Goal: Task Accomplishment & Management: Use online tool/utility

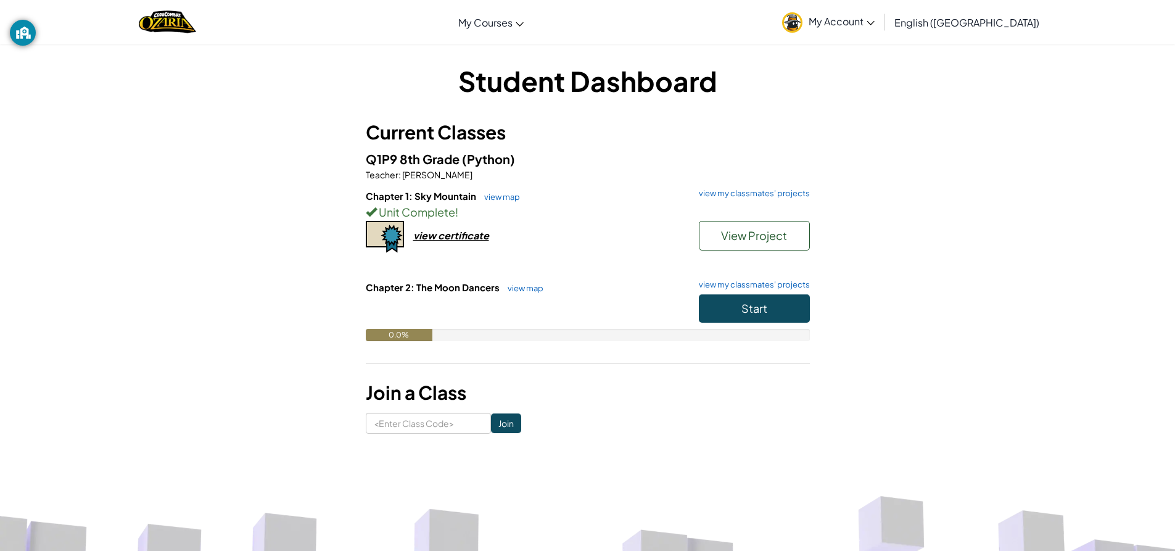
click at [737, 324] on div "Start" at bounding box center [748, 311] width 123 height 35
click at [721, 317] on button "Start" at bounding box center [754, 308] width 111 height 28
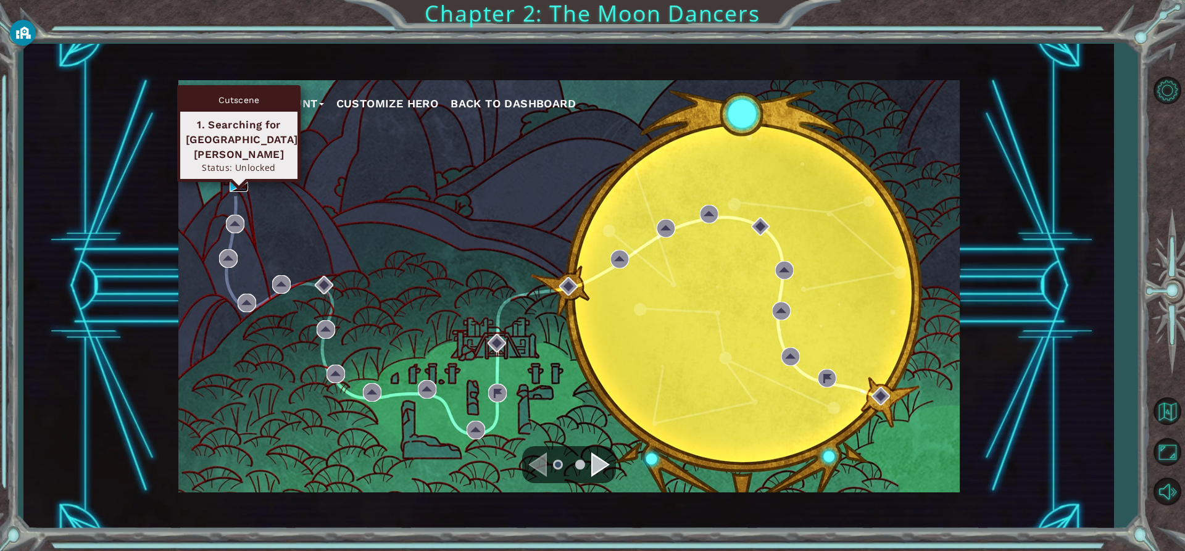
click at [236, 187] on img at bounding box center [239, 182] width 19 height 19
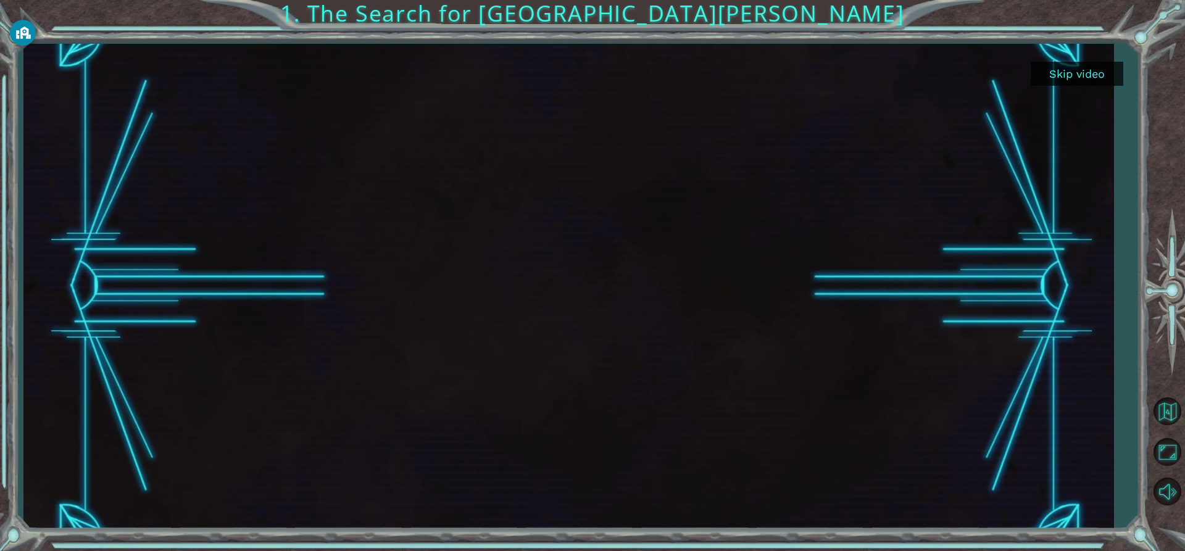
click at [1050, 71] on button "Skip video" at bounding box center [1076, 74] width 93 height 24
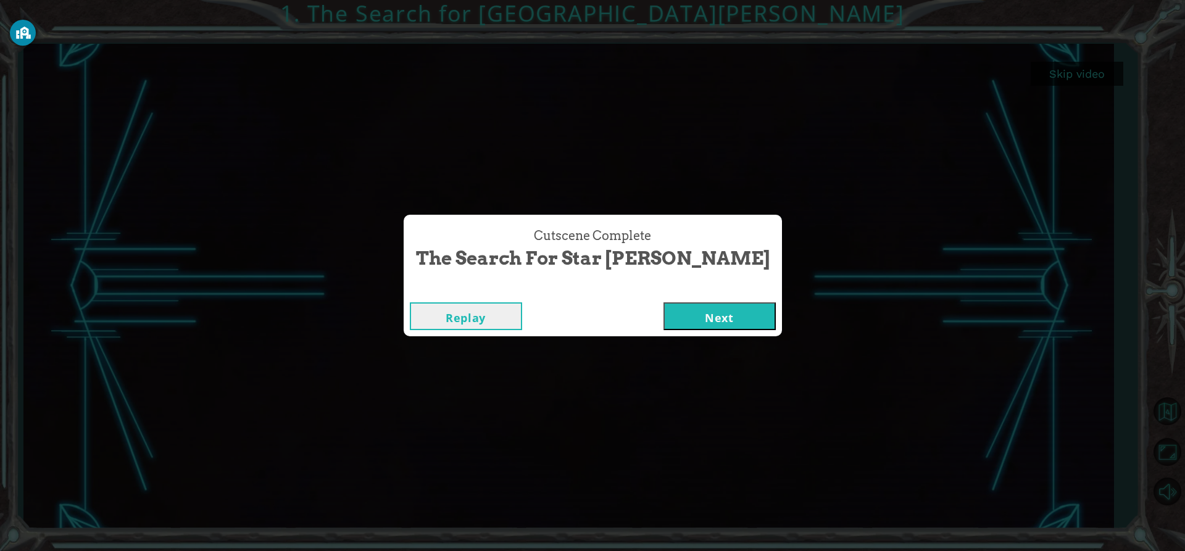
click at [697, 320] on button "Next" at bounding box center [719, 316] width 112 height 28
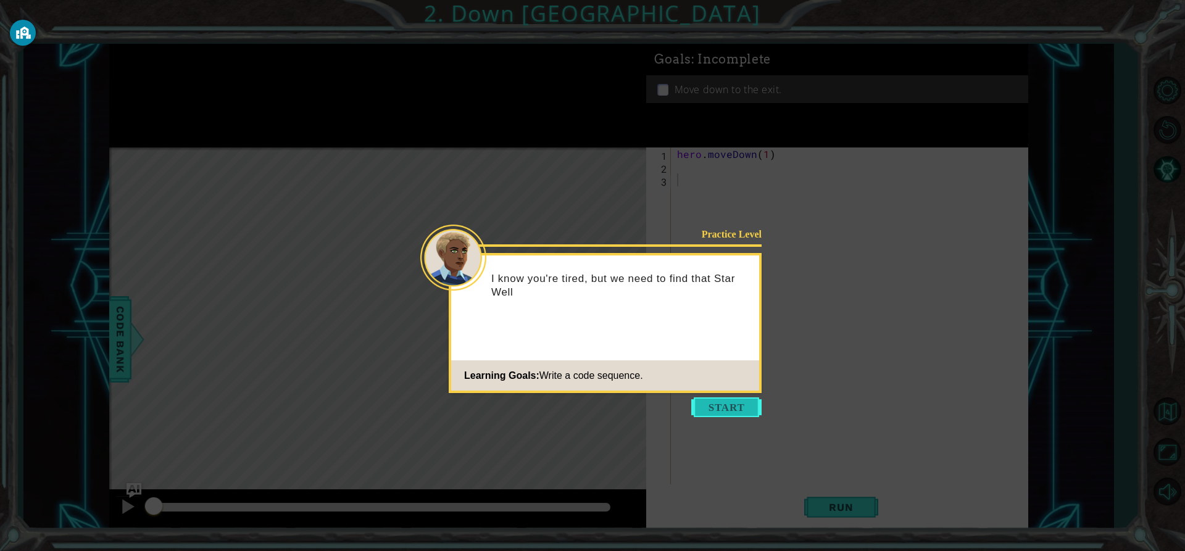
click at [718, 408] on button "Start" at bounding box center [726, 407] width 70 height 20
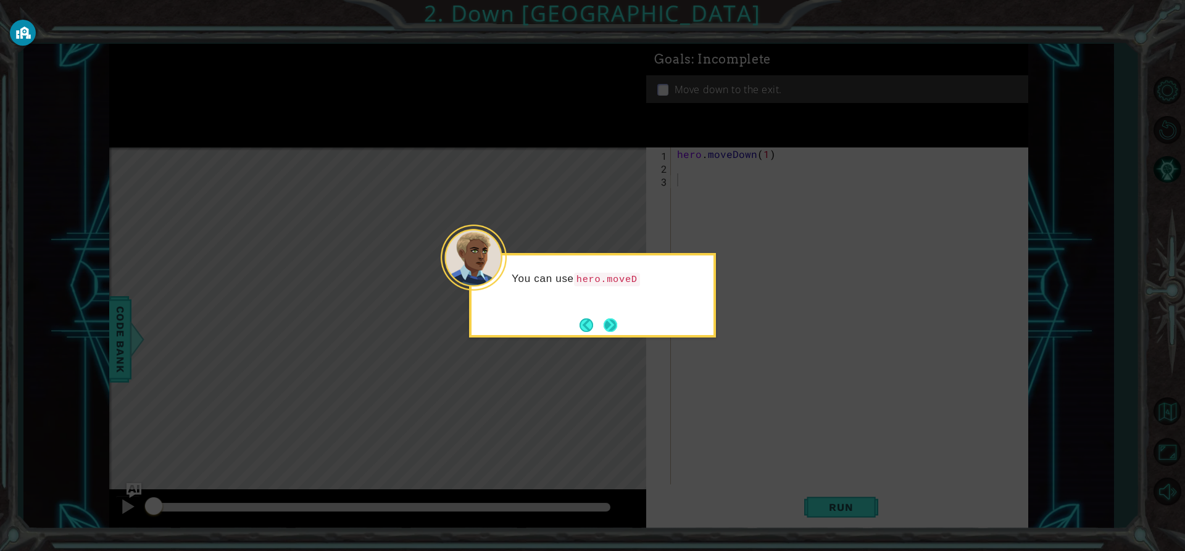
click at [609, 330] on button "Next" at bounding box center [610, 325] width 14 height 14
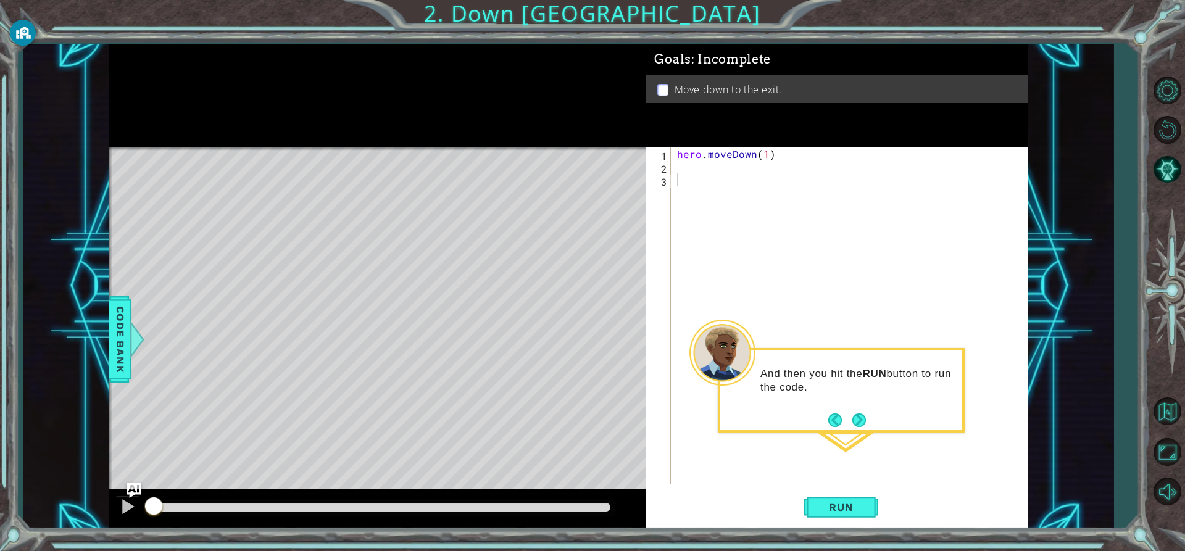
click at [855, 412] on footer at bounding box center [847, 420] width 38 height 19
click at [864, 502] on span "Run" at bounding box center [840, 507] width 49 height 12
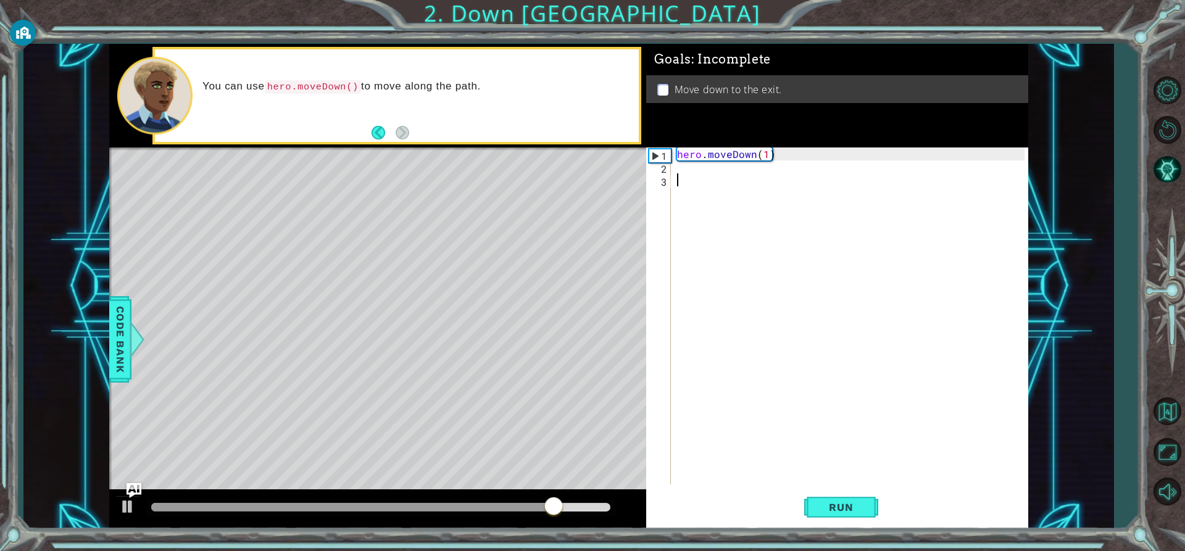
click at [766, 151] on div "hero . moveDown ( 1 )" at bounding box center [852, 328] width 356 height 363
type textarea "hero.moveDown(2)"
click at [831, 518] on button "Run" at bounding box center [841, 507] width 74 height 38
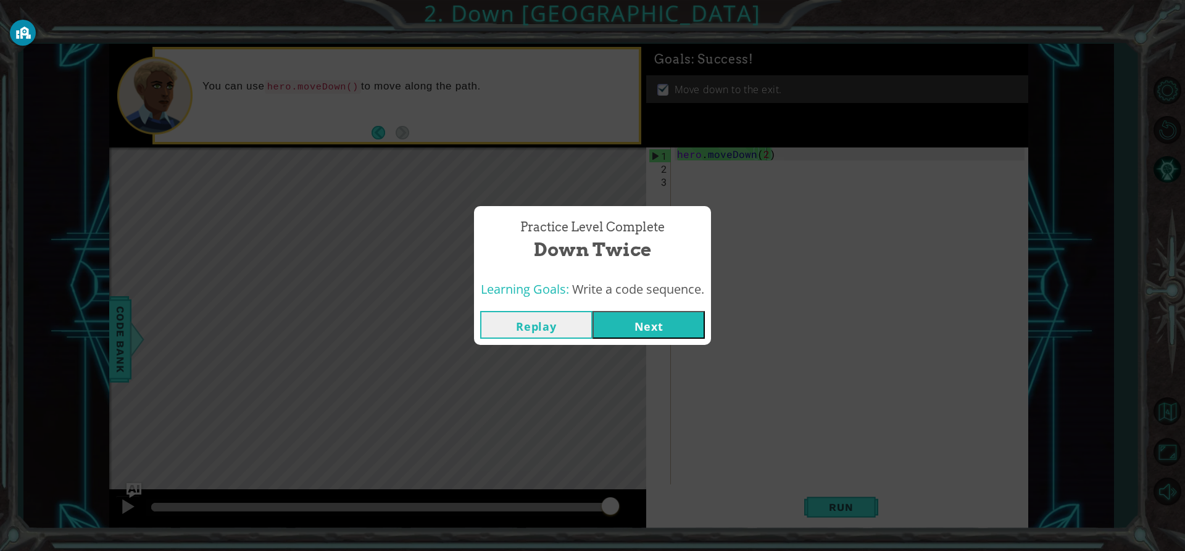
click at [655, 326] on button "Next" at bounding box center [648, 325] width 112 height 28
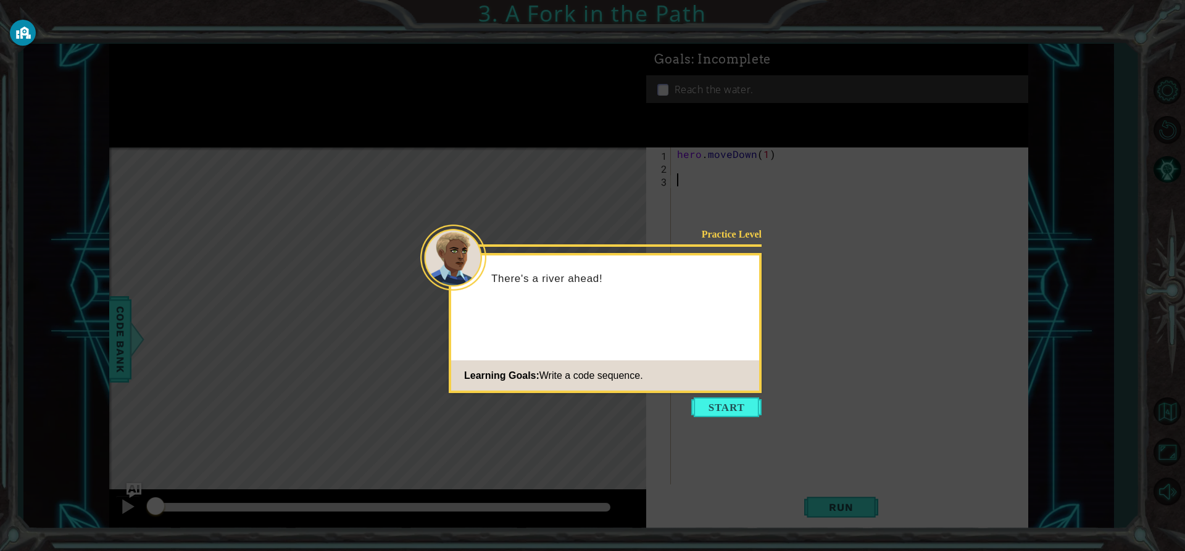
click at [704, 397] on button "Start" at bounding box center [726, 407] width 70 height 20
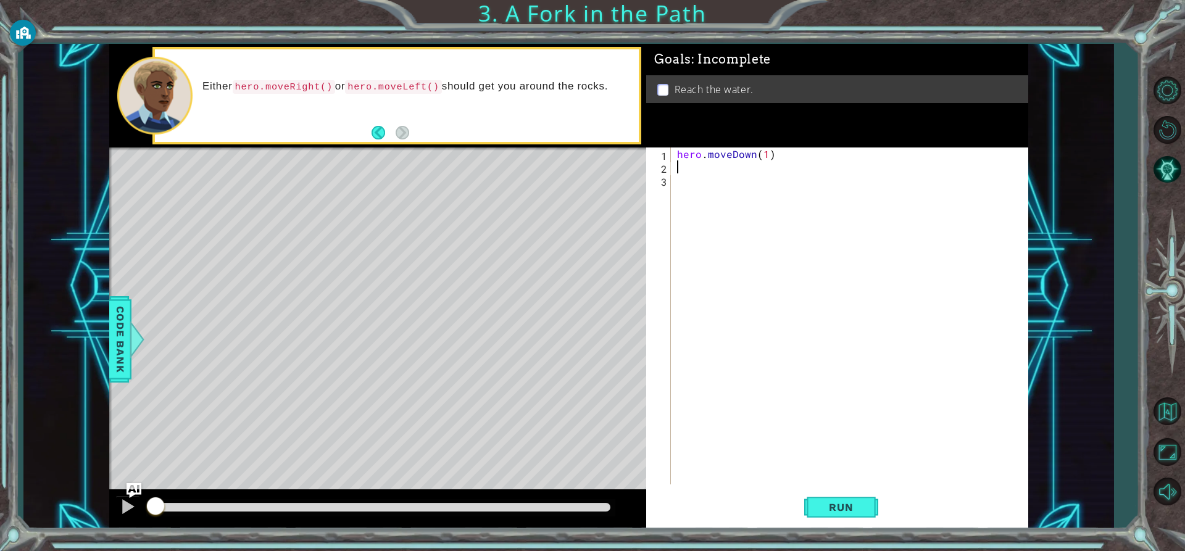
click at [686, 170] on div "hero . moveDown ( 1 )" at bounding box center [852, 328] width 356 height 363
drag, startPoint x: 689, startPoint y: 184, endPoint x: 672, endPoint y: 351, distance: 168.0
click at [689, 188] on div "hero.move L eft press enter" at bounding box center [784, 197] width 233 height 44
type textarea "hero.moveLeft(1)"
drag, startPoint x: 830, startPoint y: 497, endPoint x: 835, endPoint y: 487, distance: 10.8
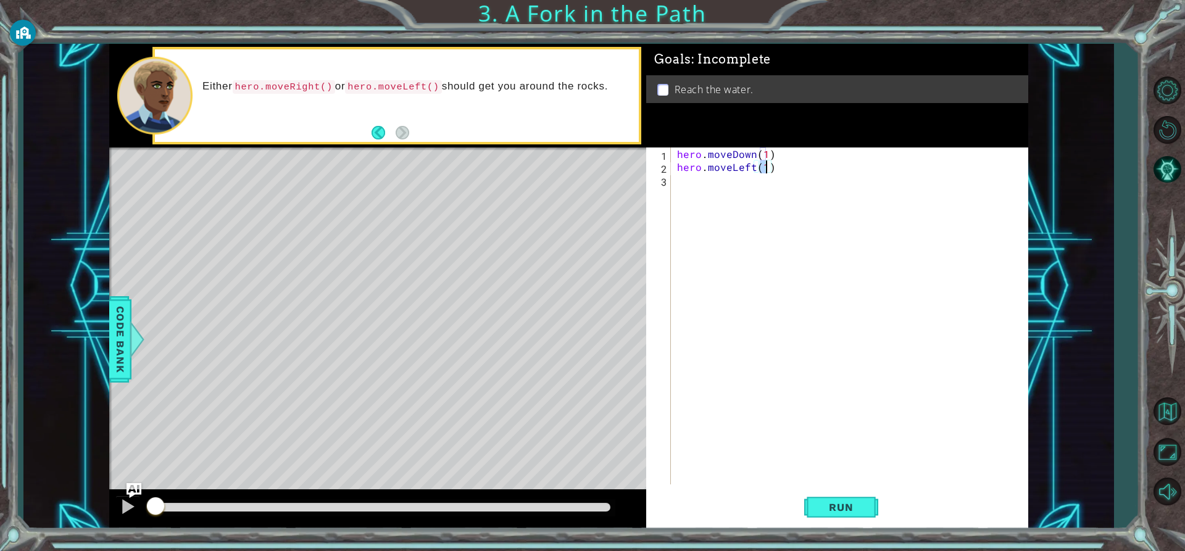
click at [832, 491] on button "Run" at bounding box center [841, 507] width 74 height 38
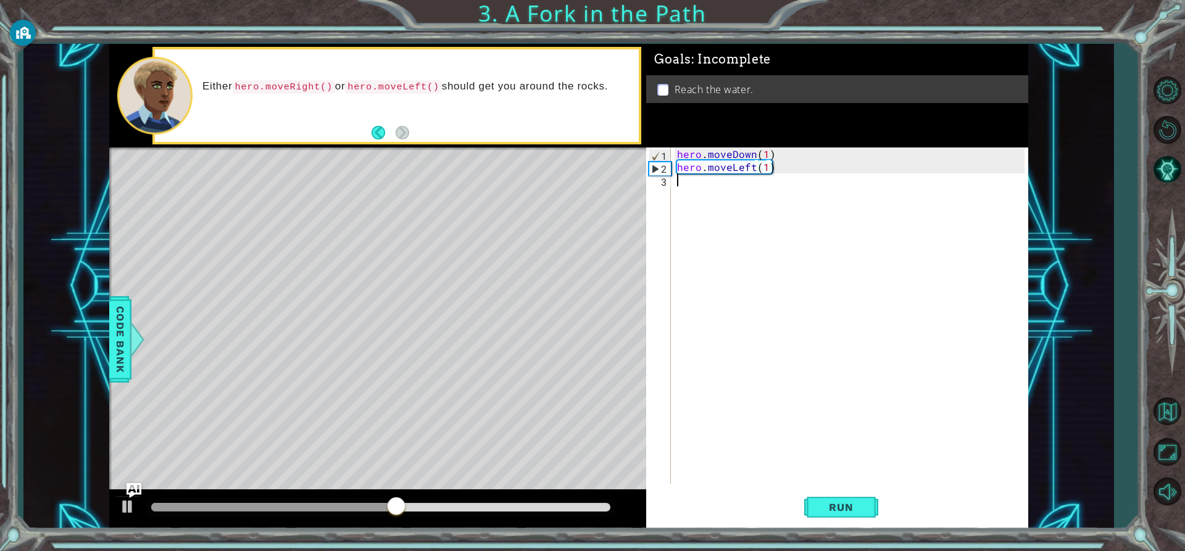
click at [682, 188] on div "hero . moveDown ( 1 ) hero . moveLeft ( 1 )" at bounding box center [852, 328] width 356 height 363
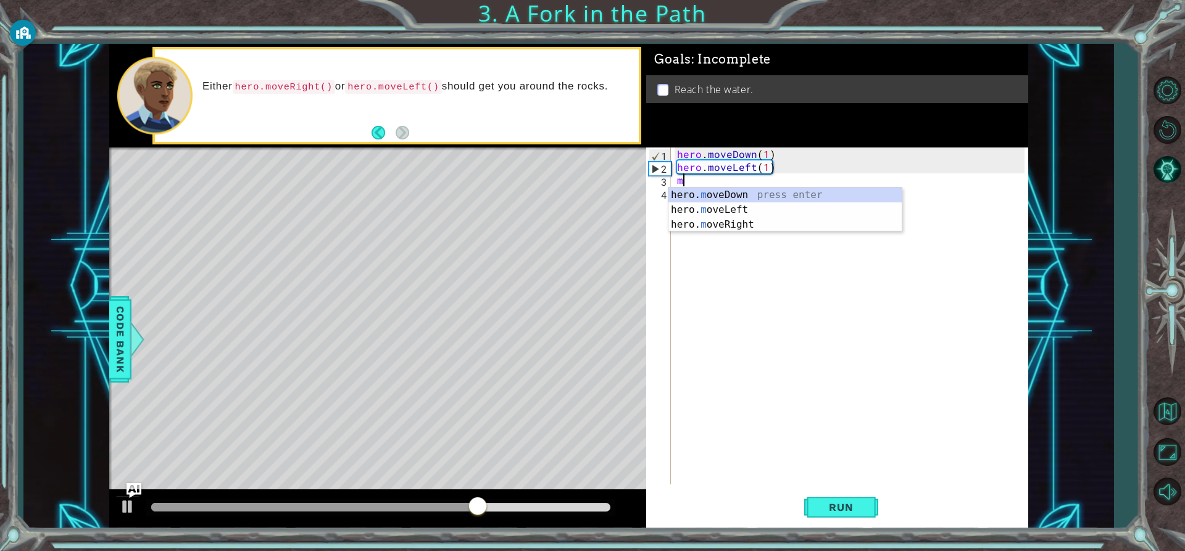
click at [714, 188] on div "hero. m oveDown press enter hero. m oveLeft press enter hero. m oveRight press …" at bounding box center [784, 225] width 233 height 74
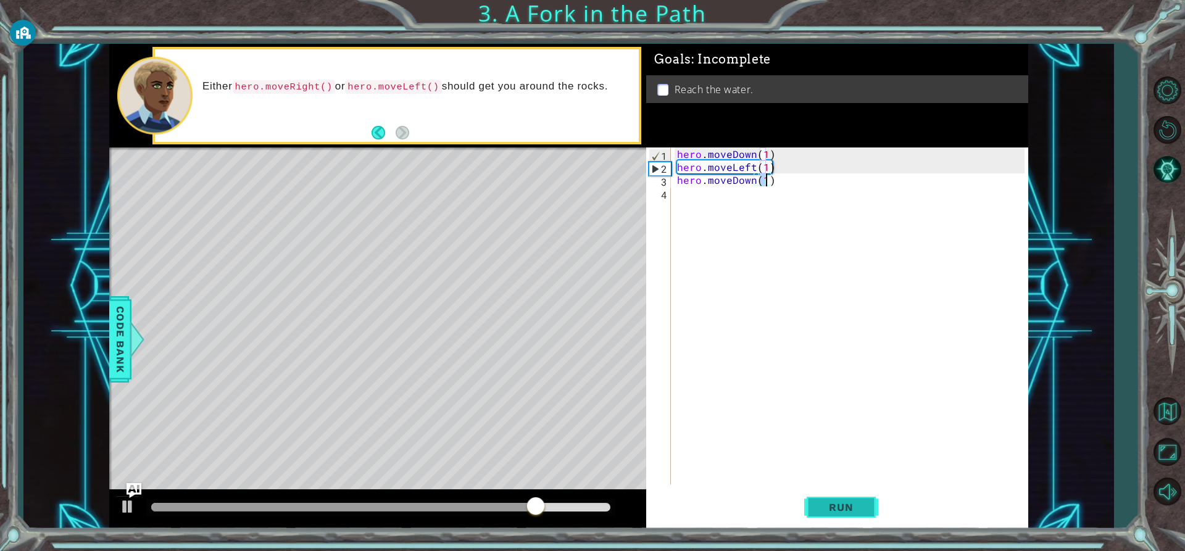
type textarea "hero.moveDown(1)"
click at [866, 502] on button "Run" at bounding box center [841, 507] width 74 height 38
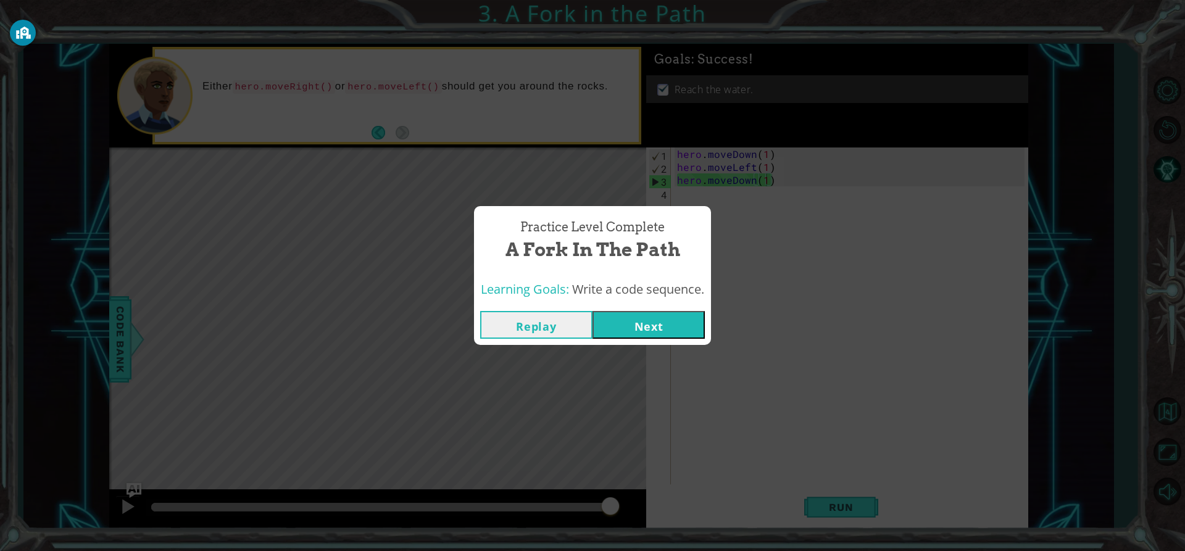
click at [674, 330] on button "Next" at bounding box center [648, 325] width 112 height 28
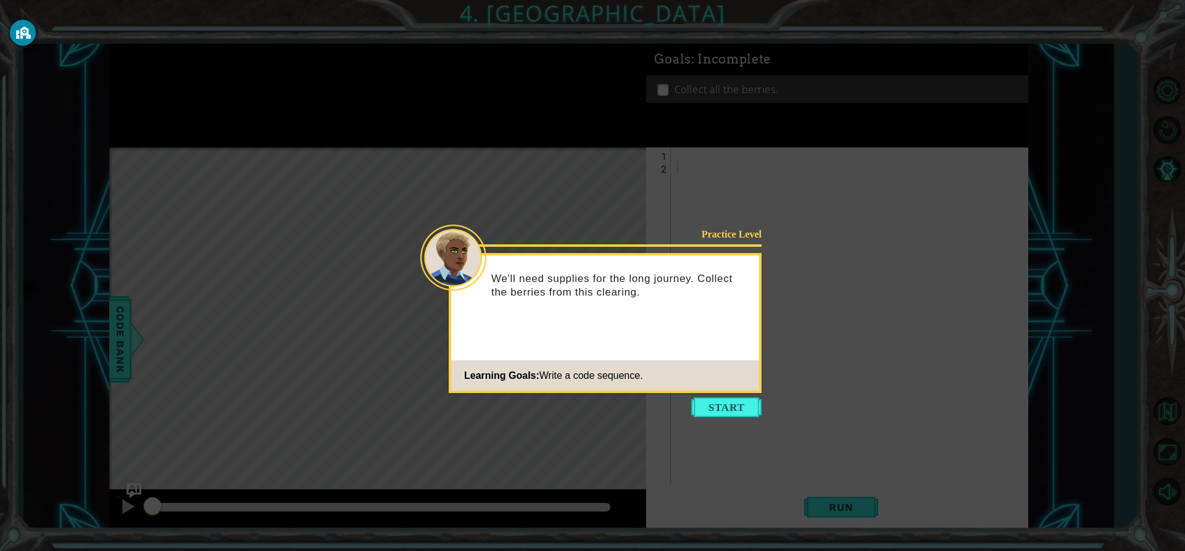
click at [726, 419] on icon at bounding box center [592, 275] width 1185 height 551
click at [726, 410] on button "Start" at bounding box center [726, 407] width 70 height 20
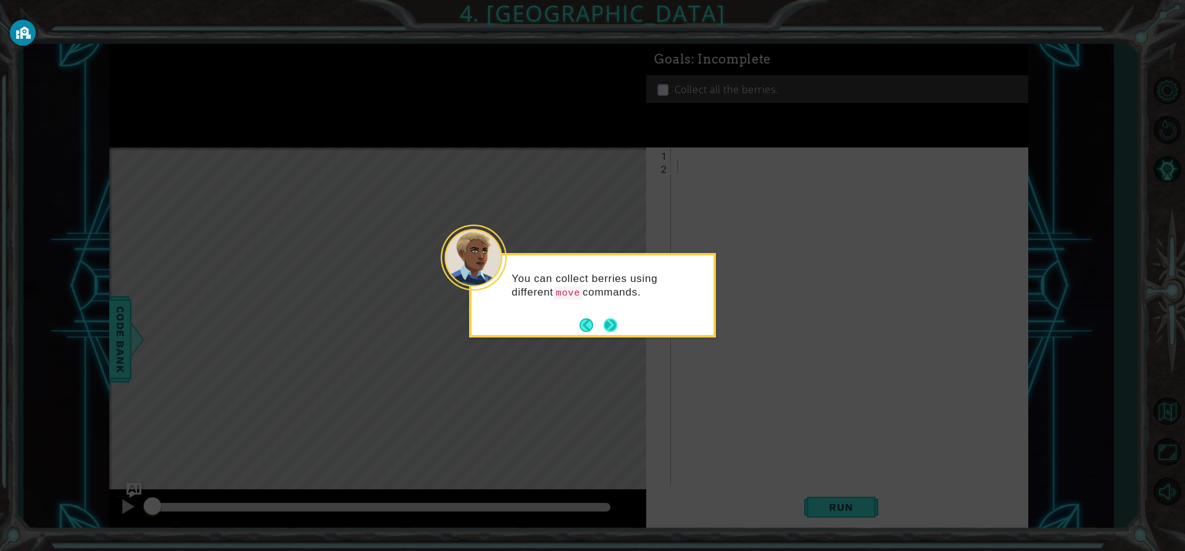
click at [607, 323] on button "Next" at bounding box center [610, 325] width 14 height 14
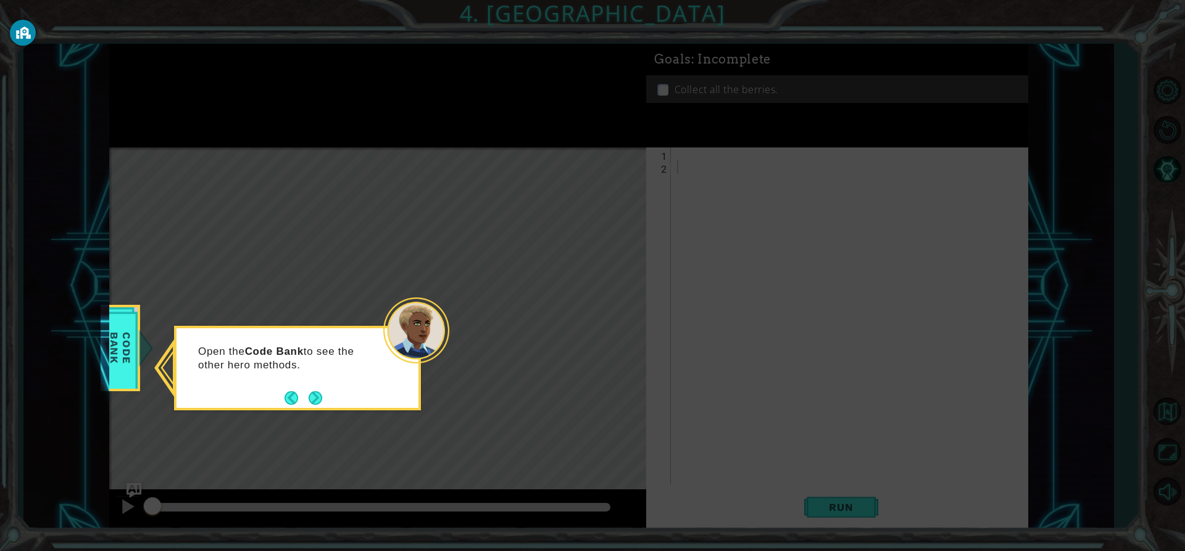
click at [318, 389] on footer at bounding box center [303, 398] width 38 height 19
drag, startPoint x: 318, startPoint y: 387, endPoint x: 312, endPoint y: 393, distance: 8.3
click at [313, 392] on div "Open the Code Bank to see the other hero methods." at bounding box center [297, 361] width 242 height 67
click at [309, 399] on button "Next" at bounding box center [316, 398] width 14 height 14
click at [309, 397] on button "Next" at bounding box center [316, 398] width 14 height 14
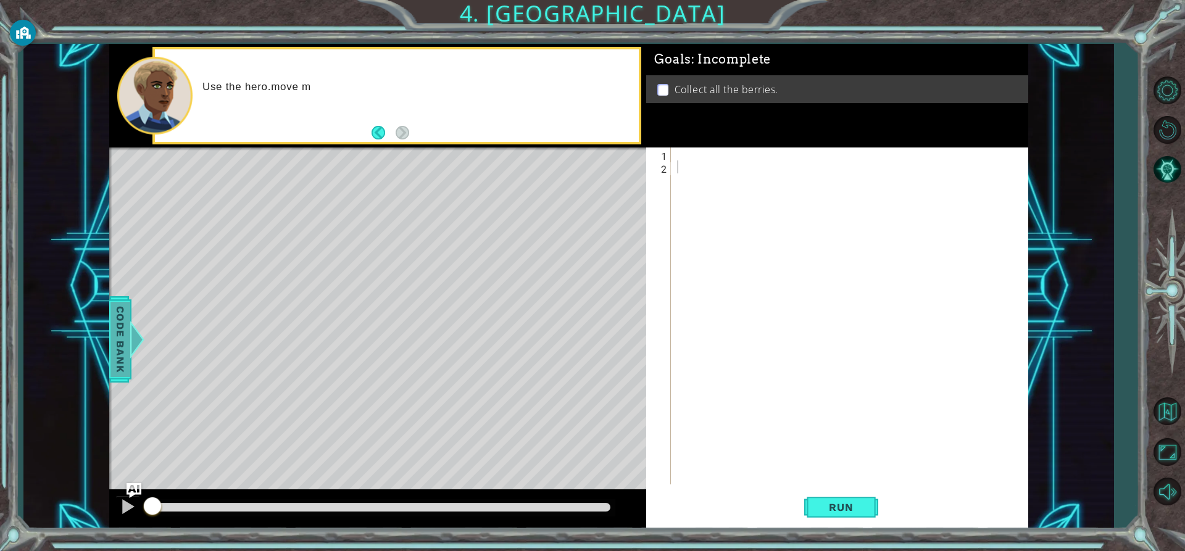
click at [125, 320] on span "Code Bank" at bounding box center [120, 339] width 20 height 75
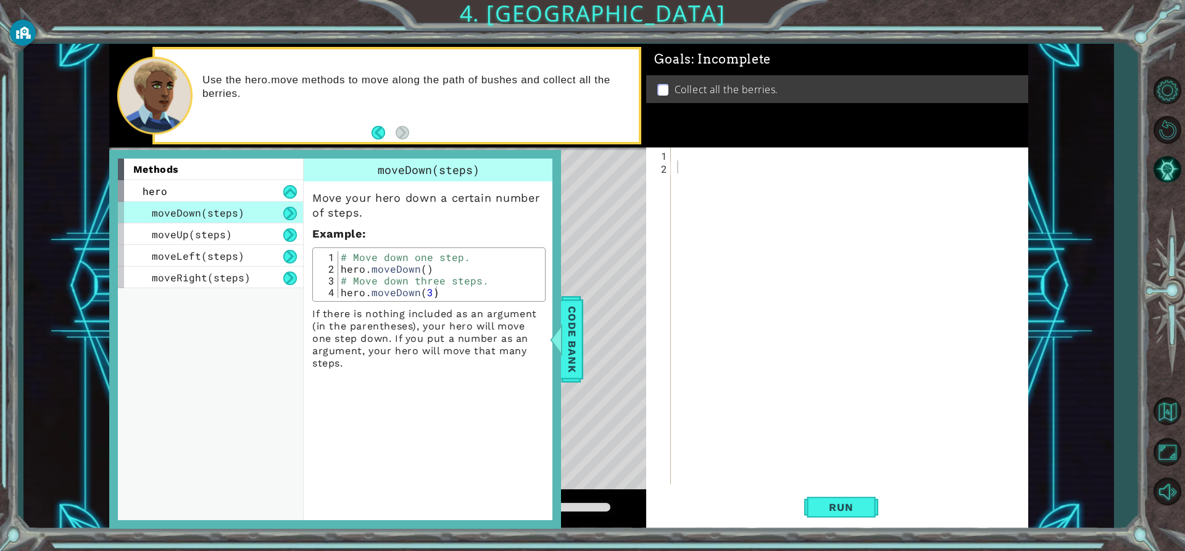
drag, startPoint x: 380, startPoint y: 239, endPoint x: 406, endPoint y: 236, distance: 26.1
click at [386, 238] on p "Example :" at bounding box center [428, 233] width 233 height 15
drag, startPoint x: 578, startPoint y: 321, endPoint x: 881, endPoint y: 372, distance: 307.8
click at [884, 375] on div "1 ההההההההההההההההההההההההההההההההההההההההההההההההההההההההההההההההההההההההההההה…" at bounding box center [568, 286] width 919 height 485
click at [574, 339] on div "methods hero moveDown(steps) moveUp(steps) moveLeft(steps) moveRight(steps) mov…" at bounding box center [568, 286] width 919 height 485
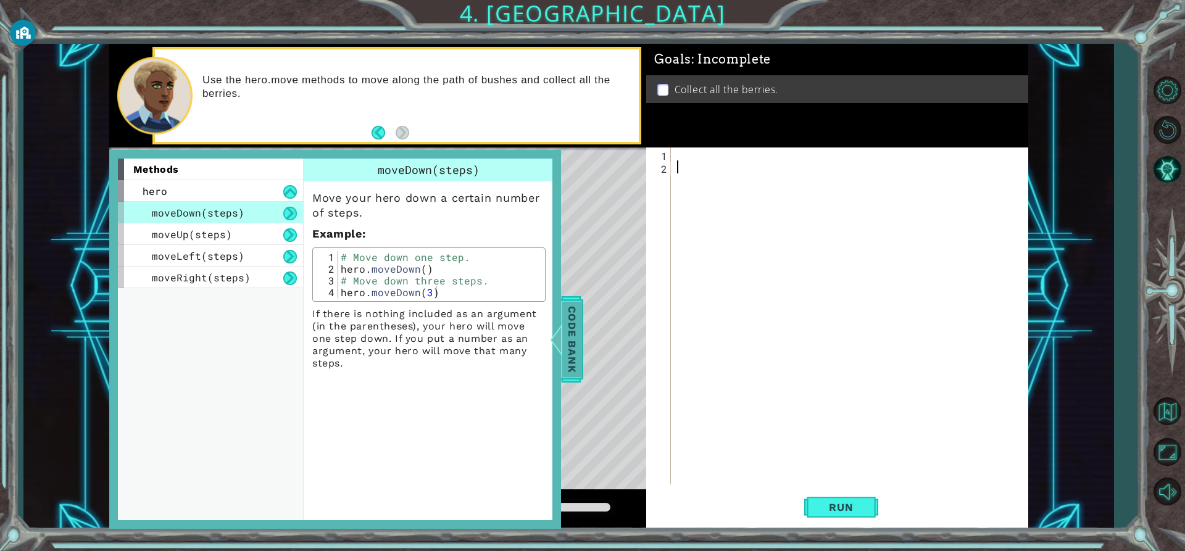
click at [574, 339] on span "Code Bank" at bounding box center [572, 339] width 20 height 75
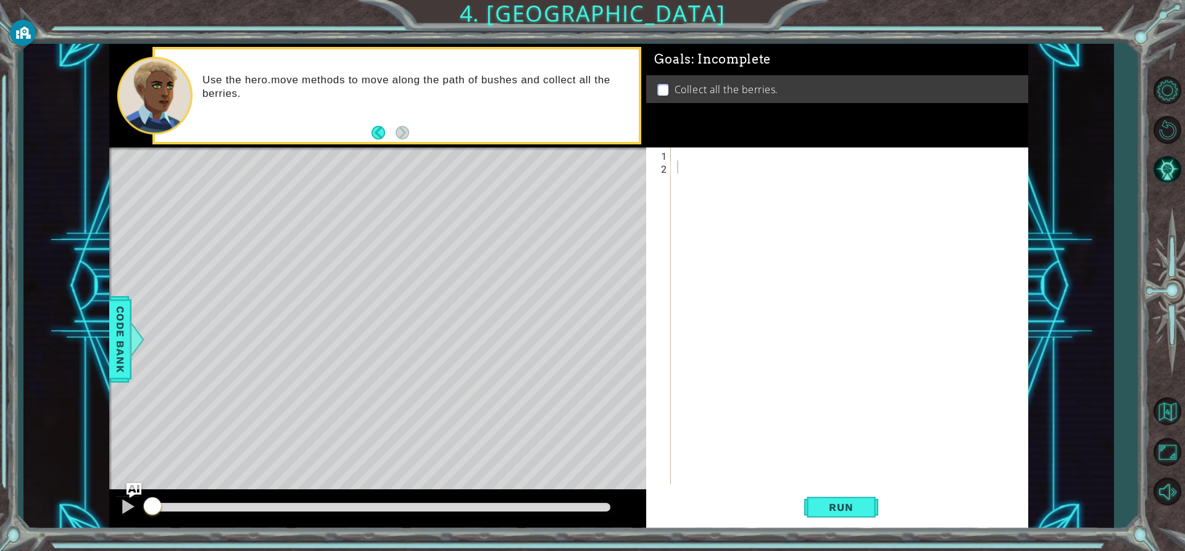
drag, startPoint x: 131, startPoint y: 358, endPoint x: 131, endPoint y: 342, distance: 16.0
click at [131, 355] on div "Code Bank" at bounding box center [120, 339] width 22 height 86
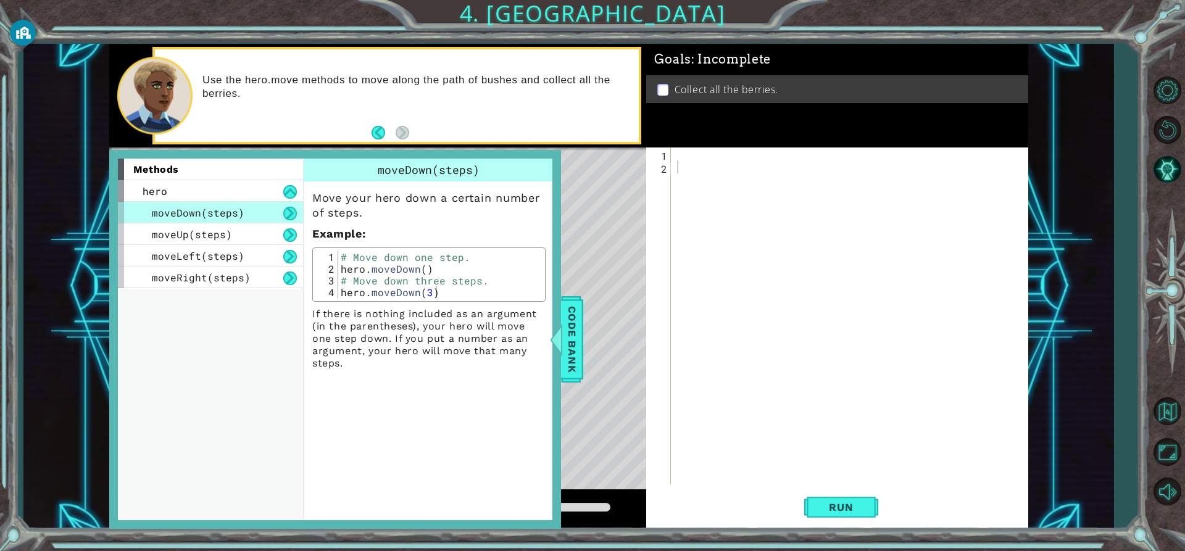
drag, startPoint x: 198, startPoint y: 220, endPoint x: 188, endPoint y: 205, distance: 17.6
click at [197, 219] on div "moveDown(steps)" at bounding box center [210, 213] width 185 height 22
click at [185, 206] on span "moveDown(steps)" at bounding box center [198, 212] width 93 height 13
drag, startPoint x: 185, startPoint y: 205, endPoint x: 192, endPoint y: 218, distance: 14.6
click at [186, 218] on span "moveDown(steps)" at bounding box center [198, 212] width 93 height 13
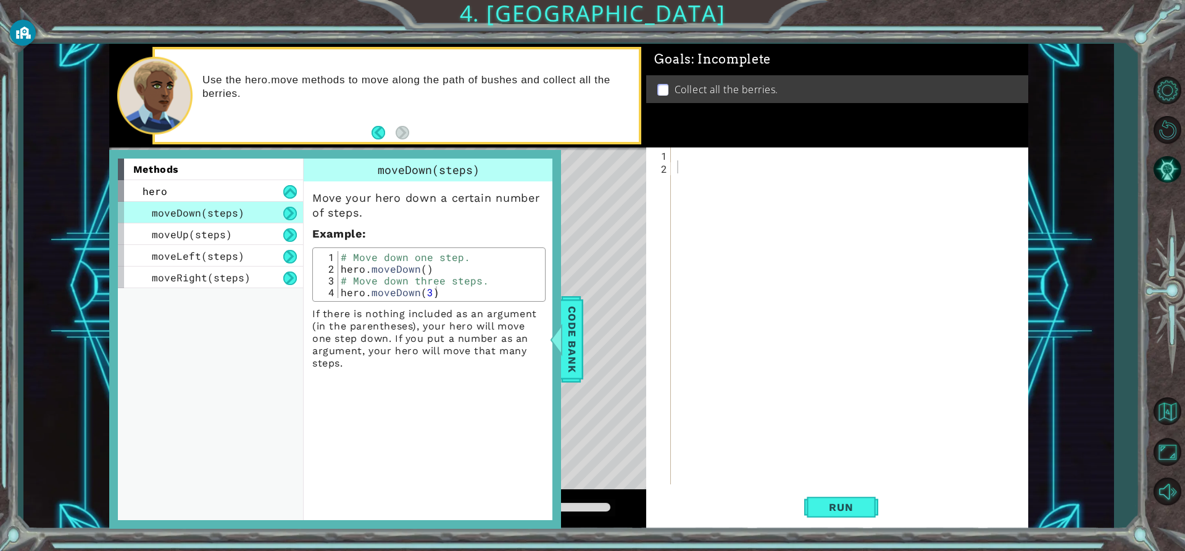
drag, startPoint x: 186, startPoint y: 224, endPoint x: 136, endPoint y: 209, distance: 52.1
click at [147, 216] on div "moveDown(steps) moveUp(steps) moveLeft(steps) moveRight(steps)" at bounding box center [210, 245] width 185 height 86
click at [136, 205] on div "moveDown(steps)" at bounding box center [210, 213] width 185 height 22
click at [152, 201] on div "hero" at bounding box center [210, 191] width 185 height 22
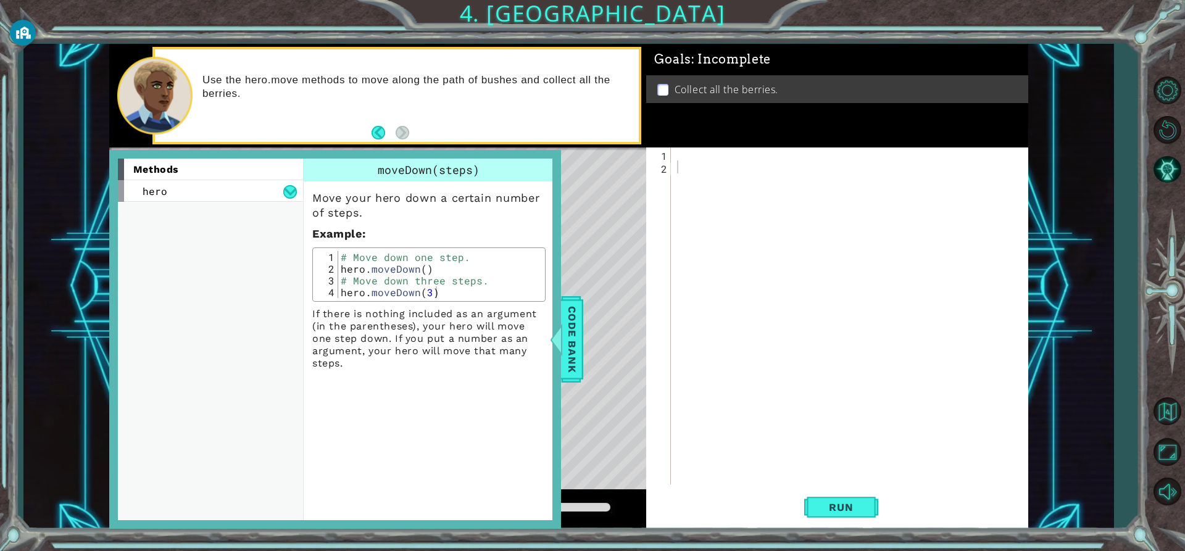
drag, startPoint x: 152, startPoint y: 201, endPoint x: 141, endPoint y: 206, distance: 12.4
click at [141, 206] on div "methods hero moveDown(steps) moveUp(steps) moveLeft(steps) moveRight(steps)" at bounding box center [215, 340] width 194 height 362
click at [141, 198] on div "hero" at bounding box center [210, 191] width 185 height 22
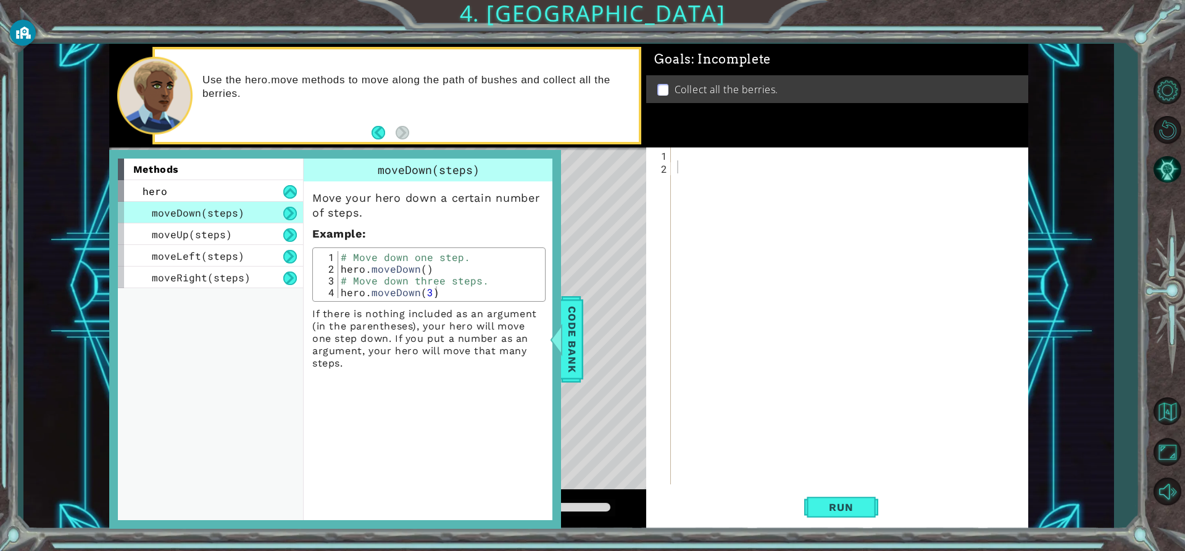
click at [157, 208] on span "moveDown(steps)" at bounding box center [198, 212] width 93 height 13
drag, startPoint x: 157, startPoint y: 208, endPoint x: 426, endPoint y: 368, distance: 313.2
click at [455, 405] on div "moveDown(steps) Move your hero down a certain number of steps. Example : 1 2 3 …" at bounding box center [430, 340] width 254 height 362
drag, startPoint x: 248, startPoint y: 213, endPoint x: 186, endPoint y: 205, distance: 62.8
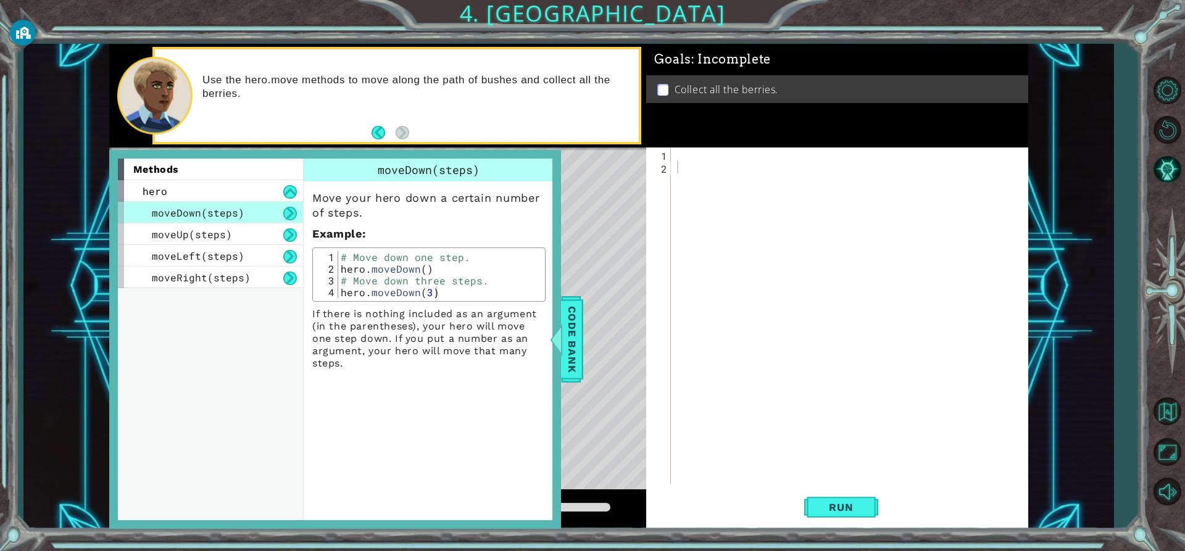
drag, startPoint x: 186, startPoint y: 205, endPoint x: 196, endPoint y: 209, distance: 10.3
click at [187, 209] on span "moveDown(steps)" at bounding box center [198, 212] width 93 height 13
type textarea "hero.moveDown()"
drag, startPoint x: 375, startPoint y: 267, endPoint x: 350, endPoint y: 263, distance: 24.3
click at [350, 263] on div "# Move down one step. hero . moveDown ( ) # Move down three steps. hero . moveD…" at bounding box center [440, 286] width 204 height 70
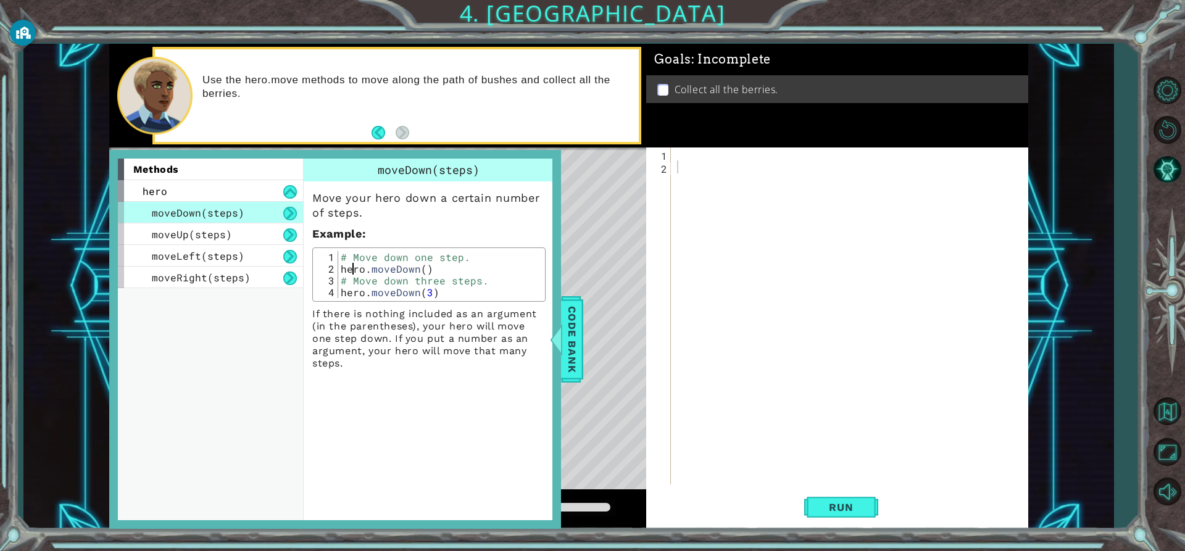
click at [341, 265] on div "# Move down one step. hero . moveDown ( ) # Move down three steps. hero . moveD…" at bounding box center [440, 286] width 204 height 70
click at [341, 267] on div "# Move down one step. hero . moveDown ( ) # Move down three steps. hero . moveD…" at bounding box center [440, 274] width 204 height 47
drag, startPoint x: 341, startPoint y: 267, endPoint x: 429, endPoint y: 272, distance: 89.0
click at [429, 272] on div "# Move down one step. hero . moveDown ( ) # Move down three steps. hero . moveD…" at bounding box center [440, 286] width 204 height 70
click at [678, 158] on div at bounding box center [852, 328] width 356 height 363
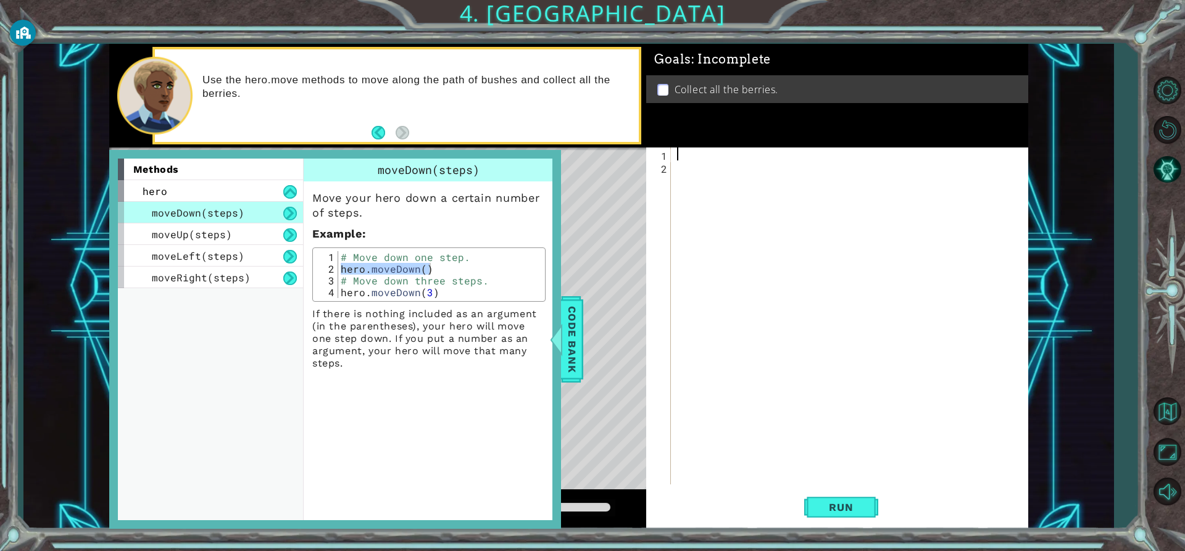
type textarea "V"
click at [376, 270] on div "# Move down one step. hero . moveDown ( ) # Move down three steps. hero . moveD…" at bounding box center [440, 274] width 204 height 47
drag, startPoint x: 376, startPoint y: 270, endPoint x: 381, endPoint y: 276, distance: 7.5
click at [383, 273] on div "# Move down one step. hero . moveDown ( ) # Move down three steps. hero . moveD…" at bounding box center [440, 286] width 204 height 70
drag, startPoint x: 431, startPoint y: 268, endPoint x: 342, endPoint y: 270, distance: 89.5
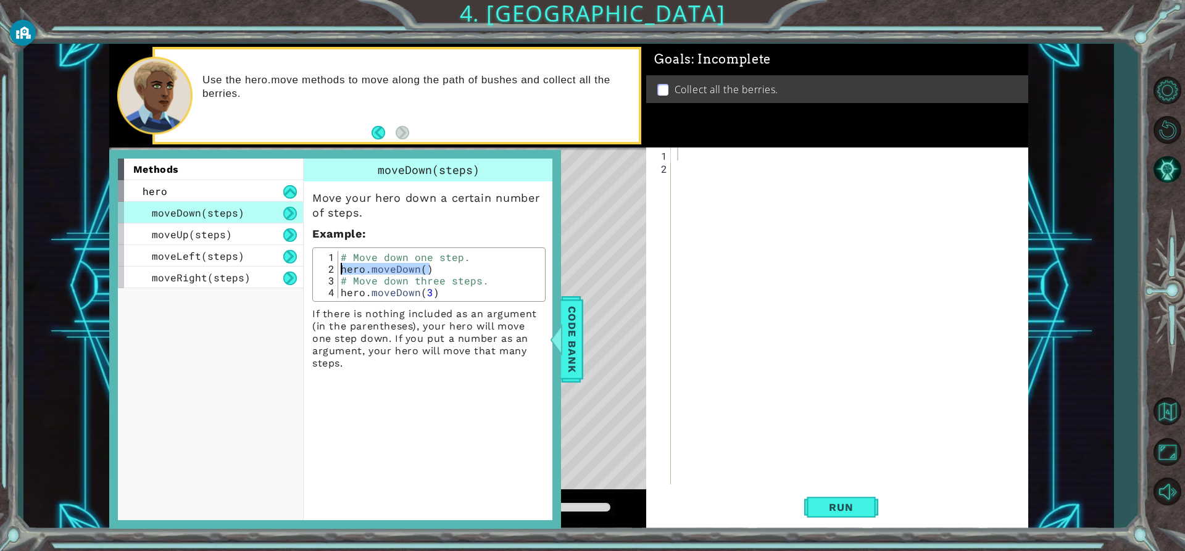
click at [342, 270] on div "# Move down one step. hero . moveDown ( ) # Move down three steps. hero . moveD…" at bounding box center [440, 286] width 204 height 70
click at [342, 270] on div "# Move down one step. hero . moveDown ( ) # Move down three steps. hero . moveD…" at bounding box center [440, 274] width 204 height 47
drag, startPoint x: 342, startPoint y: 270, endPoint x: 431, endPoint y: 263, distance: 89.1
click at [431, 263] on div "# Move down one step. hero . moveDown ( ) # Move down three steps. hero . moveD…" at bounding box center [440, 286] width 204 height 70
click at [673, 149] on div "1 2 ההההההההההההההההההההההההההההההההההההההההההההההההההההההההההההההההההההההההההה…" at bounding box center [835, 315] width 378 height 337
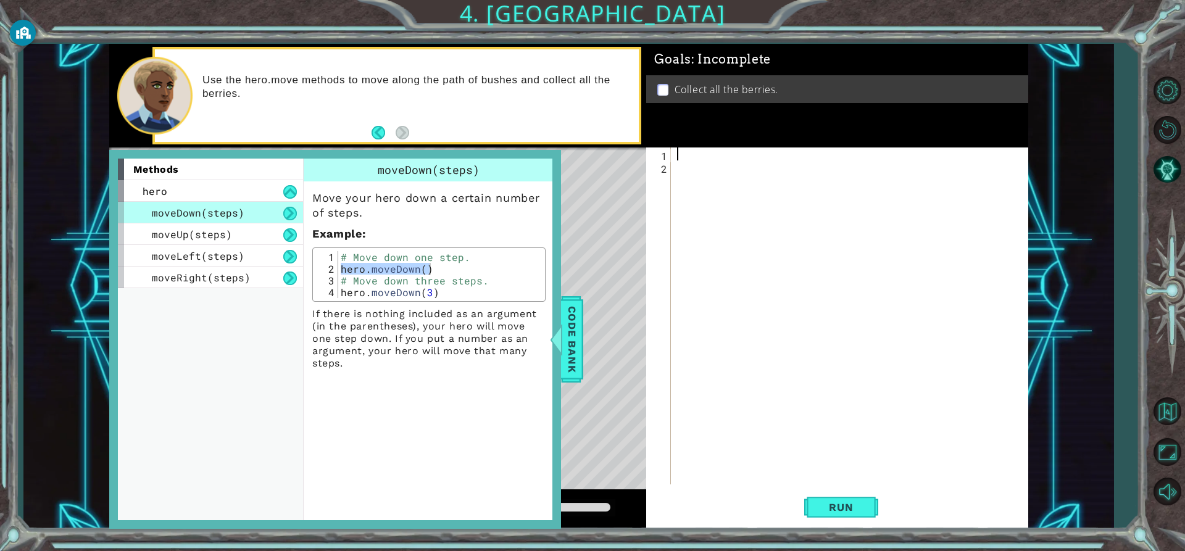
paste textarea "hero.moveDown()"
type textarea "hero.moveDown()"
click at [565, 360] on span "Code Bank" at bounding box center [572, 339] width 20 height 75
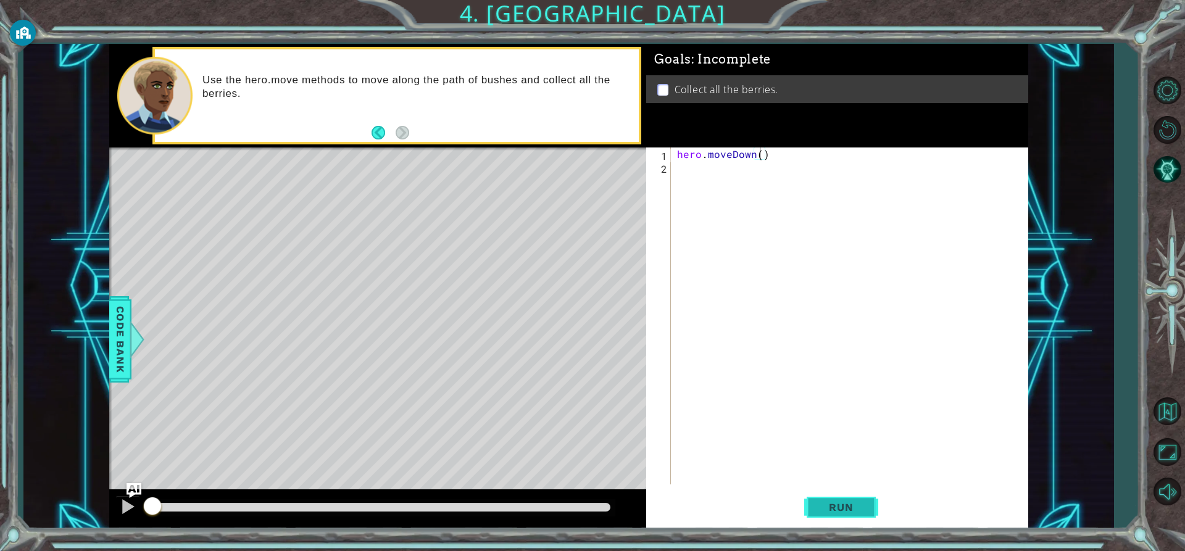
click at [861, 509] on span "Run" at bounding box center [840, 507] width 49 height 12
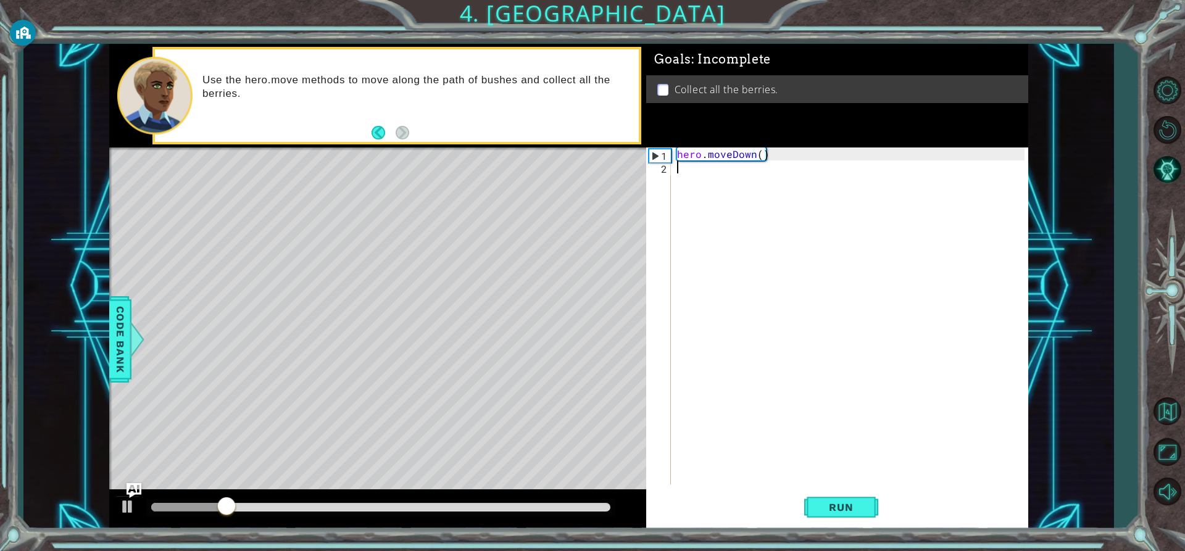
click at [702, 181] on div "hero . moveDown ( )" at bounding box center [852, 328] width 356 height 363
type textarea "c"
type textarea "u"
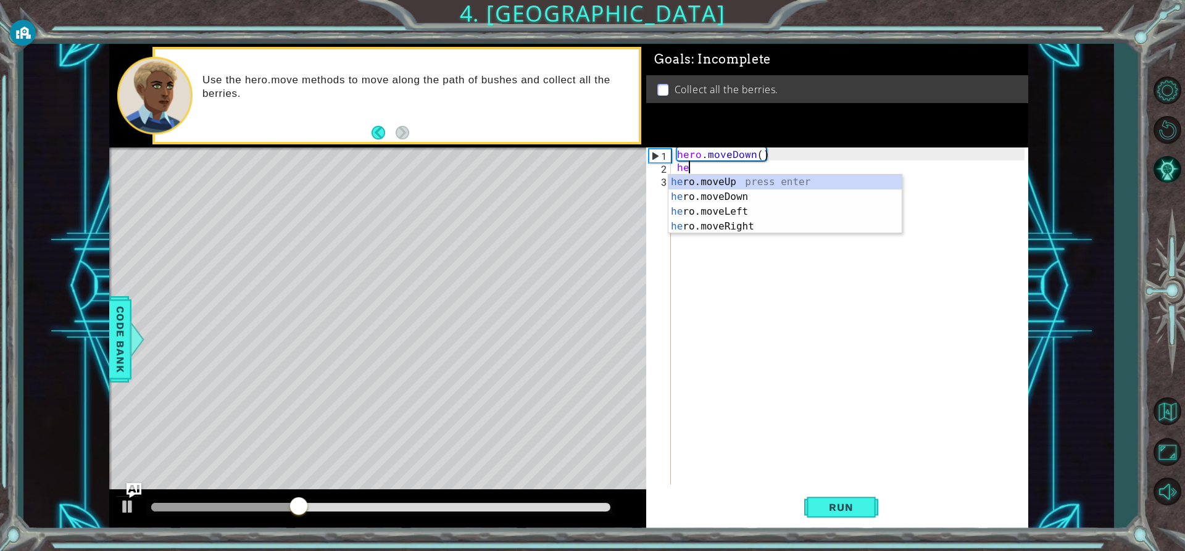
scroll to position [0, 1]
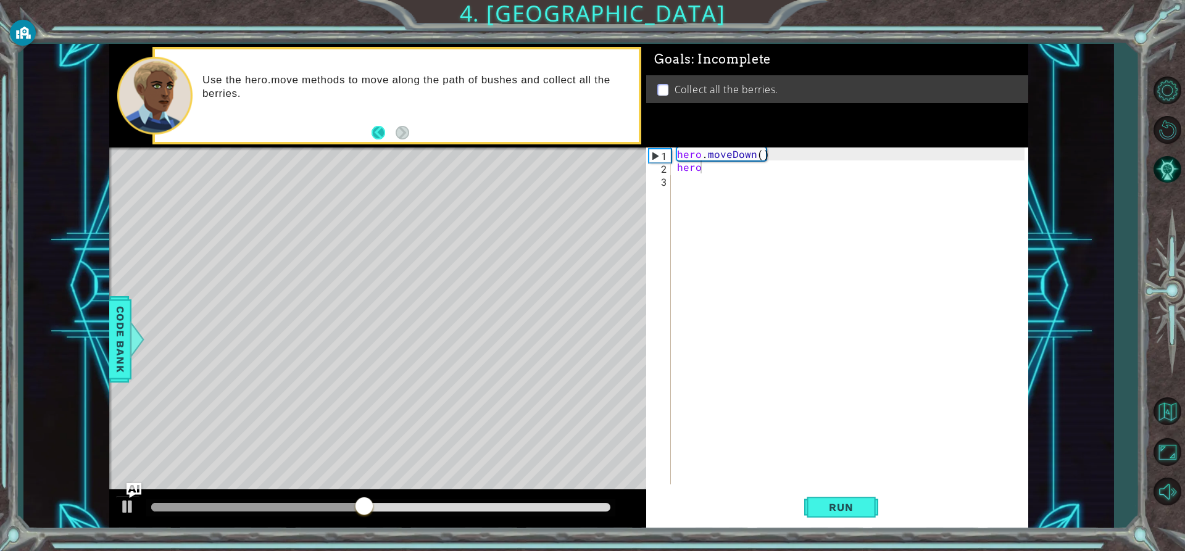
click at [378, 139] on button "Back" at bounding box center [383, 133] width 24 height 14
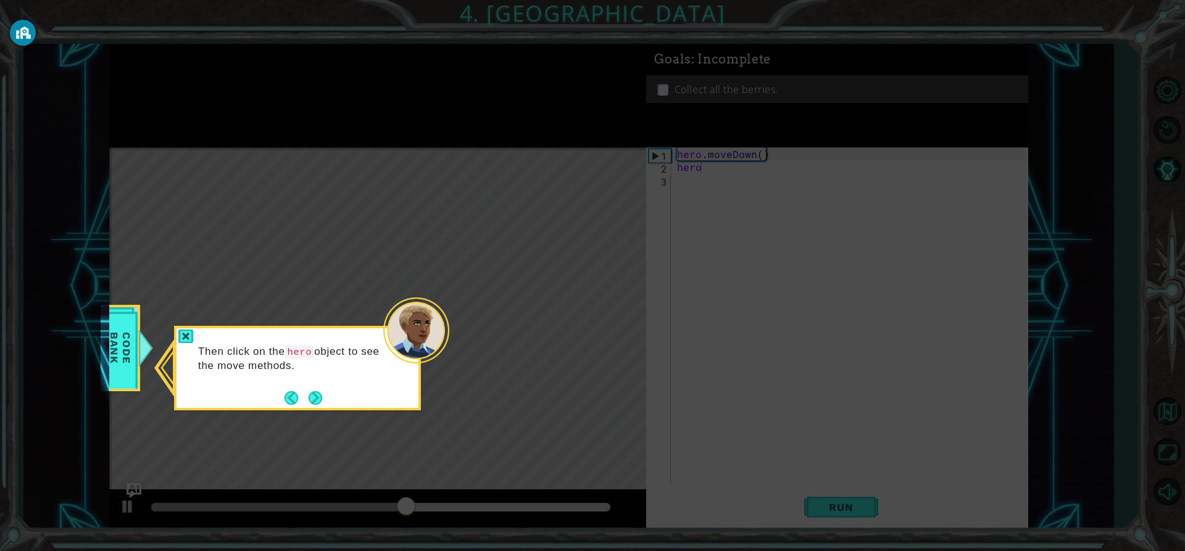
click at [105, 366] on div "1 ההההההההההההההההההההההההההההההההההההההההההההההההההההההההההההההההההההההההההההה…" at bounding box center [568, 286] width 1090 height 485
drag, startPoint x: 111, startPoint y: 346, endPoint x: 118, endPoint y: 336, distance: 12.0
click at [112, 344] on span "Code Bank" at bounding box center [120, 347] width 32 height 71
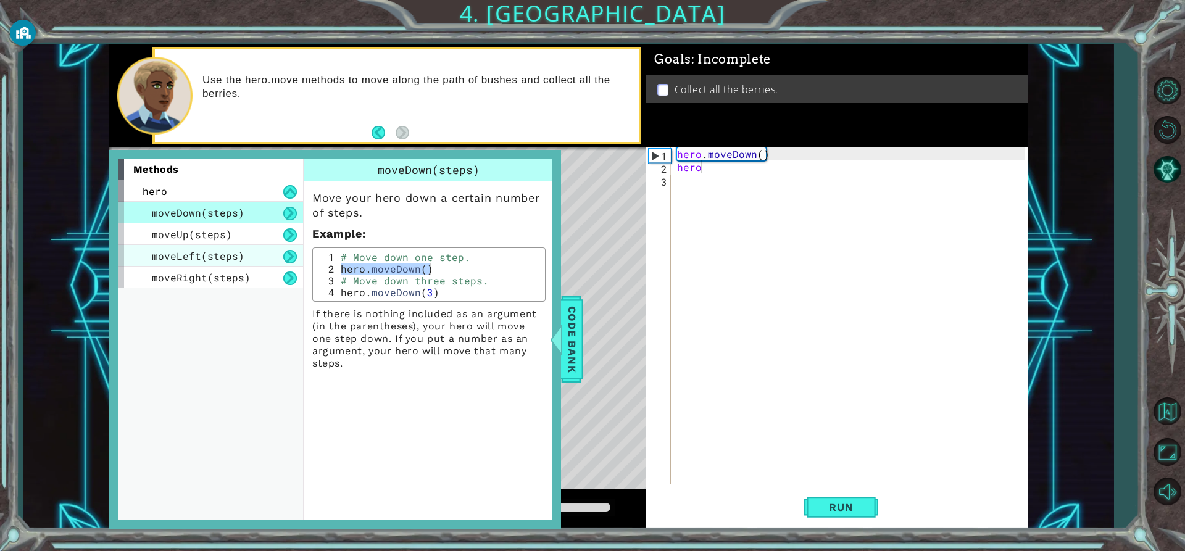
click at [246, 254] on div "moveLeft(steps)" at bounding box center [210, 256] width 185 height 22
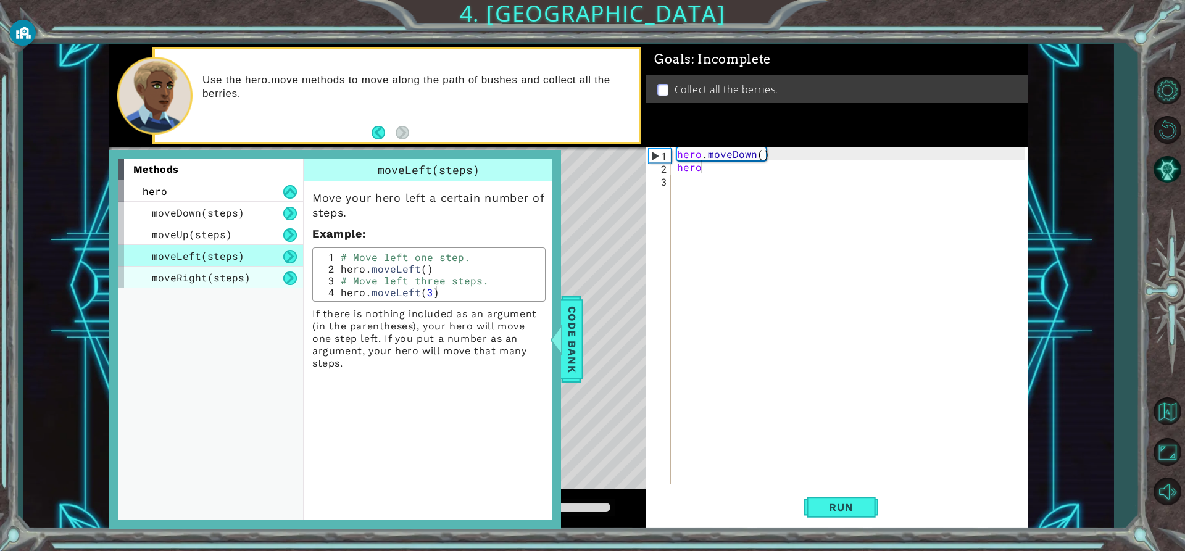
click at [247, 267] on div "moveDown(steps) moveUp(steps) moveLeft(steps) moveRight(steps)" at bounding box center [210, 245] width 185 height 86
click at [255, 276] on div "moveRight(steps)" at bounding box center [210, 278] width 185 height 22
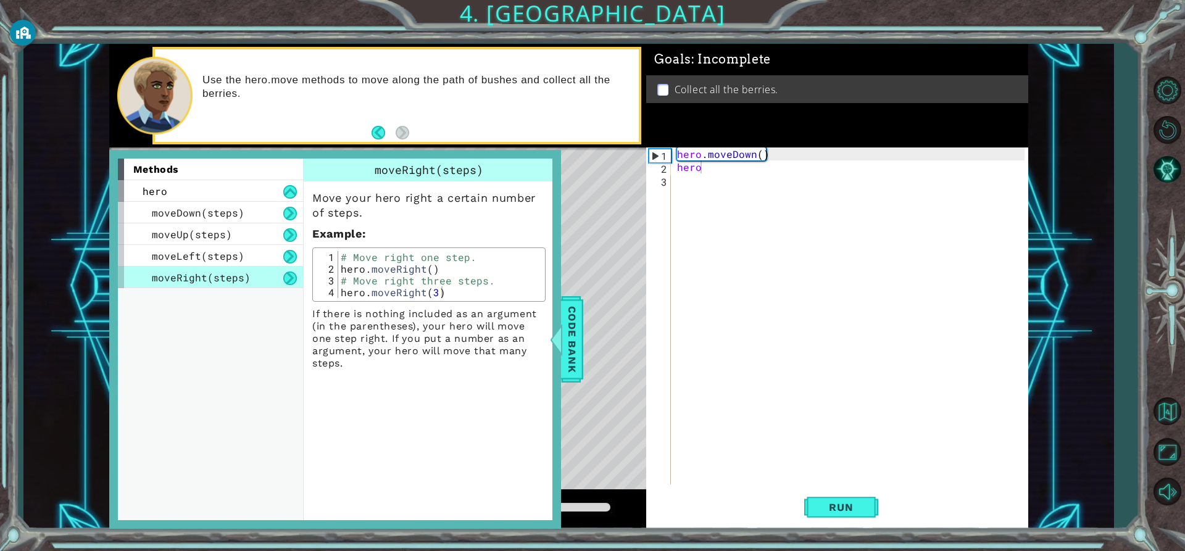
click at [255, 276] on div "moveRight(steps)" at bounding box center [210, 278] width 185 height 22
drag, startPoint x: 1177, startPoint y: 98, endPoint x: 1124, endPoint y: 98, distance: 52.4
click at [1170, 98] on button "Level Options" at bounding box center [1167, 90] width 36 height 36
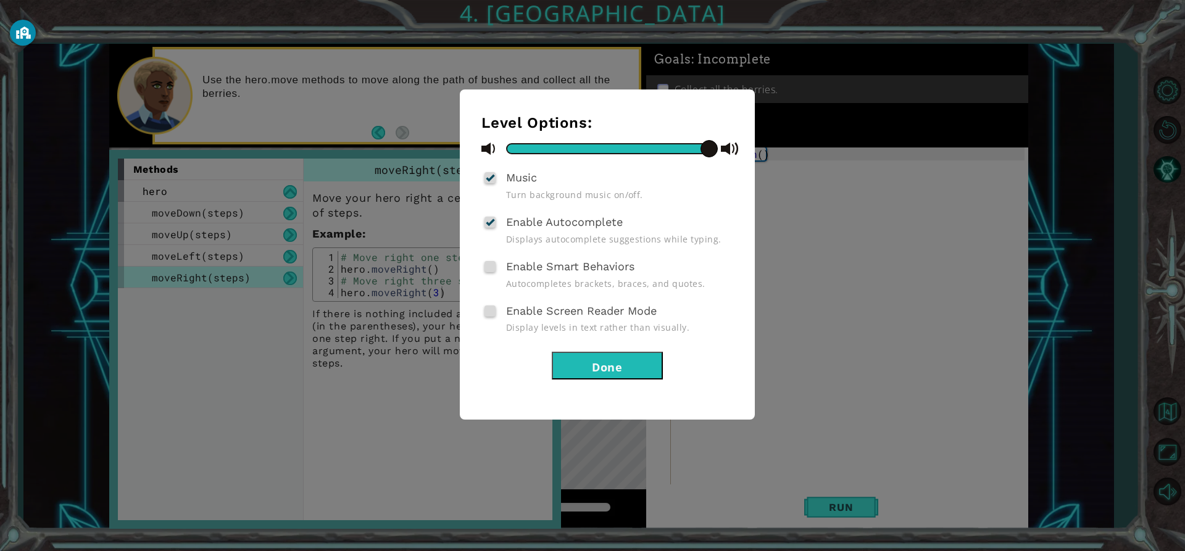
click at [623, 370] on button "Done" at bounding box center [607, 366] width 111 height 28
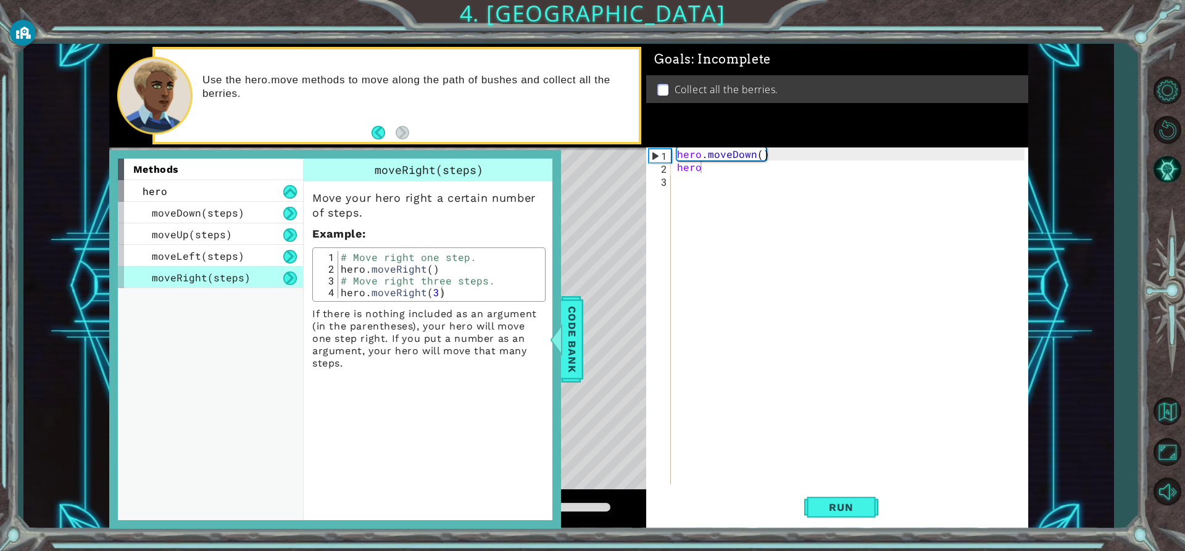
click at [558, 310] on div "methods hero moveDown(steps) moveUp(steps) moveLeft(steps) moveRight(steps) mov…" at bounding box center [335, 339] width 452 height 379
click at [562, 321] on div "Code Bank" at bounding box center [572, 339] width 22 height 86
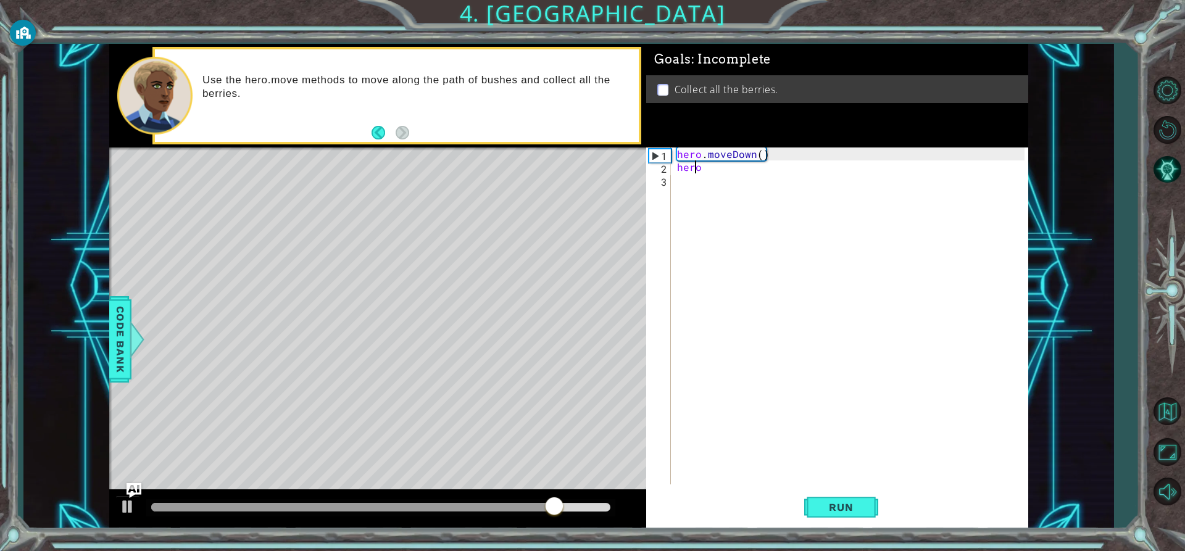
drag, startPoint x: 698, startPoint y: 165, endPoint x: 718, endPoint y: 168, distance: 20.5
click at [699, 166] on div "hero . moveDown ( ) hero" at bounding box center [852, 328] width 356 height 363
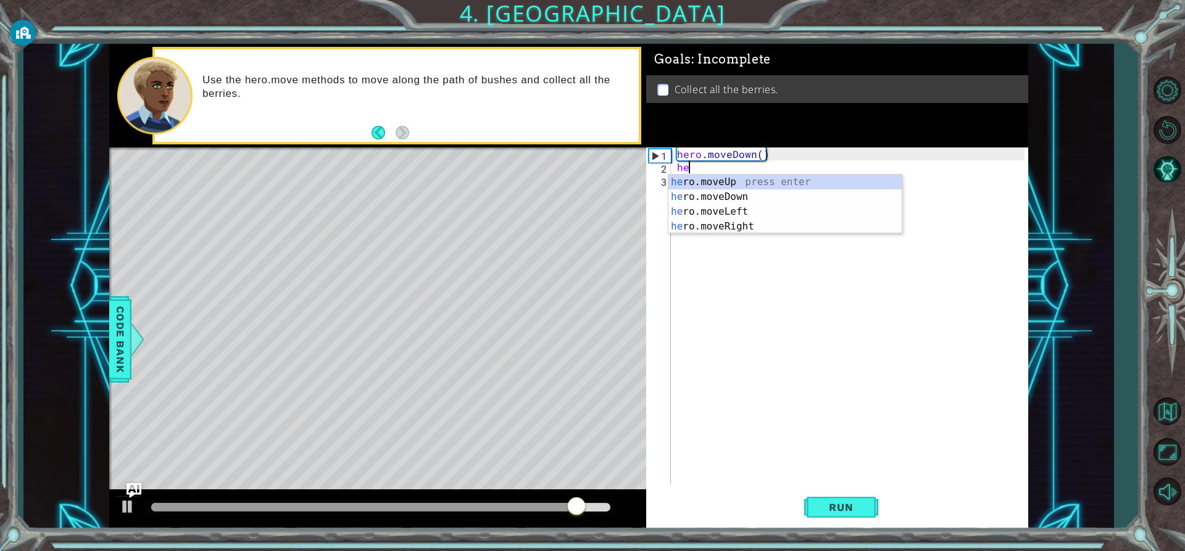
scroll to position [0, 0]
type textarea "h"
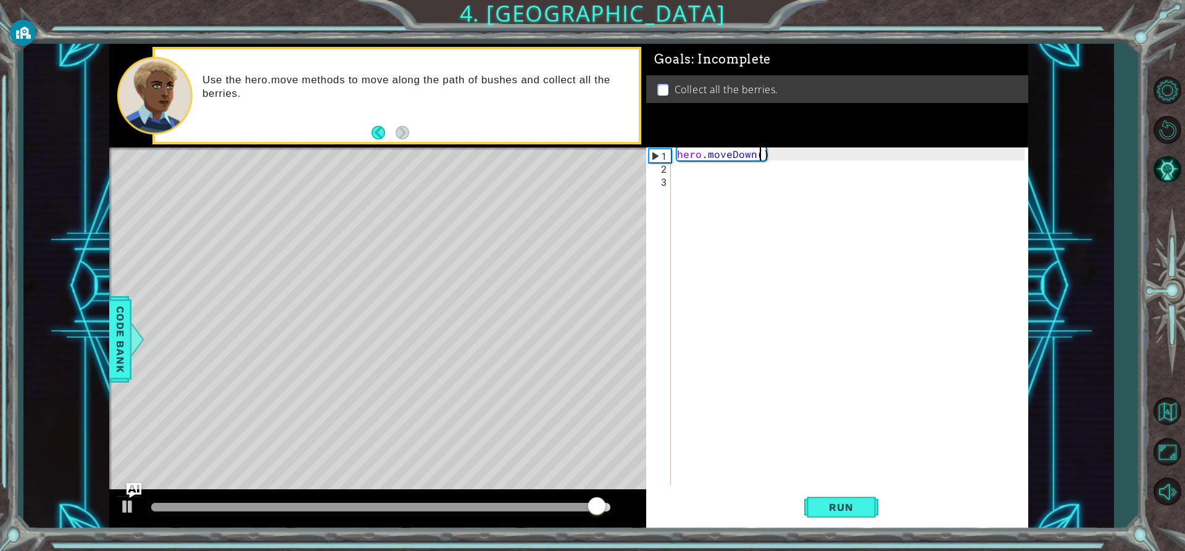
click at [758, 151] on div "hero . moveDown ( )" at bounding box center [852, 328] width 356 height 363
type textarea "hero.moveDown(1)"
drag, startPoint x: 838, startPoint y: 480, endPoint x: 850, endPoint y: 464, distance: 19.9
click at [840, 476] on div "hero . moveDown ( 1 )" at bounding box center [852, 328] width 356 height 363
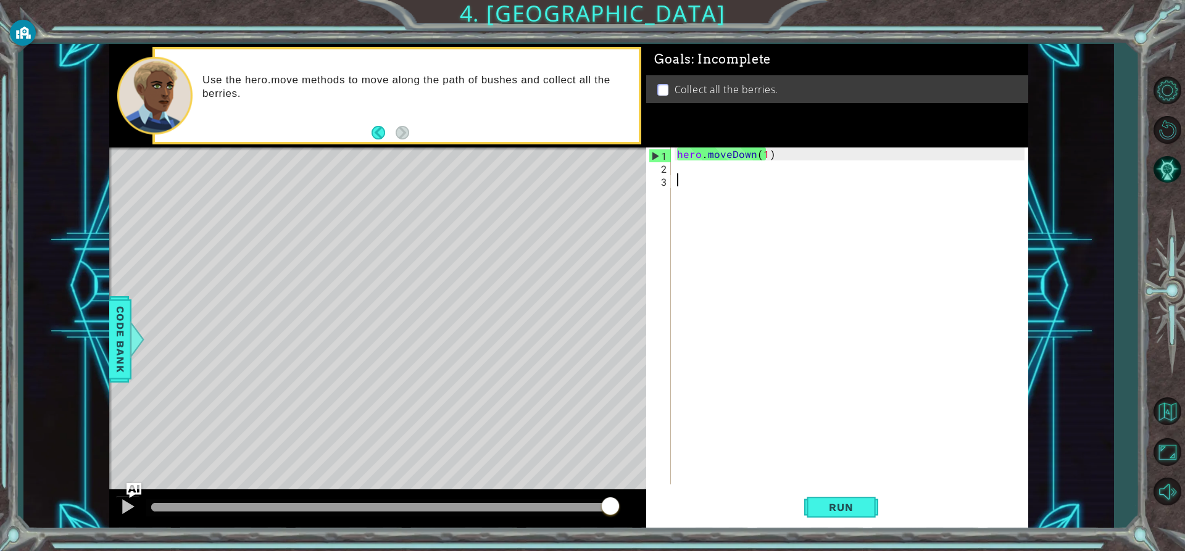
scroll to position [0, 0]
drag, startPoint x: 848, startPoint y: 498, endPoint x: 844, endPoint y: 489, distance: 9.4
click at [847, 497] on button "Run" at bounding box center [841, 507] width 74 height 38
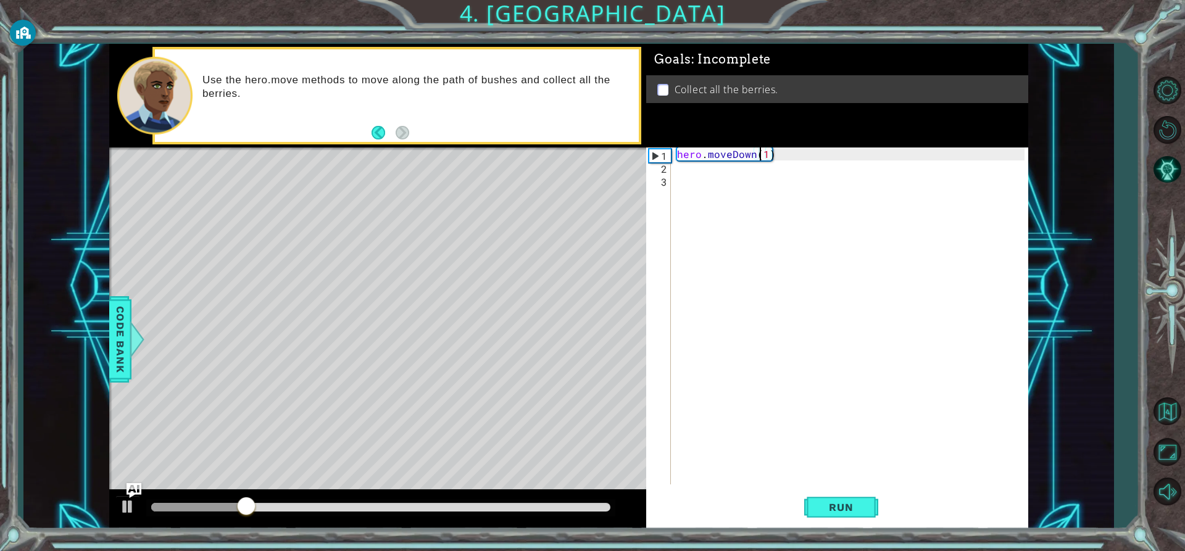
click at [761, 154] on div "hero . moveDown ( 1 )" at bounding box center [852, 328] width 356 height 363
type textarea "hero.moveDown(2)"
click at [846, 499] on button "Run" at bounding box center [841, 507] width 74 height 38
click at [726, 174] on div "hero . moveDown ( 2 )" at bounding box center [852, 328] width 356 height 363
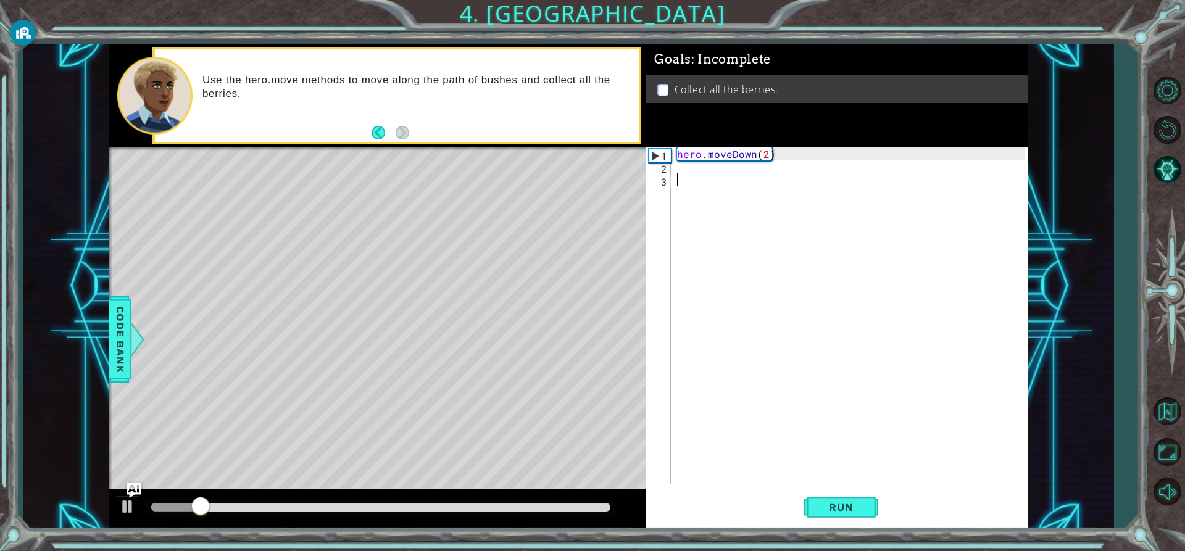
scroll to position [0, 0]
click at [708, 170] on div "hero . moveDown ( 2 )" at bounding box center [852, 328] width 356 height 363
click at [698, 181] on div "hero.move L eft press enter" at bounding box center [784, 197] width 233 height 44
type textarea "hero.moveLeft(1)"
click at [692, 197] on div "hero . moveDown ( 2 ) hero . moveLeft ( 1 )" at bounding box center [852, 328] width 356 height 363
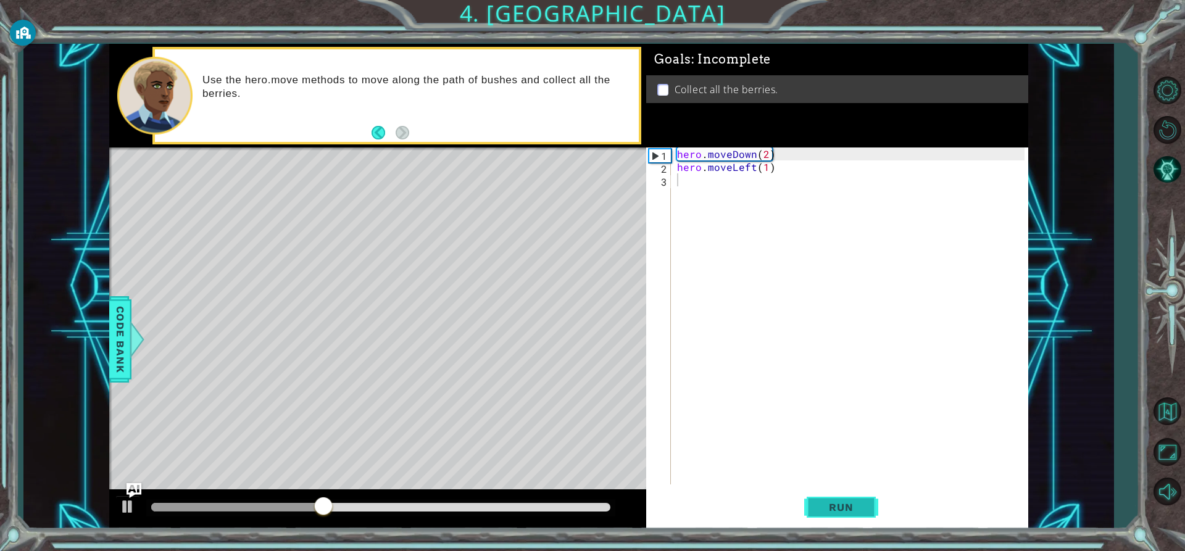
drag, startPoint x: 833, startPoint y: 513, endPoint x: 833, endPoint y: 506, distance: 6.8
click at [833, 511] on span "Run" at bounding box center [840, 507] width 49 height 12
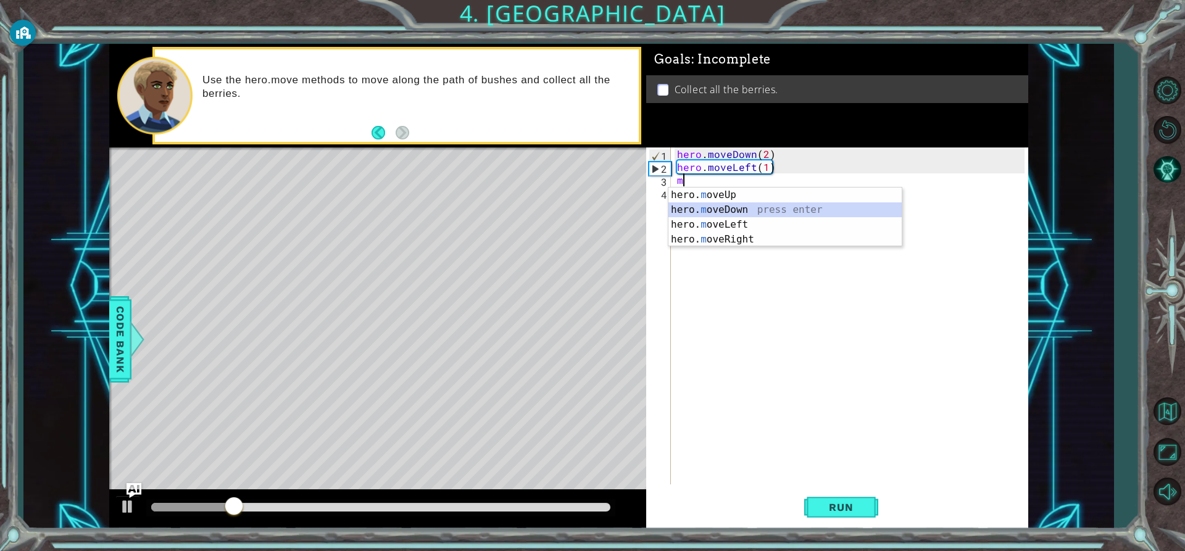
click at [706, 207] on div "hero. m oveUp press enter hero. m oveDown press enter hero. m oveLeft press ent…" at bounding box center [784, 232] width 233 height 89
type textarea "hero.moveDown(1)"
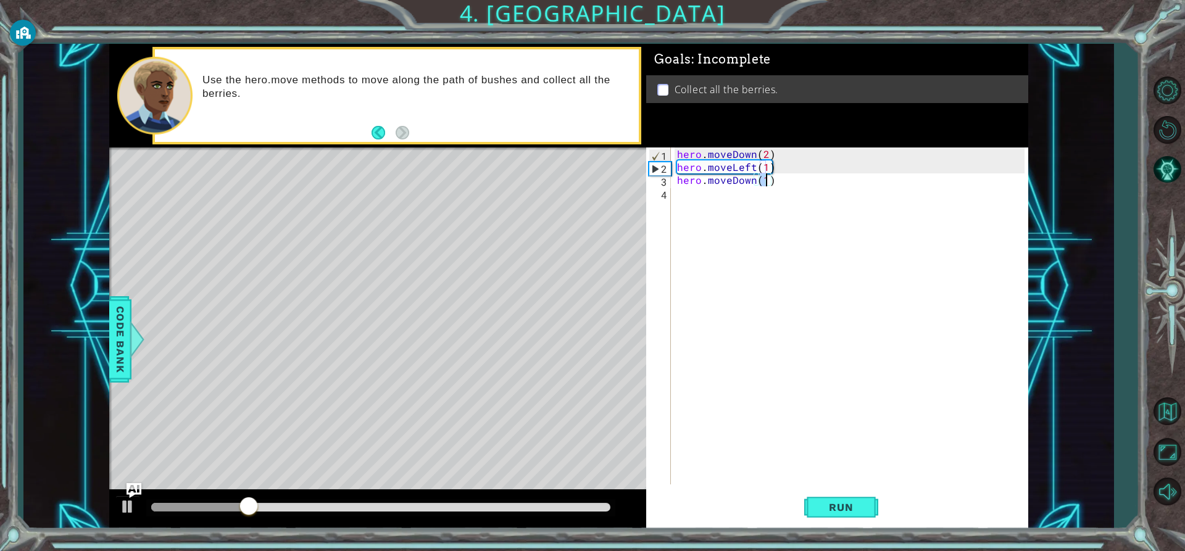
click at [731, 204] on div "hero . moveDown ( 2 ) hero . moveLeft ( 1 ) hero . moveDown ( 1 )" at bounding box center [852, 328] width 356 height 363
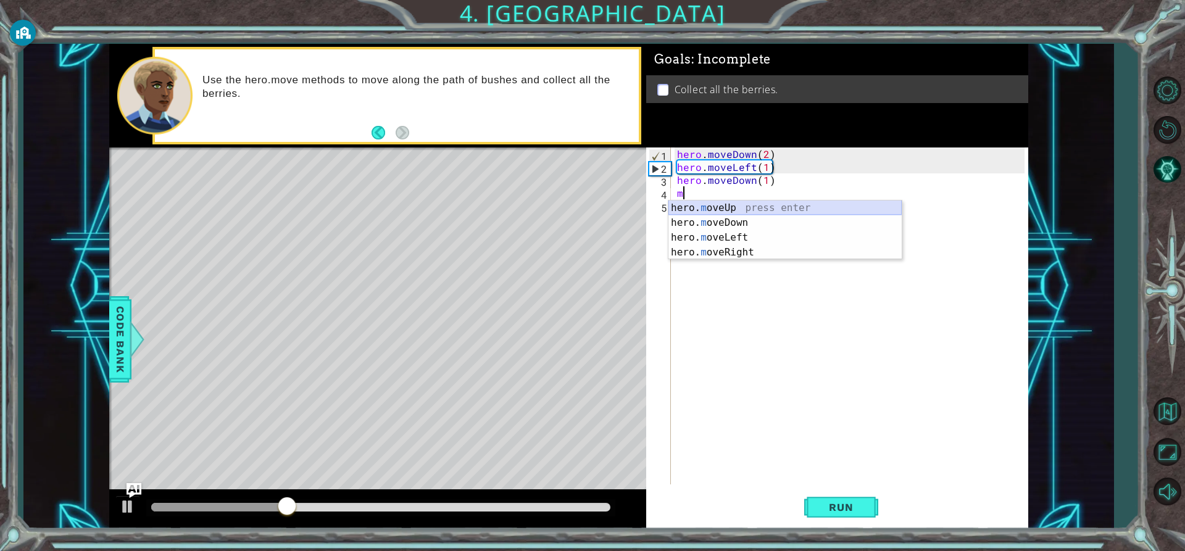
click at [729, 205] on div "hero. m oveUp press enter hero. m oveDown press enter hero. m oveLeft press ent…" at bounding box center [784, 245] width 233 height 89
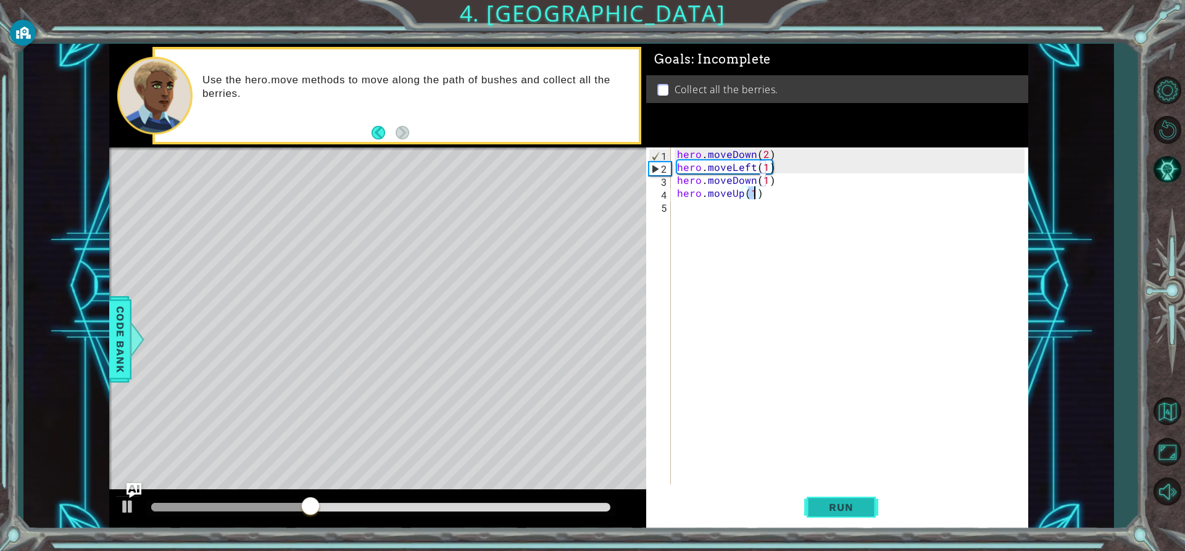
drag, startPoint x: 825, startPoint y: 520, endPoint x: 824, endPoint y: 506, distance: 14.2
click at [824, 508] on button "Run" at bounding box center [841, 507] width 74 height 38
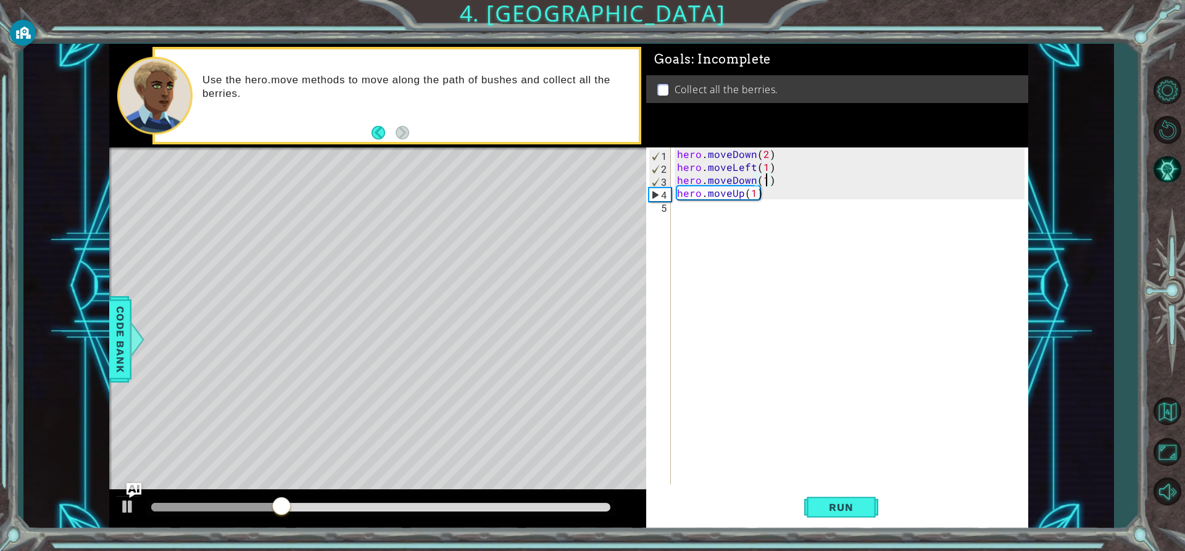
drag, startPoint x: 764, startPoint y: 183, endPoint x: 774, endPoint y: 180, distance: 10.3
click at [769, 180] on div "hero . moveDown ( 2 ) hero . moveLeft ( 1 ) hero . moveDown ( 1 ) hero . moveUp…" at bounding box center [852, 328] width 356 height 363
type textarea "hero.moveDown(1)"
drag, startPoint x: 774, startPoint y: 180, endPoint x: 678, endPoint y: 183, distance: 95.7
click at [678, 183] on div "hero . moveDown ( 2 ) hero . moveLeft ( 1 ) hero . moveDown ( 1 ) hero . moveUp…" at bounding box center [852, 328] width 356 height 363
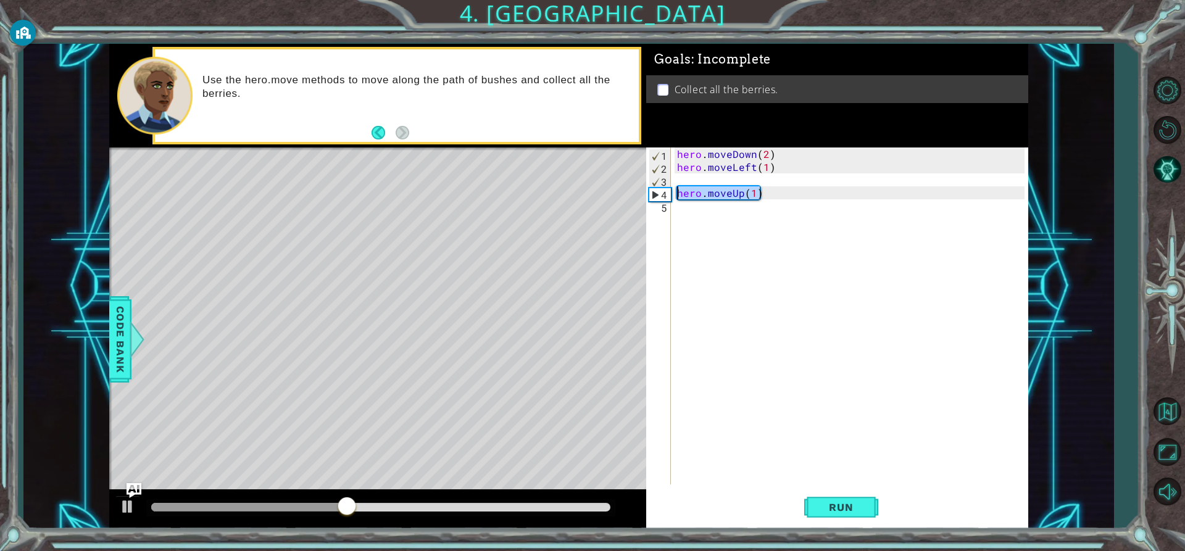
drag, startPoint x: 771, startPoint y: 192, endPoint x: 676, endPoint y: 193, distance: 94.4
click at [677, 193] on div "hero . moveDown ( 2 ) hero . moveLeft ( 1 ) hero . moveUp ( 1 )" at bounding box center [852, 328] width 356 height 363
type textarea "hero.moveUp(1)"
click at [768, 167] on div "hero . moveDown ( 2 ) hero . moveLeft ( 1 )" at bounding box center [852, 328] width 356 height 363
type textarea "hero.moveLeft(1)"
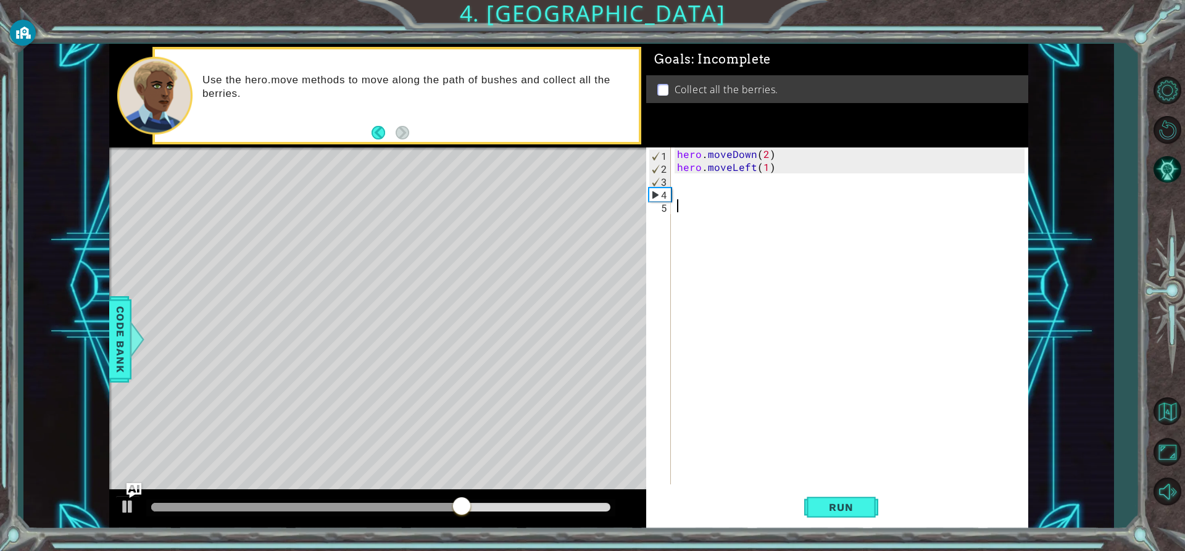
click at [764, 166] on div "hero . moveDown ( 2 ) hero . moveLeft ( 1 )" at bounding box center [852, 328] width 356 height 363
type textarea "hero.moveLeft(2)"
click at [840, 511] on span "Run" at bounding box center [840, 507] width 49 height 12
click at [685, 180] on div "hero . moveDown ( 2 ) hero . moveLeft ( 2 )" at bounding box center [852, 328] width 356 height 363
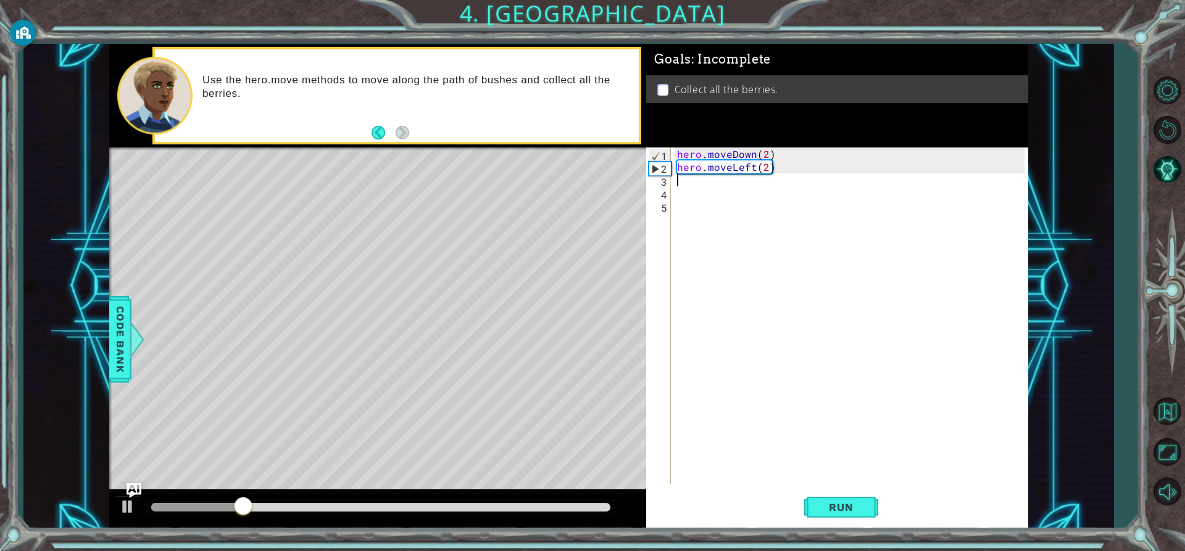
scroll to position [0, 0]
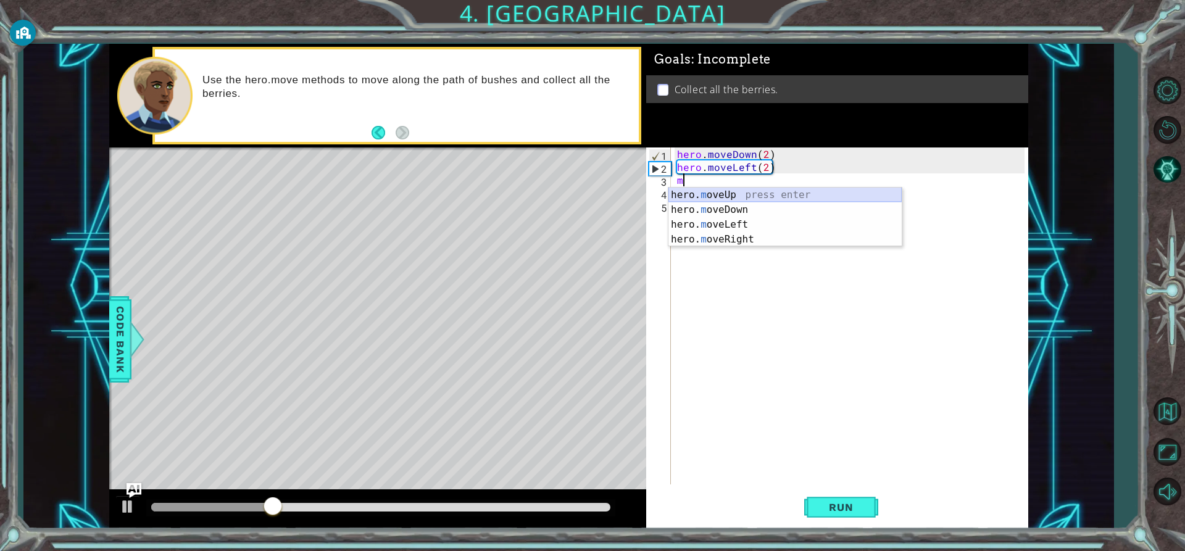
click at [721, 197] on div "hero. m oveUp press enter hero. m oveDown press enter hero. m oveLeft press ent…" at bounding box center [784, 232] width 233 height 89
type textarea "hero.moveUp(1)"
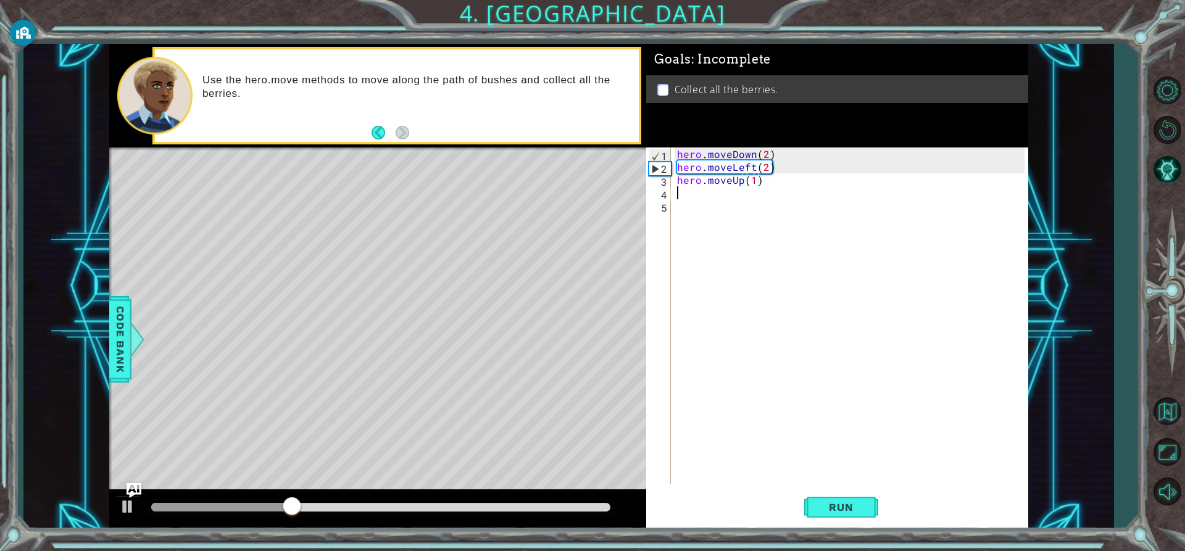
click at [692, 196] on div "hero . moveDown ( 2 ) hero . moveLeft ( 2 ) hero . moveUp ( 1 )" at bounding box center [852, 328] width 356 height 363
drag, startPoint x: 807, startPoint y: 516, endPoint x: 807, endPoint y: 502, distance: 14.8
click at [807, 502] on button "Run" at bounding box center [841, 507] width 74 height 38
click at [753, 180] on div "hero . moveDown ( 2 ) hero . moveLeft ( 2 ) hero . moveUp ( 1 )" at bounding box center [852, 328] width 356 height 363
type textarea "hero.moveUp(2)"
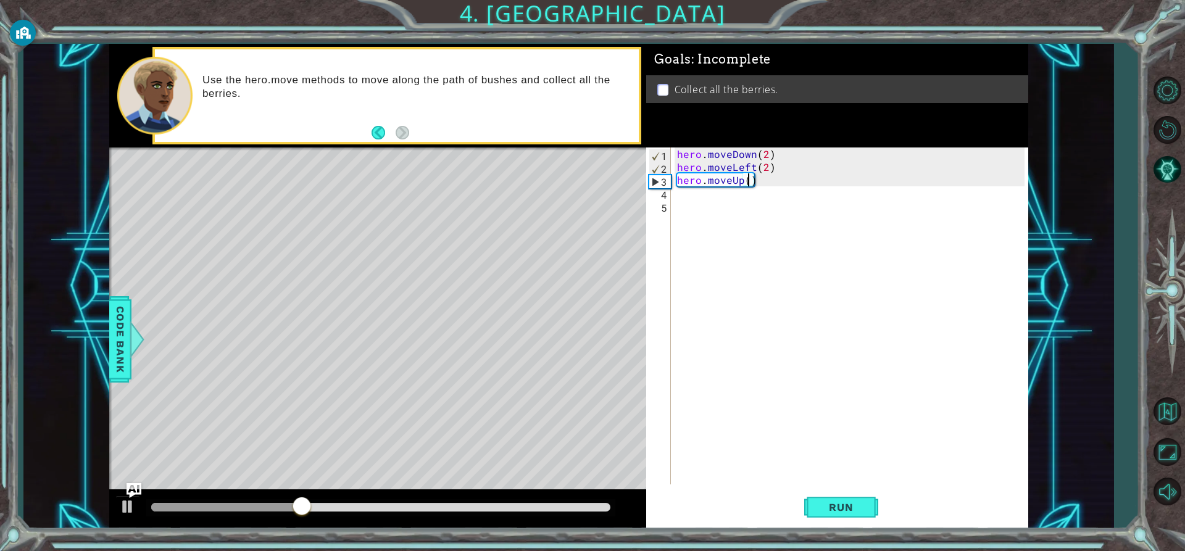
scroll to position [0, 4]
click at [682, 191] on div "hero . moveDown ( 2 ) hero . moveLeft ( 2 ) hero . moveUp ( 2 )" at bounding box center [852, 328] width 356 height 363
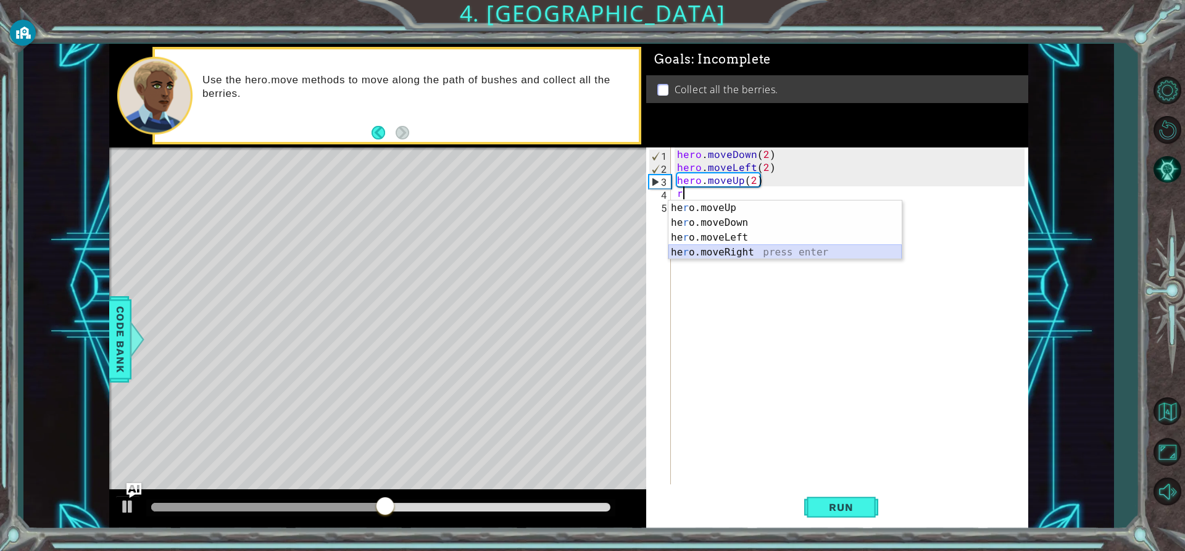
click at [740, 251] on div "he r o.moveUp press enter he r o.moveDown press enter he r o.moveLeft press ent…" at bounding box center [784, 245] width 233 height 89
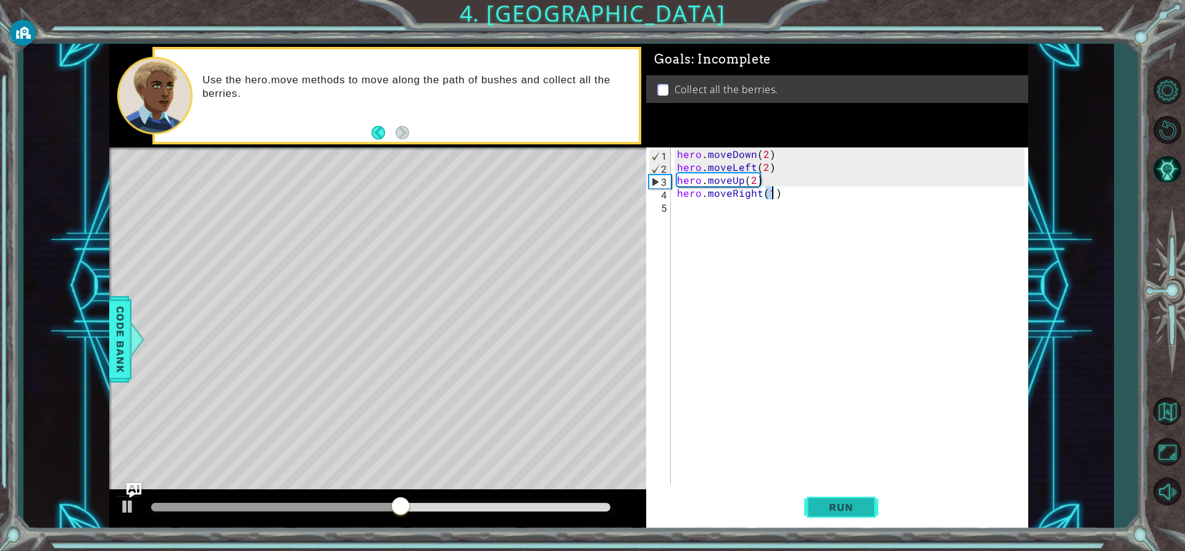
type textarea "hero.moveRight(1)"
click at [841, 508] on span "Run" at bounding box center [840, 507] width 49 height 12
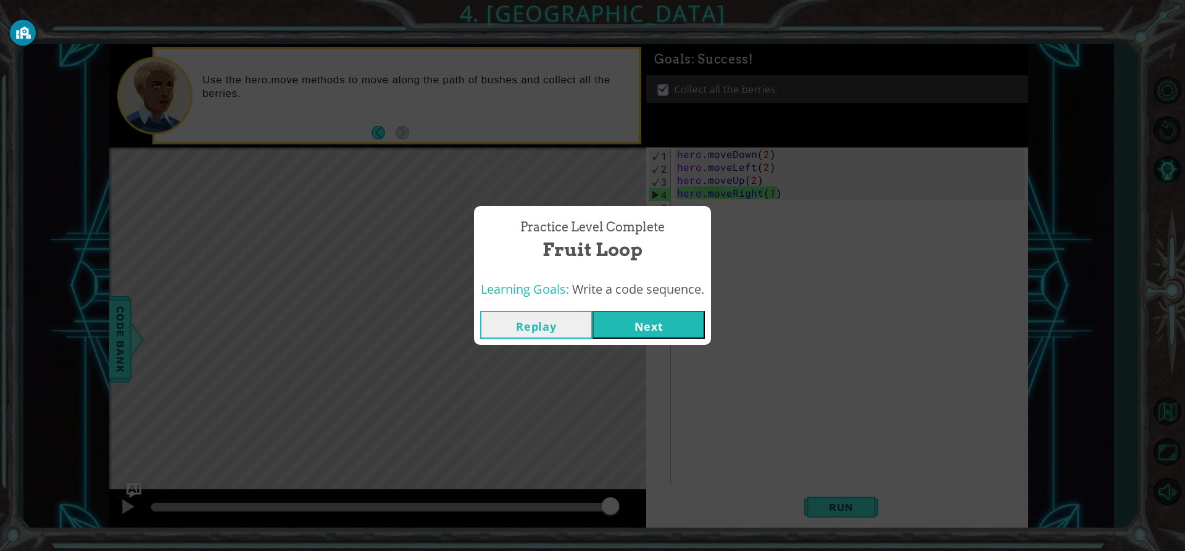
click button "Next" at bounding box center [648, 325] width 112 height 28
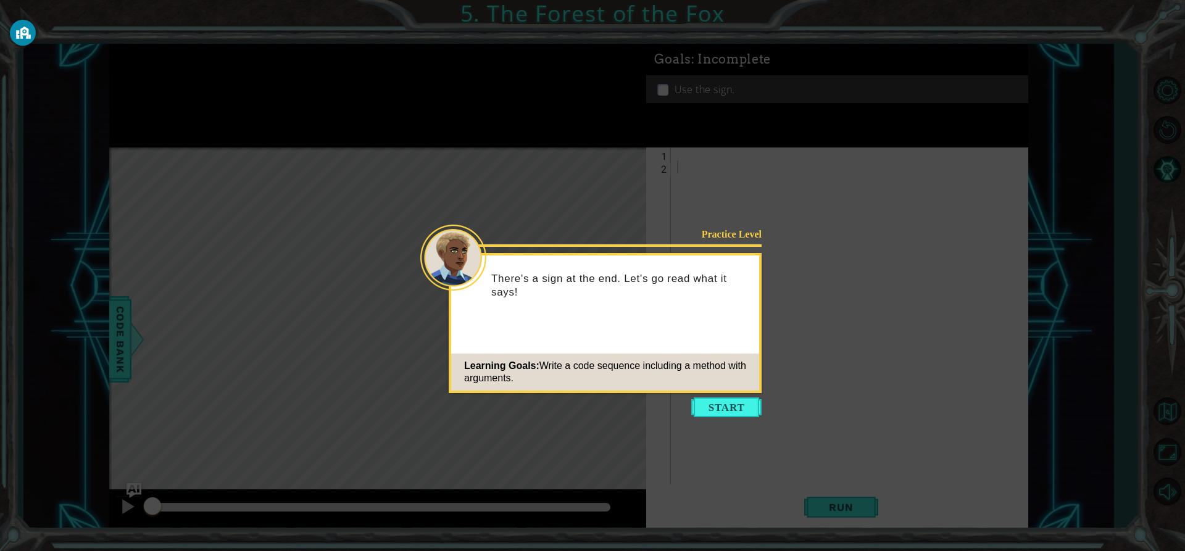
click at [701, 410] on button "Start" at bounding box center [726, 407] width 70 height 20
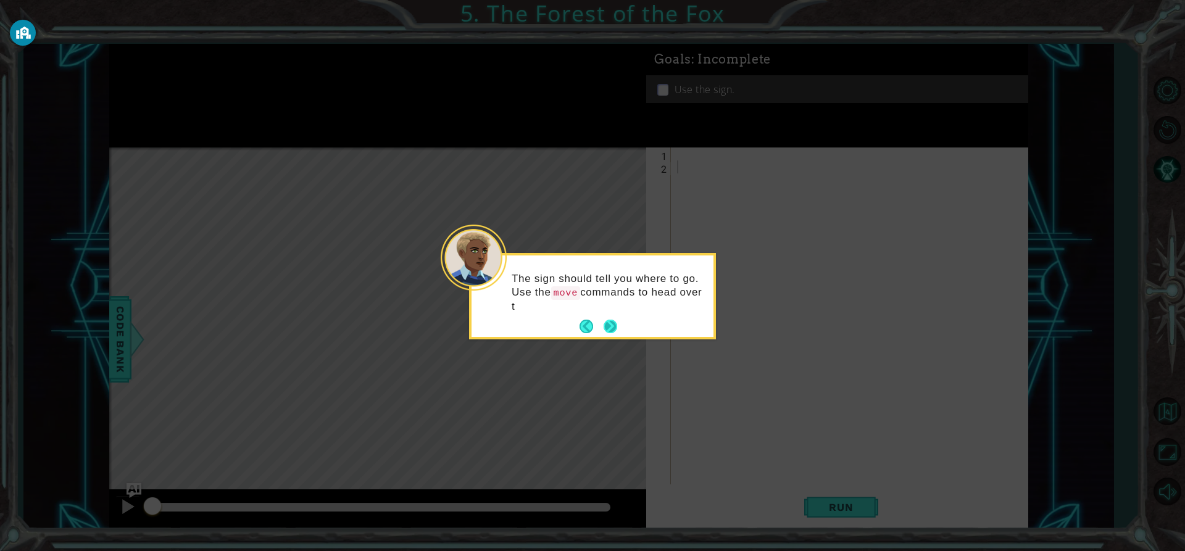
click at [616, 324] on button "Next" at bounding box center [610, 326] width 16 height 16
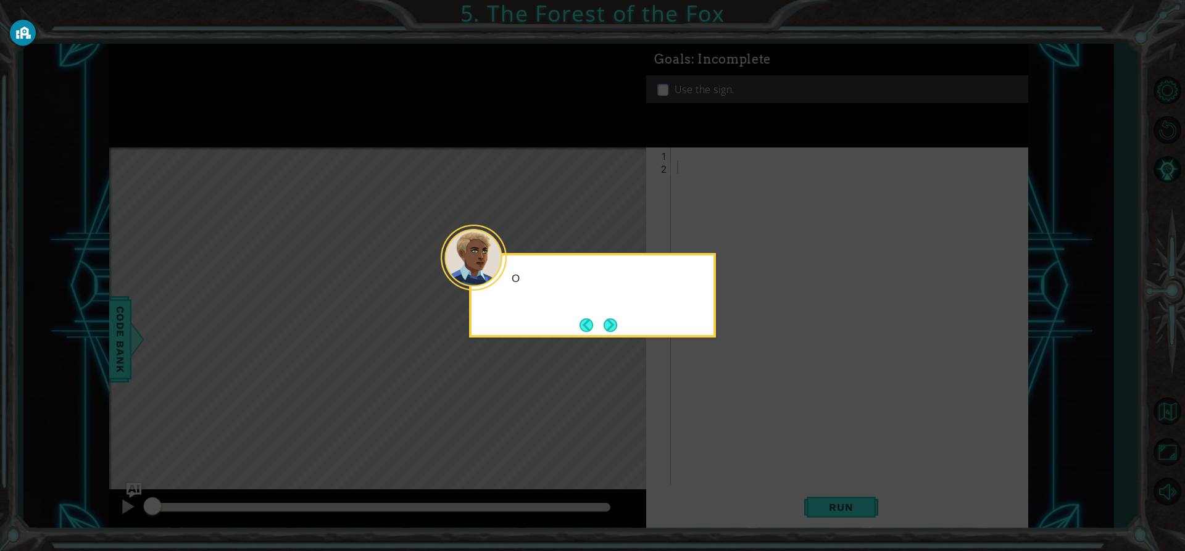
click at [616, 324] on button "Next" at bounding box center [610, 325] width 14 height 14
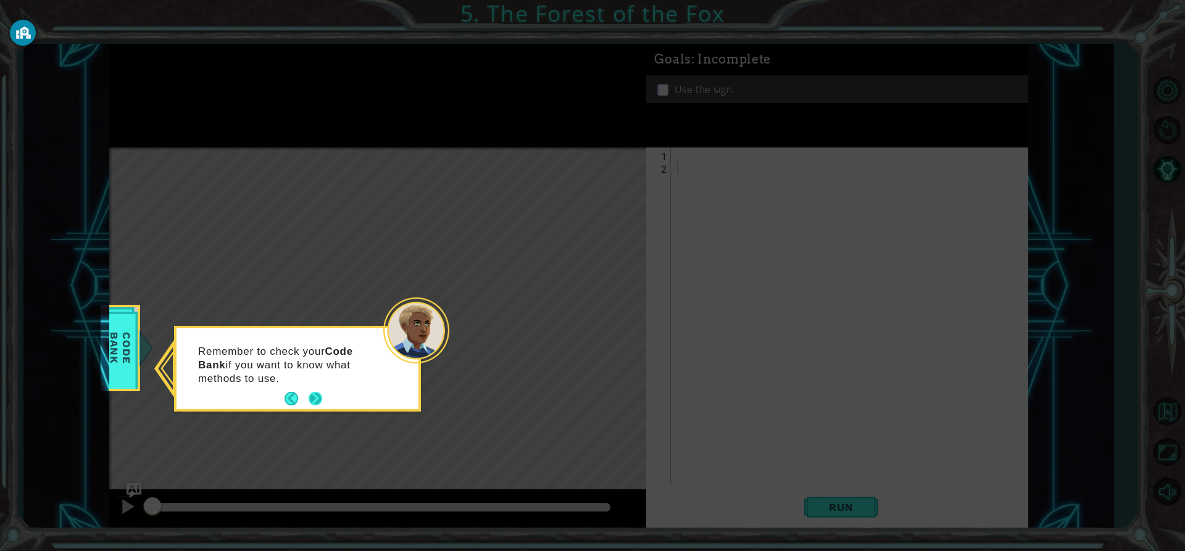
click at [312, 400] on button "Next" at bounding box center [316, 399] width 14 height 14
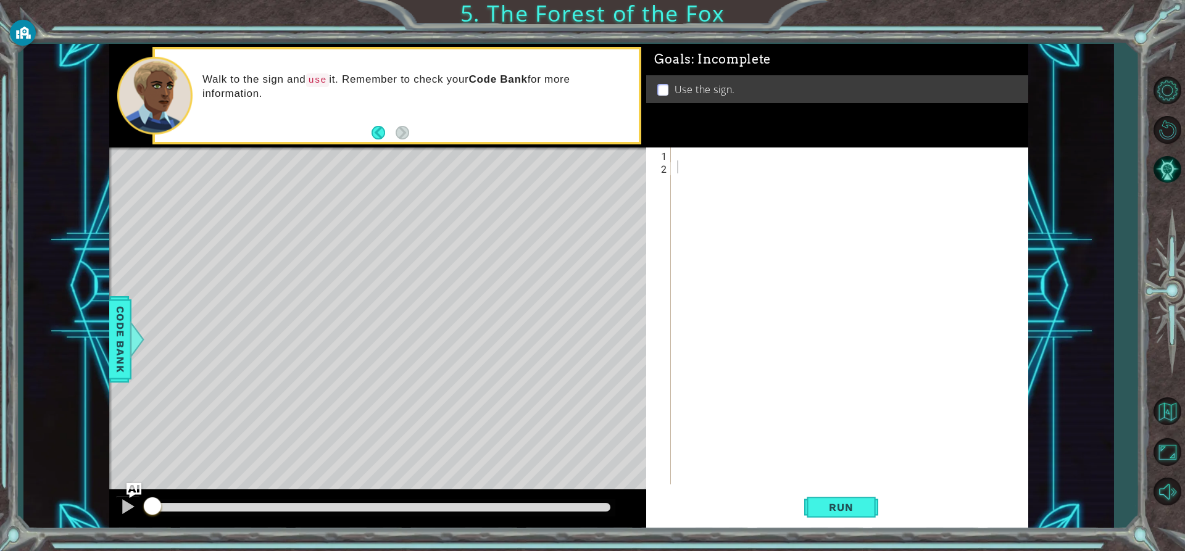
drag, startPoint x: 660, startPoint y: 147, endPoint x: 685, endPoint y: 147, distance: 24.7
click at [671, 147] on div "Goals : Incomplete Use the sign." at bounding box center [837, 95] width 382 height 103
click at [685, 147] on div "Goals : Incomplete Use the sign." at bounding box center [837, 95] width 382 height 103
click at [679, 157] on div at bounding box center [852, 328] width 356 height 363
click at [685, 173] on div "hero.move L eft press enter" at bounding box center [784, 184] width 233 height 44
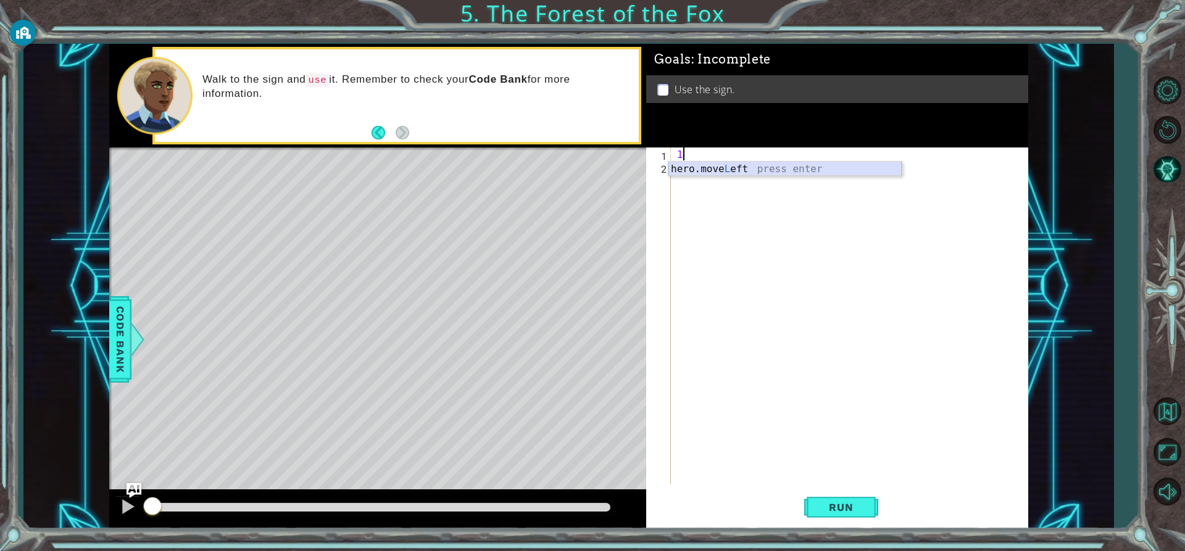
type textarea "hero.moveLeft(1)"
click at [692, 167] on div "hero . moveLeft ( 1 )" at bounding box center [852, 328] width 356 height 363
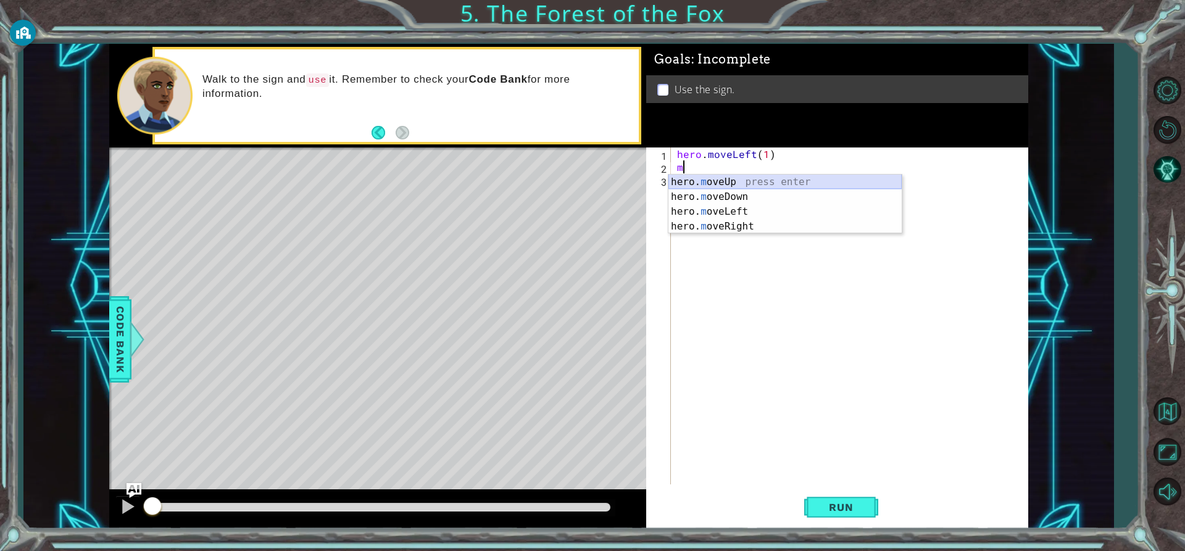
click at [695, 176] on div "hero. m oveUp press enter hero. m oveDown press enter hero. m oveLeft press ent…" at bounding box center [784, 219] width 233 height 89
type textarea "hero.moveUp(1)"
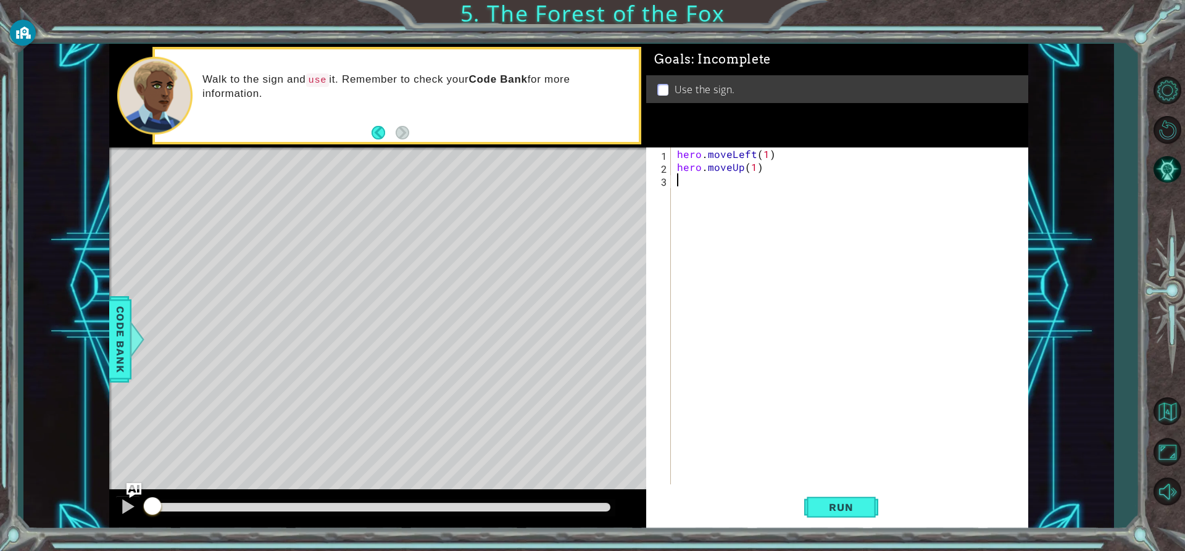
click at [707, 198] on div "hero . moveLeft ( 1 ) hero . moveUp ( 1 )" at bounding box center [852, 328] width 356 height 363
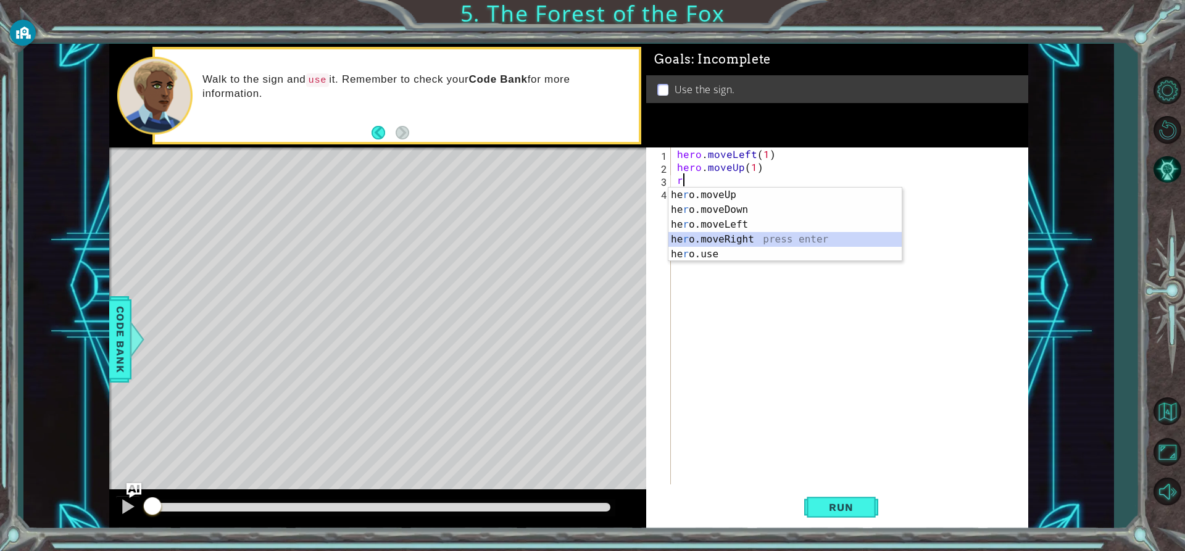
click at [738, 238] on div "he r o.moveUp press enter he r o.moveDown press enter he r o.moveLeft press ent…" at bounding box center [784, 240] width 233 height 104
type textarea "hero.moveRight(1)"
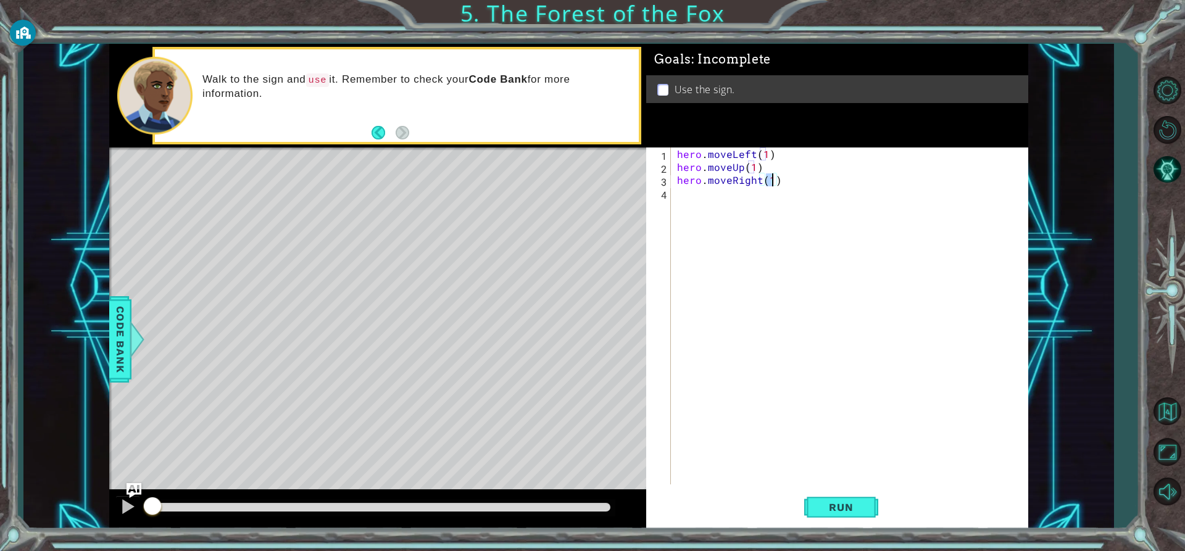
click at [680, 206] on div "hero . moveLeft ( 1 ) hero . moveUp ( 1 ) hero . moveRight ( 1 )" at bounding box center [852, 328] width 356 height 363
click at [848, 508] on span "Run" at bounding box center [840, 507] width 49 height 12
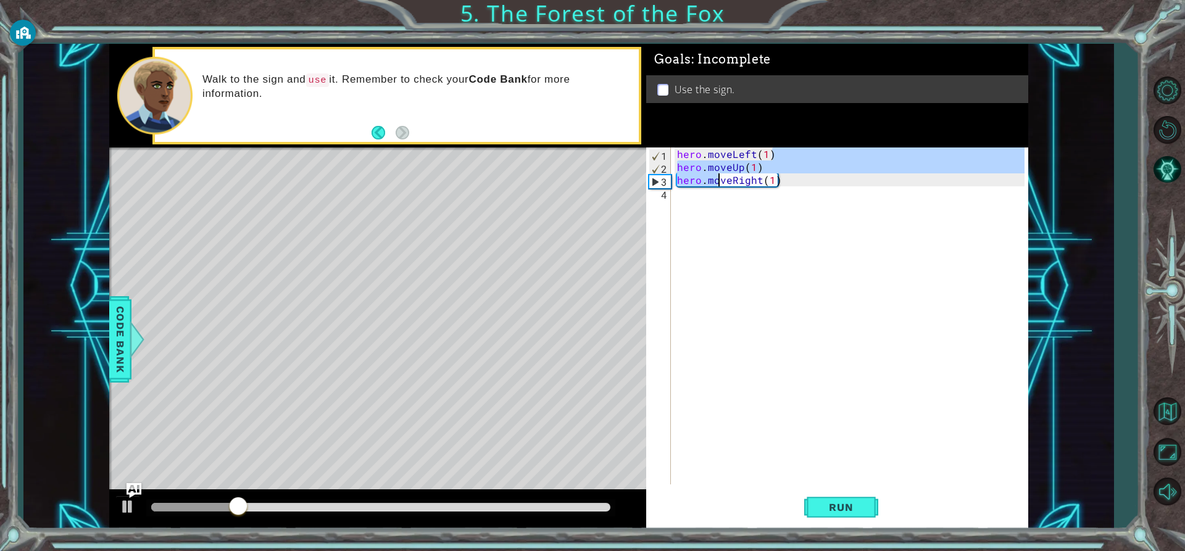
drag, startPoint x: 772, startPoint y: 160, endPoint x: 718, endPoint y: 184, distance: 60.2
click at [718, 184] on div "hero . moveLeft ( 1 ) hero . moveUp ( 1 ) hero . moveRight ( 1 )" at bounding box center [852, 328] width 356 height 363
drag, startPoint x: 783, startPoint y: 173, endPoint x: 677, endPoint y: 152, distance: 107.7
click at [677, 152] on div "hero . moveLeft ( 1 ) hero . moveUp ( 1 ) hero . moveRight ( 1 )" at bounding box center [852, 328] width 356 height 363
type textarea "hero.moveLeft(1) hero.moveUp(1)"
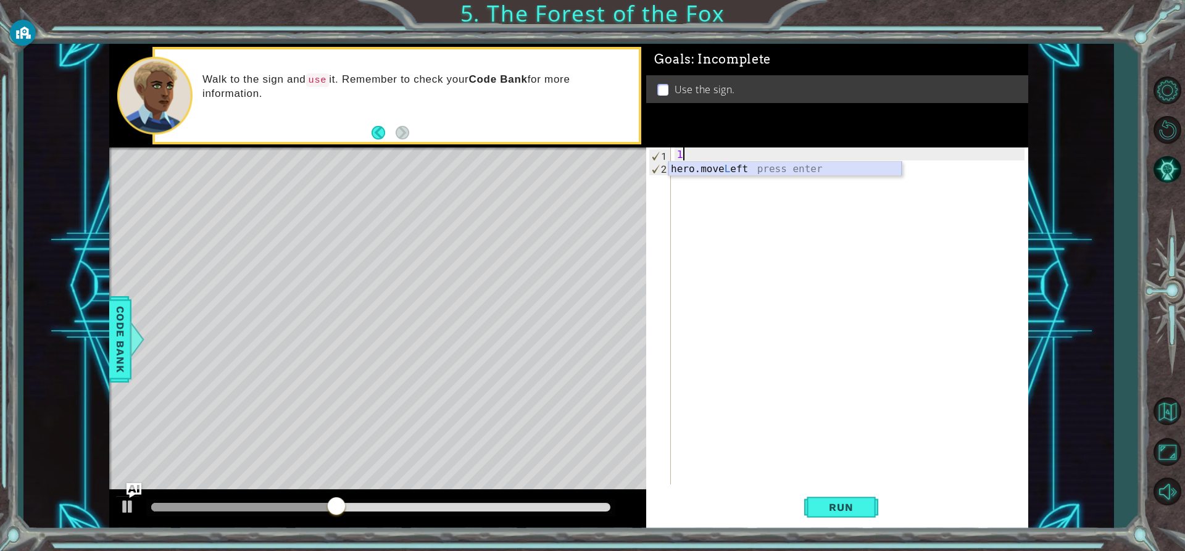
click at [679, 173] on div "hero.move L eft press enter" at bounding box center [784, 184] width 233 height 44
click at [682, 173] on div "hero . moveLeft ( 1 )" at bounding box center [852, 328] width 356 height 363
click at [721, 169] on div "hero. m oveUp press enter hero. m oveDown press enter hero. m oveLeft press ent…" at bounding box center [784, 206] width 233 height 89
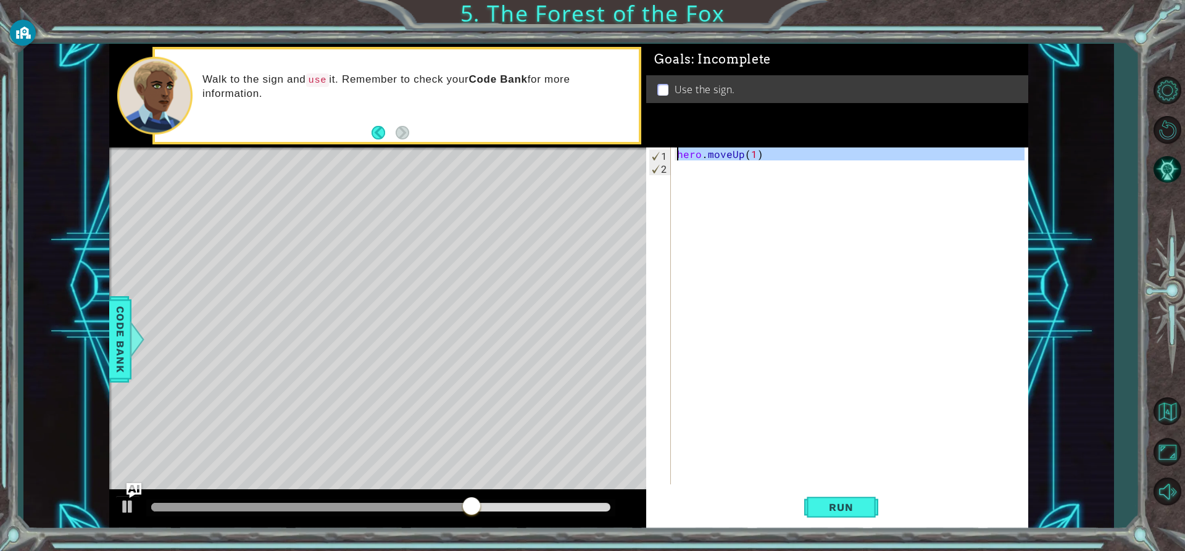
drag, startPoint x: 776, startPoint y: 162, endPoint x: 679, endPoint y: 149, distance: 97.7
click at [679, 149] on div "hero . moveUp ( 1 )" at bounding box center [852, 328] width 356 height 363
type textarea "hero.moveUp(1)"
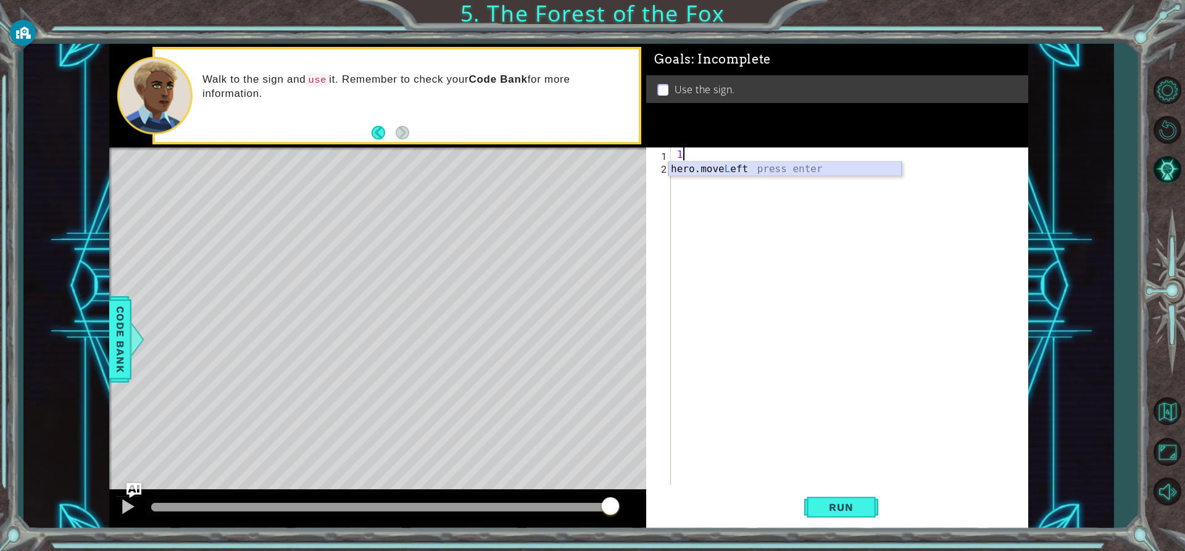
click at [758, 173] on div "hero.move L eft press enter" at bounding box center [784, 184] width 233 height 44
click at [726, 185] on div "hero . moveLeft ( 1 )" at bounding box center [852, 328] width 356 height 363
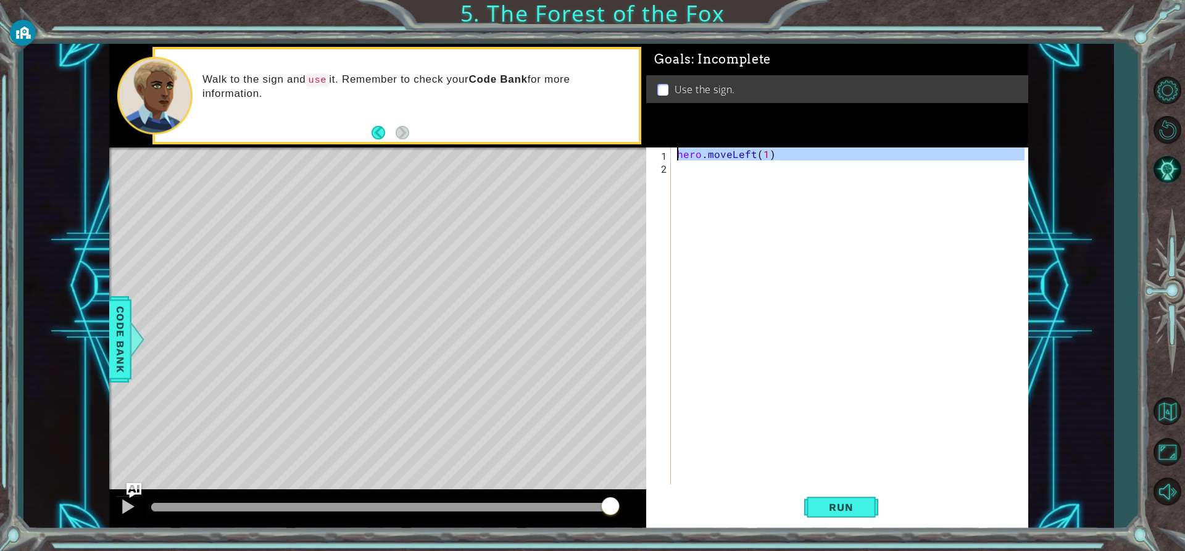
type textarea "hero.moveLeft(1)"
click at [698, 177] on div "hero . moveLeft ( 1 )" at bounding box center [849, 315] width 350 height 337
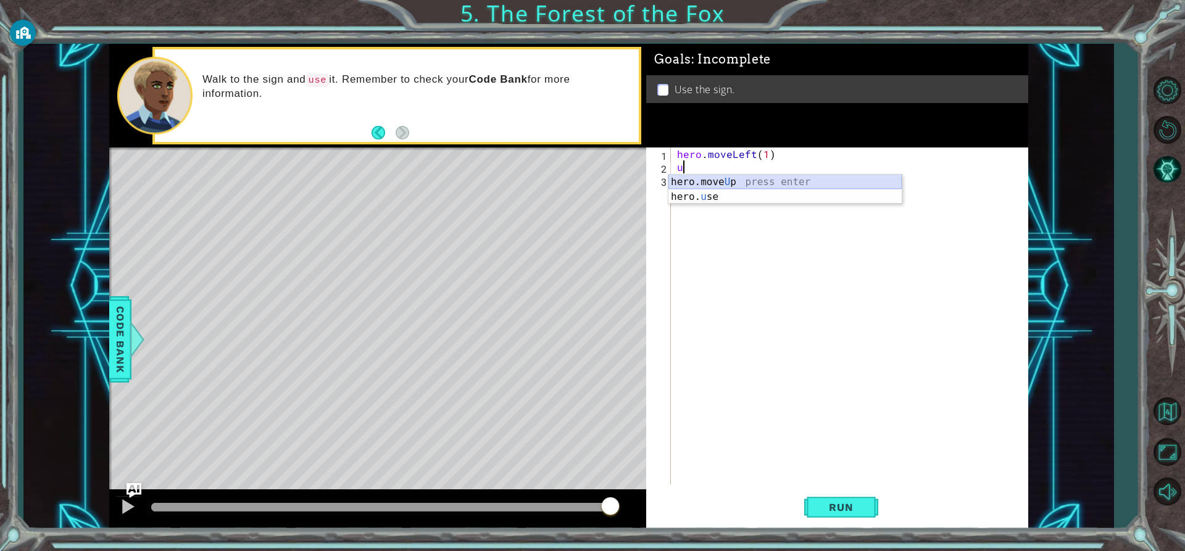
click at [692, 175] on div "hero.move U p press enter hero. u se press enter" at bounding box center [784, 204] width 233 height 59
type textarea "hero.moveUp(1)"
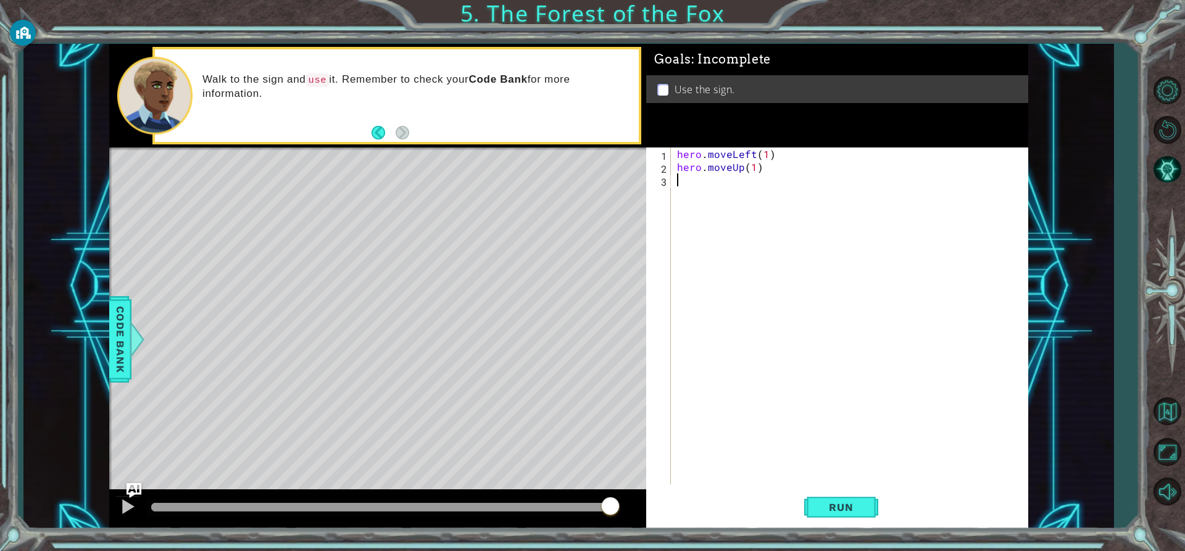
click at [692, 184] on div "hero . moveLeft ( 1 ) hero . moveUp ( 1 )" at bounding box center [852, 328] width 356 height 363
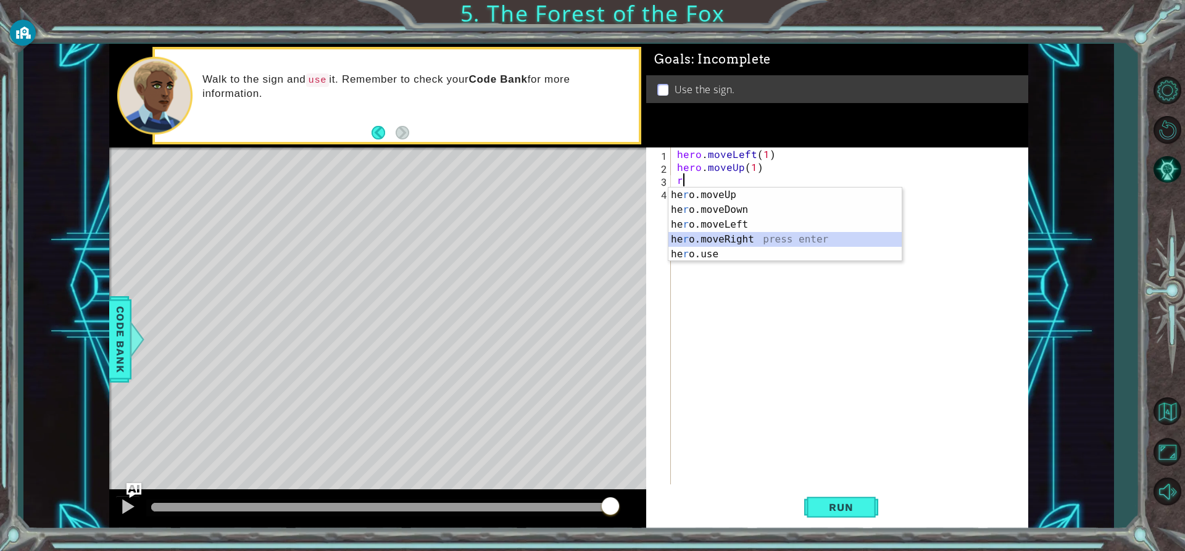
click at [750, 236] on div "he r o.moveUp press enter he r o.moveDown press enter he r o.moveLeft press ent…" at bounding box center [784, 240] width 233 height 104
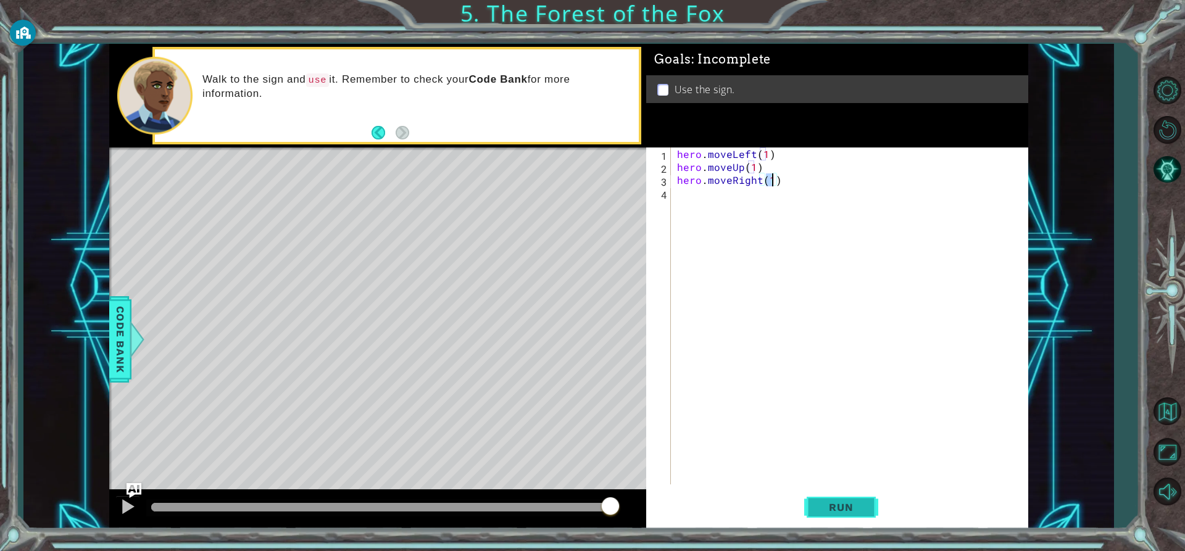
click at [853, 499] on button "Run" at bounding box center [841, 507] width 74 height 38
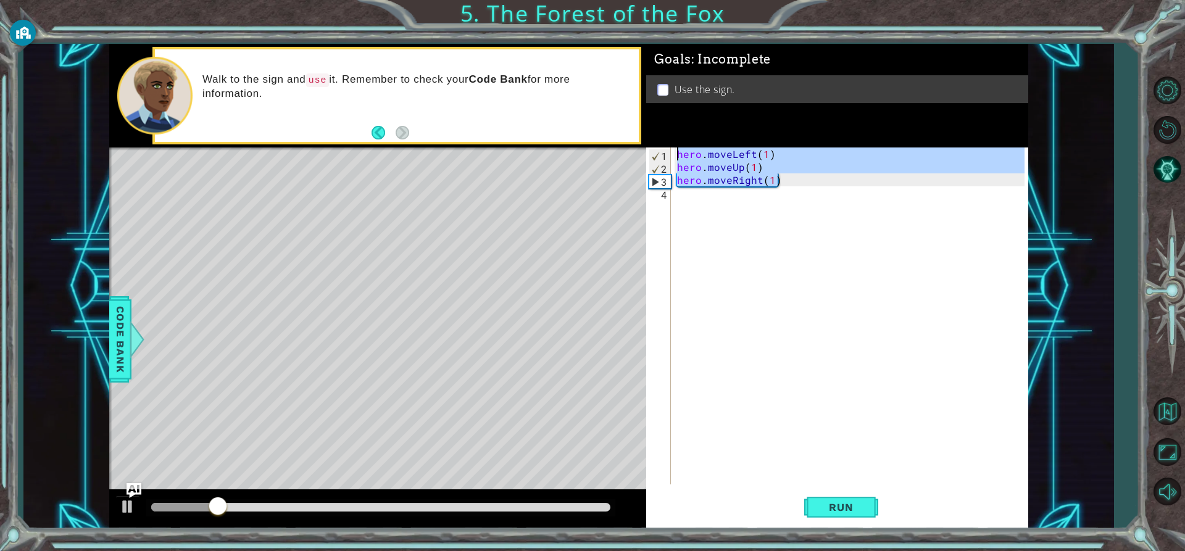
drag, startPoint x: 791, startPoint y: 184, endPoint x: 674, endPoint y: 159, distance: 119.5
click at [674, 159] on div "hero . moveLeft ( 1 ) hero . moveUp ( 1 ) hero . moveRight ( 1 )" at bounding box center [852, 328] width 356 height 363
type textarea "hero.moveLeft(1) hero.moveUp(1)"
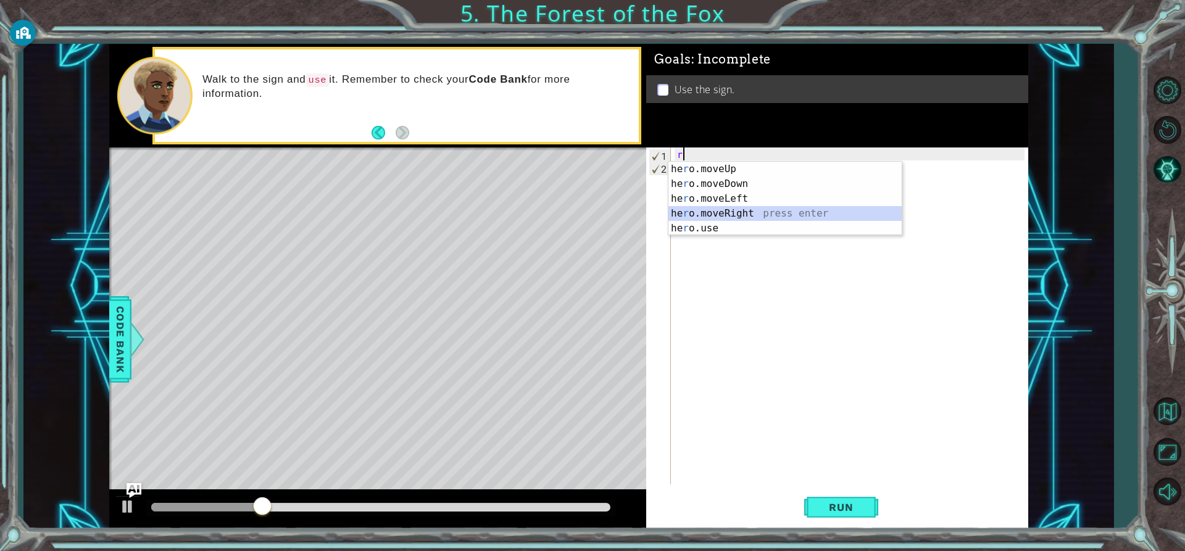
click at [736, 210] on div "he r o.moveUp press enter he r o.moveDown press enter he r o.moveLeft press ent…" at bounding box center [784, 214] width 233 height 104
type textarea "hero.moveRight(1)"
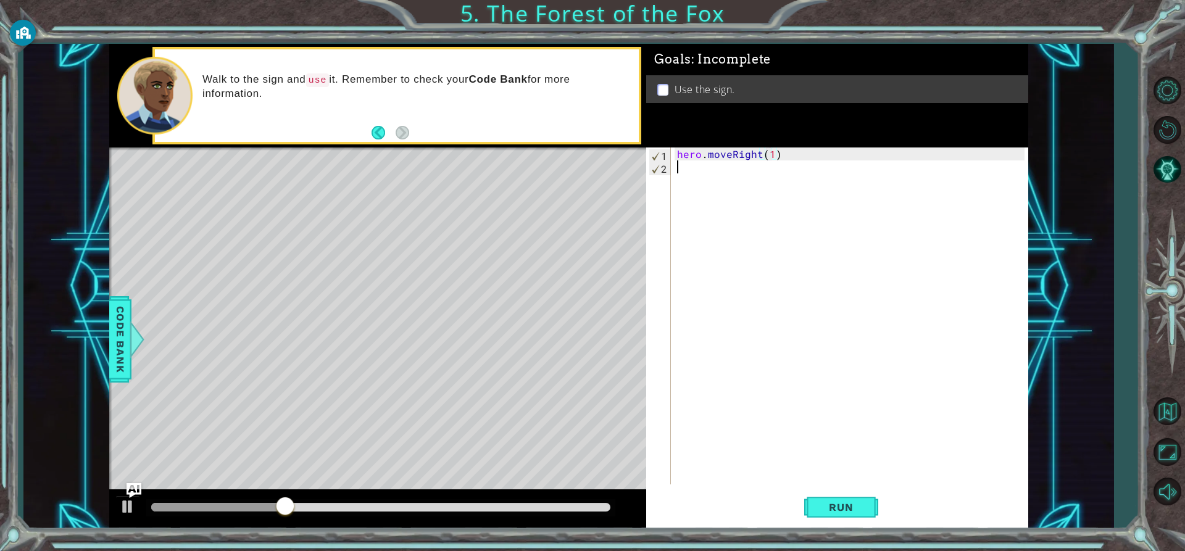
click at [691, 170] on div "hero . moveRight ( 1 )" at bounding box center [852, 328] width 356 height 363
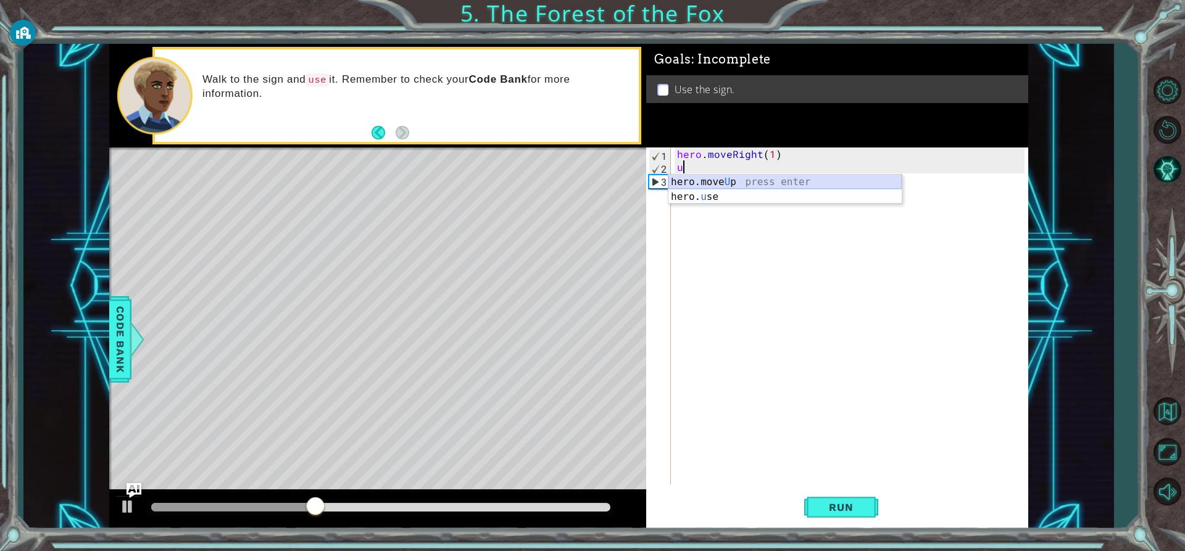
click at [701, 182] on div "hero.move U p press enter hero. u se press enter" at bounding box center [784, 204] width 233 height 59
type textarea "hero.moveUp(1)"
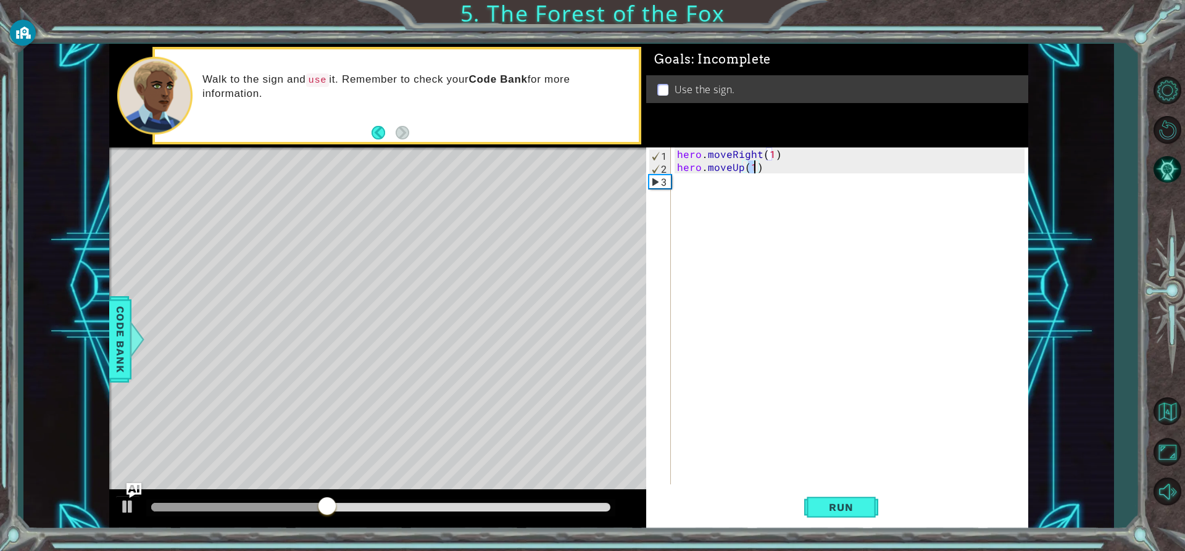
click at [693, 176] on div "hero . moveRight ( 1 ) hero . moveUp ( 1 )" at bounding box center [852, 328] width 356 height 363
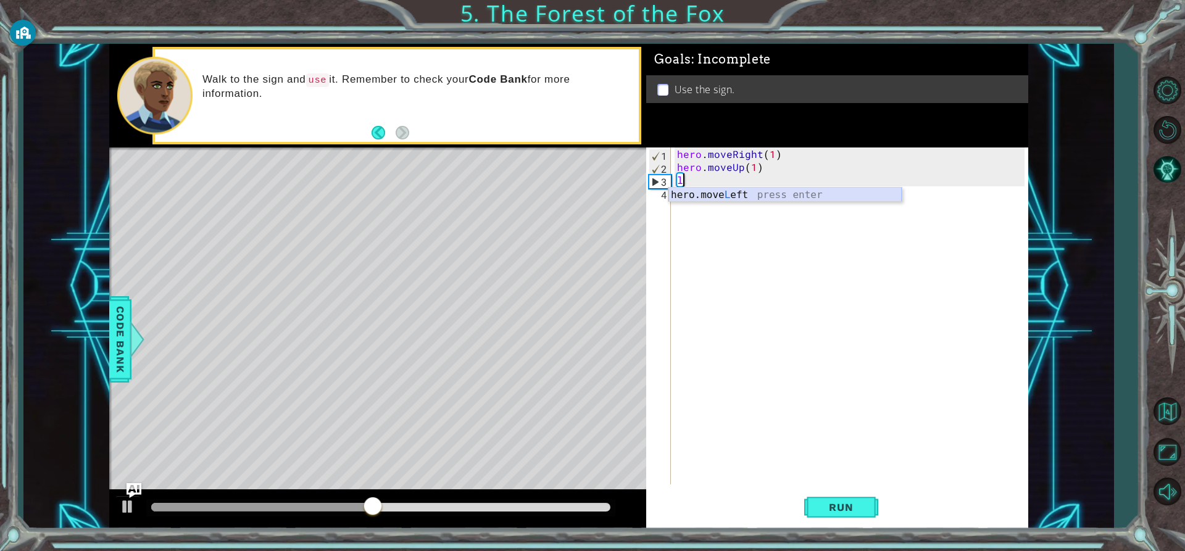
click at [704, 195] on div "hero.move L eft press enter" at bounding box center [784, 210] width 233 height 44
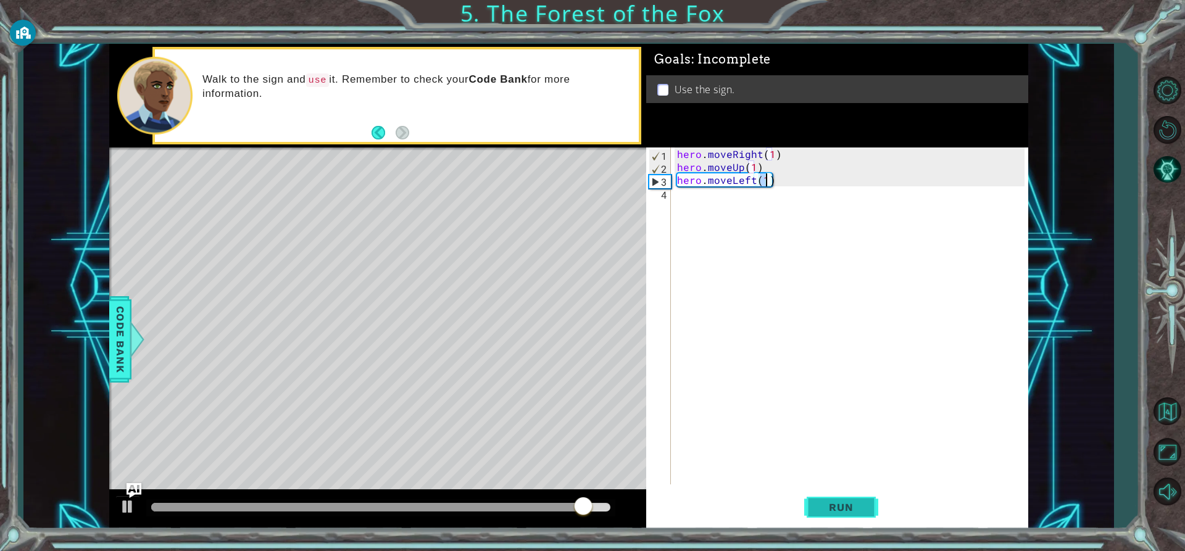
type textarea "hero.moveLeft(1)"
click at [848, 508] on span "Run" at bounding box center [840, 507] width 49 height 12
click at [688, 204] on div "hero . moveRight ( 1 ) hero . moveUp ( 1 ) hero . moveLeft ( 1 )" at bounding box center [852, 328] width 356 height 363
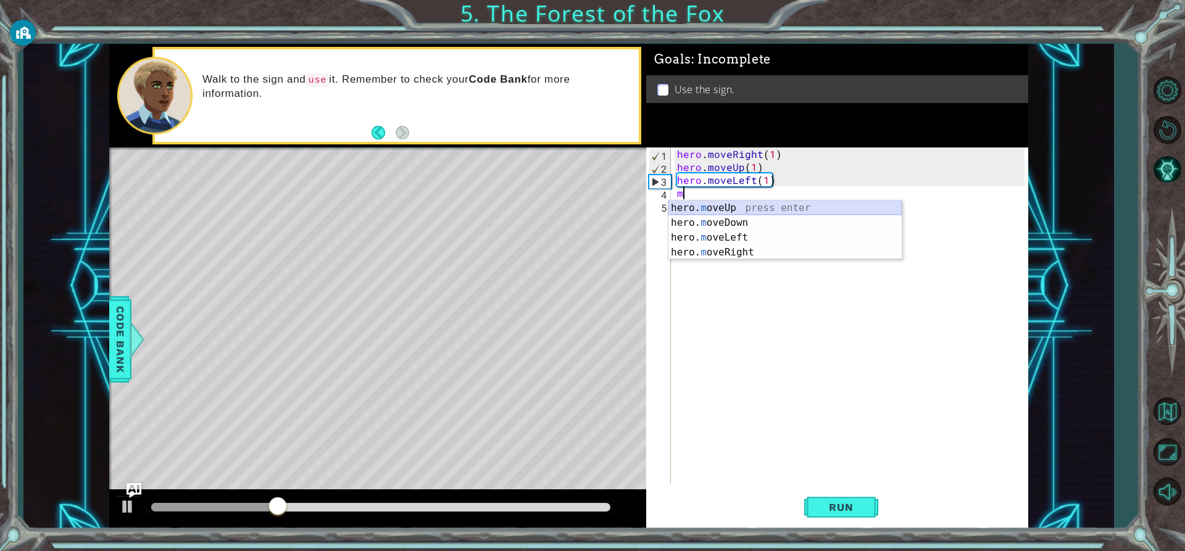
click at [705, 210] on div "hero. m oveUp press enter hero. m oveDown press enter hero. m oveLeft press ent…" at bounding box center [784, 245] width 233 height 89
type textarea "hero.moveUp(1)"
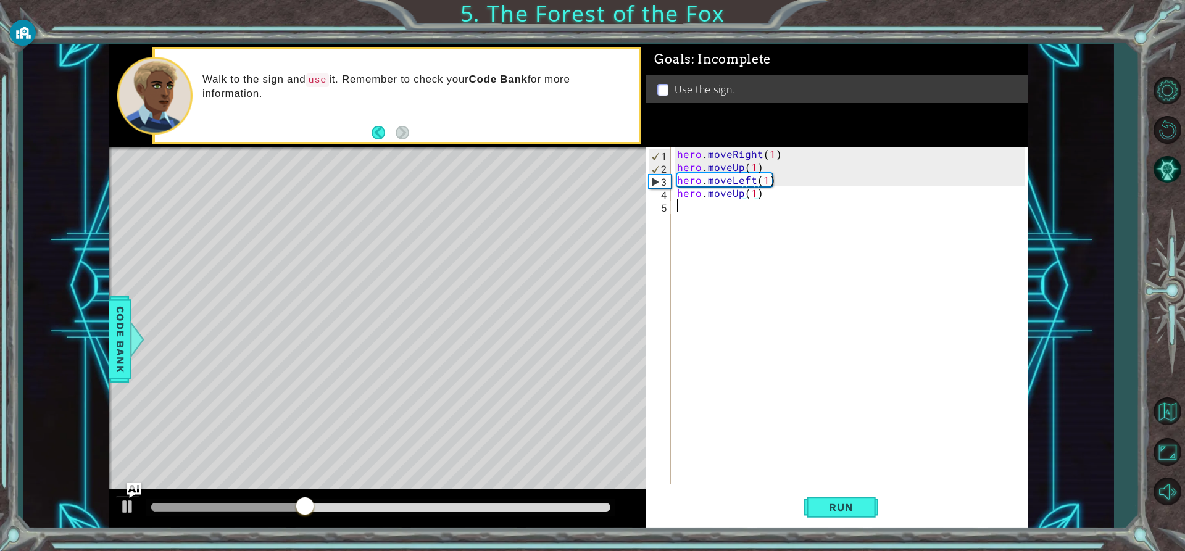
click at [703, 213] on div "hero . moveRight ( 1 ) hero . moveUp ( 1 ) hero . moveLeft ( 1 ) hero . moveUp …" at bounding box center [852, 328] width 356 height 363
type textarea "l"
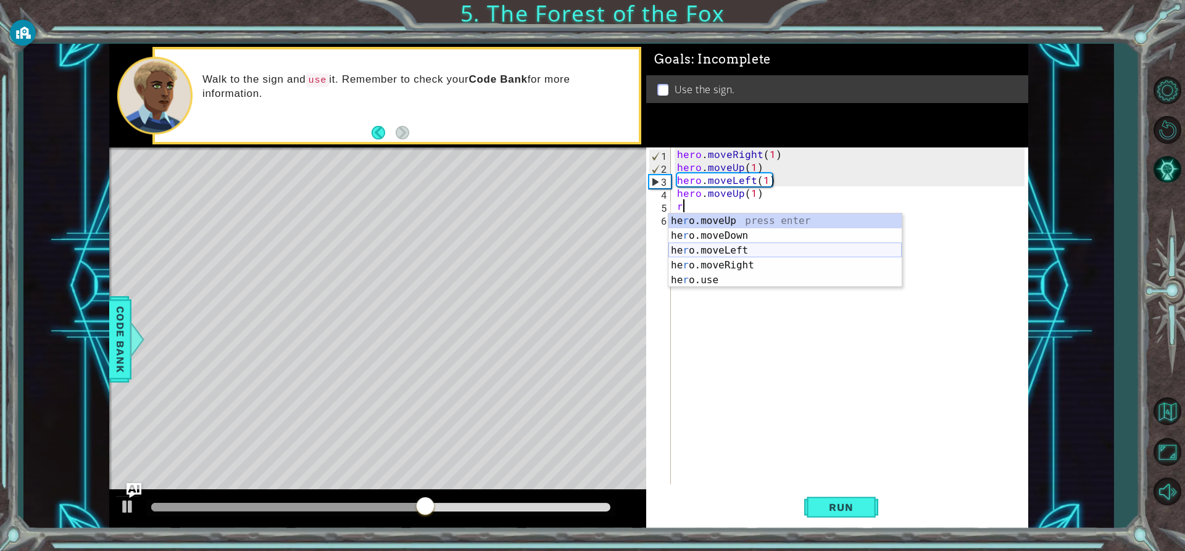
click at [723, 255] on div "he r o.moveUp press enter he r o.moveDown press enter he r o.moveLeft press ent…" at bounding box center [784, 265] width 233 height 104
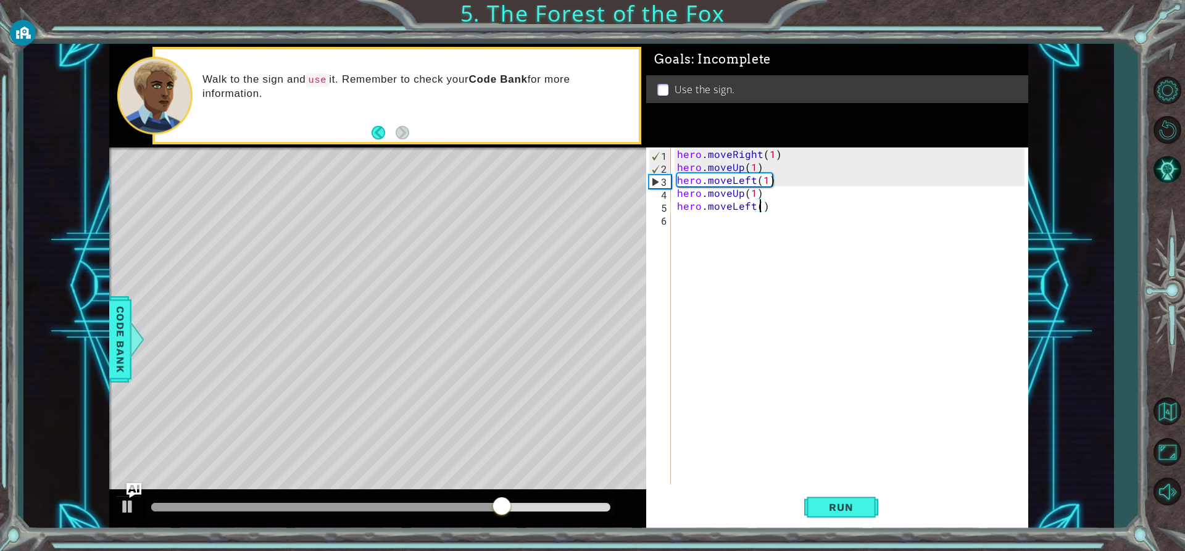
scroll to position [0, 6]
type textarea "hero.moveLeft(3)"
click at [826, 513] on span "Run" at bounding box center [840, 507] width 49 height 12
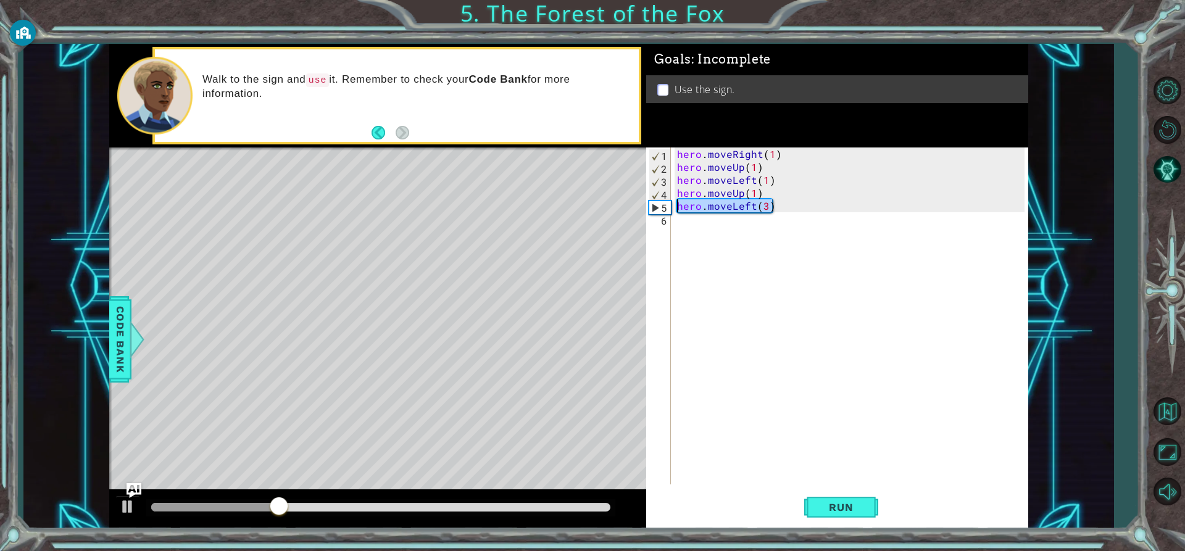
drag, startPoint x: 776, startPoint y: 203, endPoint x: 668, endPoint y: 210, distance: 108.2
click at [668, 210] on div "hero.moveLeft(3) 1 2 3 4 5 6 hero . moveRight ( 1 ) hero . moveUp ( 1 ) hero . …" at bounding box center [835, 315] width 378 height 337
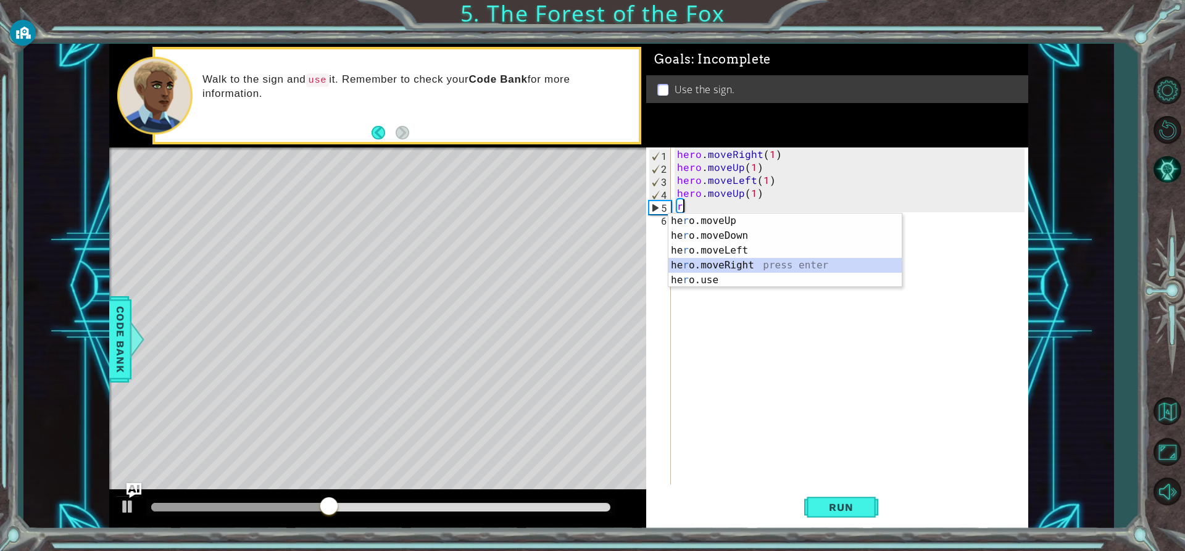
drag, startPoint x: 747, startPoint y: 263, endPoint x: 755, endPoint y: 247, distance: 17.9
click at [748, 260] on div "he r o.moveUp press enter he r o.moveDown press enter he r o.moveLeft press ent…" at bounding box center [784, 265] width 233 height 104
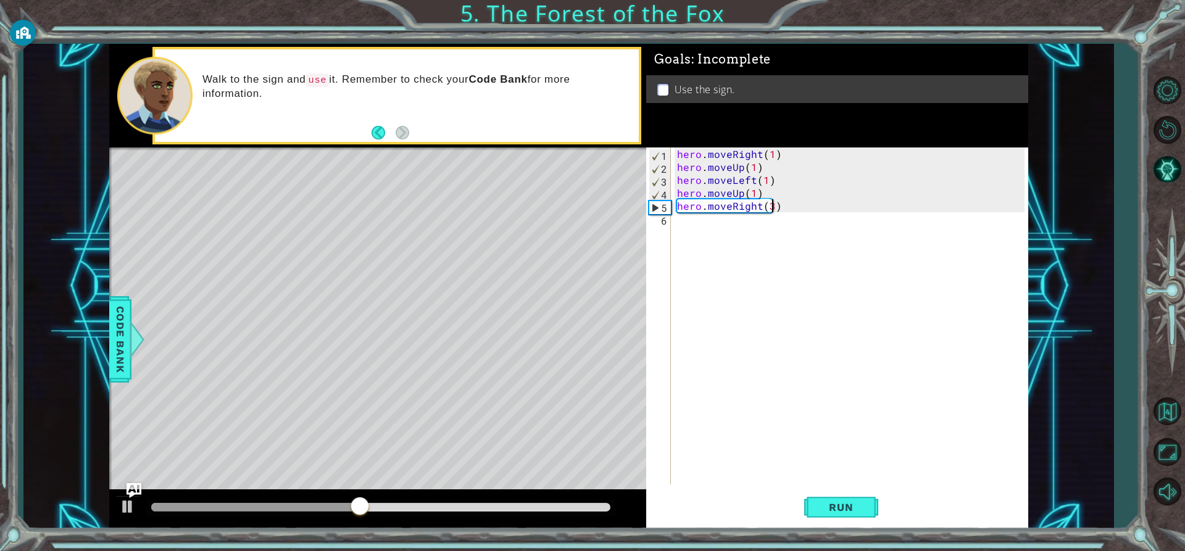
scroll to position [0, 6]
drag, startPoint x: 805, startPoint y: 502, endPoint x: 798, endPoint y: 500, distance: 6.9
click at [805, 501] on button "Run" at bounding box center [841, 507] width 74 height 38
type textarea "hero.moveRight(2)"
click at [699, 228] on div "hero . moveRight ( 1 ) hero . moveUp ( 1 ) hero . moveLeft ( 1 ) hero . moveUp …" at bounding box center [852, 328] width 356 height 363
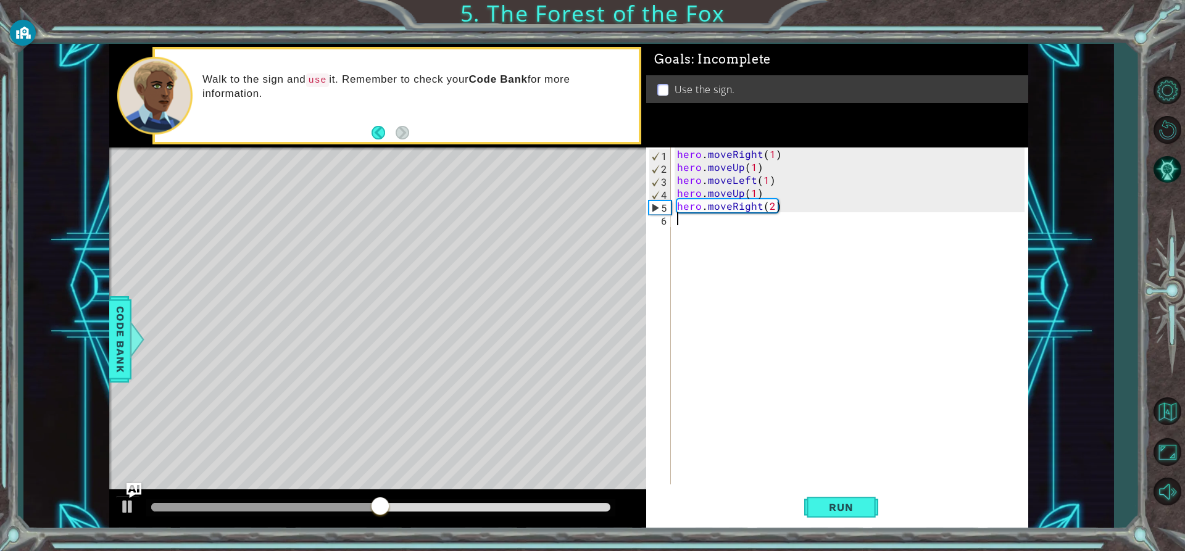
scroll to position [0, 0]
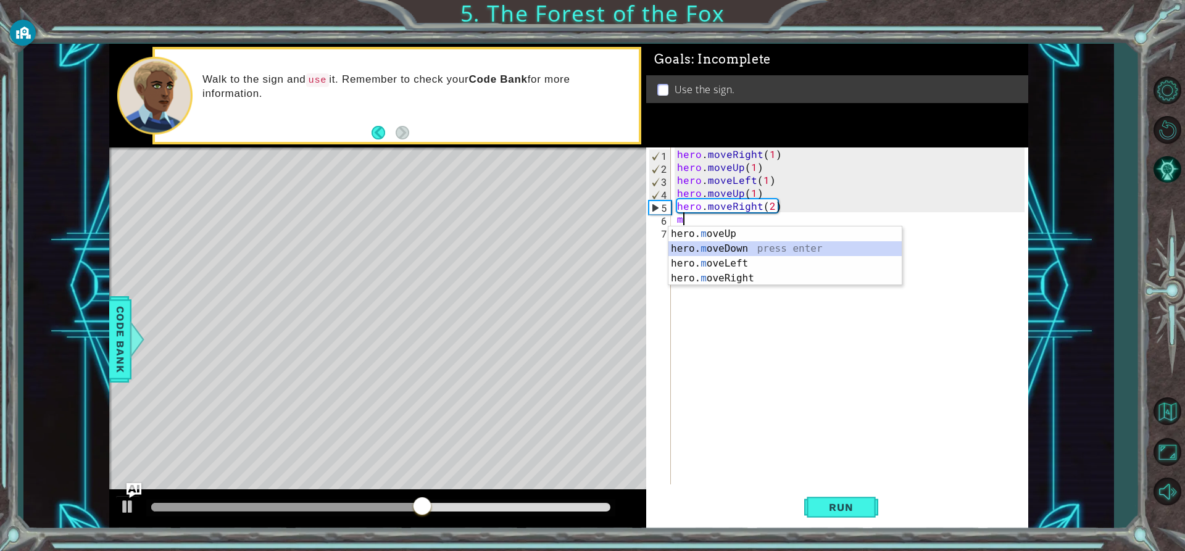
click at [742, 247] on div "hero. m oveUp press enter hero. m oveDown press enter hero. m oveLeft press ent…" at bounding box center [784, 270] width 233 height 89
type textarea "hero.moveDown(1)"
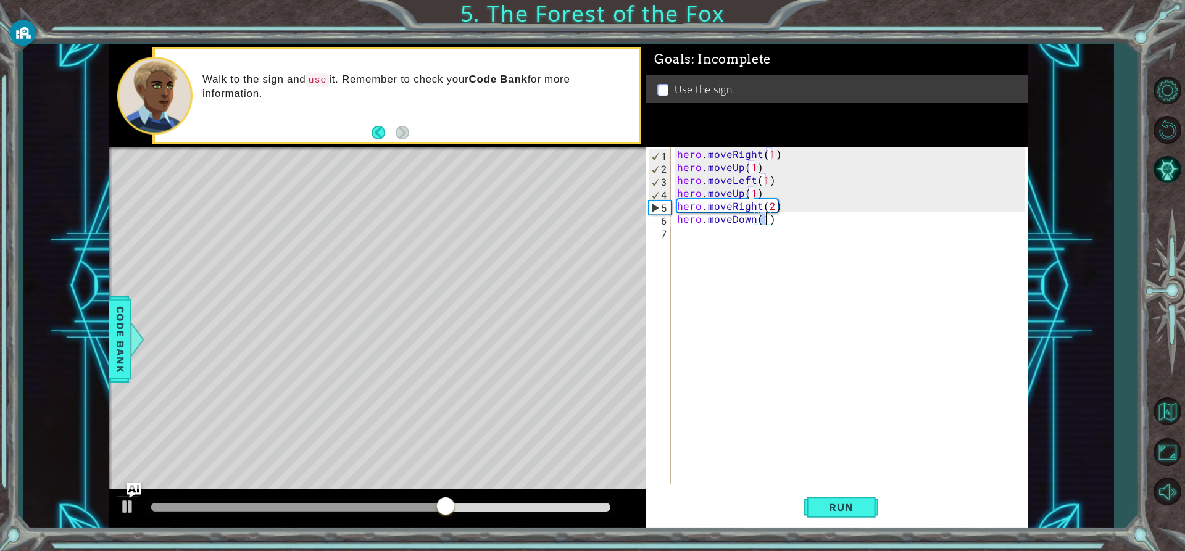
click at [680, 238] on div "hero . moveRight ( 1 ) hero . moveUp ( 1 ) hero . moveLeft ( 1 ) hero . moveUp …" at bounding box center [852, 328] width 356 height 363
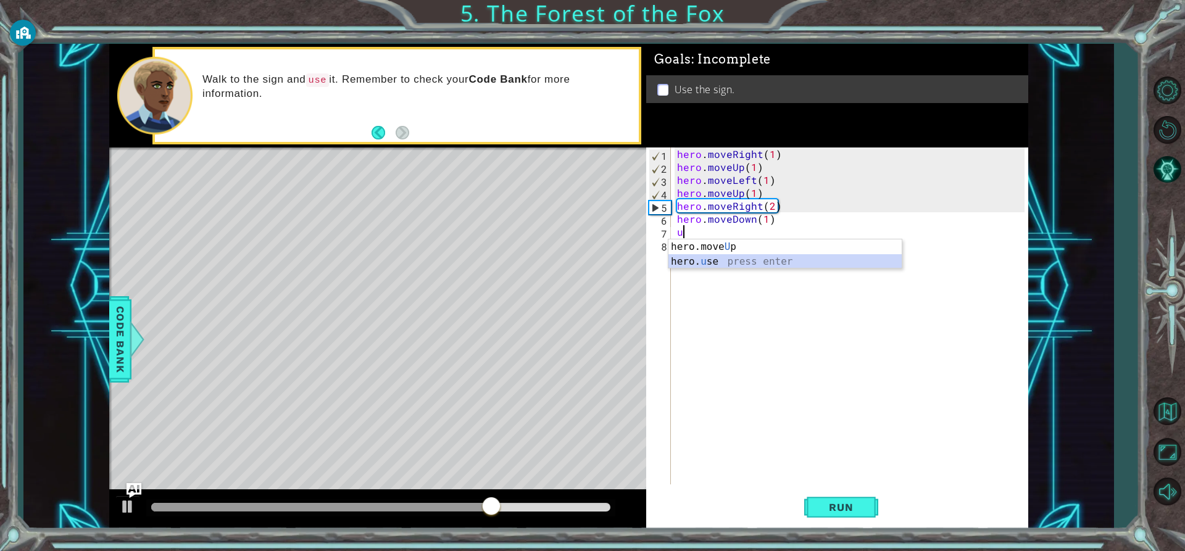
click at [724, 263] on div "hero.move U p press enter hero. u se press enter" at bounding box center [784, 268] width 233 height 59
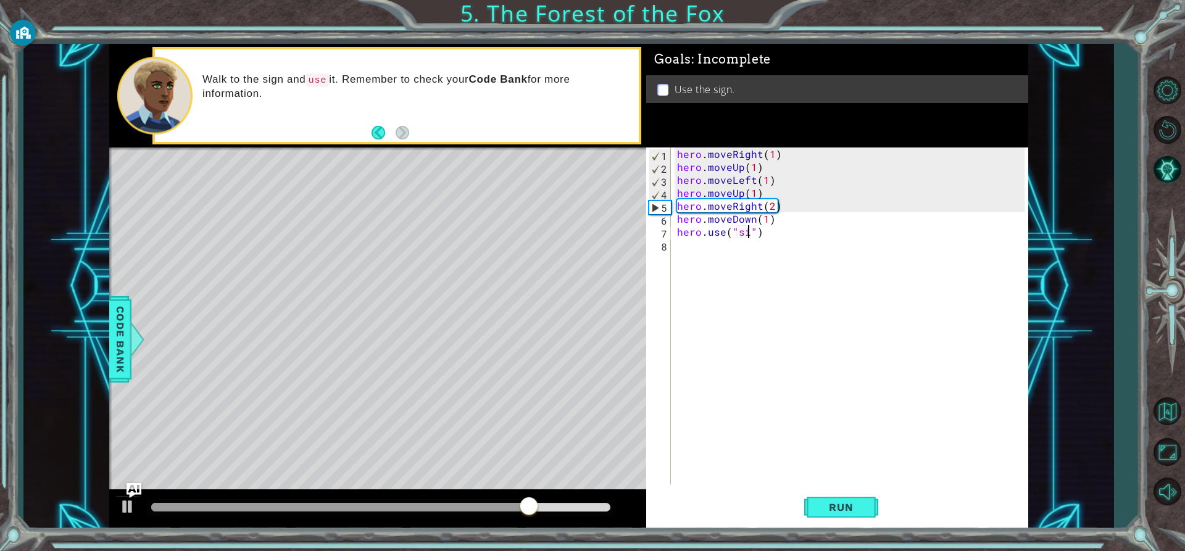
scroll to position [0, 6]
type textarea "hero.use("sign")"
click at [820, 515] on button "Run" at bounding box center [841, 507] width 74 height 38
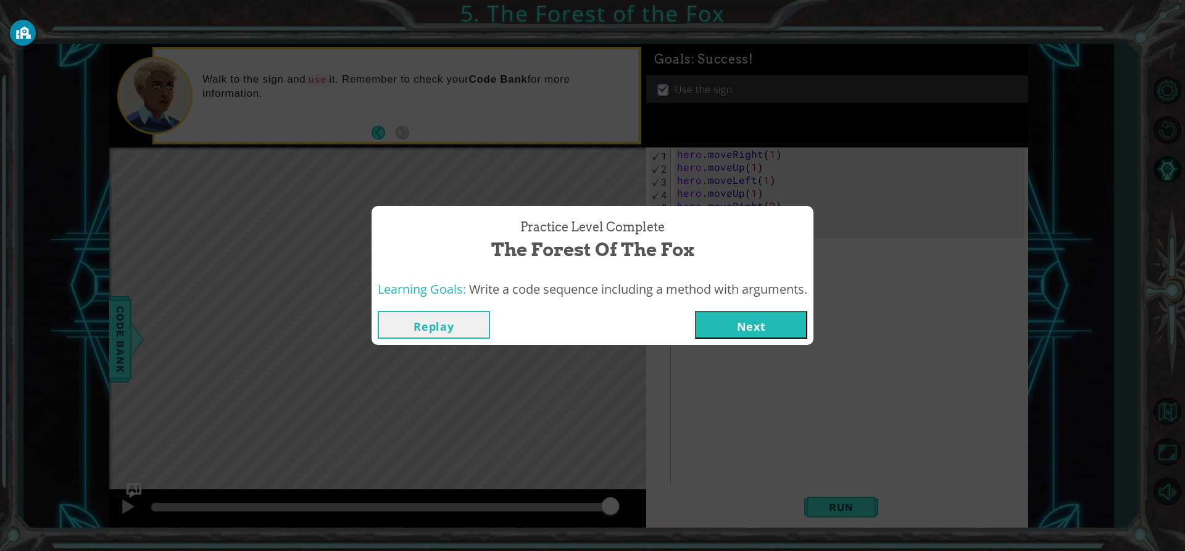
drag, startPoint x: 722, startPoint y: 315, endPoint x: 720, endPoint y: 326, distance: 11.3
click at [720, 326] on button "Next" at bounding box center [751, 325] width 112 height 28
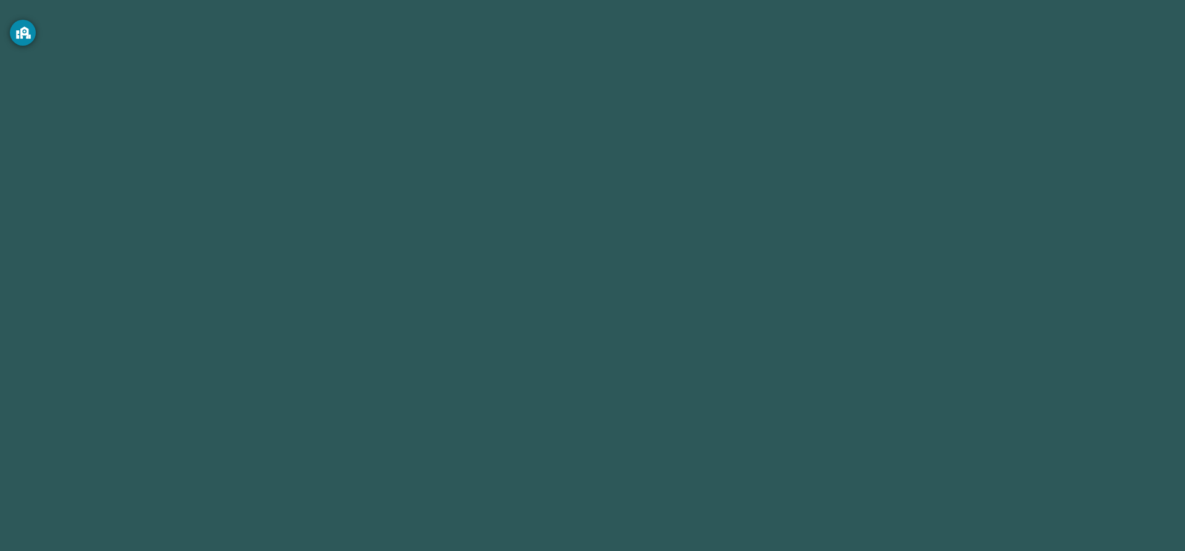
click at [726, 327] on body "You are currently logged in as [EMAIL_ADDRESS][DOMAIN_NAME] Information on this…" at bounding box center [592, 275] width 1185 height 551
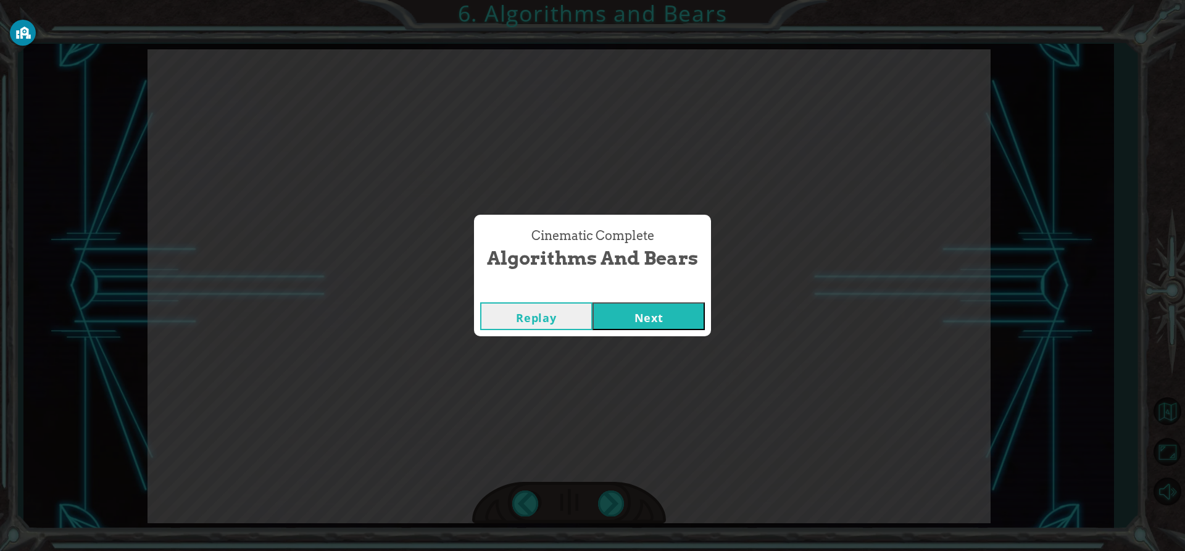
click at [688, 313] on button "Next" at bounding box center [648, 316] width 112 height 28
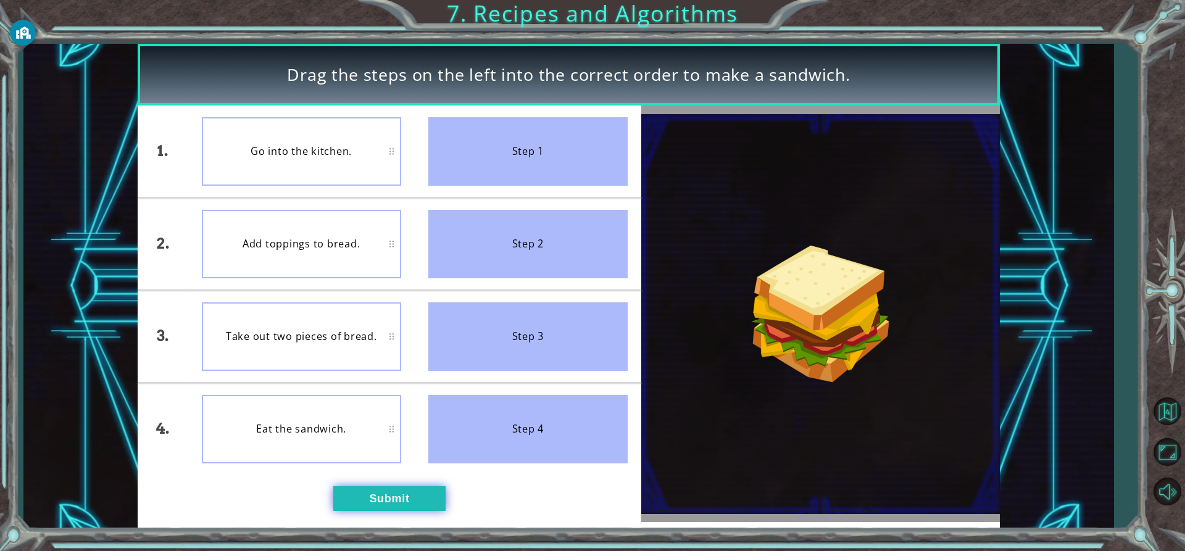
click at [392, 503] on button "Submit" at bounding box center [389, 498] width 112 height 25
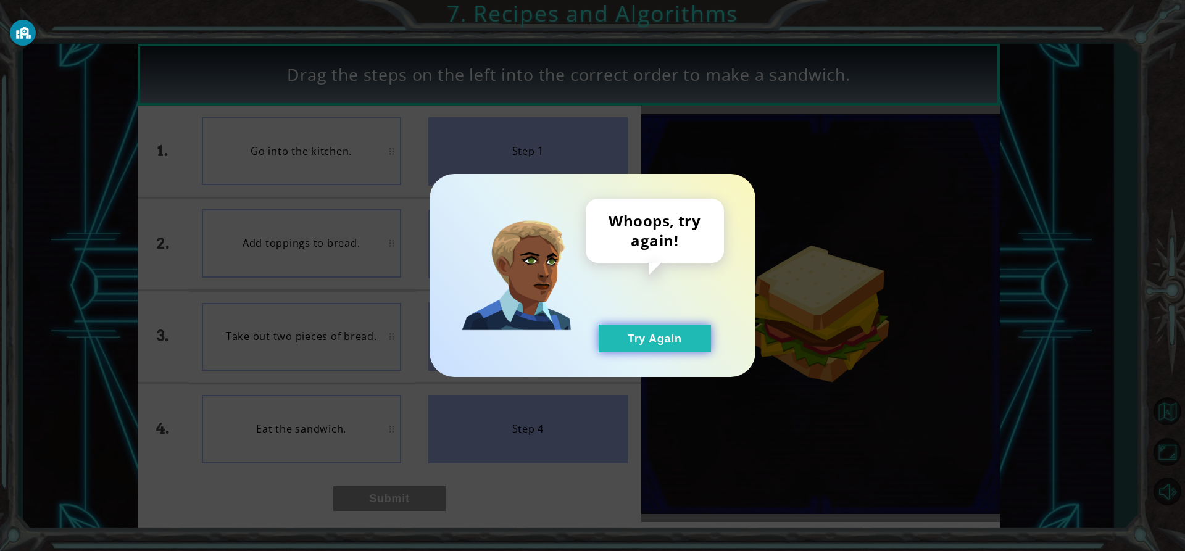
drag, startPoint x: 678, startPoint y: 338, endPoint x: 581, endPoint y: 342, distance: 97.6
click at [676, 340] on button "Try Again" at bounding box center [654, 339] width 112 height 28
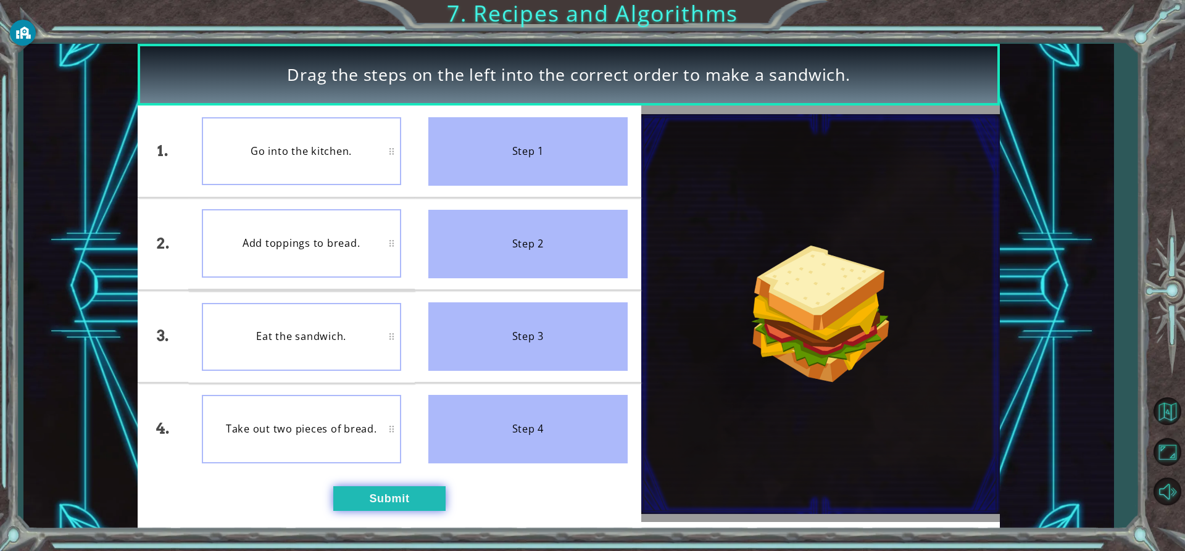
click at [350, 491] on button "Submit" at bounding box center [389, 498] width 112 height 25
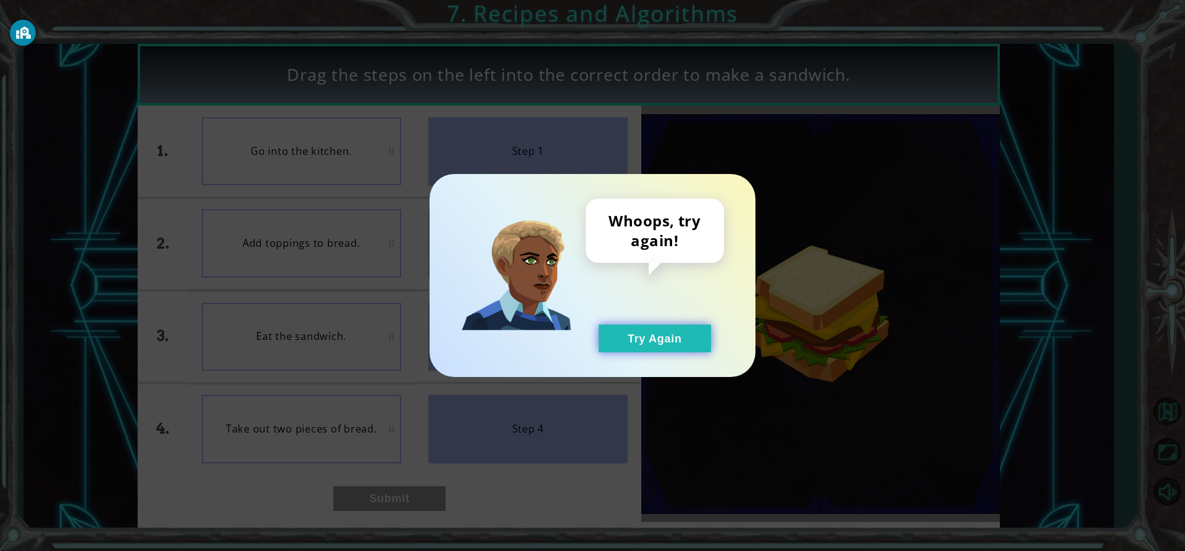
click at [652, 329] on button "Try Again" at bounding box center [654, 339] width 112 height 28
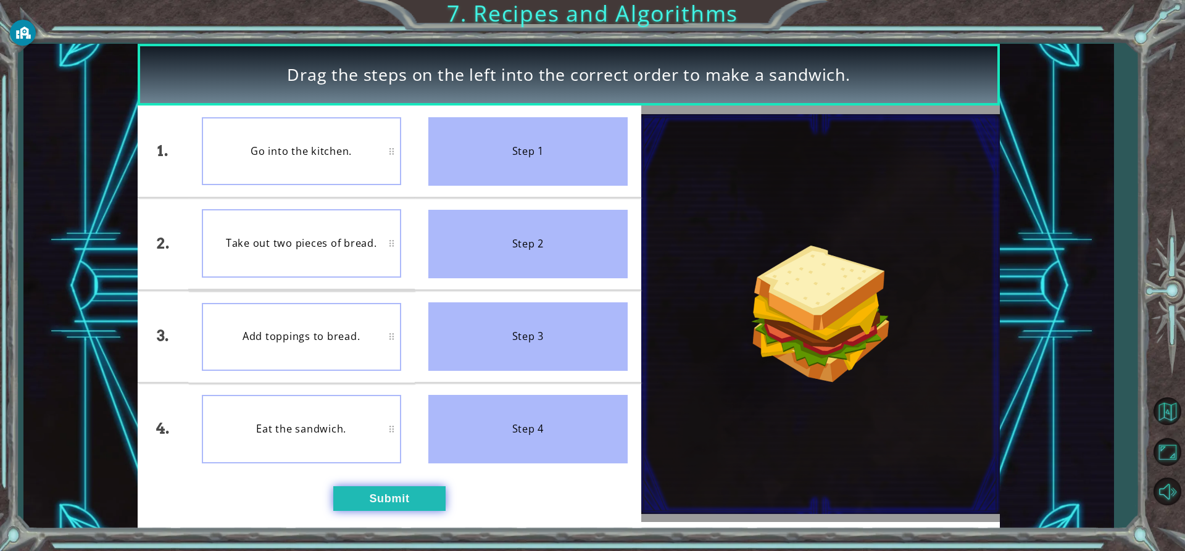
click at [344, 491] on button "Submit" at bounding box center [389, 498] width 112 height 25
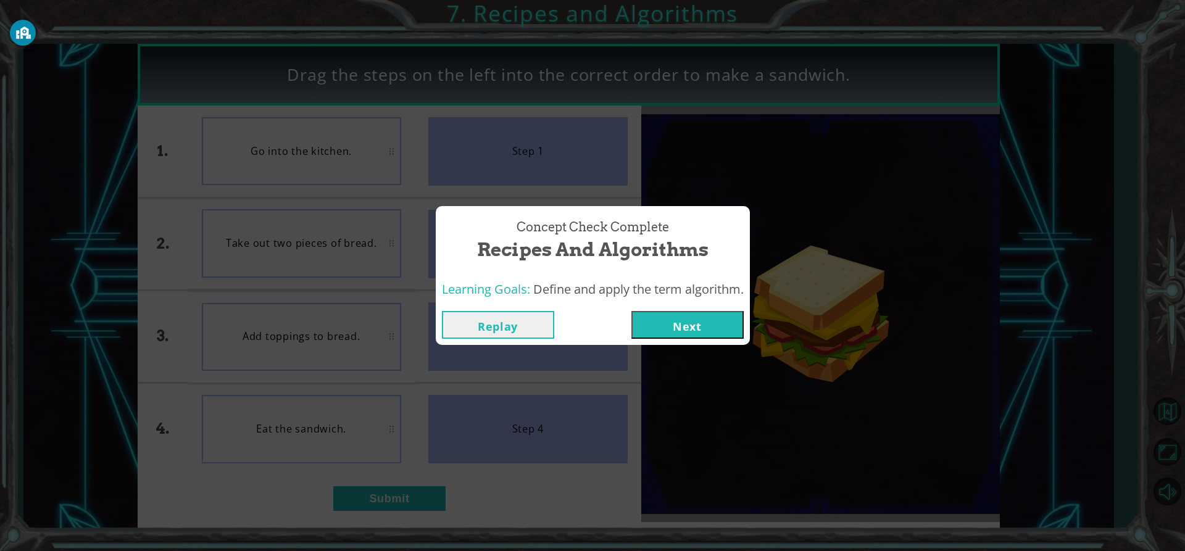
click at [734, 309] on div "Replay Next" at bounding box center [593, 325] width 314 height 40
click at [726, 306] on div "Replay Next" at bounding box center [593, 325] width 314 height 40
click at [714, 318] on button "Next" at bounding box center [687, 325] width 112 height 28
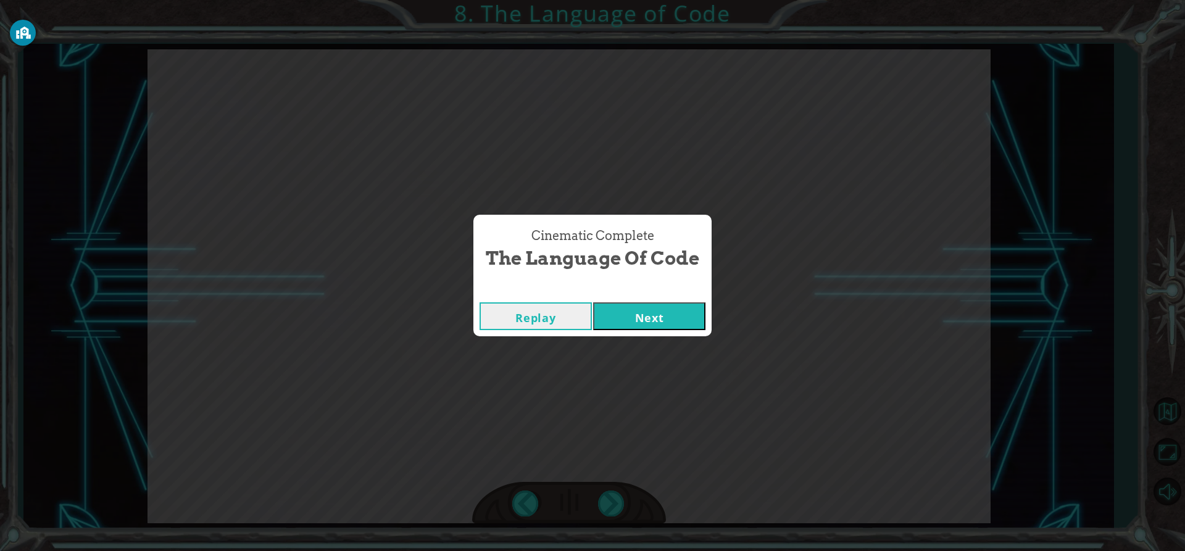
click at [608, 307] on button "Next" at bounding box center [649, 316] width 112 height 28
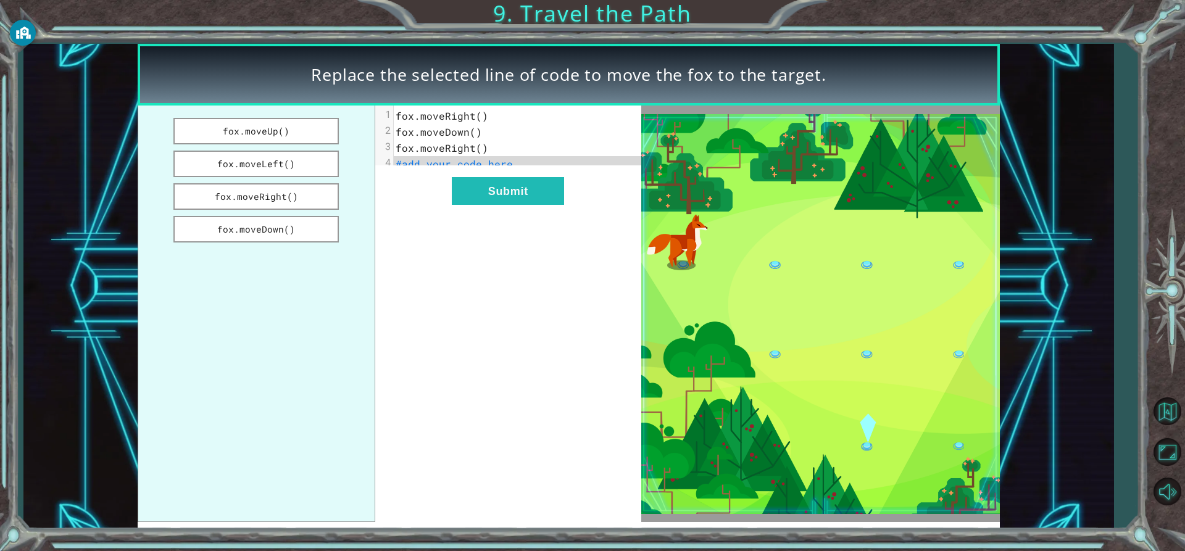
drag, startPoint x: 520, startPoint y: 164, endPoint x: 279, endPoint y: 177, distance: 241.0
click at [338, 218] on div "fox.moveUp() fox.moveLeft() fox.moveRight() fox.moveDown() x 1 fox.moveRight() …" at bounding box center [389, 314] width 503 height 416
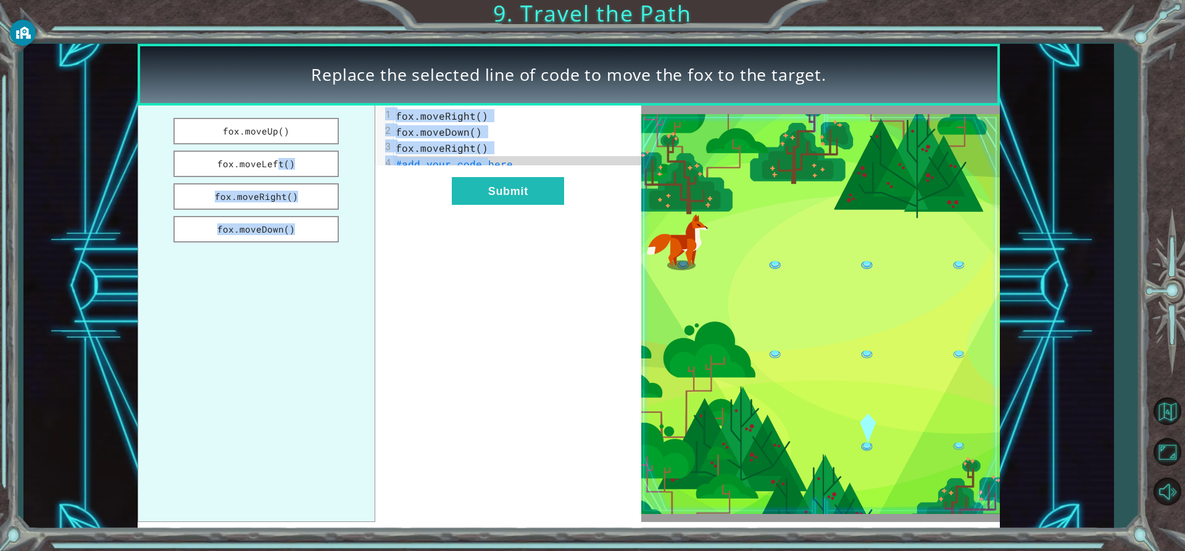
drag, startPoint x: 305, startPoint y: 149, endPoint x: 485, endPoint y: 173, distance: 181.8
click at [485, 173] on div "fox.moveUp() fox.moveLeft() fox.moveRight() fox.moveDown() x 1 fox.moveRight() …" at bounding box center [389, 314] width 503 height 416
click at [263, 131] on button "fox.moveUp()" at bounding box center [255, 131] width 165 height 27
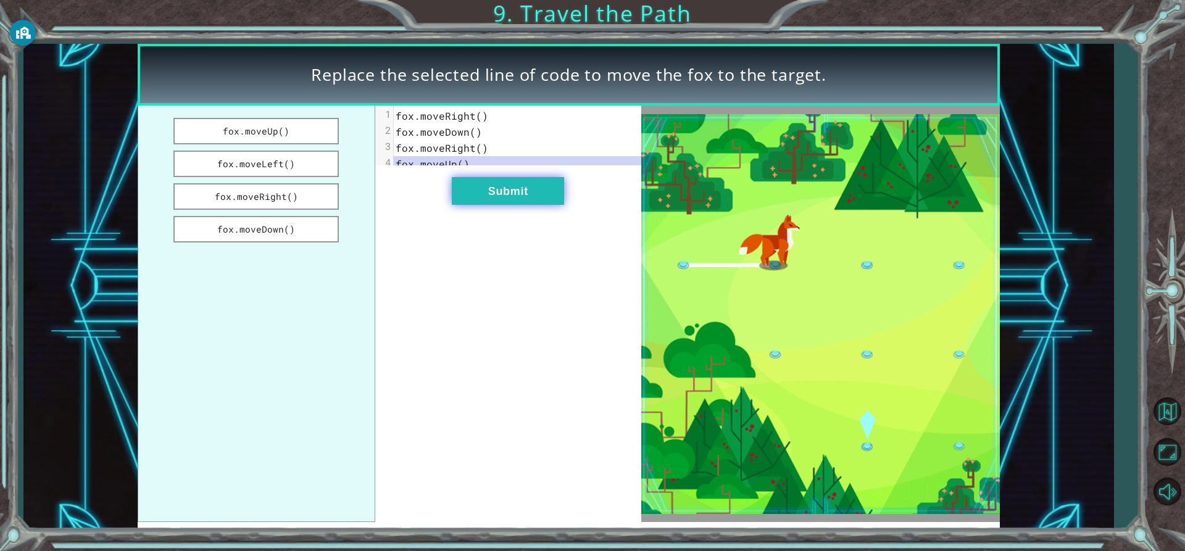
drag, startPoint x: 444, startPoint y: 200, endPoint x: 462, endPoint y: 200, distance: 18.5
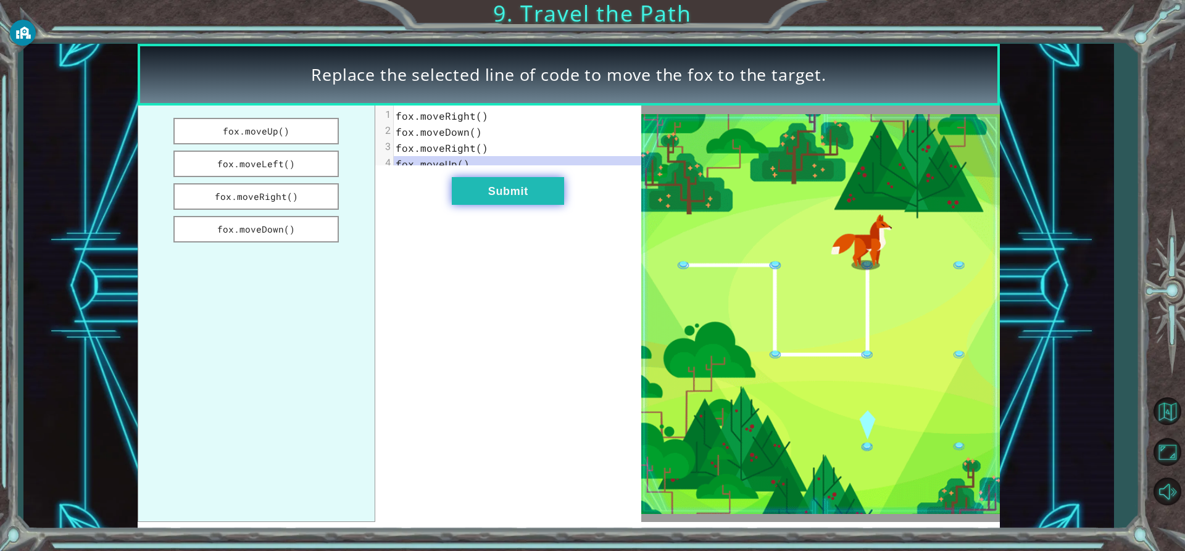
click at [460, 200] on div "x 1 fox.moveRight() 2 fox.moveDown() 3 fox.moveRight() 4 fox.moveUp() Submit" at bounding box center [508, 314] width 266 height 416
click at [462, 200] on button "Submit" at bounding box center [508, 191] width 112 height 28
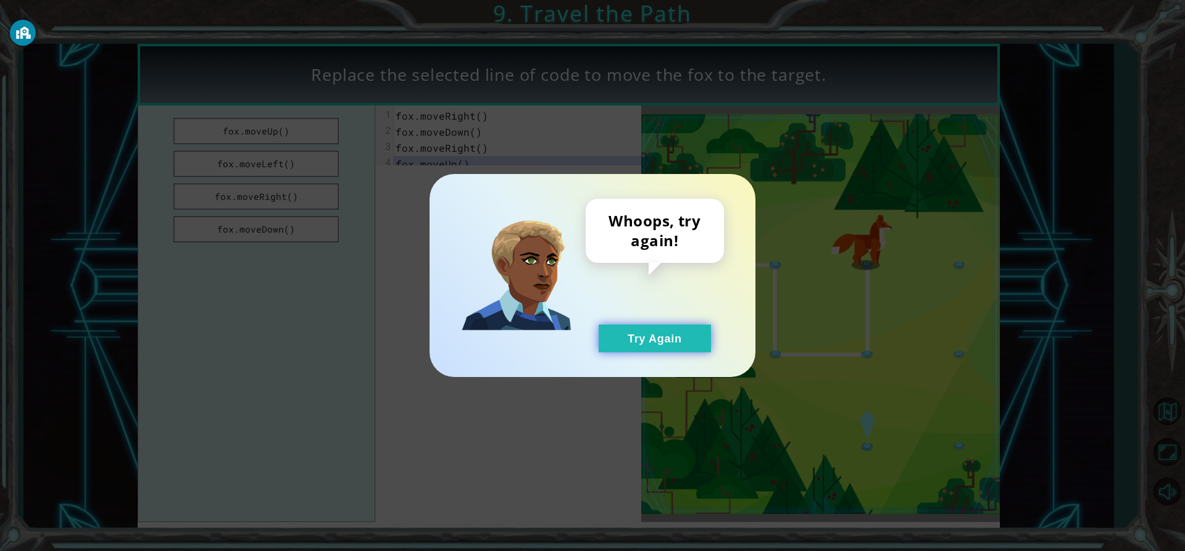
click at [634, 340] on button "Try Again" at bounding box center [654, 339] width 112 height 28
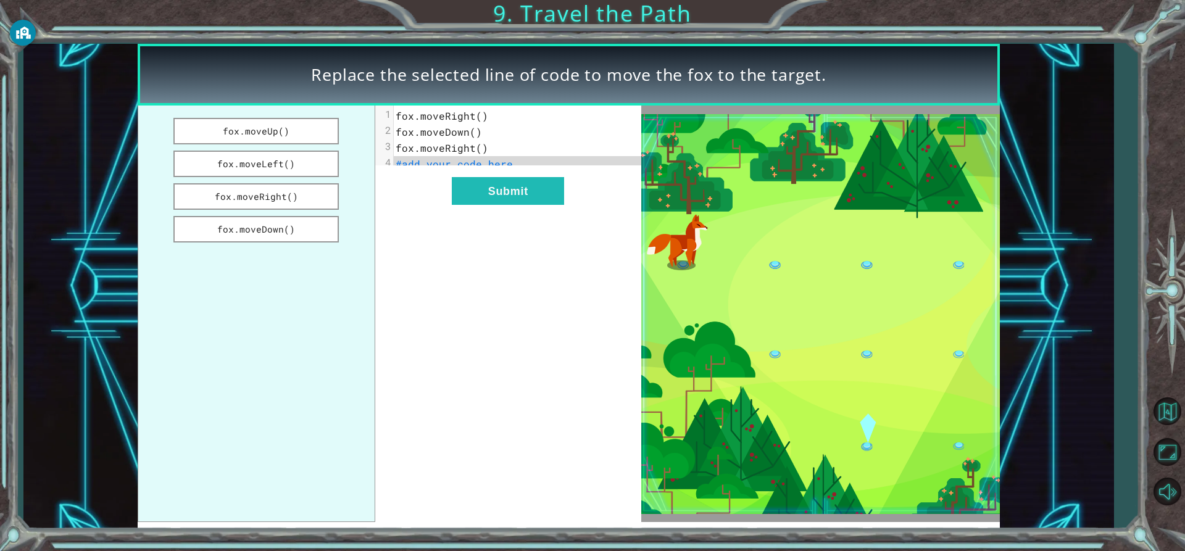
click at [488, 152] on pre "fox.moveRight()" at bounding box center [522, 148] width 257 height 16
drag, startPoint x: 318, startPoint y: 225, endPoint x: 564, endPoint y: 276, distance: 250.9
click at [321, 225] on button "fox.moveDown()" at bounding box center [255, 229] width 165 height 27
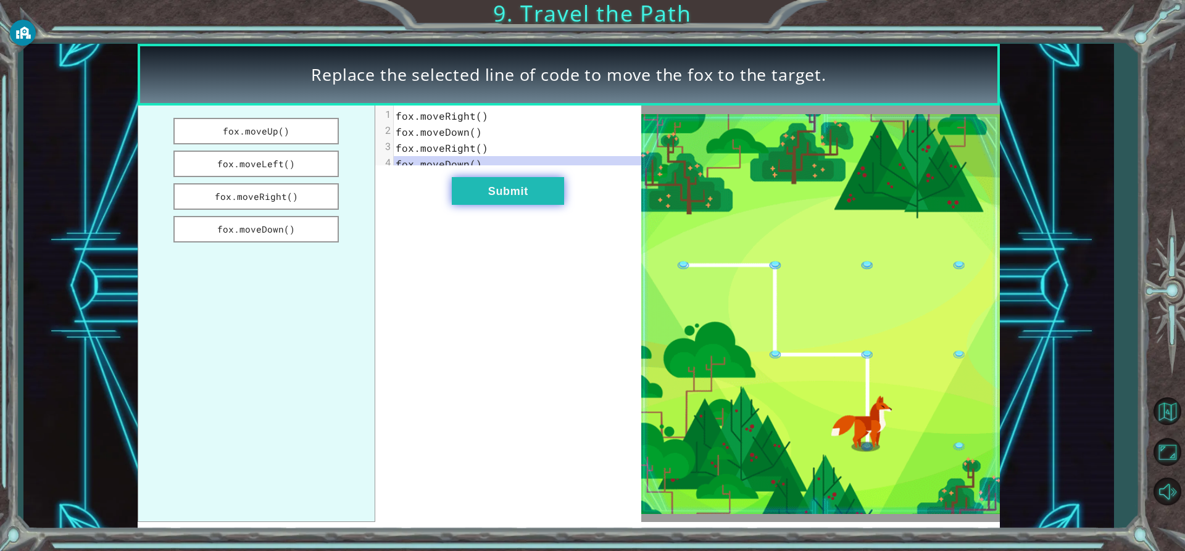
click at [536, 205] on button "Submit" at bounding box center [508, 191] width 112 height 28
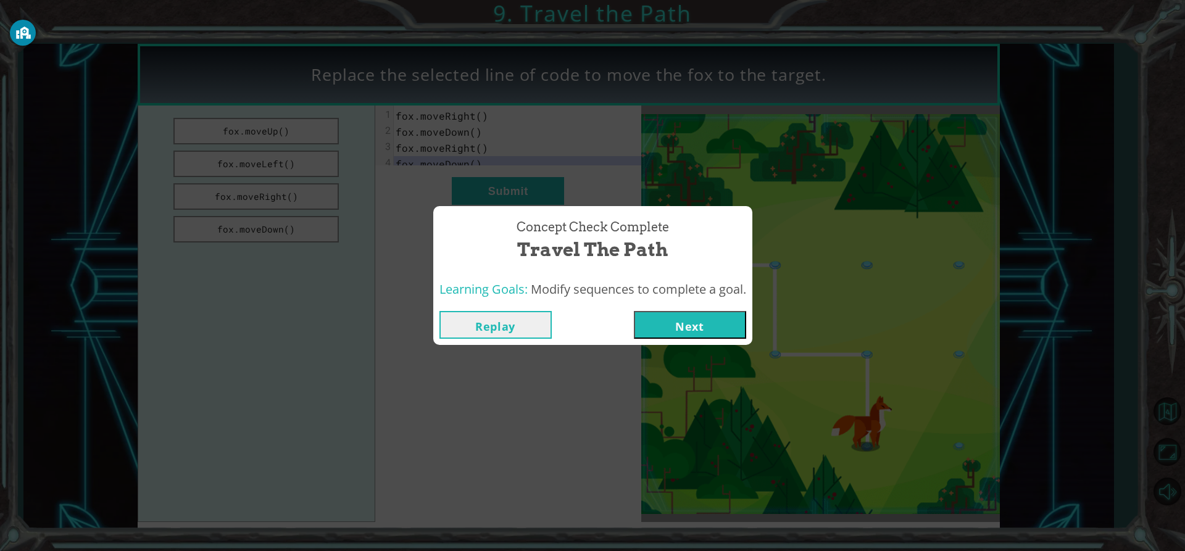
click at [700, 321] on button "Next" at bounding box center [690, 325] width 112 height 28
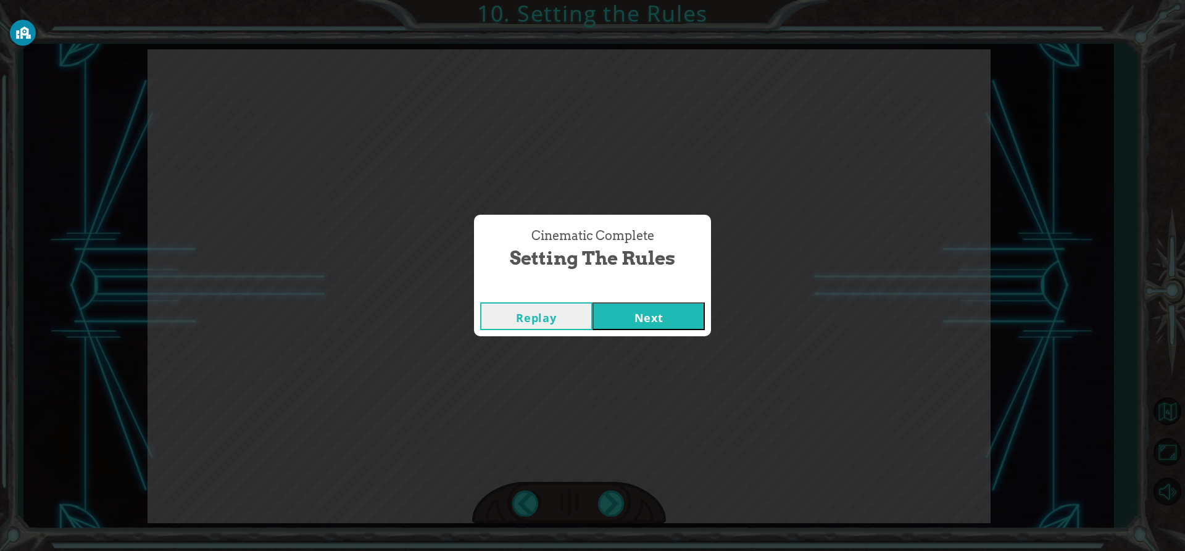
click at [652, 312] on button "Next" at bounding box center [648, 316] width 112 height 28
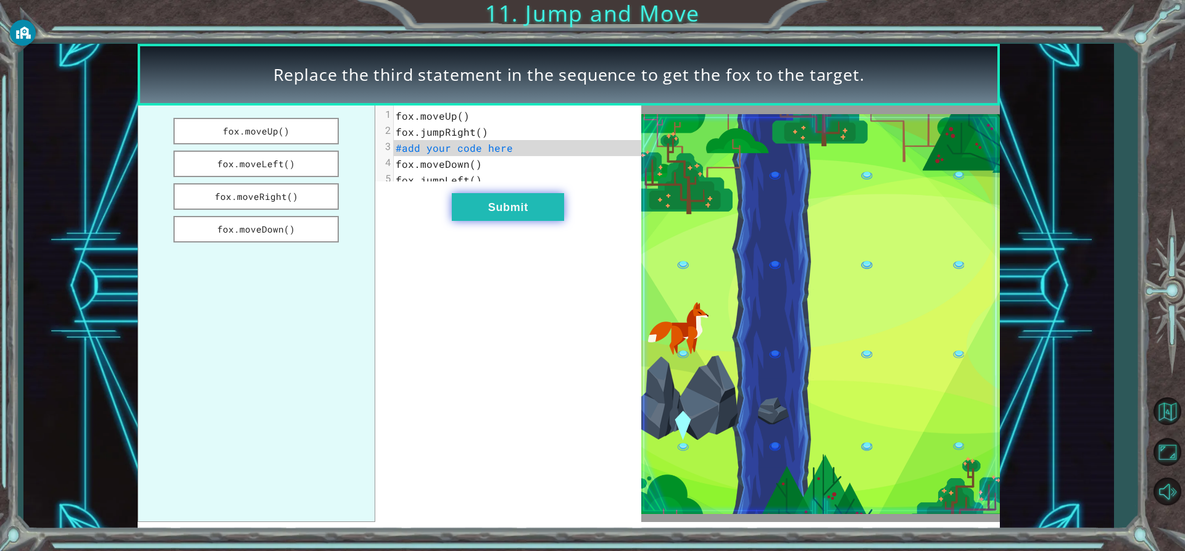
click at [525, 220] on button "Submit" at bounding box center [508, 207] width 112 height 28
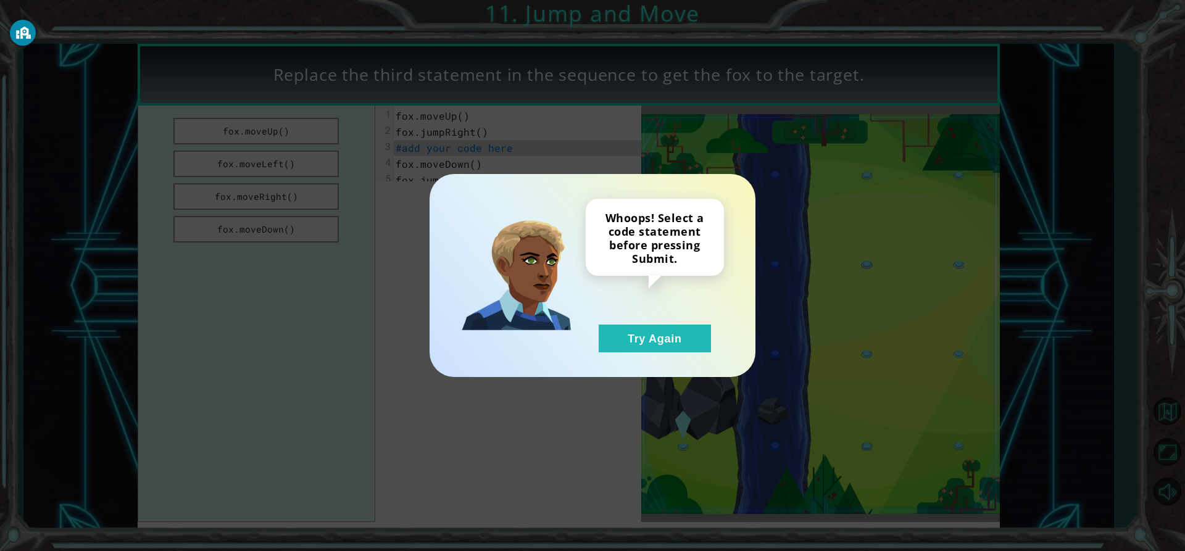
drag, startPoint x: 626, startPoint y: 346, endPoint x: 523, endPoint y: 272, distance: 126.9
click at [626, 346] on button "Try Again" at bounding box center [654, 339] width 112 height 28
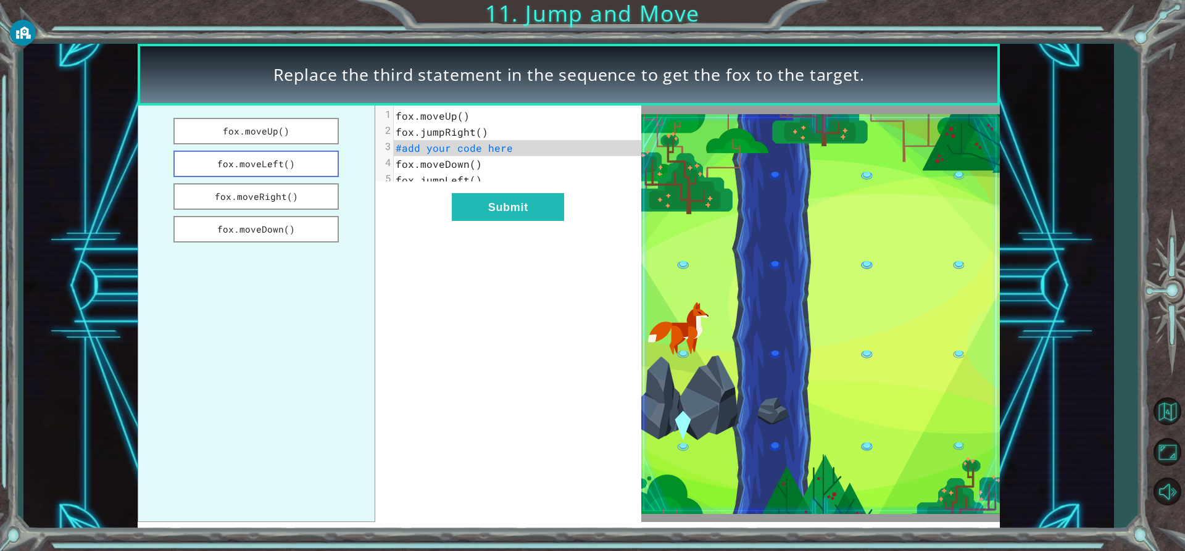
click at [292, 164] on button "fox.moveLeft()" at bounding box center [255, 164] width 165 height 27
click at [498, 218] on button "Submit" at bounding box center [508, 207] width 112 height 28
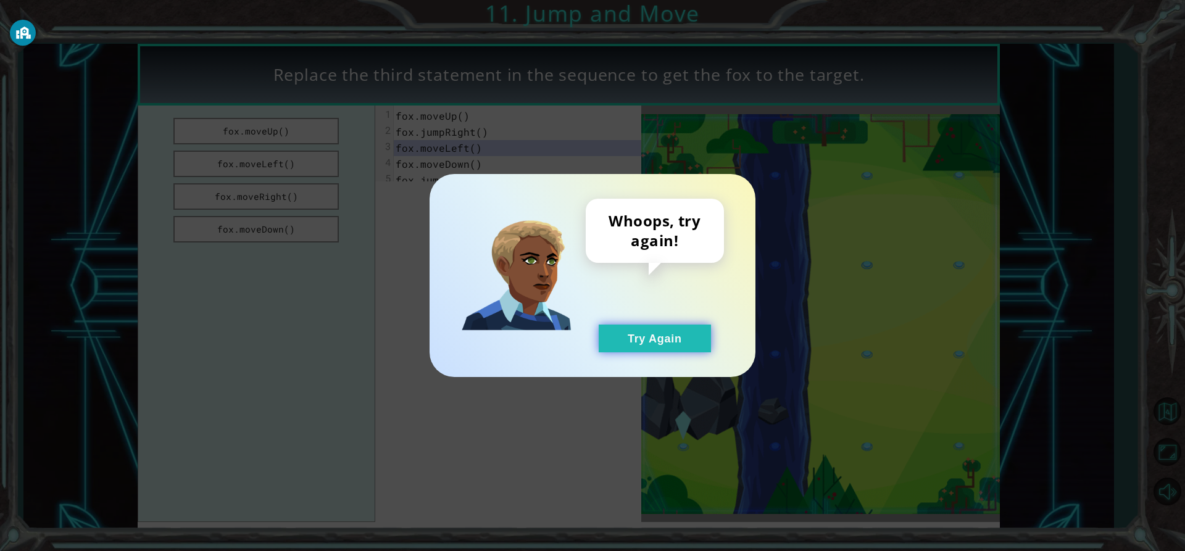
click at [679, 338] on button "Try Again" at bounding box center [654, 339] width 112 height 28
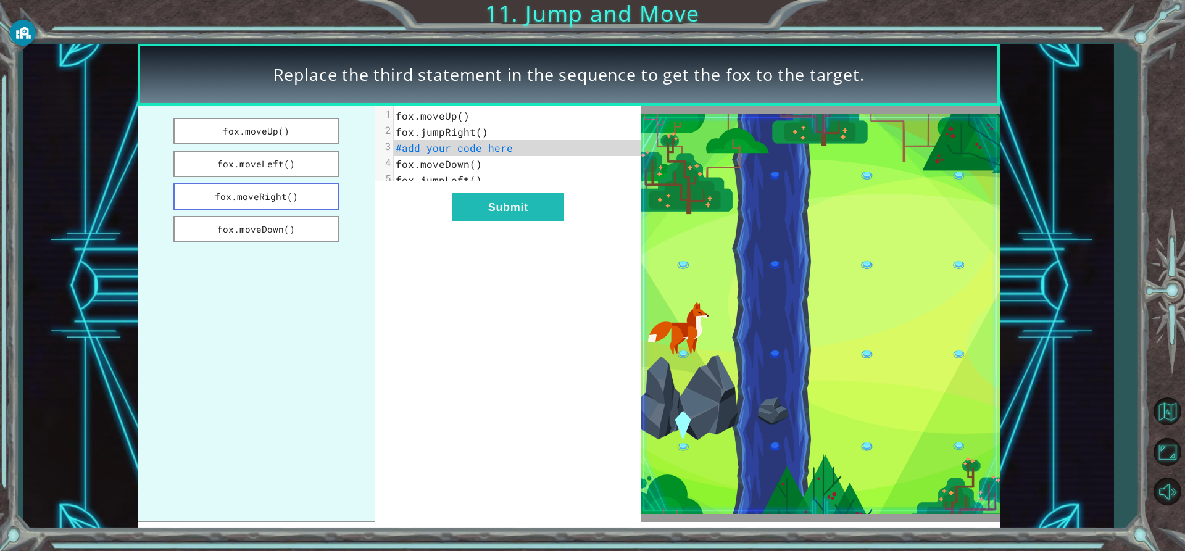
click at [303, 195] on button "fox.moveRight()" at bounding box center [255, 196] width 165 height 27
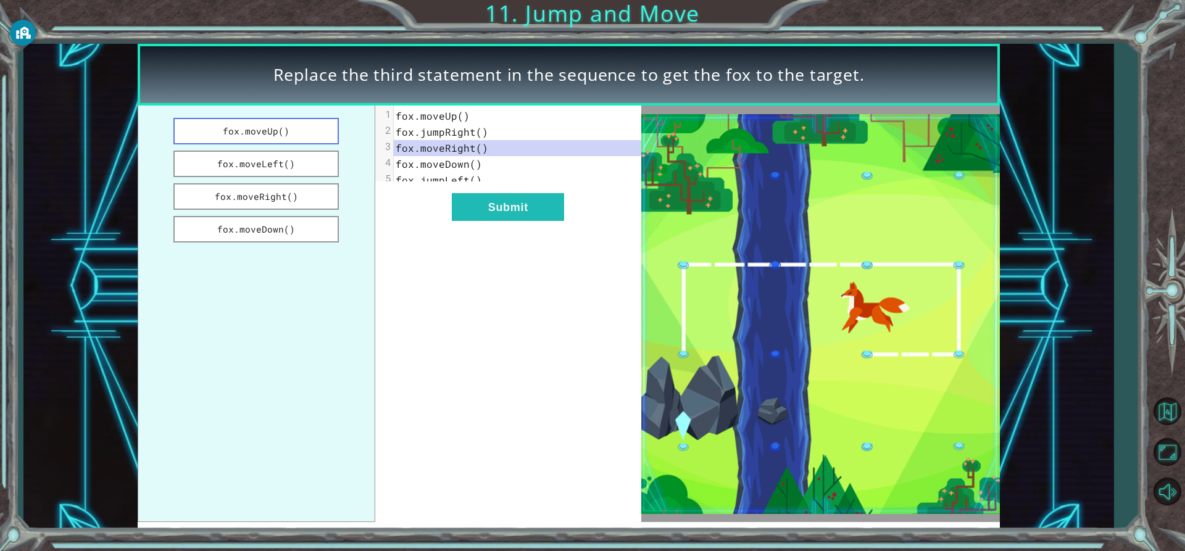
click at [269, 139] on button "fox.moveUp()" at bounding box center [255, 131] width 165 height 27
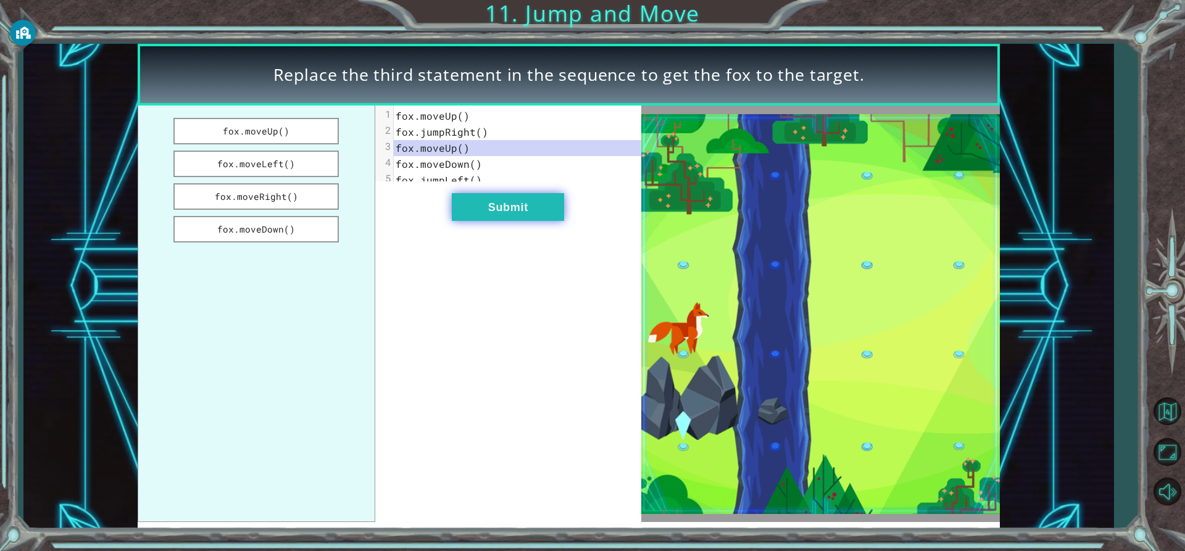
click at [481, 219] on button "Submit" at bounding box center [508, 207] width 112 height 28
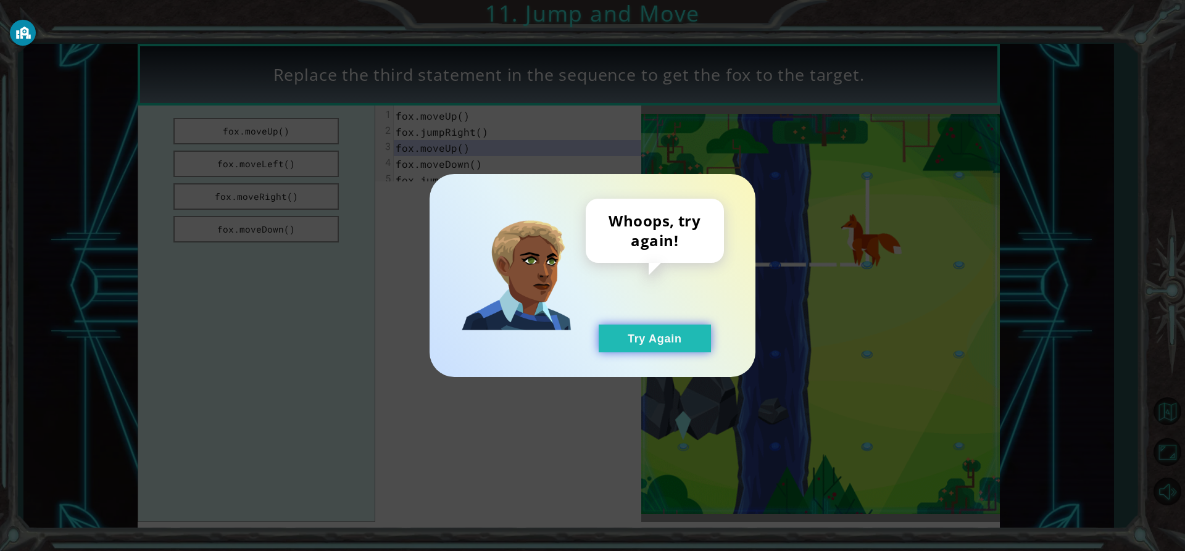
click at [650, 340] on button "Try Again" at bounding box center [654, 339] width 112 height 28
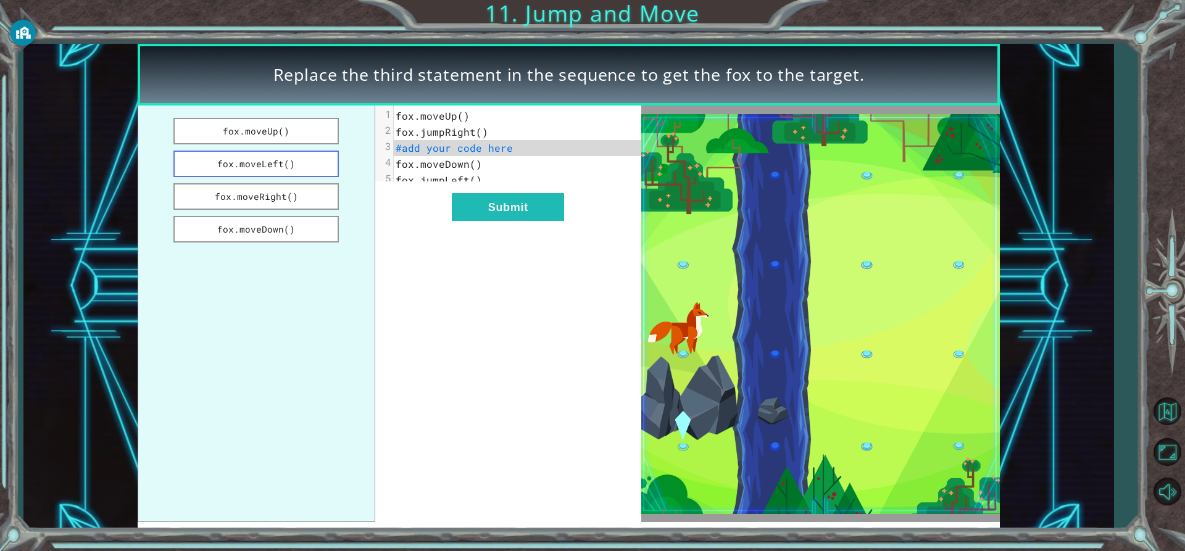
click at [304, 165] on button "fox.moveLeft()" at bounding box center [255, 164] width 165 height 27
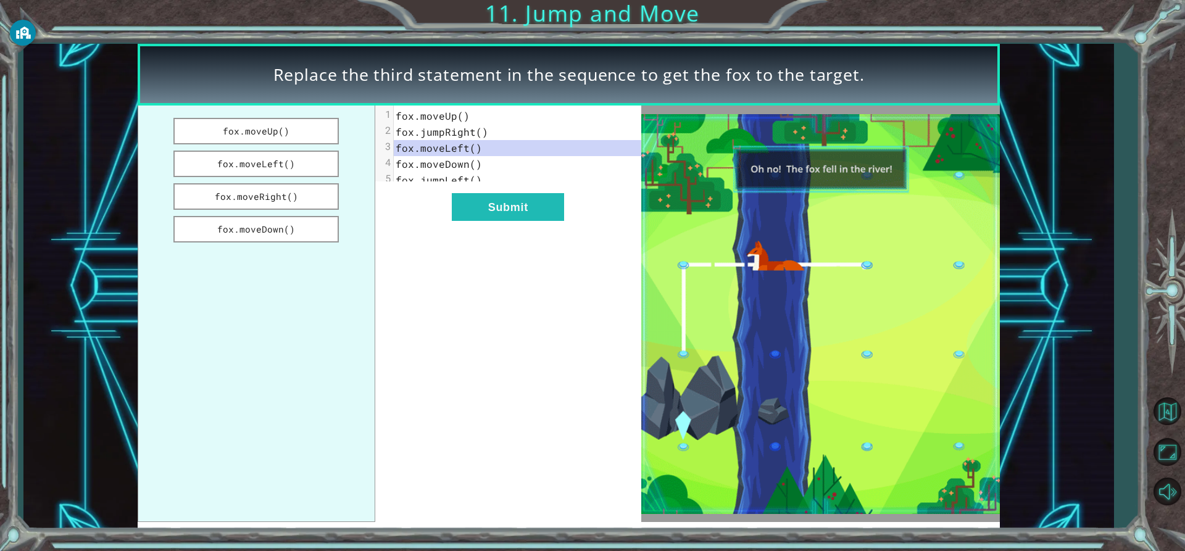
click at [232, 112] on ul "fox.moveUp() fox.moveLeft() fox.moveRight() fox.moveDown()" at bounding box center [257, 314] width 238 height 416
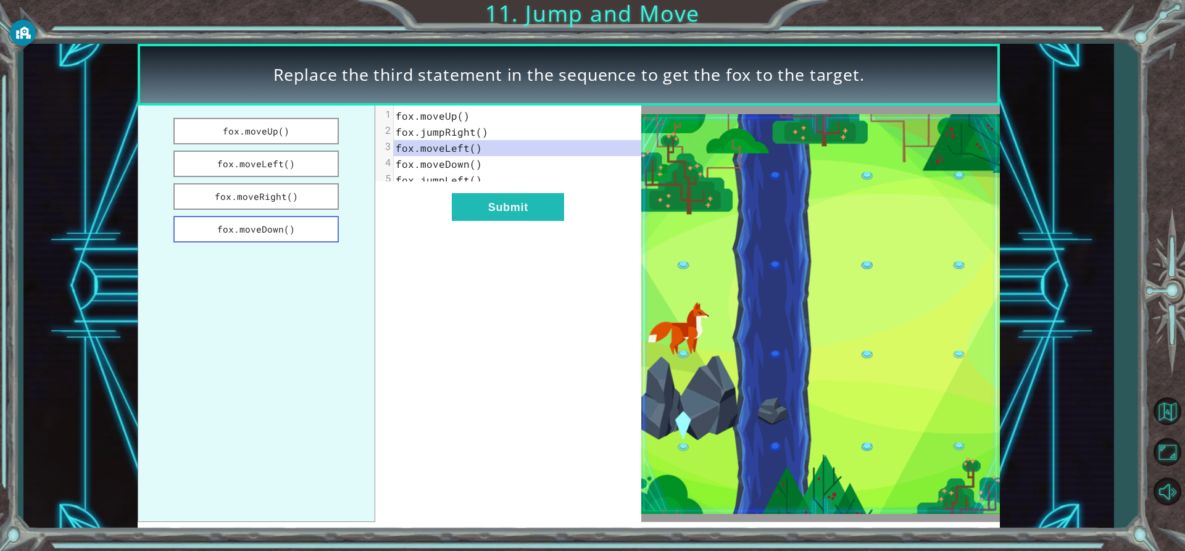
click at [292, 223] on button "fox.moveDown()" at bounding box center [255, 229] width 165 height 27
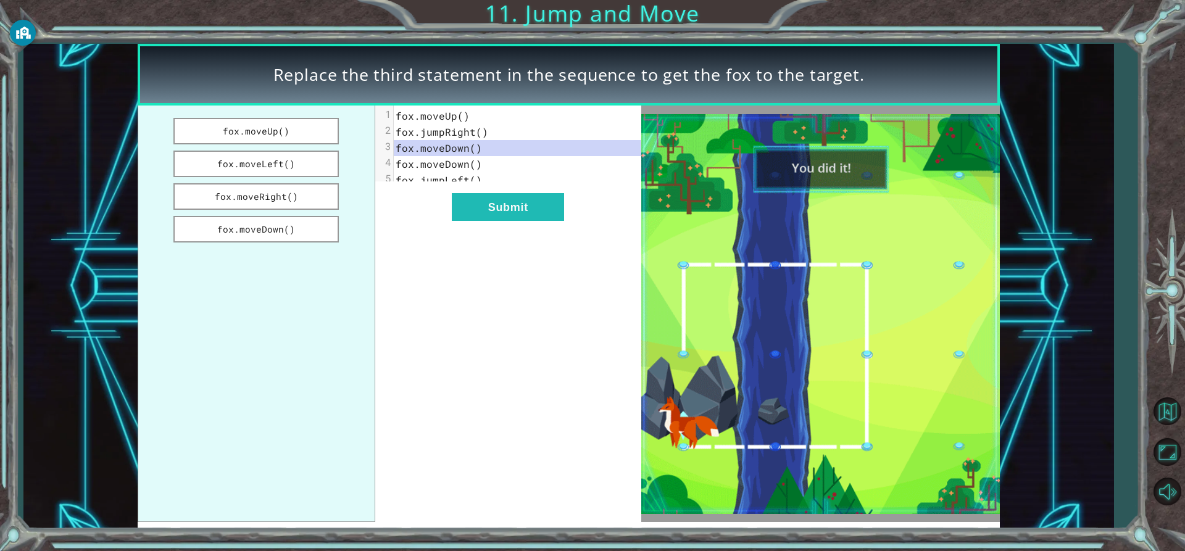
click at [500, 232] on div "xxxxxxxxxx 5 1 fox.moveUp() 2 fox.jumpRight() 3 fox.moveDown() 4 fox.moveDown()…" at bounding box center [508, 314] width 266 height 416
click at [507, 221] on button "Submit" at bounding box center [508, 207] width 112 height 28
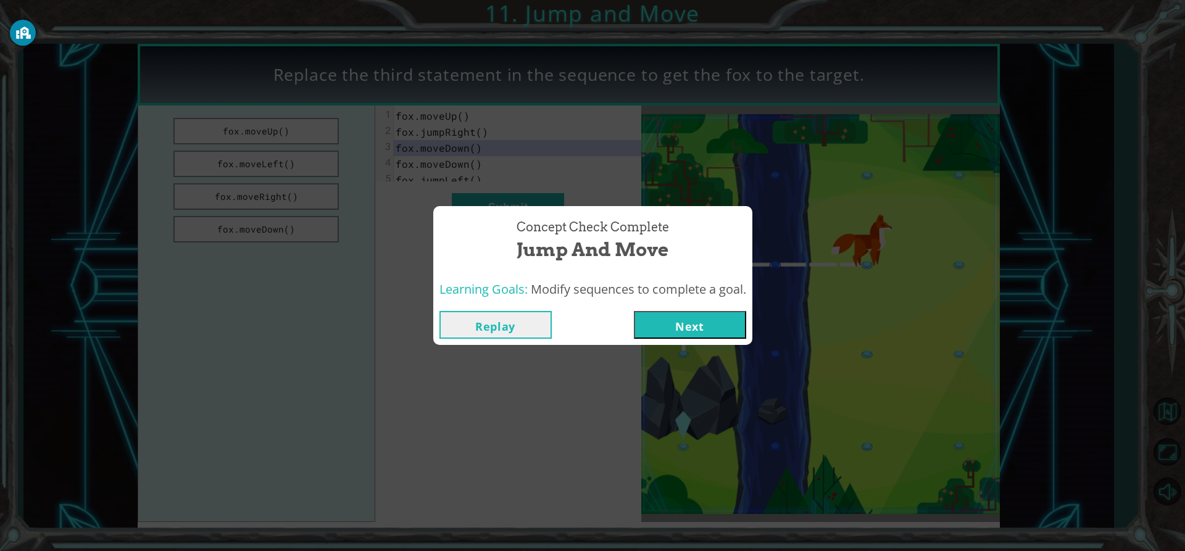
click at [713, 341] on div "Replay Next" at bounding box center [592, 325] width 319 height 40
click at [709, 329] on button "Next" at bounding box center [690, 325] width 112 height 28
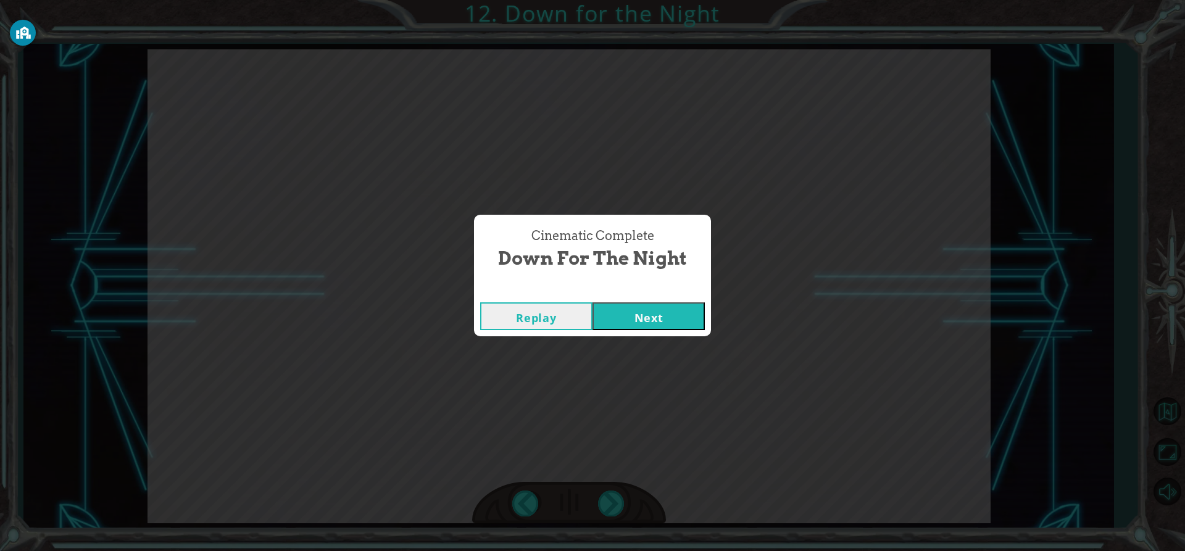
click at [619, 323] on button "Next" at bounding box center [648, 316] width 112 height 28
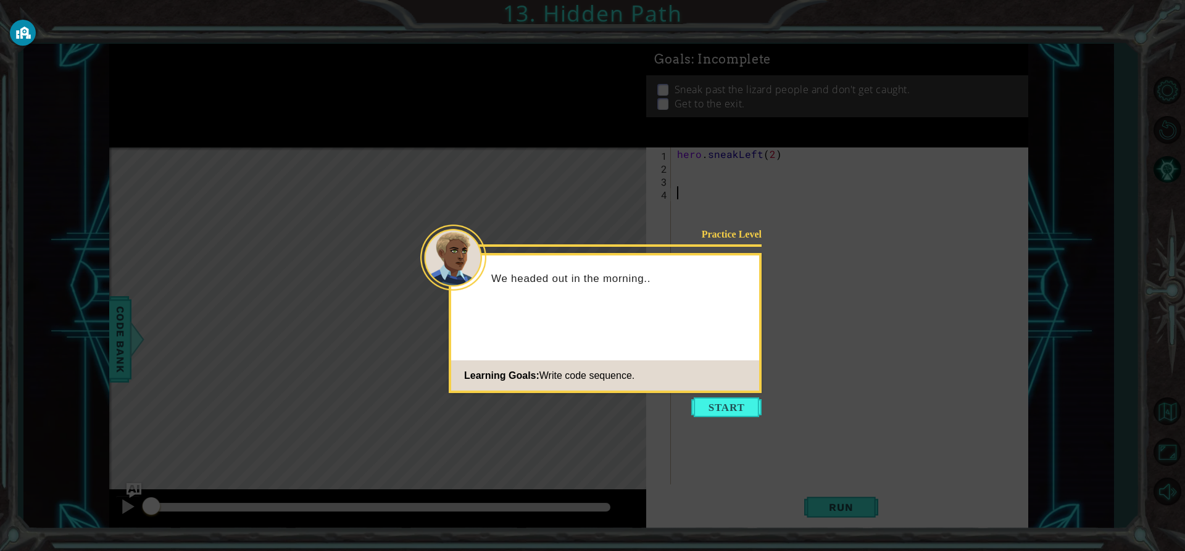
click at [756, 383] on footer "Learning Goals: Write code sequence." at bounding box center [605, 375] width 308 height 30
click at [726, 384] on footer "Learning Goals: Write code sequence." at bounding box center [605, 375] width 308 height 30
click at [724, 405] on button "Start" at bounding box center [726, 407] width 70 height 20
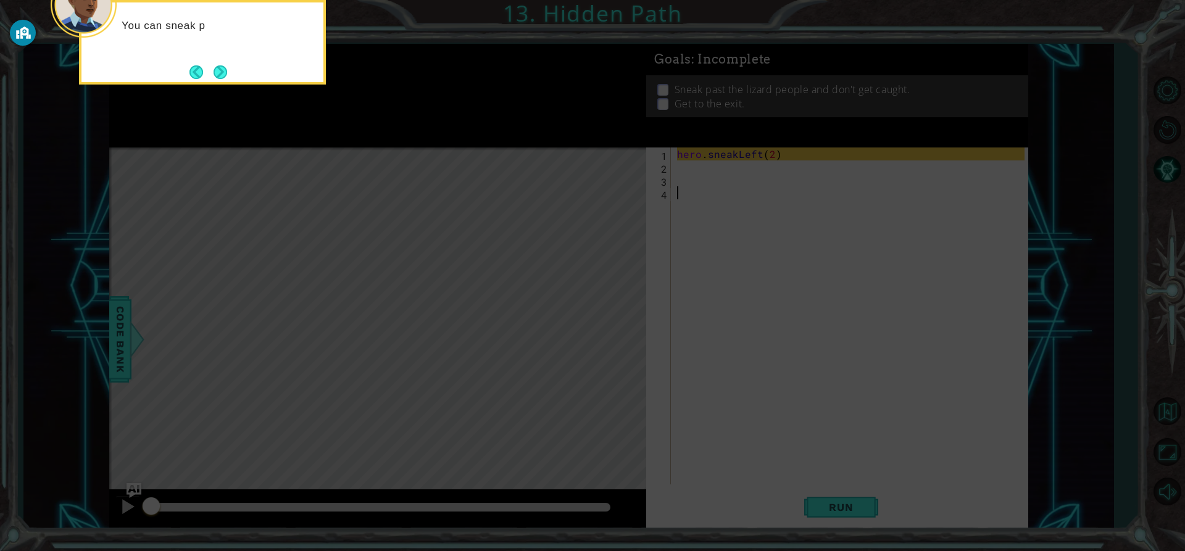
click at [747, 227] on icon at bounding box center [592, 82] width 1185 height 937
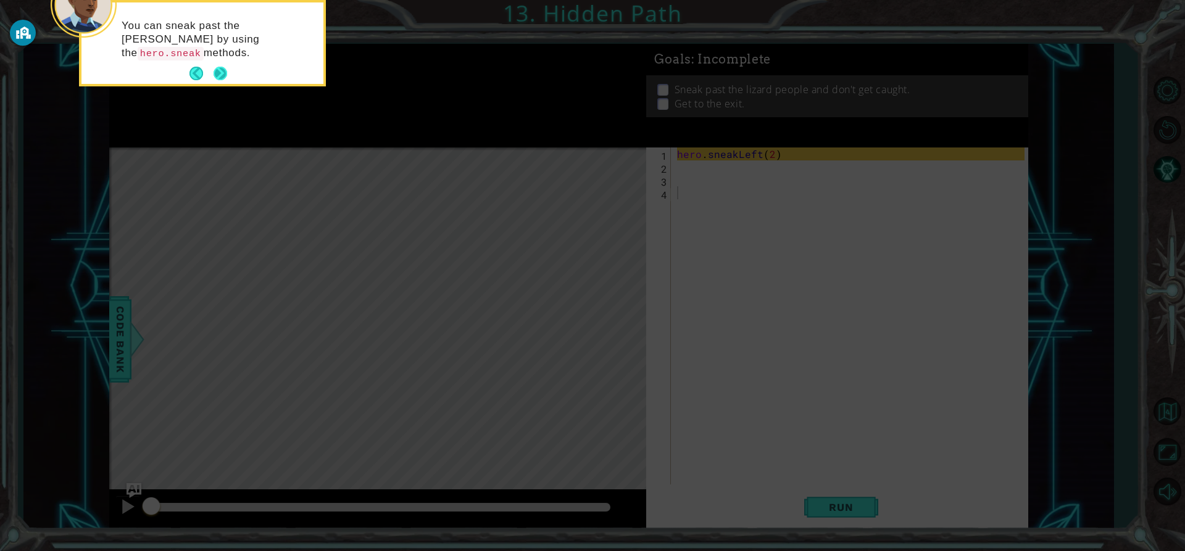
drag, startPoint x: 201, startPoint y: 65, endPoint x: 217, endPoint y: 68, distance: 16.5
click at [215, 68] on footer at bounding box center [208, 73] width 38 height 19
click at [217, 68] on button "Next" at bounding box center [220, 74] width 14 height 14
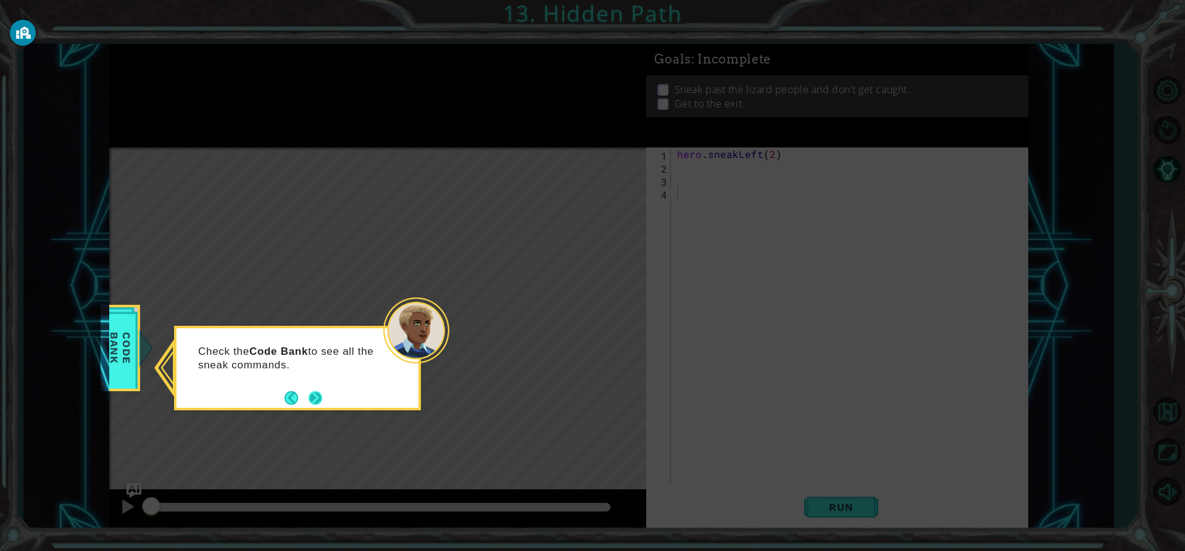
click at [310, 396] on button "Next" at bounding box center [316, 398] width 14 height 14
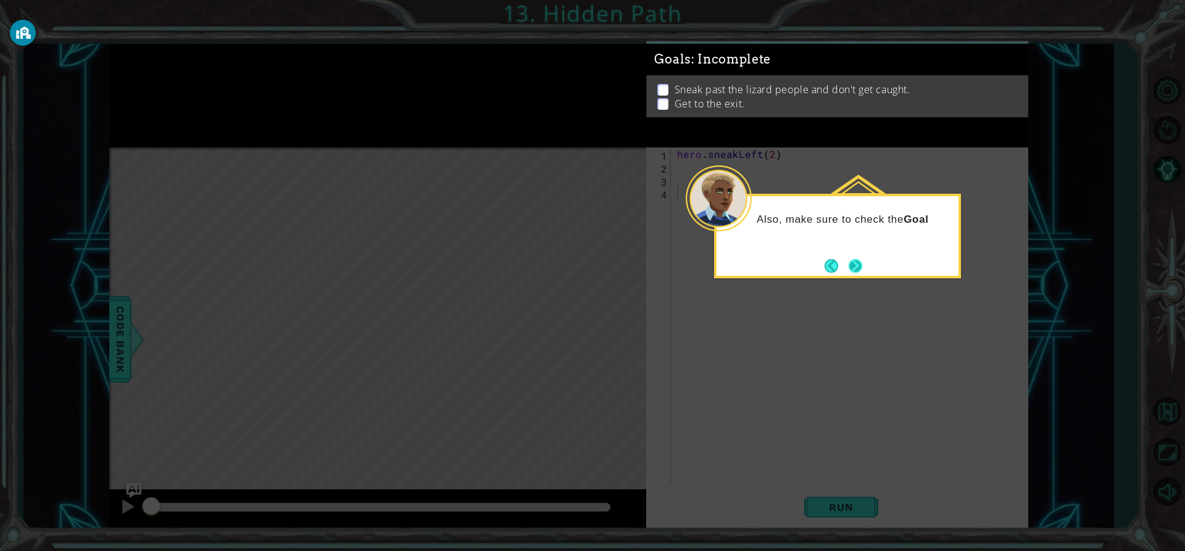
click at [848, 270] on button "Next" at bounding box center [855, 266] width 14 height 14
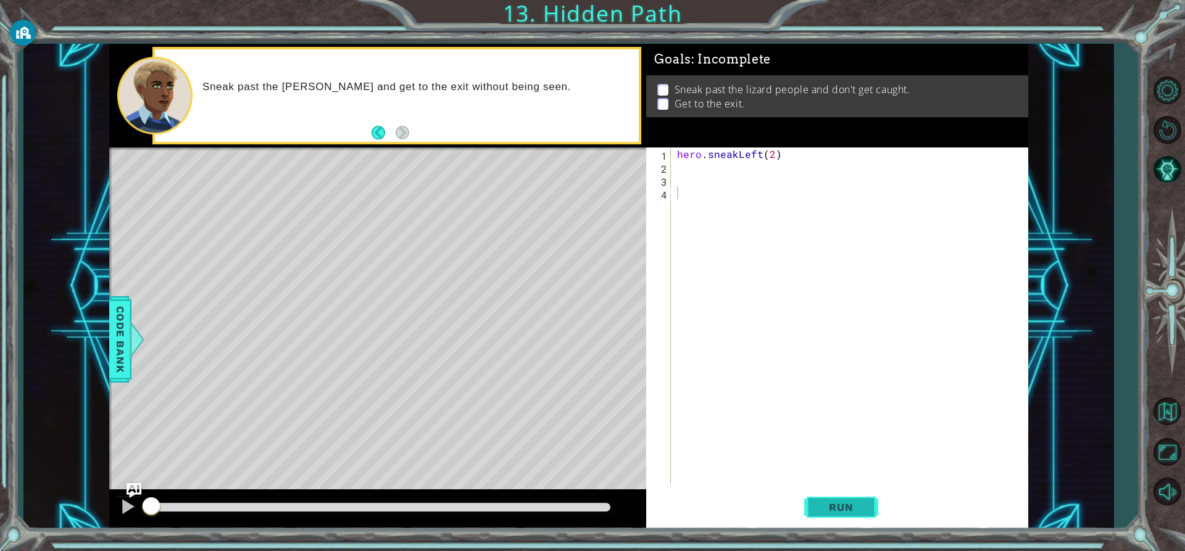
click at [811, 504] on button "Run" at bounding box center [841, 507] width 74 height 38
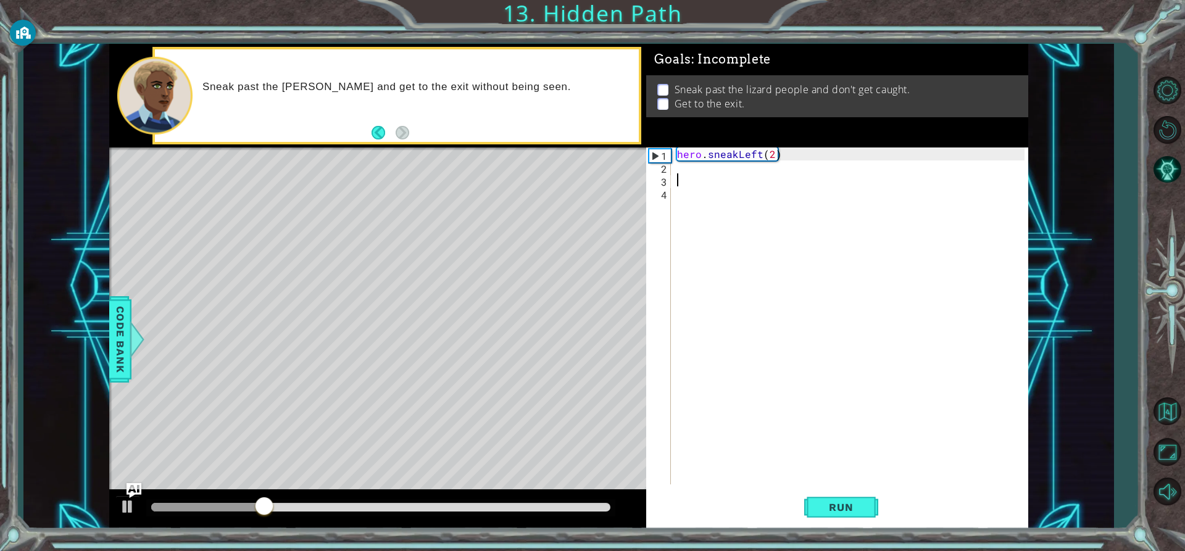
click at [681, 175] on div "hero . sneakLeft ( 2 )" at bounding box center [852, 328] width 356 height 363
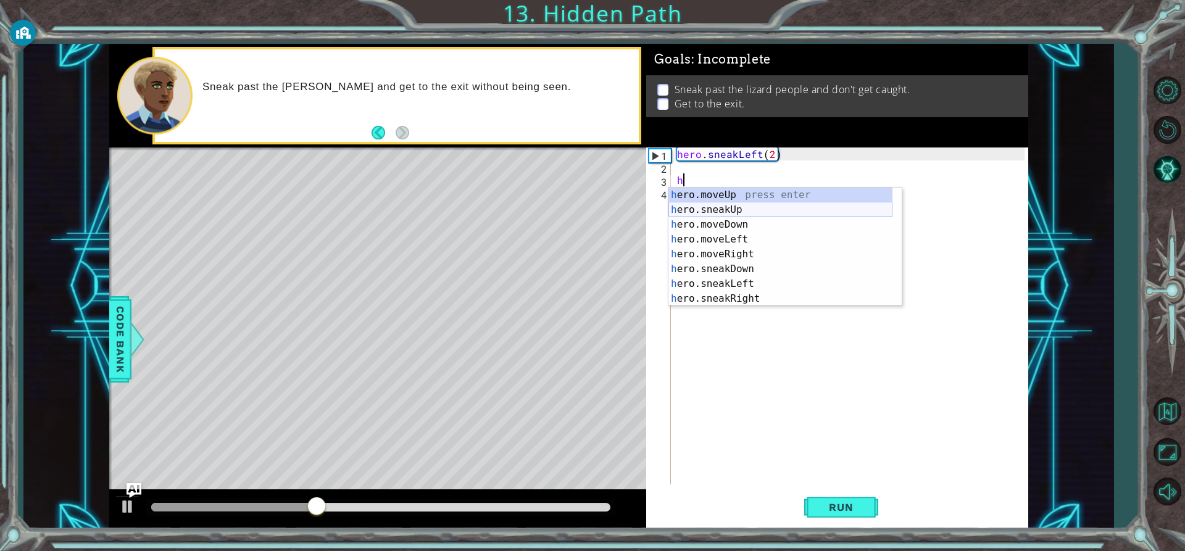
click at [713, 216] on div "h ero.moveUp press enter h ero.sneakUp press enter h ero.moveDown press enter h…" at bounding box center [780, 262] width 224 height 148
type textarea "hero.sneakUp(1)"
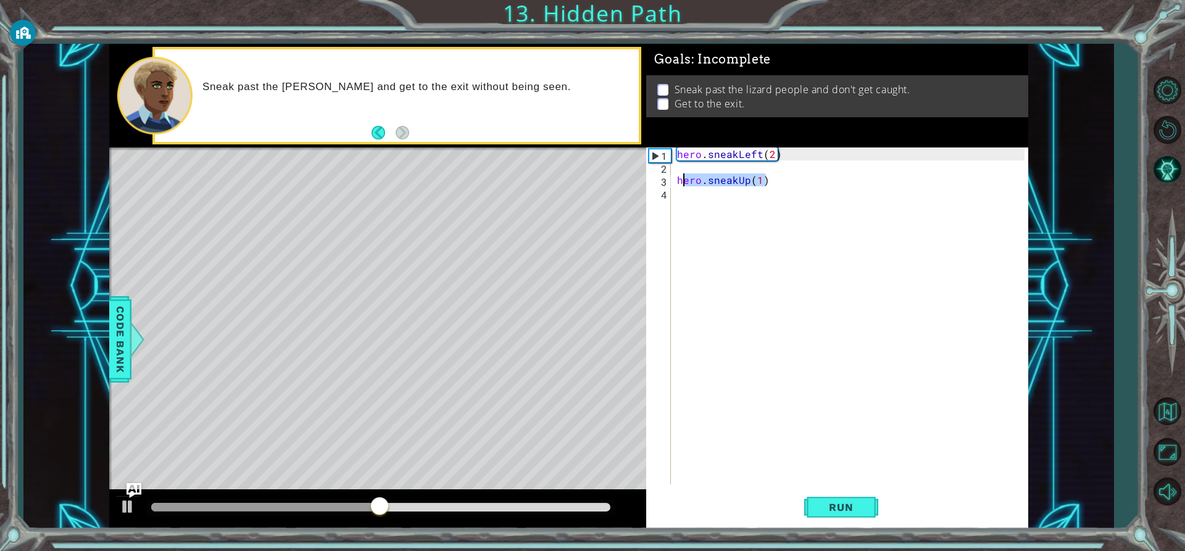
drag, startPoint x: 770, startPoint y: 181, endPoint x: 679, endPoint y: 178, distance: 91.4
click at [679, 178] on div "hero . sneakLeft ( 2 ) hero . sneakUp ( 1 )" at bounding box center [852, 328] width 356 height 363
click at [677, 171] on div "hero . sneakLeft ( 2 )" at bounding box center [852, 328] width 356 height 363
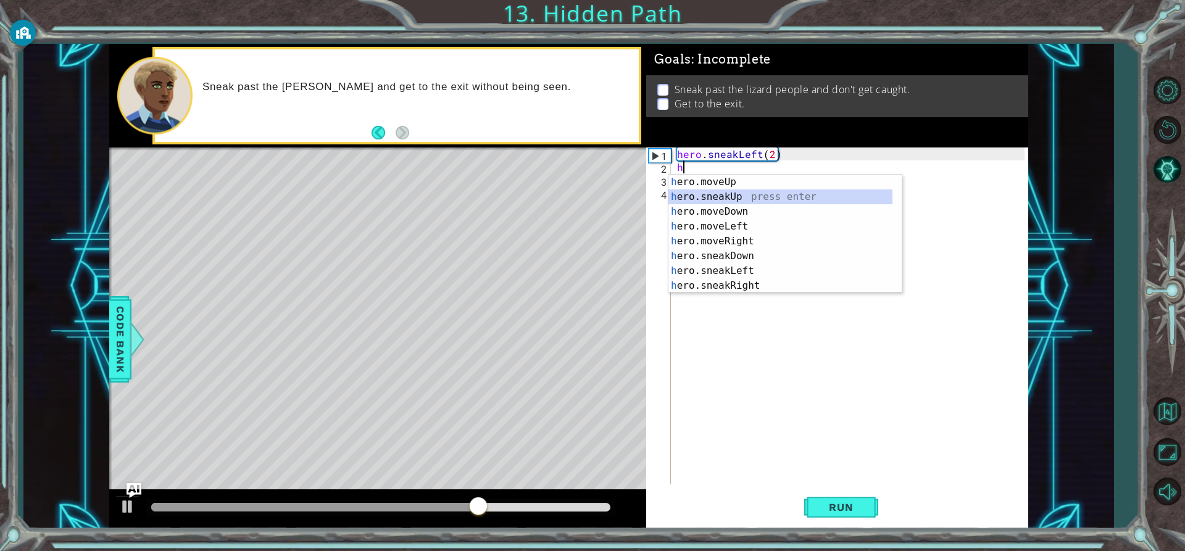
click at [723, 204] on div "h ero.moveUp press enter h ero.sneakUp press enter h ero.moveDown press enter h…" at bounding box center [780, 249] width 224 height 148
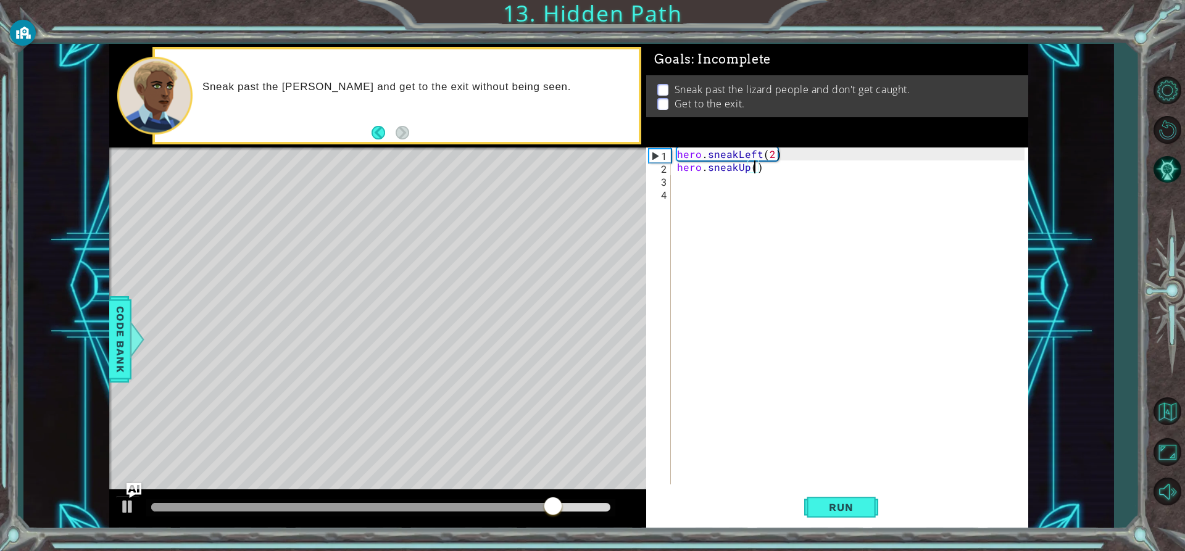
scroll to position [0, 5]
type textarea "hero.sneakUp(2)"
click at [821, 500] on button "Run" at bounding box center [841, 507] width 74 height 38
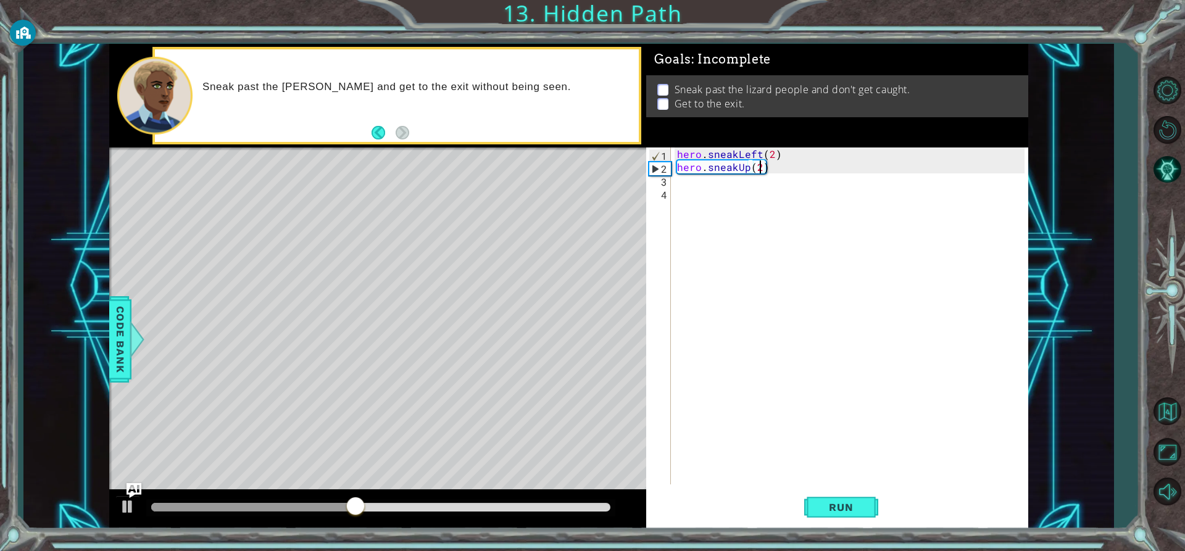
click at [682, 191] on div "hero . sneakLeft ( 2 ) hero . sneakUp ( 2 )" at bounding box center [852, 328] width 356 height 363
click at [691, 184] on div "hero . sneakLeft ( 2 ) hero . sneakUp ( 2 )" at bounding box center [852, 328] width 356 height 363
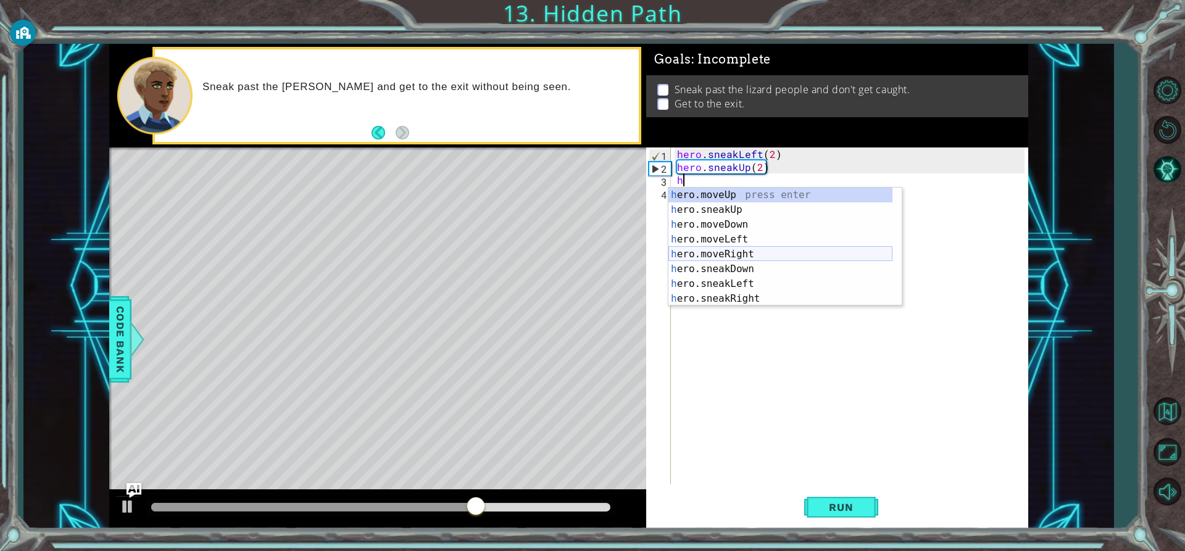
click at [735, 254] on div "h ero.moveUp press enter h ero.sneakUp press enter h ero.moveDown press enter h…" at bounding box center [780, 262] width 224 height 148
type textarea "hero.moveRight(1)"
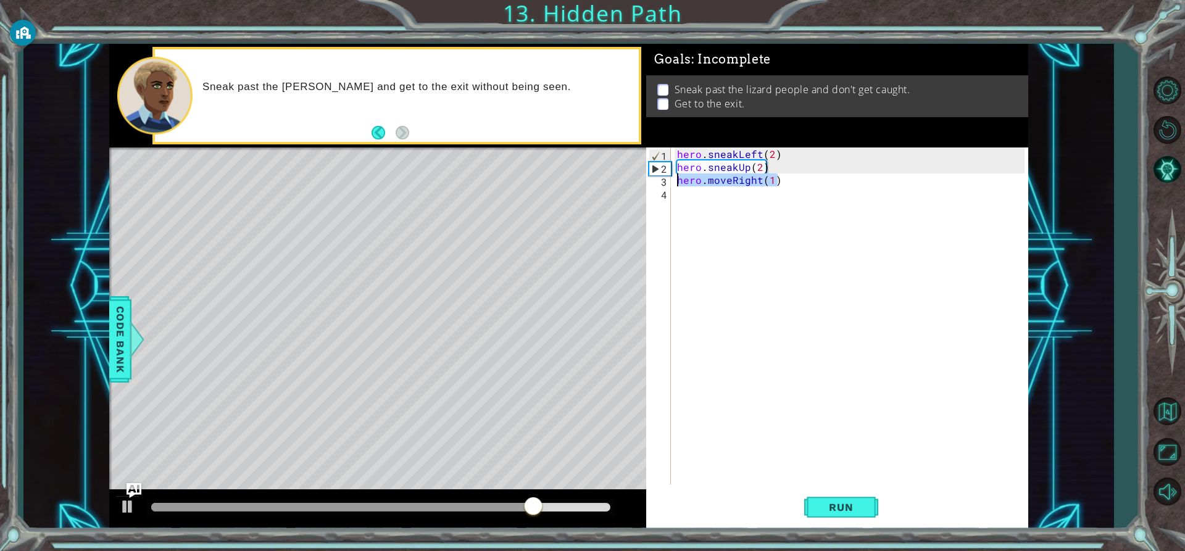
drag, startPoint x: 796, startPoint y: 178, endPoint x: 671, endPoint y: 180, distance: 124.7
click at [671, 180] on div "hero.moveRight(1) 1 2 3 4 hero . sneakLeft ( 2 ) hero . sneakUp ( 2 ) hero . mo…" at bounding box center [835, 315] width 378 height 337
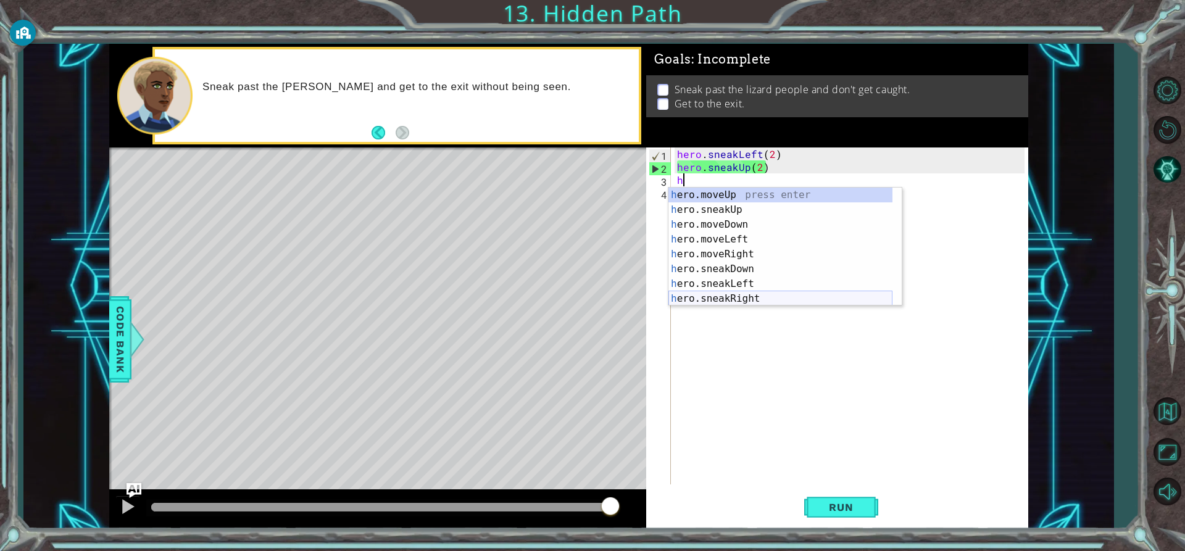
click at [743, 295] on div "h ero.moveUp press enter h ero.sneakUp press enter h ero.moveDown press enter h…" at bounding box center [780, 262] width 224 height 148
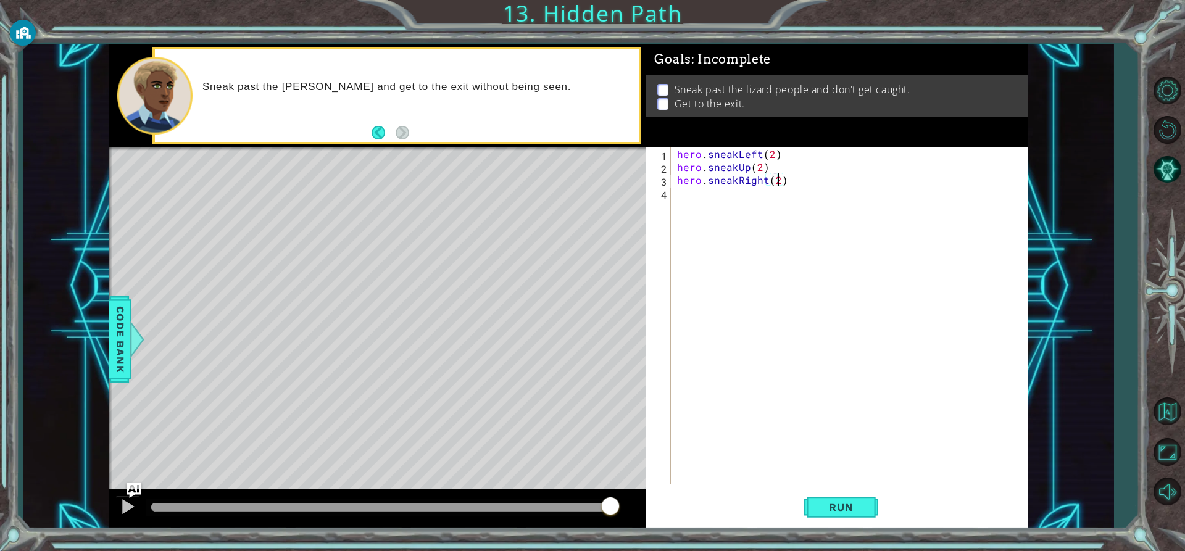
scroll to position [0, 6]
type textarea "hero.sneakRight(2)"
click at [840, 508] on span "Run" at bounding box center [840, 507] width 49 height 12
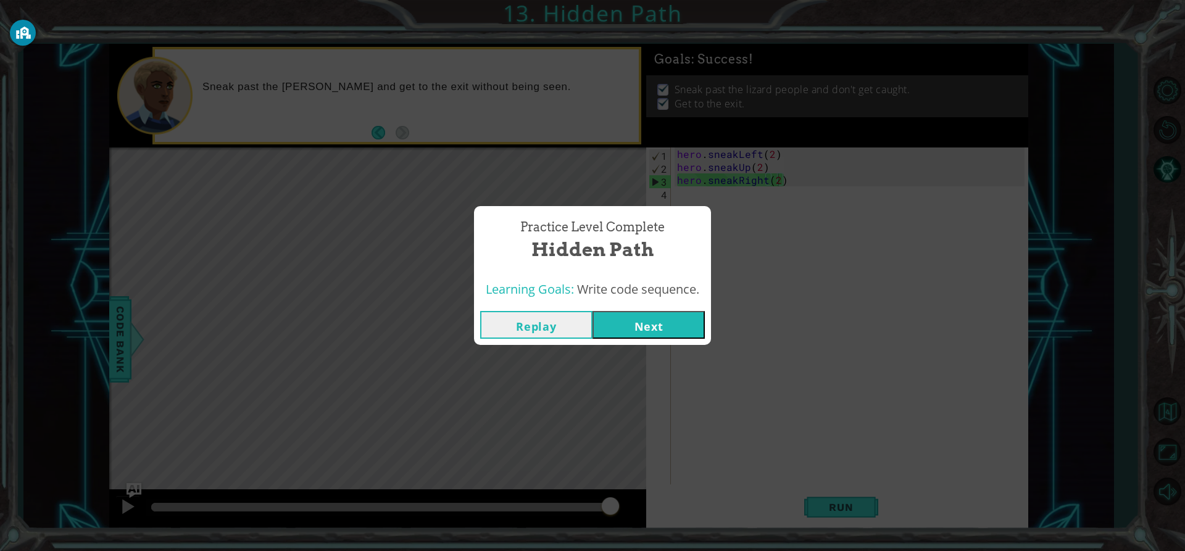
click at [663, 325] on button "Next" at bounding box center [648, 325] width 112 height 28
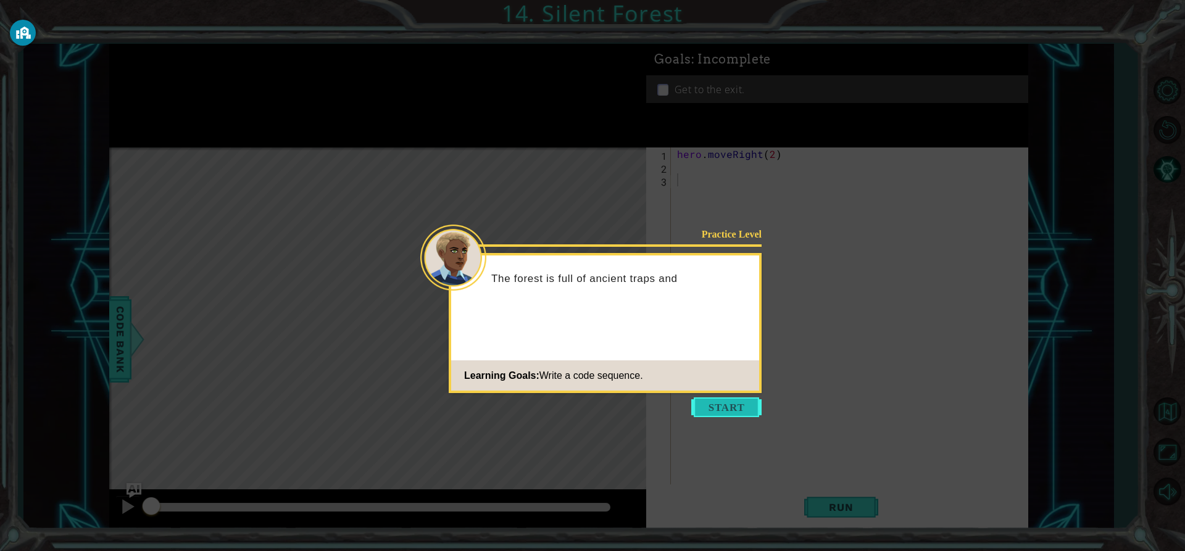
click at [739, 410] on button "Start" at bounding box center [726, 407] width 70 height 20
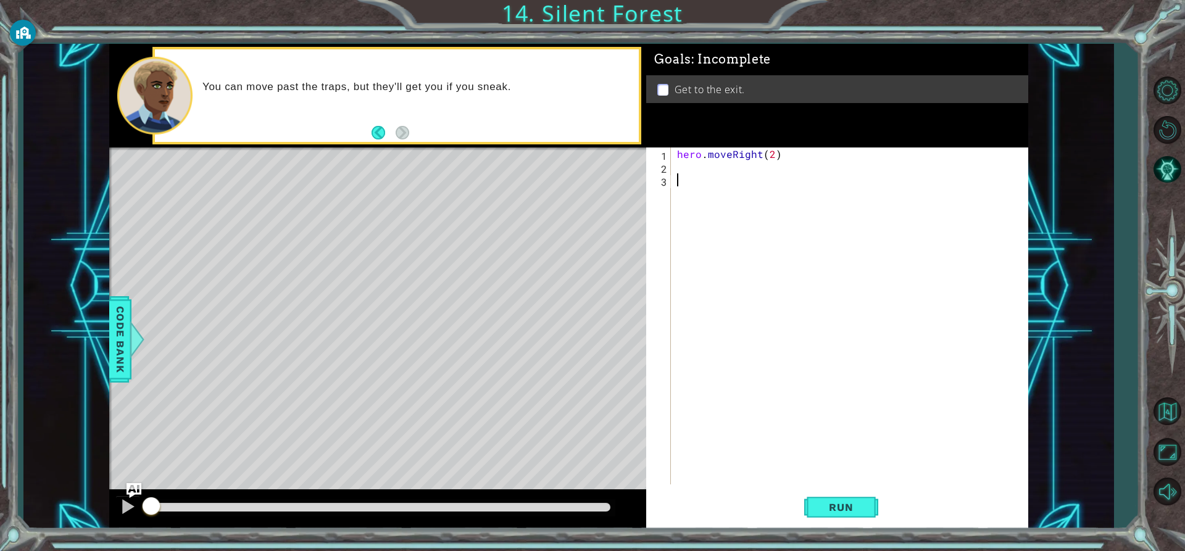
click at [708, 170] on div "hero . moveRight ( 2 )" at bounding box center [852, 328] width 356 height 363
click at [708, 170] on div "hero . moveRight ( 2 )" at bounding box center [849, 315] width 350 height 337
click at [718, 184] on div "hero.[PERSON_NAME] own press enter hero.sneak D own press enter" at bounding box center [784, 204] width 233 height 59
type textarea "hero.moveDown(1)"
click at [694, 184] on div "hero . moveRight ( 2 ) hero . moveDown ( 1 )" at bounding box center [852, 328] width 356 height 363
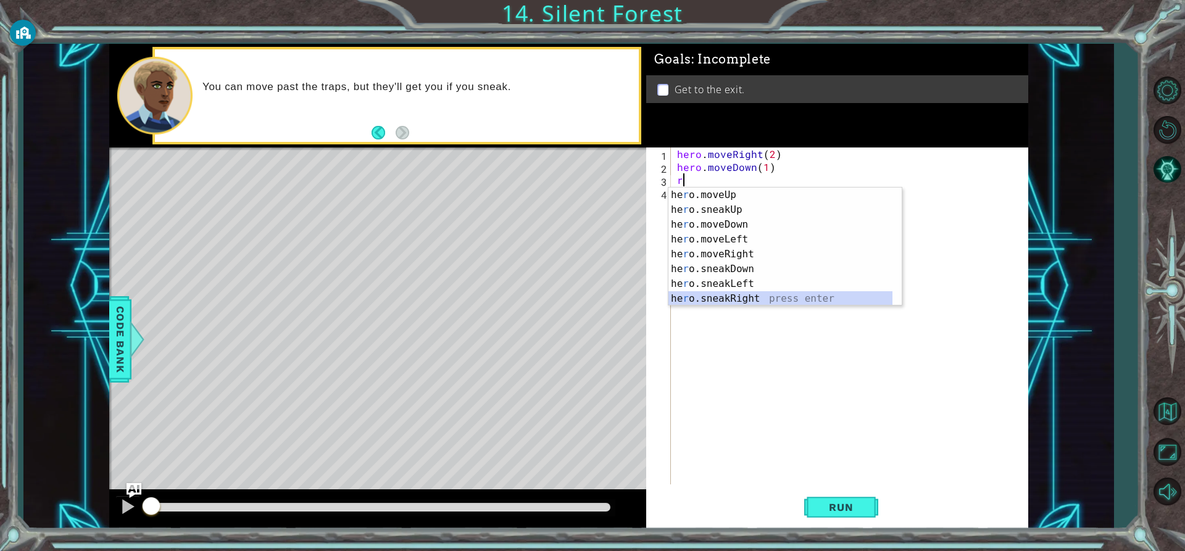
click at [742, 294] on div "he r o.moveUp press enter he r o.sneakUp press enter he r o.moveDown press ente…" at bounding box center [780, 262] width 224 height 148
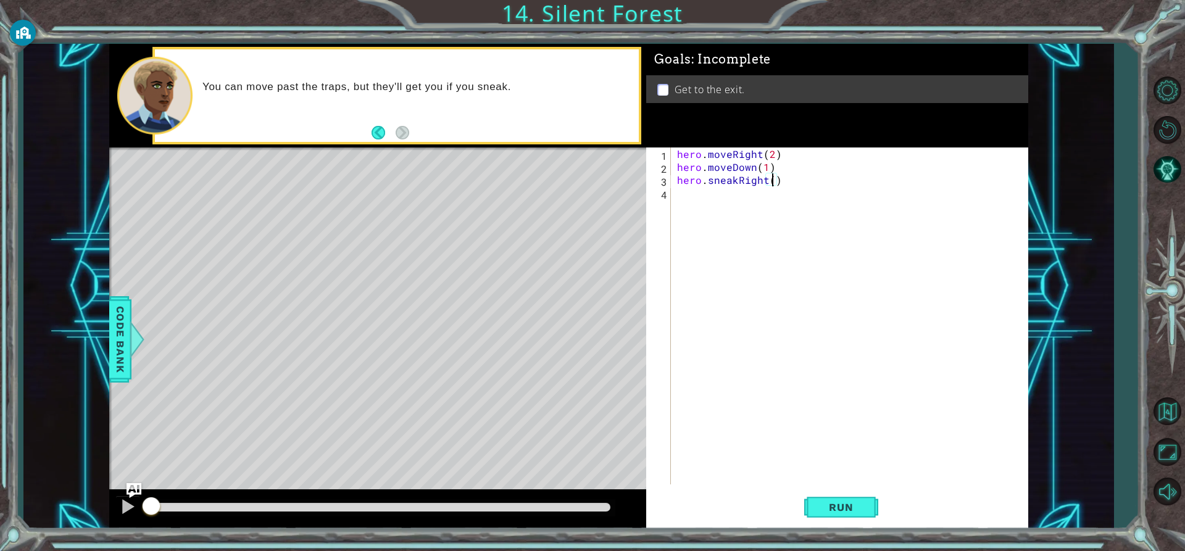
type textarea "hero.sneakRight(2)"
click at [717, 201] on div "hero . moveRight ( 2 ) hero . moveDown ( 1 ) hero . sneakRight ( 2 )" at bounding box center [852, 328] width 356 height 363
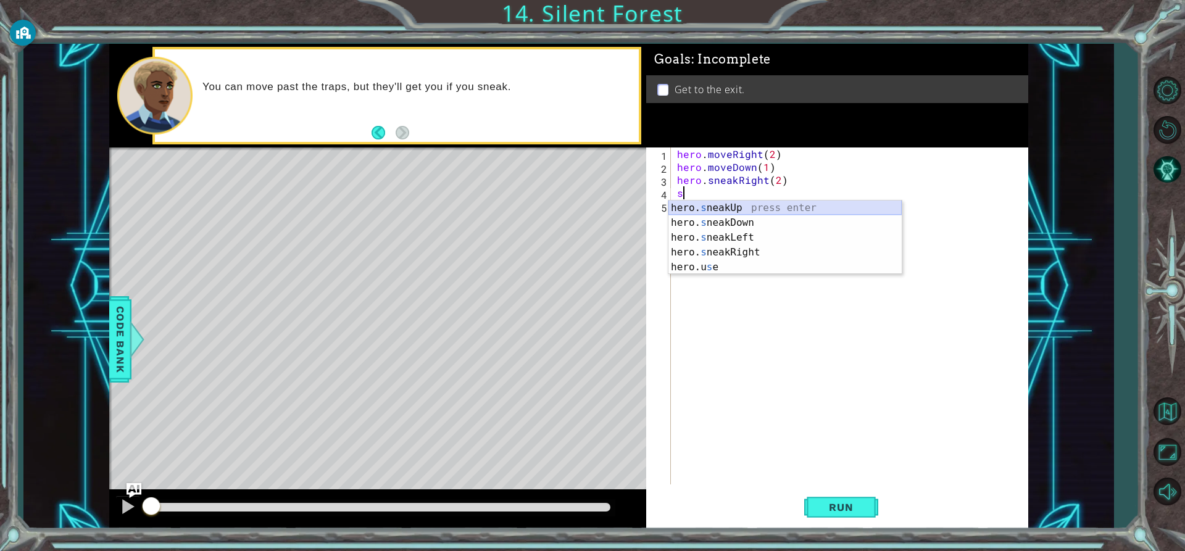
click at [719, 210] on div "hero. s neakUp press enter hero. s neakDown press enter hero. s neakLeft press …" at bounding box center [784, 253] width 233 height 104
type textarea "hero.sneakUp(1)"
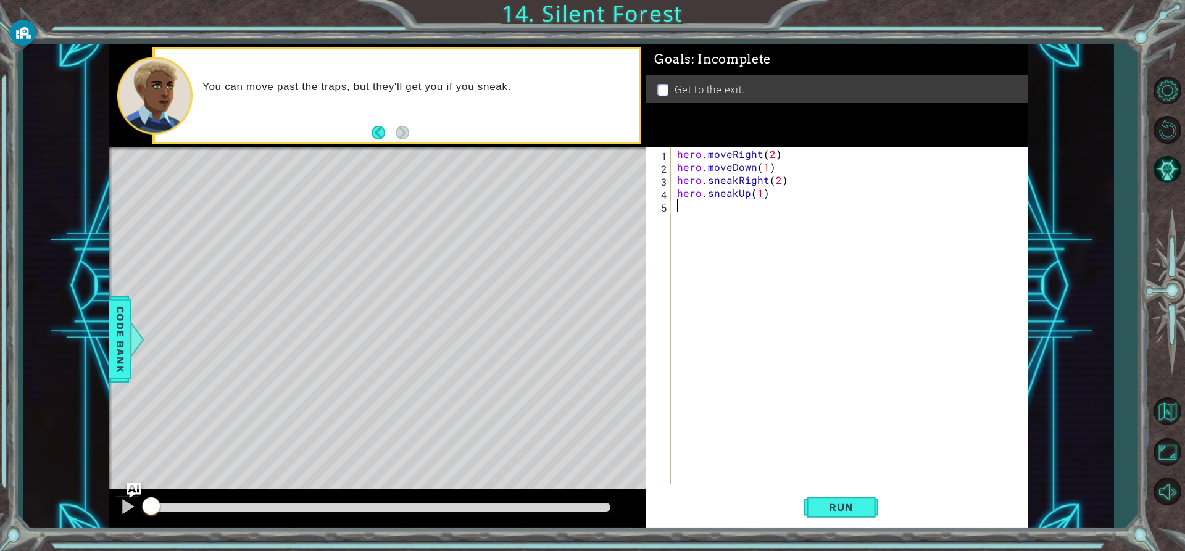
click at [693, 212] on div "hero . moveRight ( 2 ) hero . moveDown ( 1 ) hero . sneakRight ( 2 ) hero . sne…" at bounding box center [852, 328] width 356 height 363
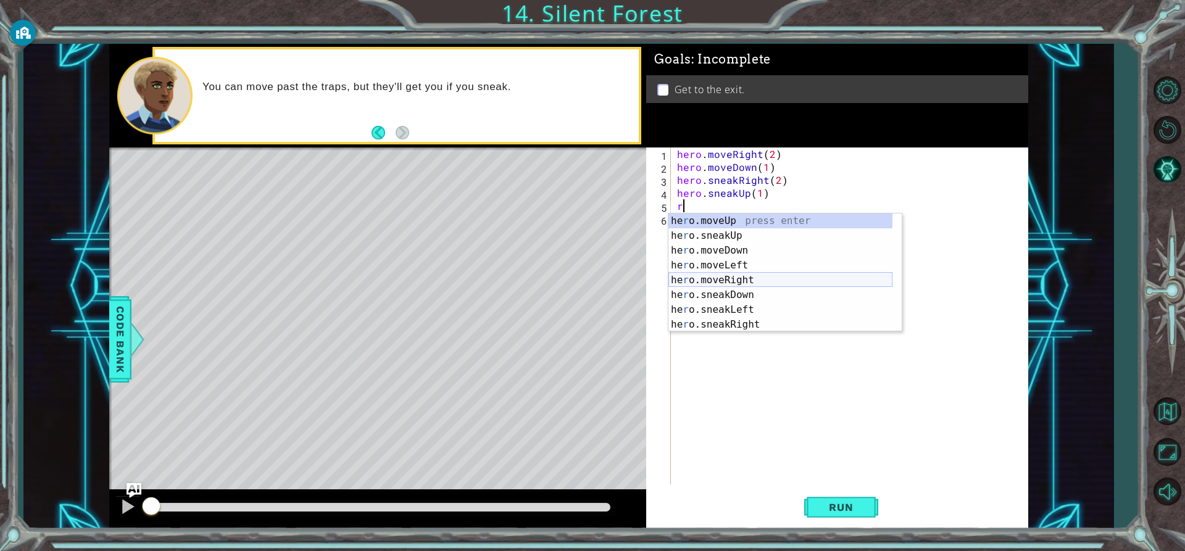
click at [701, 281] on div "he r o.moveUp press enter he r o.sneakUp press enter he r o.moveDown press ente…" at bounding box center [780, 287] width 224 height 148
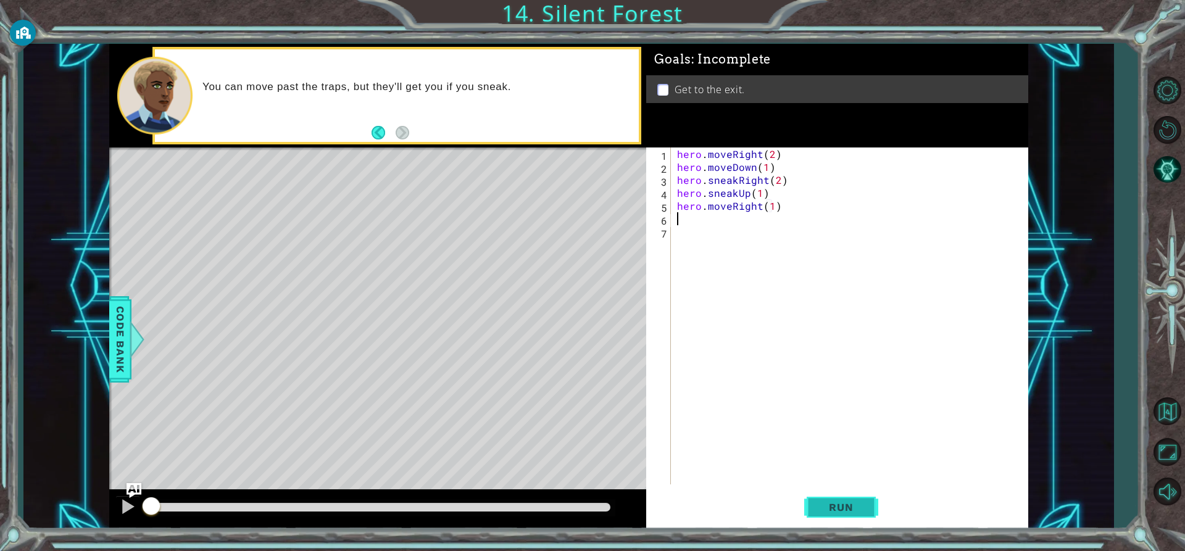
type textarea "hero.moveRight(1)"
click at [840, 495] on button "Run" at bounding box center [841, 507] width 74 height 38
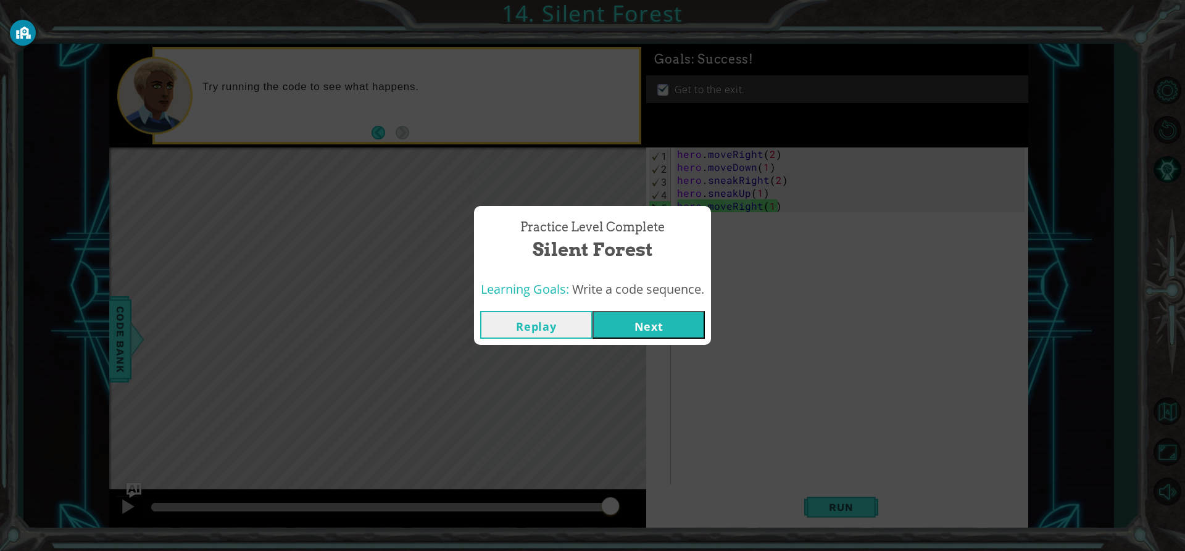
click at [665, 322] on button "Next" at bounding box center [648, 325] width 112 height 28
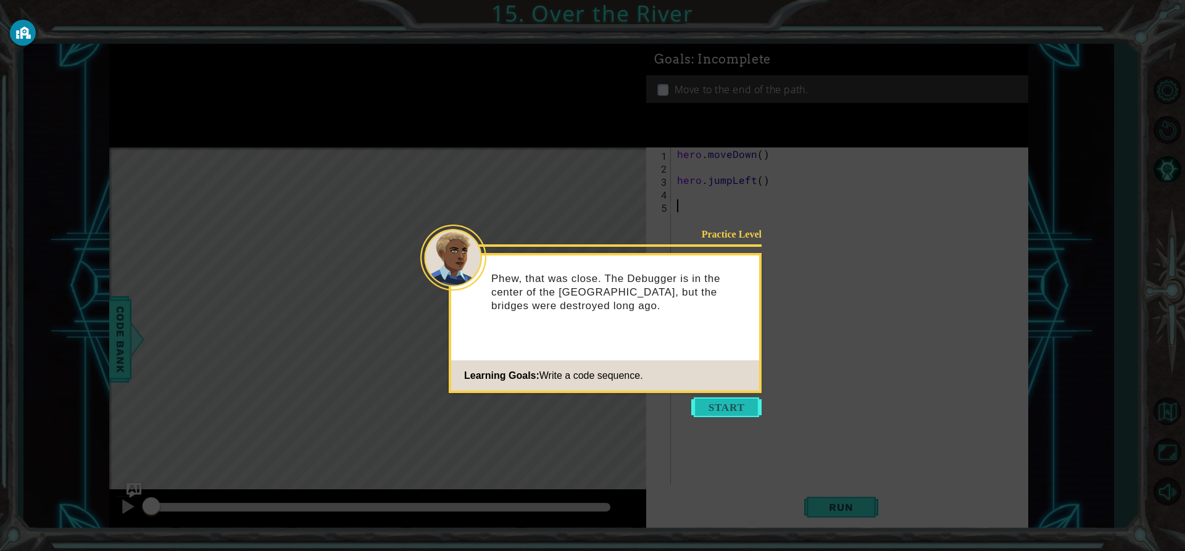
click at [737, 402] on button "Start" at bounding box center [726, 407] width 70 height 20
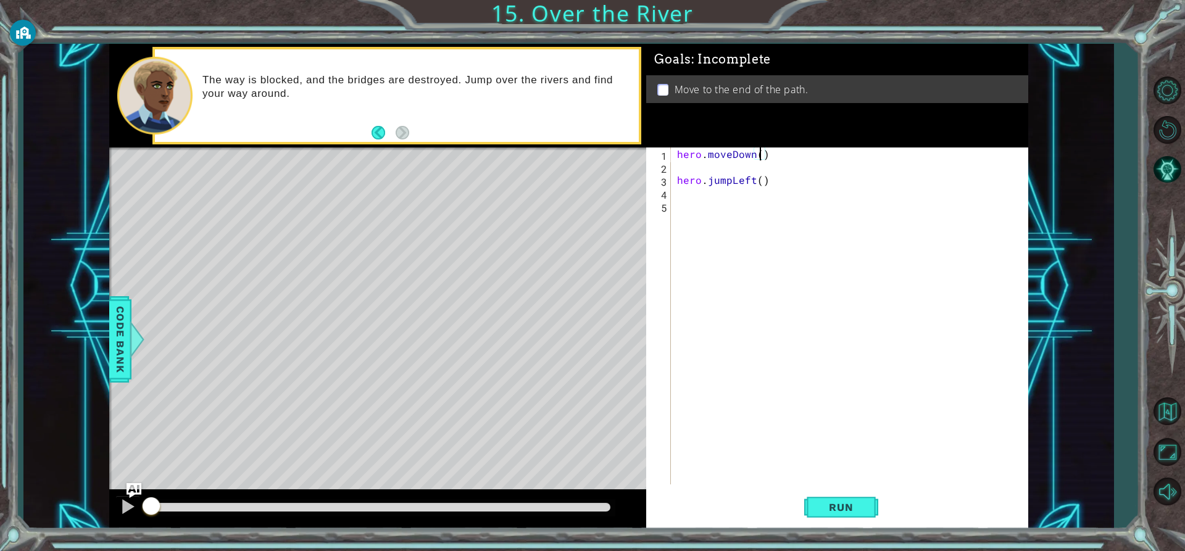
click at [758, 153] on div "hero . moveDown ( ) hero . jumpLeft ( )" at bounding box center [852, 328] width 356 height 363
type textarea "hero.moveDown(1)"
drag, startPoint x: 690, startPoint y: 168, endPoint x: 708, endPoint y: 170, distance: 17.9
click at [690, 168] on div "hero . moveDown ( 1 ) hero . jumpLeft ( )" at bounding box center [852, 328] width 356 height 363
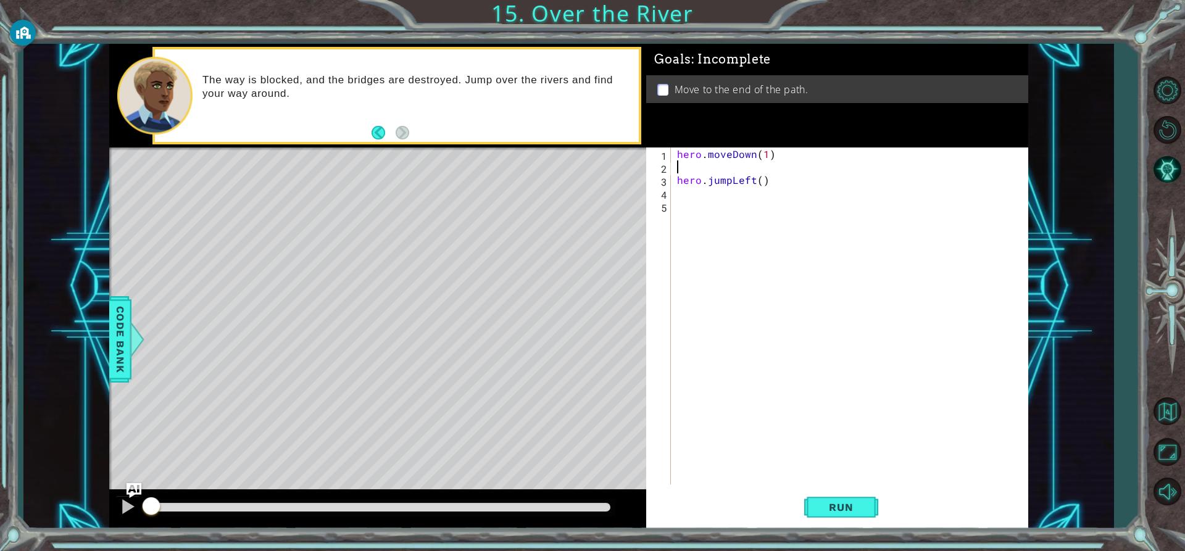
scroll to position [0, 0]
click at [760, 167] on div "hero . moveDown ( 1 ) hero . jumpLeft ( )" at bounding box center [852, 328] width 356 height 363
click at [825, 493] on button "Run" at bounding box center [841, 507] width 74 height 38
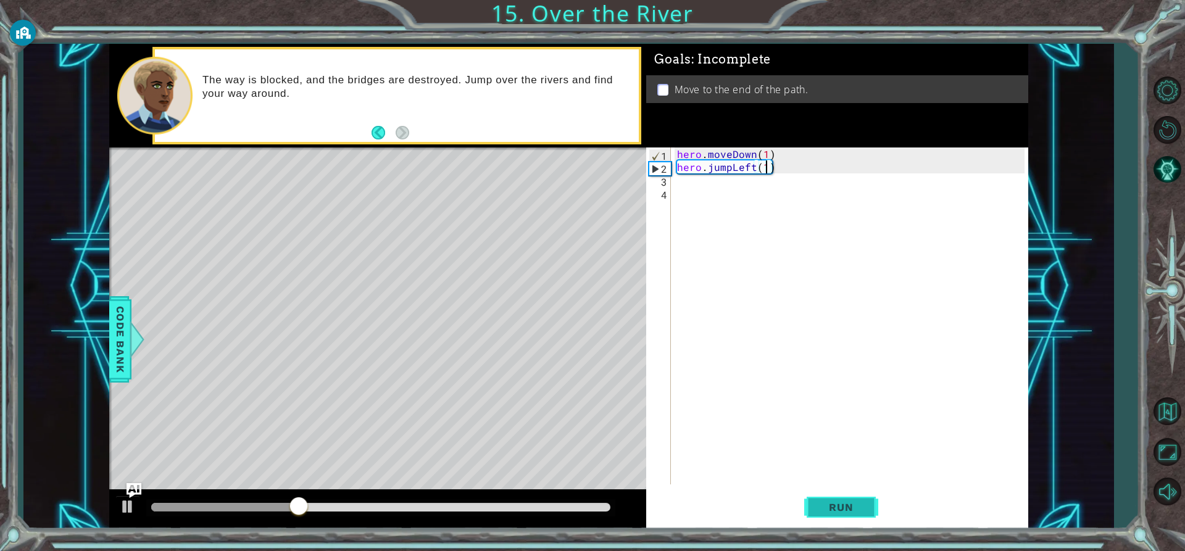
type textarea "hero.jumpLeft(1)"
drag, startPoint x: 826, startPoint y: 521, endPoint x: 832, endPoint y: 509, distance: 13.2
click at [831, 512] on button "Run" at bounding box center [841, 507] width 74 height 38
click at [681, 187] on div "hero . moveDown ( 1 ) hero . jumpLeft ( 1 )" at bounding box center [852, 328] width 356 height 363
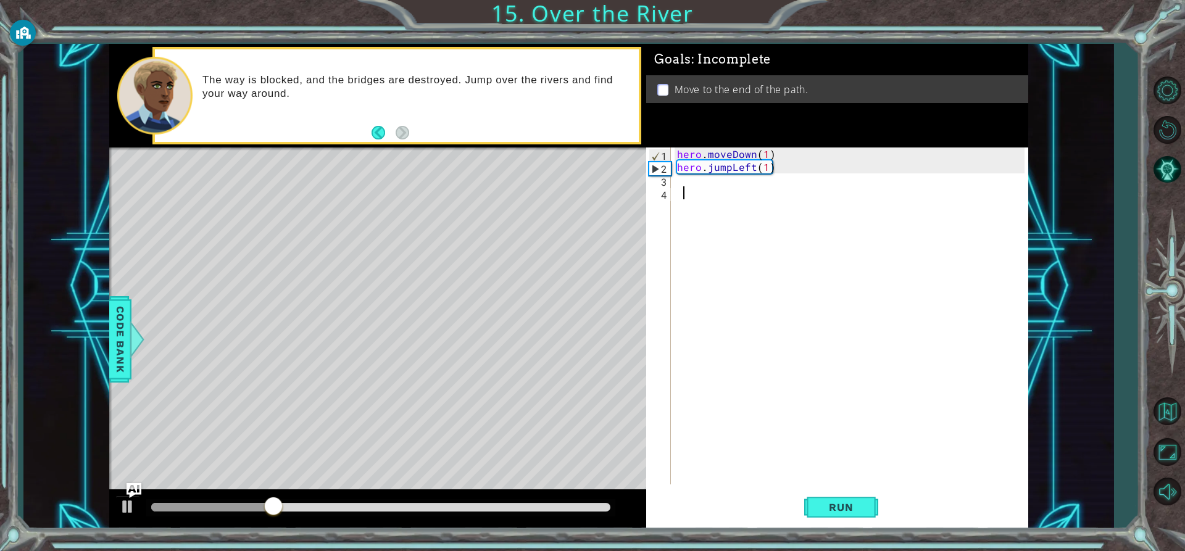
click at [674, 183] on div "1 2 3 4 hero . moveDown ( 1 ) hero . jumpLeft ( 1 ) ההההההההההההההההההההההההההה…" at bounding box center [835, 315] width 378 height 337
click at [677, 181] on div "hero . moveDown ( 1 ) hero . jumpLeft ( 1 )" at bounding box center [852, 328] width 356 height 363
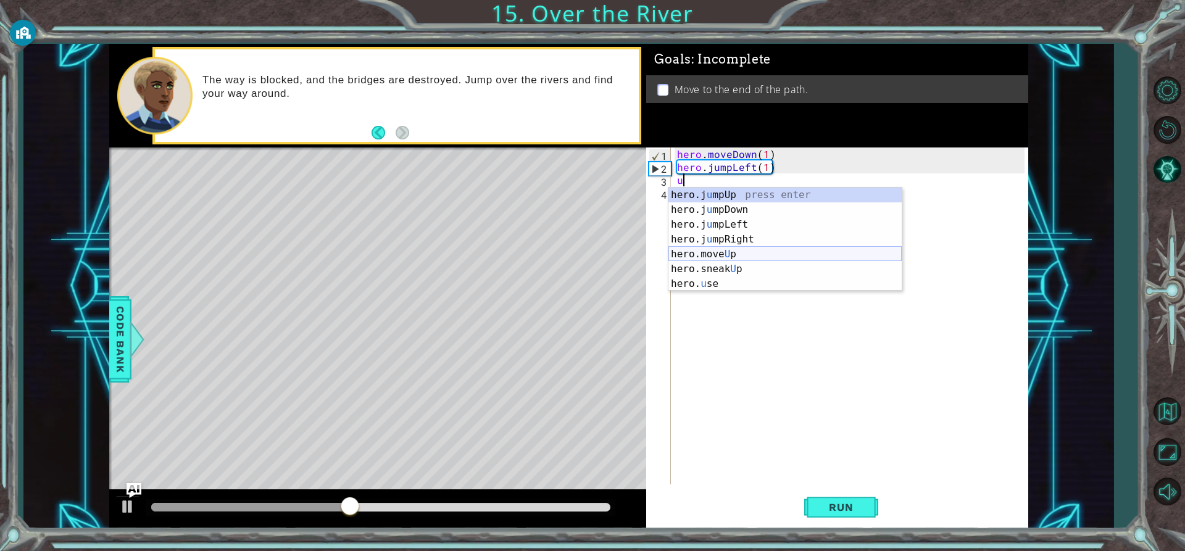
click at [727, 256] on div "hero.j u mpUp press enter hero.j u mpDown press enter hero.j u mpLeft press ent…" at bounding box center [784, 254] width 233 height 133
type textarea "hero.moveUp(1)"
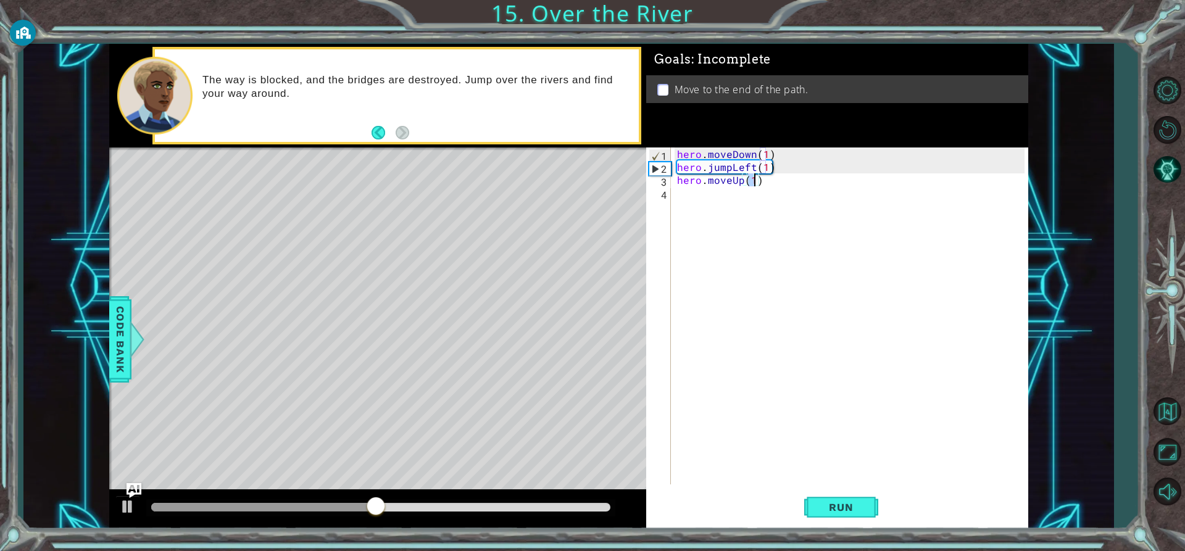
click at [687, 200] on div "hero . moveDown ( 1 ) hero . jumpLeft ( 1 ) hero . moveUp ( 1 )" at bounding box center [852, 328] width 356 height 363
type textarea "h"
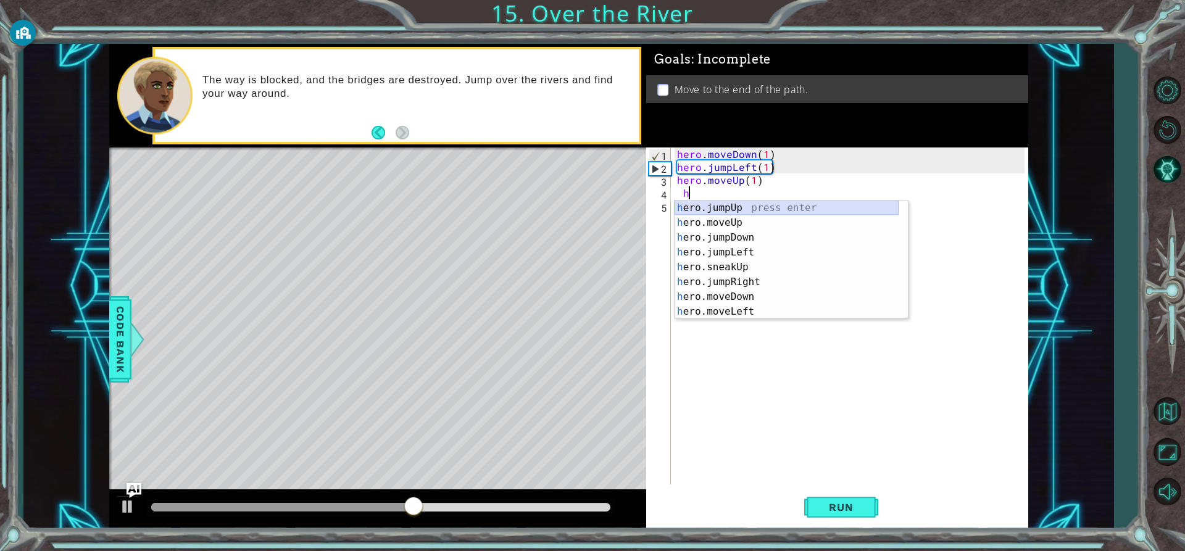
click at [747, 206] on div "h ero.jumpUp press enter h ero.moveUp press enter h ero.jumpDown press enter h …" at bounding box center [786, 275] width 224 height 148
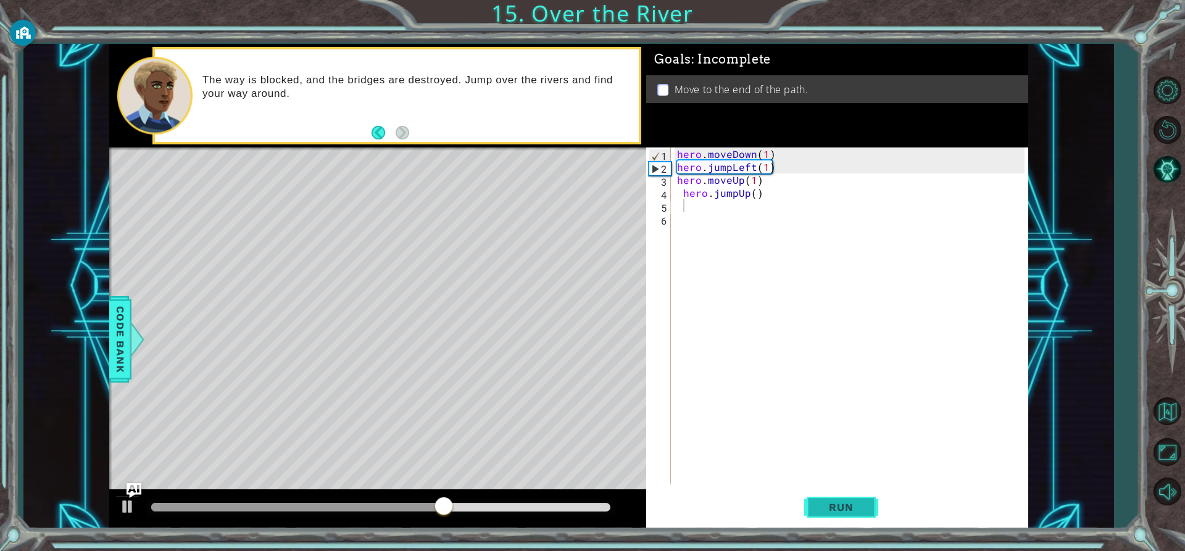
click at [853, 516] on button "Run" at bounding box center [841, 507] width 74 height 38
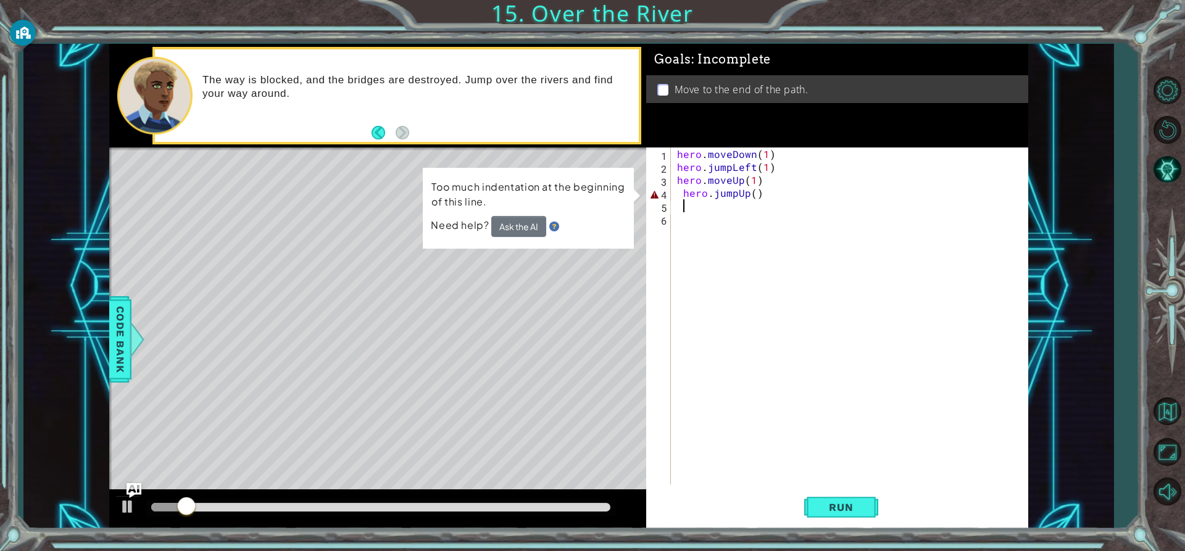
click at [753, 196] on div "hero . moveDown ( 1 ) hero . jumpLeft ( 1 ) hero . moveUp ( 1 ) hero . jumpUp (…" at bounding box center [852, 328] width 356 height 363
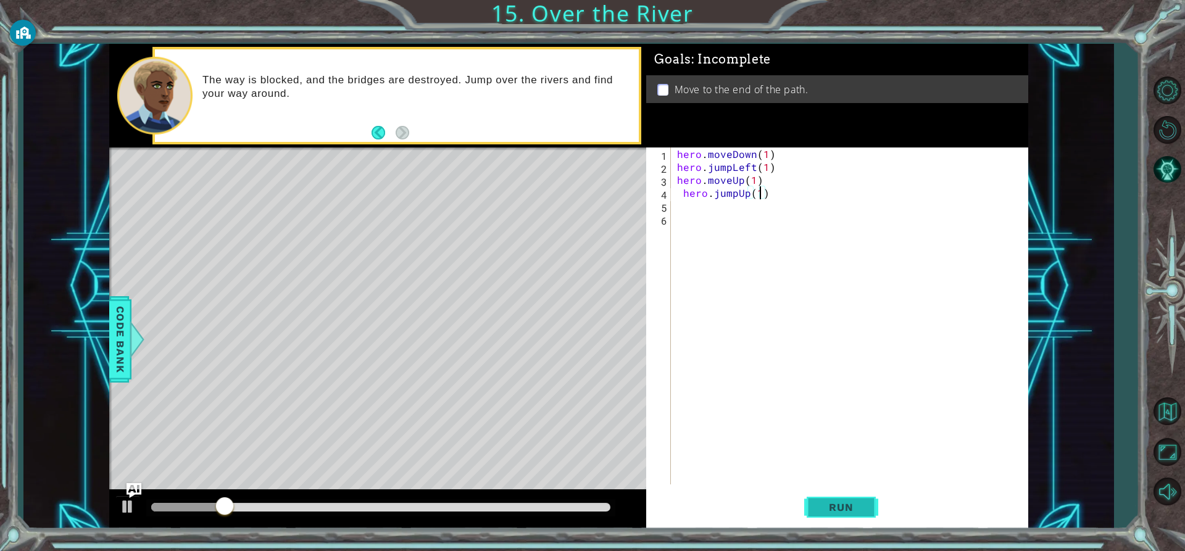
type textarea "hero.jumpUp(1)"
click at [818, 505] on span "Run" at bounding box center [840, 507] width 49 height 12
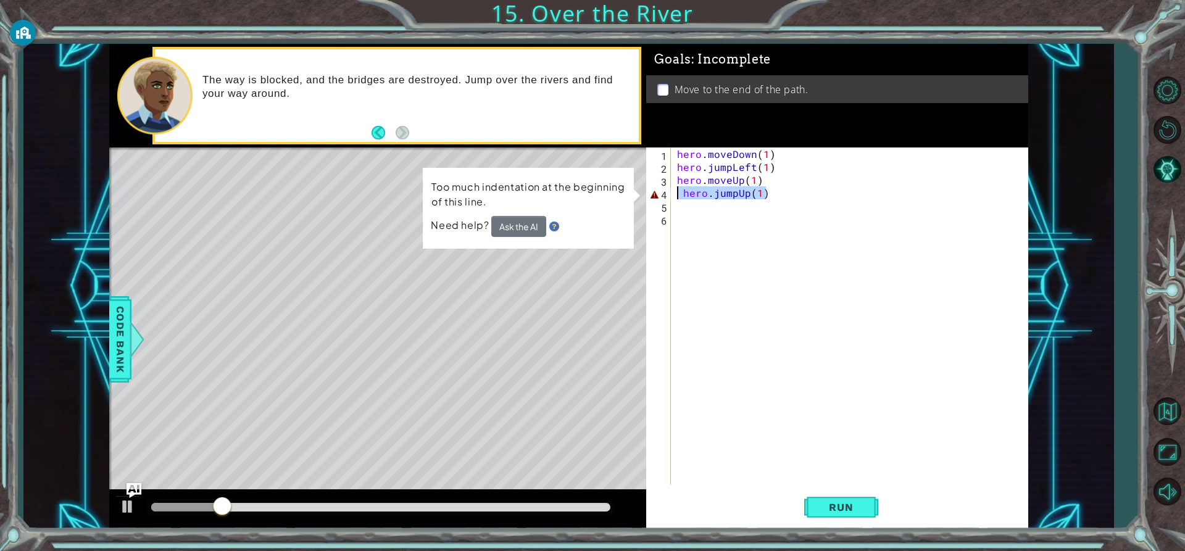
drag, startPoint x: 785, startPoint y: 199, endPoint x: 671, endPoint y: 196, distance: 114.2
click at [673, 196] on div "hero.jumpUp(1) 1 2 3 4 5 6 hero . moveDown ( 1 ) hero . jumpLeft ( 1 ) hero . m…" at bounding box center [835, 315] width 378 height 337
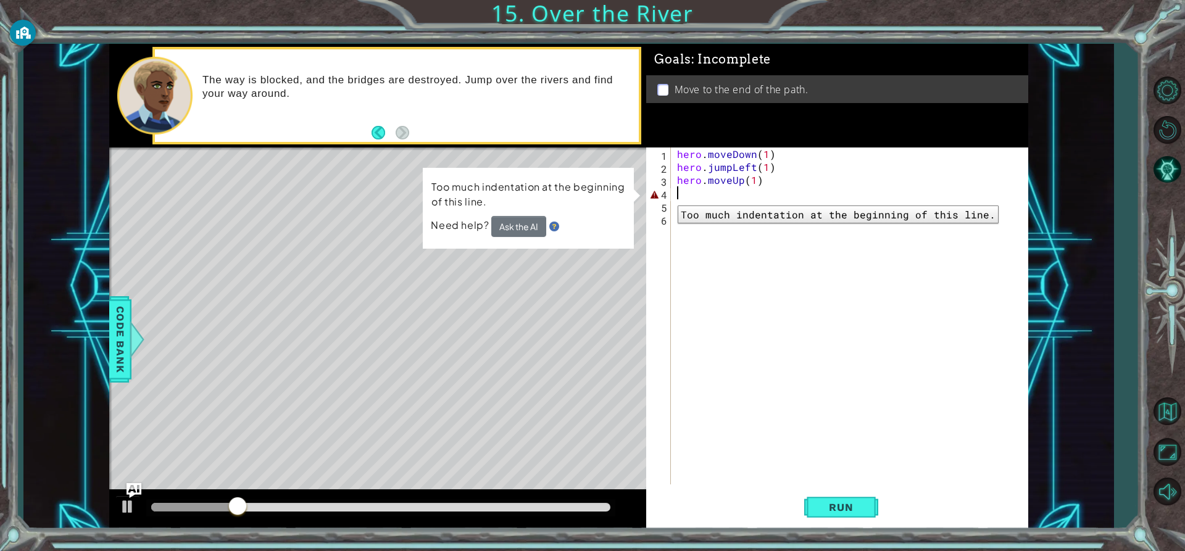
scroll to position [0, 0]
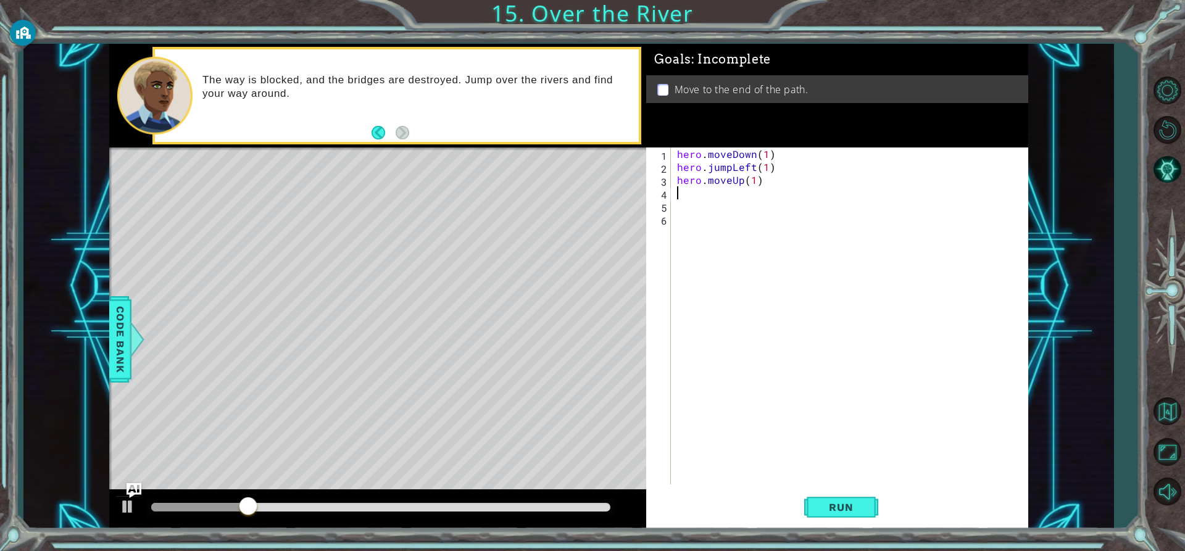
type textarea "h"
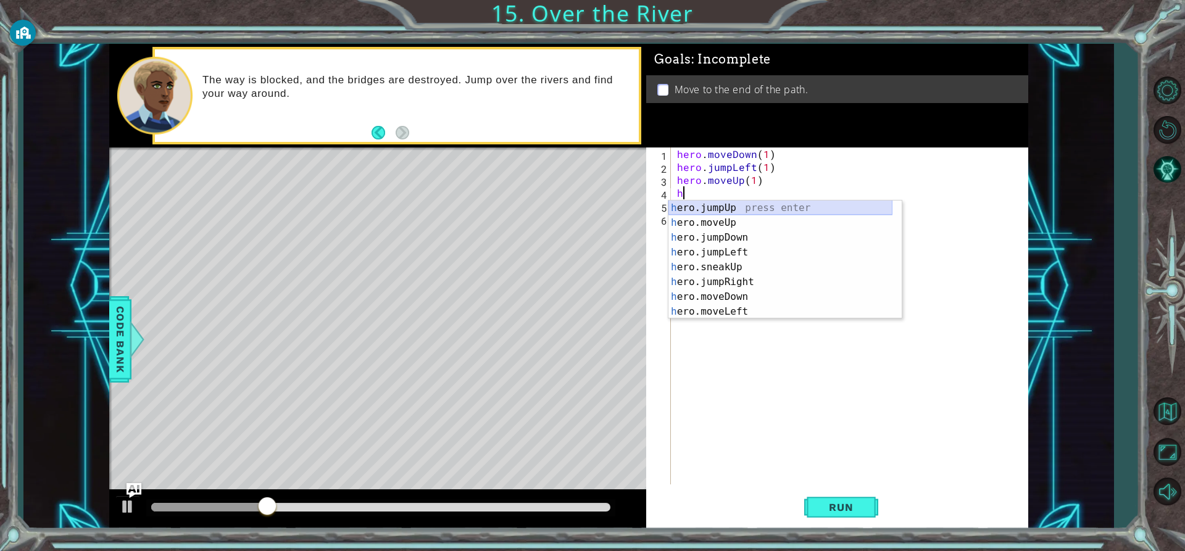
click at [713, 211] on div "h ero.jumpUp press enter h ero.moveUp press enter h ero.jumpDown press enter h …" at bounding box center [780, 275] width 224 height 148
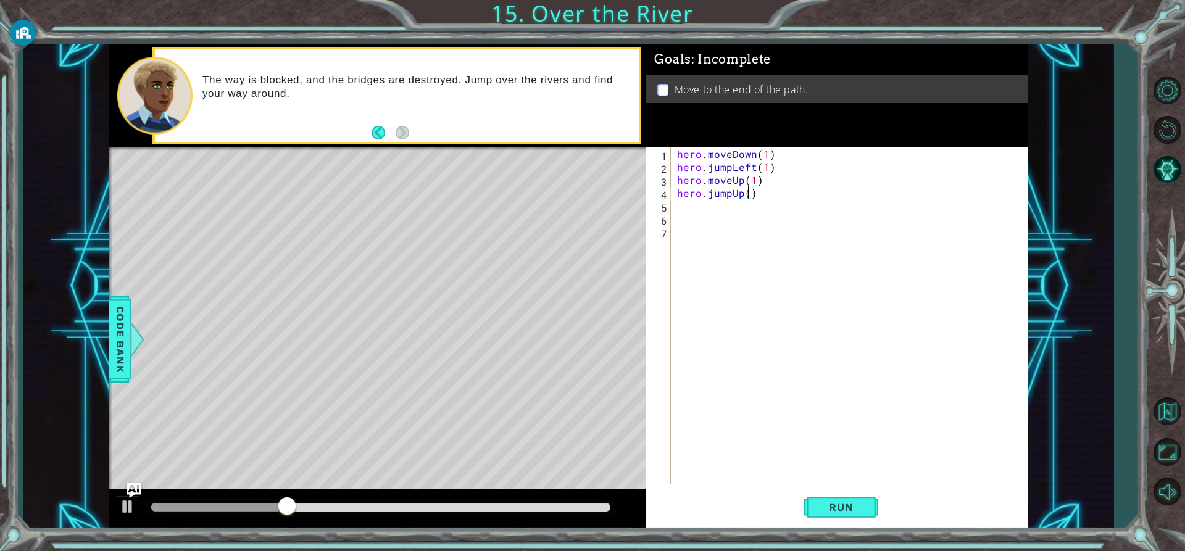
click at [746, 193] on div "hero . moveDown ( 1 ) hero . jumpLeft ( 1 ) hero . moveUp ( 1 ) hero . jumpUp (…" at bounding box center [852, 328] width 356 height 363
click at [851, 510] on span "Run" at bounding box center [840, 507] width 49 height 12
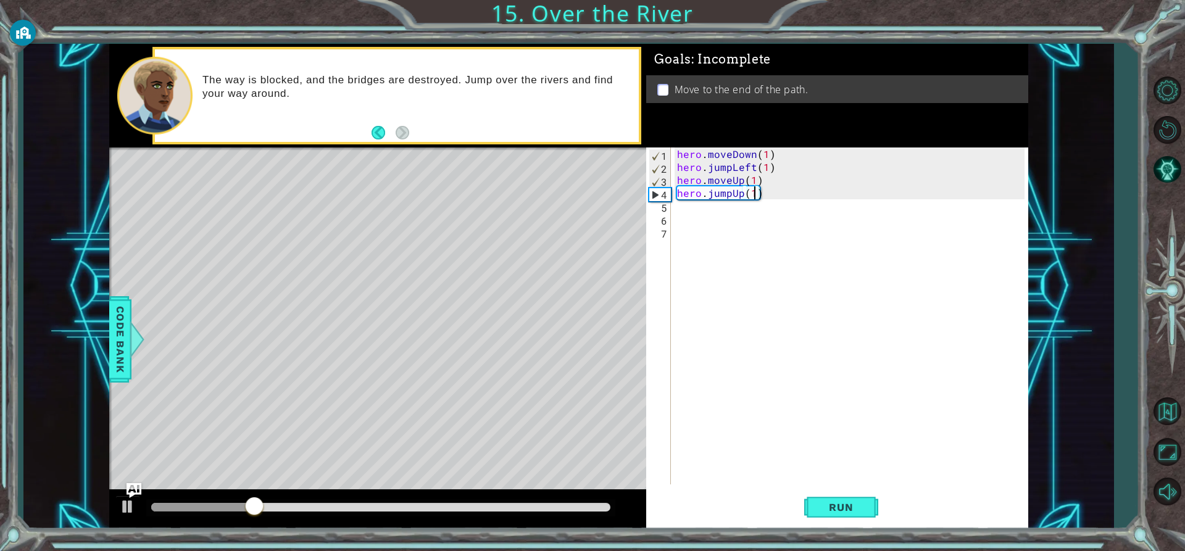
click at [754, 182] on div "hero . moveDown ( 1 ) hero . jumpLeft ( 1 ) hero . moveUp ( 1 ) hero . jumpUp (…" at bounding box center [852, 328] width 356 height 363
type textarea "hero.moveUp(1)"
drag, startPoint x: 761, startPoint y: 181, endPoint x: 674, endPoint y: 180, distance: 86.4
click at [674, 180] on div "hero . moveDown ( 1 ) hero . jumpLeft ( 1 ) hero . moveUp ( 1 ) hero . jumpUp (…" at bounding box center [852, 328] width 356 height 363
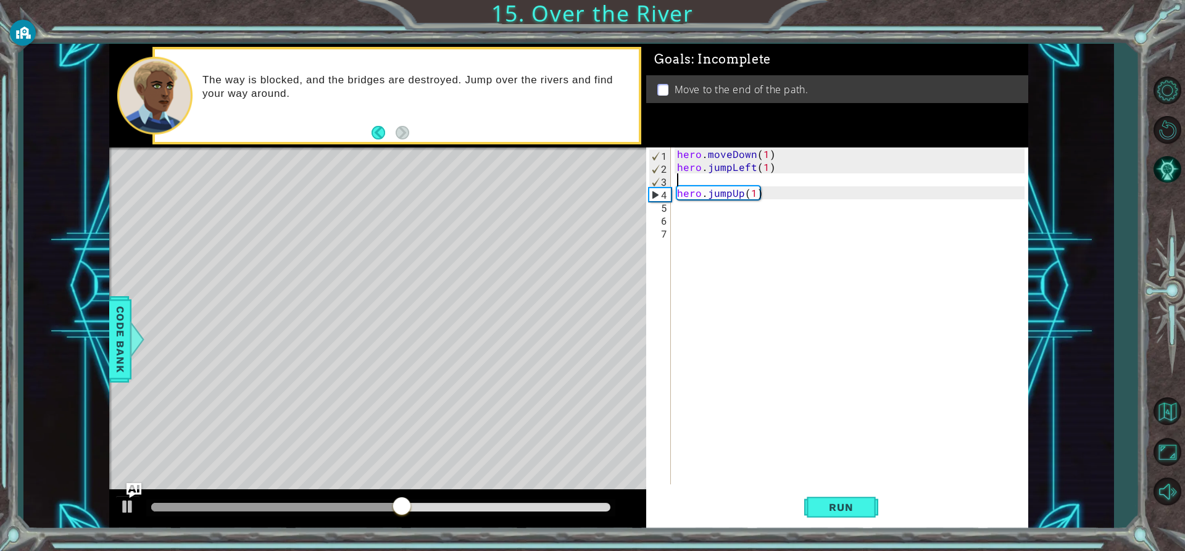
type textarea "hero.jumpLeft(1)"
type textarea "l"
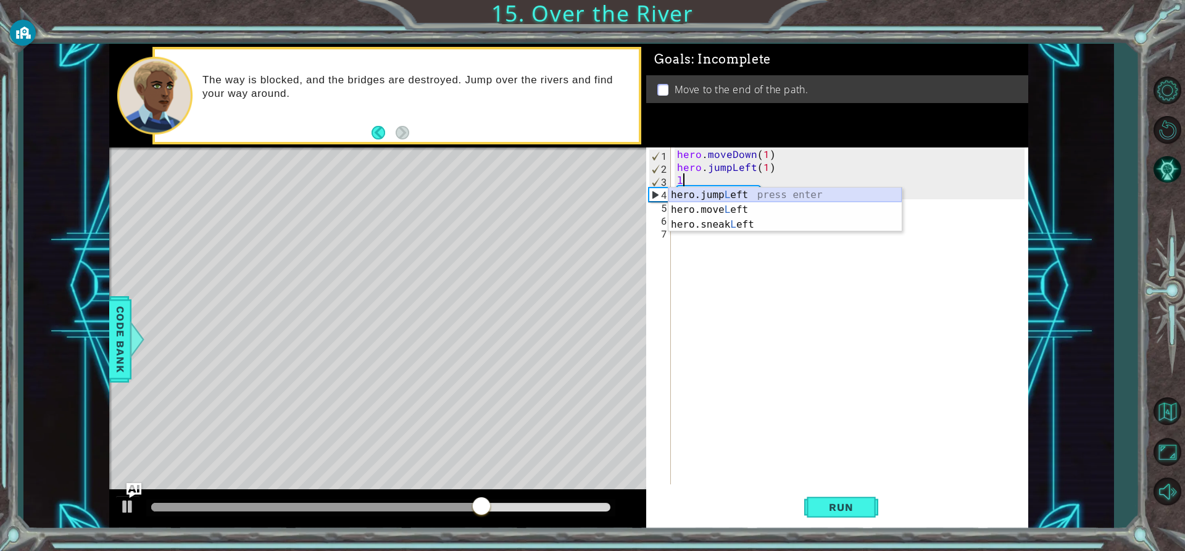
click at [731, 196] on div "hero.jump L eft press enter hero.move L eft press enter hero.sneak L eft press …" at bounding box center [784, 225] width 233 height 74
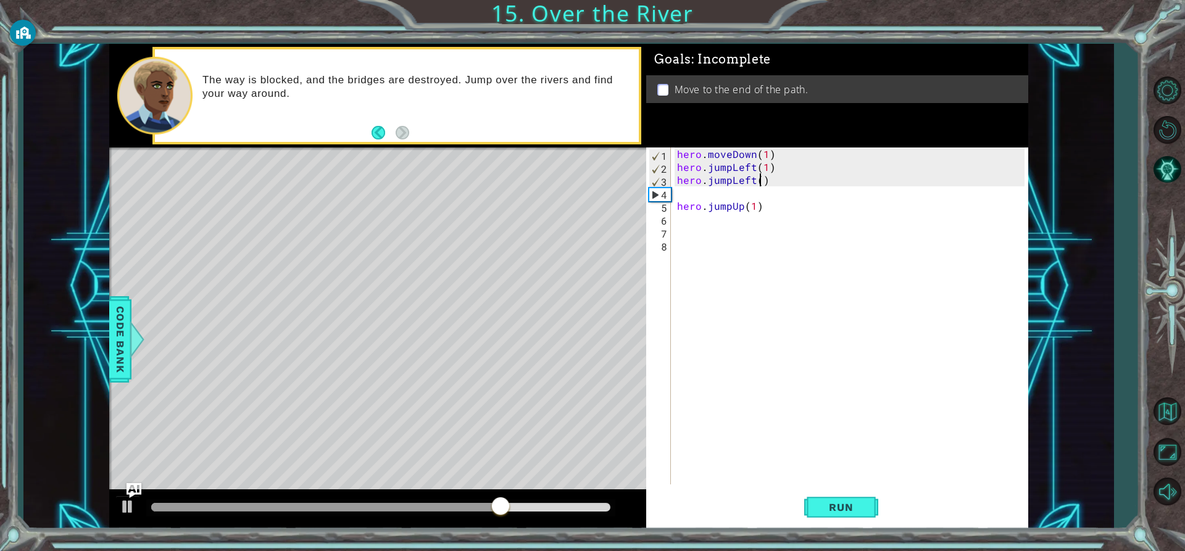
click at [760, 180] on div "hero . moveDown ( 1 ) hero . jumpLeft ( 1 ) hero . jumpLeft ( ) hero . jumpUp (…" at bounding box center [852, 328] width 356 height 363
type textarea "hero.jumpLeft(1)"
click at [698, 192] on div "hero . moveDown ( 1 ) hero . jumpLeft ( 1 ) hero . jumpLeft ( 1 ) hero . jumpUp…" at bounding box center [852, 328] width 356 height 363
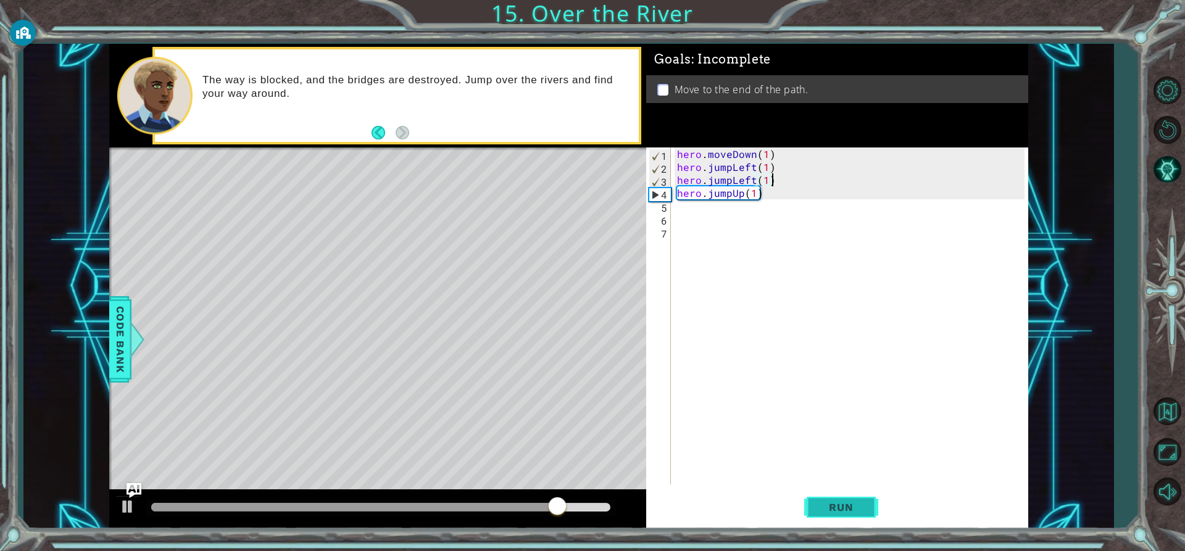
type textarea "hero.jumpLeft(1)"
click at [834, 511] on span "Run" at bounding box center [840, 507] width 49 height 12
drag, startPoint x: 777, startPoint y: 183, endPoint x: 672, endPoint y: 172, distance: 105.5
click at [674, 176] on div "hero.jumpLeft(1) 1 2 3 4 5 6 7 hero . moveDown ( 1 ) hero . jumpLeft ( 1 ) hero…" at bounding box center [835, 315] width 378 height 337
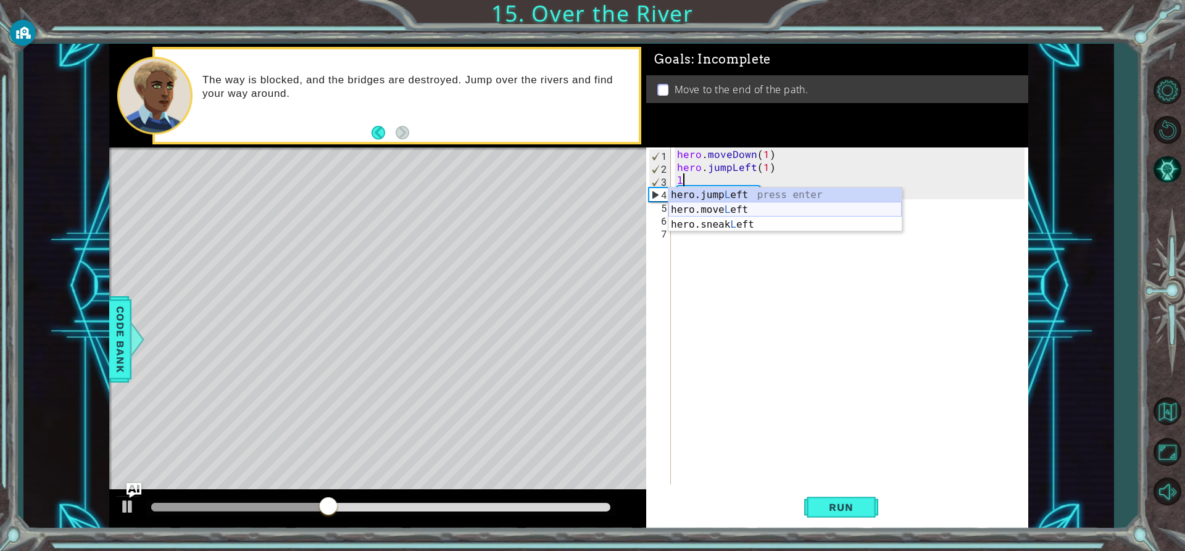
drag, startPoint x: 744, startPoint y: 206, endPoint x: 759, endPoint y: 216, distance: 17.8
click at [743, 207] on div "hero.jump L eft press enter hero.move L eft press enter hero.sneak L eft press …" at bounding box center [784, 225] width 233 height 74
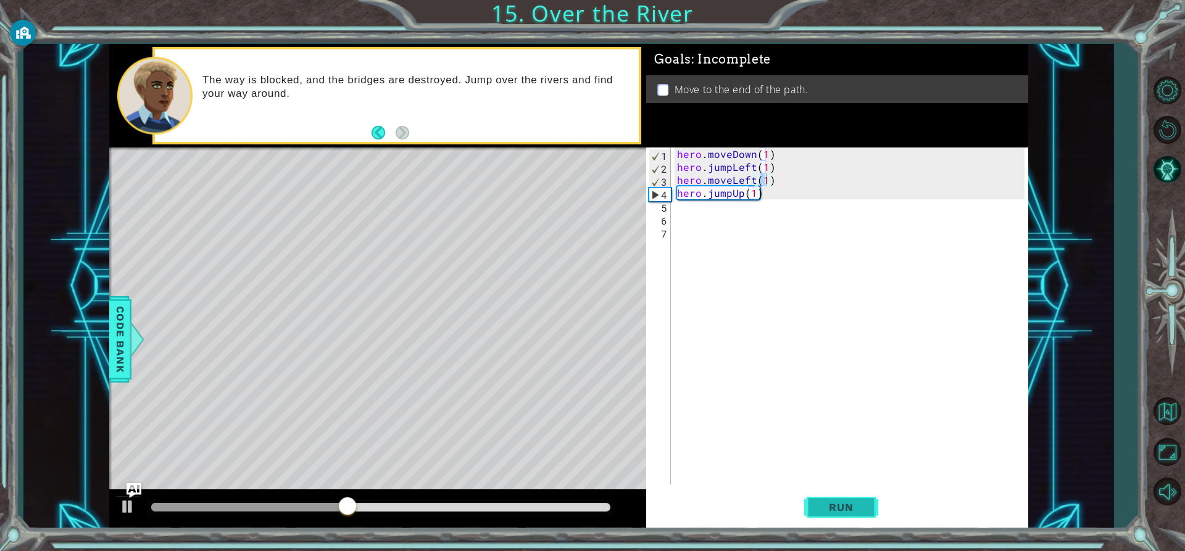
drag, startPoint x: 830, startPoint y: 494, endPoint x: 843, endPoint y: 504, distance: 16.3
click at [837, 497] on button "Run" at bounding box center [841, 507] width 74 height 38
drag, startPoint x: 764, startPoint y: 194, endPoint x: 660, endPoint y: 196, distance: 104.3
click at [674, 196] on div "hero . moveDown ( 1 ) hero . jumpLeft ( 1 ) hero . moveLeft ( 1 ) hero . jumpUp…" at bounding box center [852, 328] width 356 height 363
type textarea "hero.jumpUp(1)"
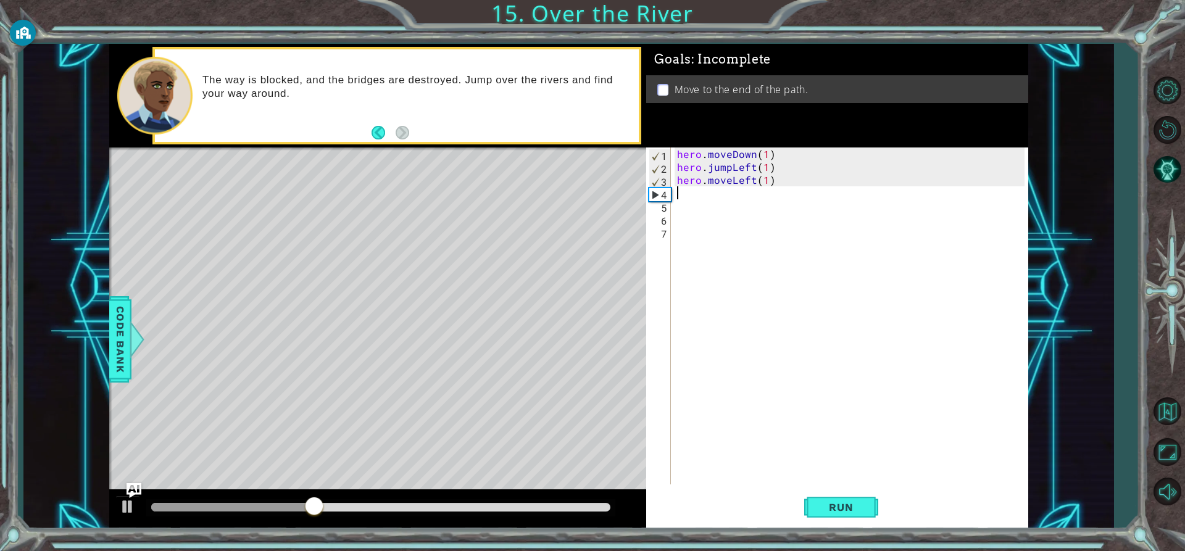
type textarea "h"
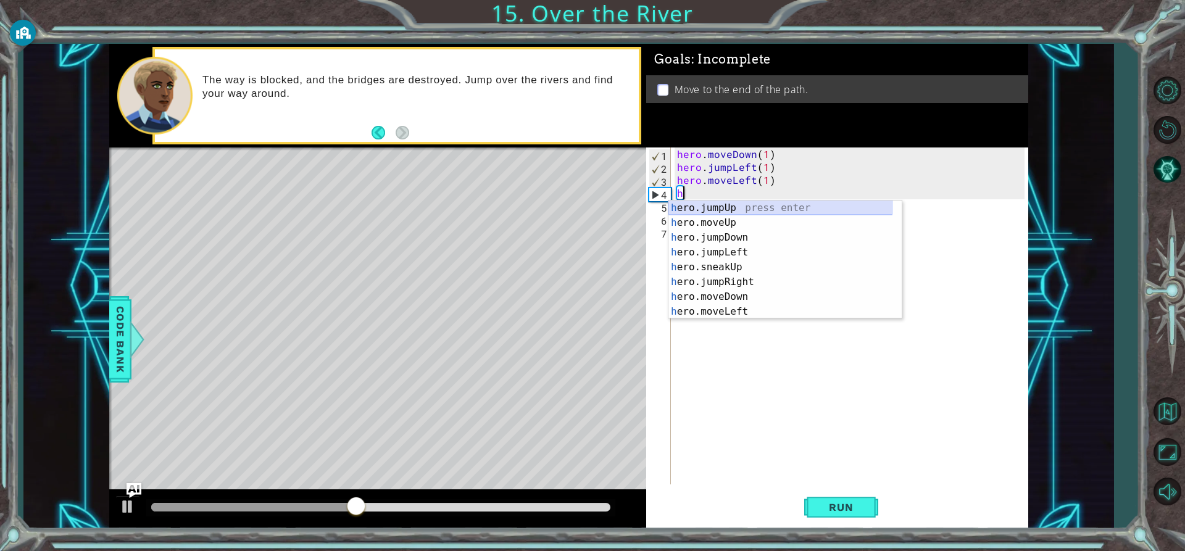
click at [729, 207] on div "h ero.jumpUp press enter h ero.moveUp press enter h ero.jumpDown press enter h …" at bounding box center [780, 275] width 224 height 148
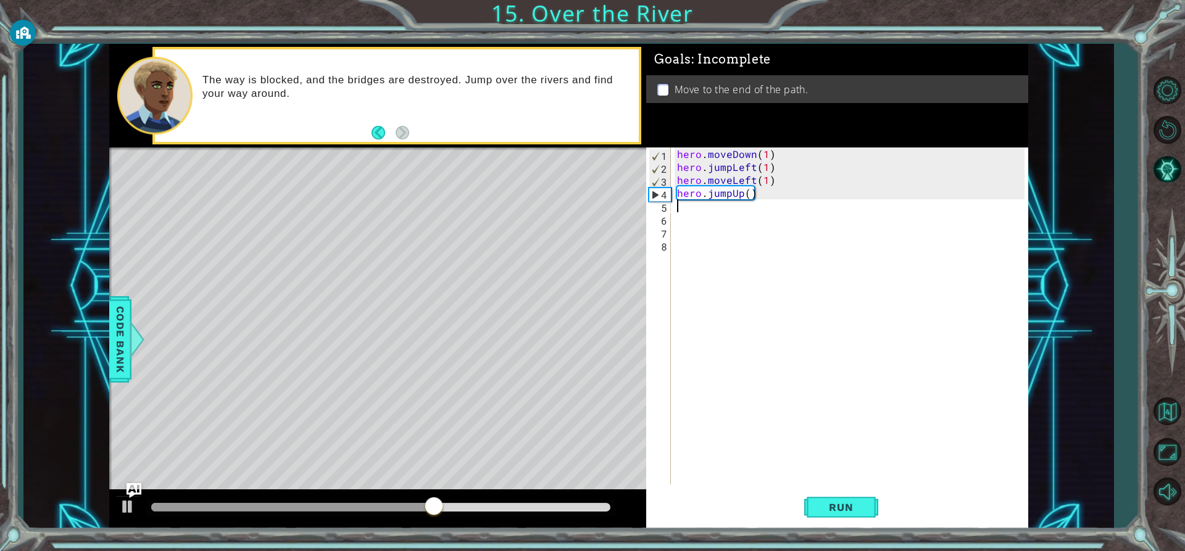
click at [745, 197] on div "hero . moveDown ( 1 ) hero . jumpLeft ( 1 ) hero . moveLeft ( 1 ) hero . jumpUp…" at bounding box center [852, 328] width 356 height 363
drag, startPoint x: 854, startPoint y: 513, endPoint x: 856, endPoint y: 507, distance: 6.4
click at [854, 511] on span "Run" at bounding box center [840, 507] width 49 height 12
click at [741, 192] on div "hero . moveDown ( 1 ) hero . jumpLeft ( 1 ) hero . moveLeft ( 1 ) hero . jumpUp…" at bounding box center [852, 328] width 356 height 363
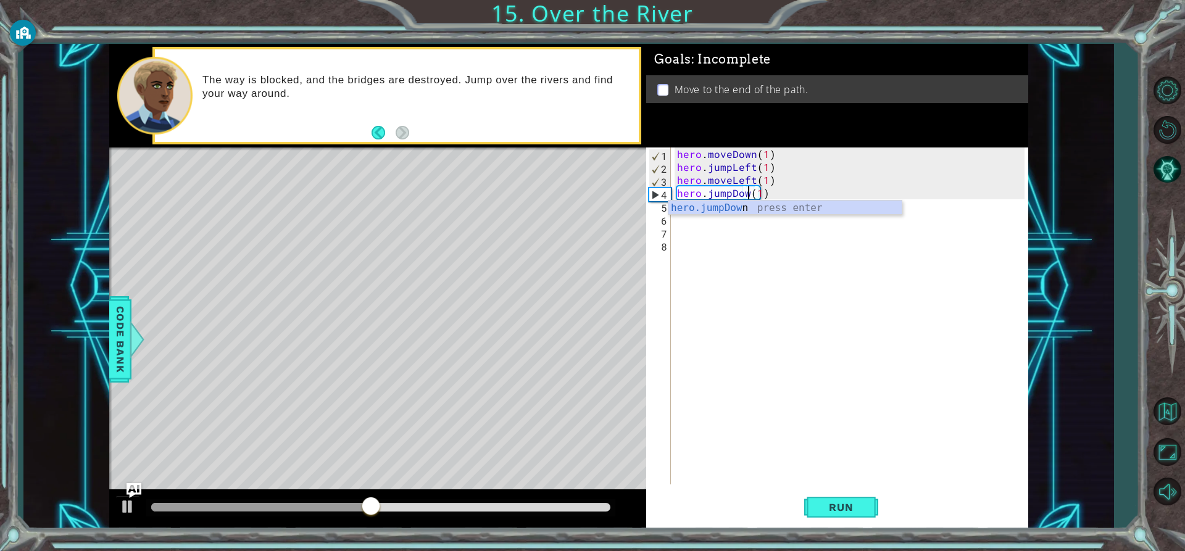
scroll to position [0, 5]
click at [864, 518] on button "Run" at bounding box center [841, 507] width 74 height 38
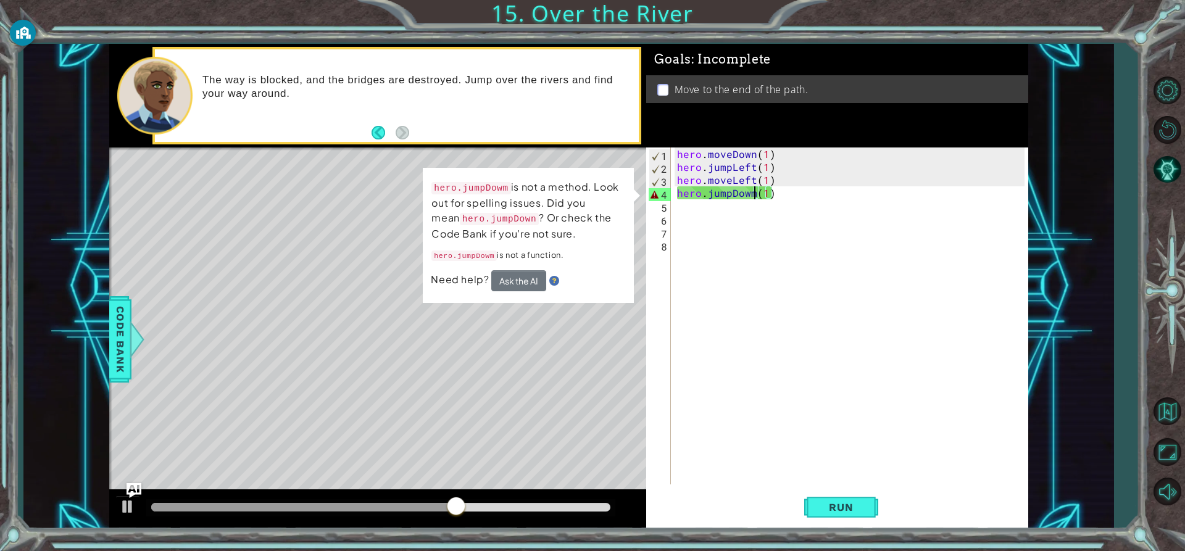
click at [782, 191] on div "hero . moveDown ( 1 ) hero . jumpLeft ( 1 ) hero . moveLeft ( 1 ) hero . jumpDo…" at bounding box center [852, 328] width 356 height 363
click at [840, 495] on button "Run" at bounding box center [841, 507] width 74 height 38
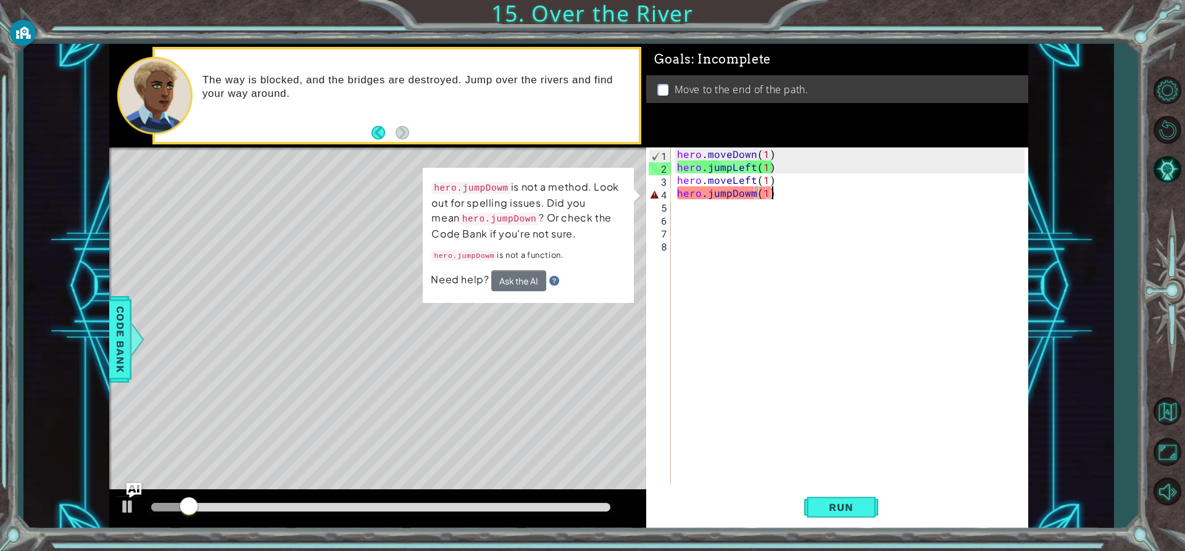
click at [777, 194] on div "hero . moveDown ( 1 ) hero . jumpLeft ( 1 ) hero . moveLeft ( 1 ) hero . jumpDo…" at bounding box center [852, 328] width 356 height 363
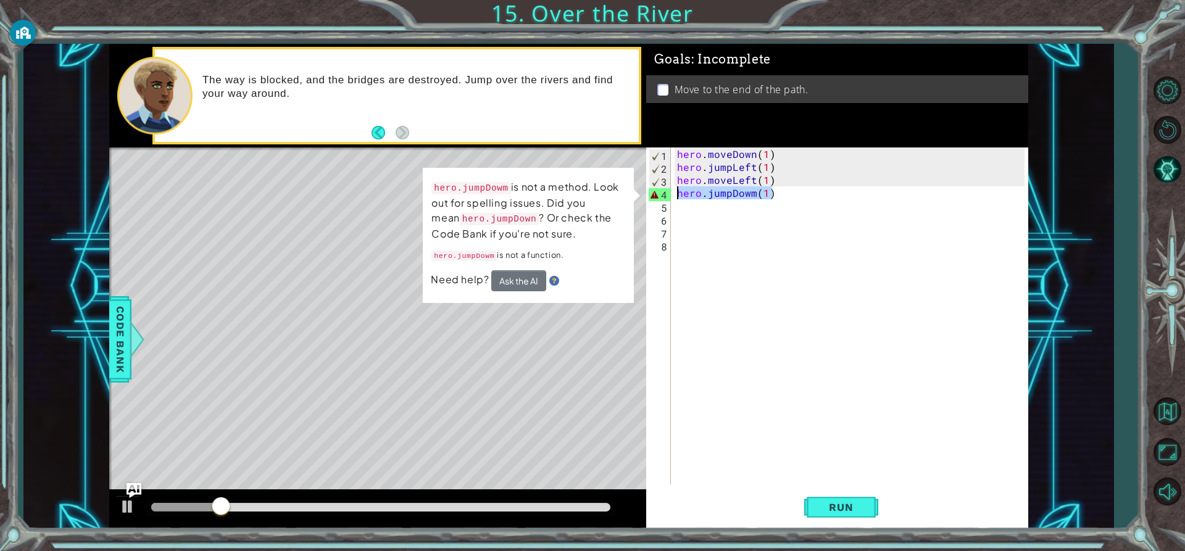
drag, startPoint x: 779, startPoint y: 193, endPoint x: 660, endPoint y: 194, distance: 118.5
click at [660, 194] on div "hero.jumpDowm(1) 1 2 3 4 5 6 7 8 hero . moveDown ( 1 ) hero . jumpLeft ( 1 ) he…" at bounding box center [835, 315] width 378 height 337
click at [752, 193] on div "hero . moveDown ( 1 ) hero . jumpLeft ( 1 ) hero . moveLeft ( 1 ) hero . jumpDo…" at bounding box center [849, 315] width 350 height 337
click at [752, 193] on div "hero . moveDown ( 1 ) hero . jumpLeft ( 1 ) hero . moveLeft ( 1 ) hero . jumpDo…" at bounding box center [852, 328] width 356 height 363
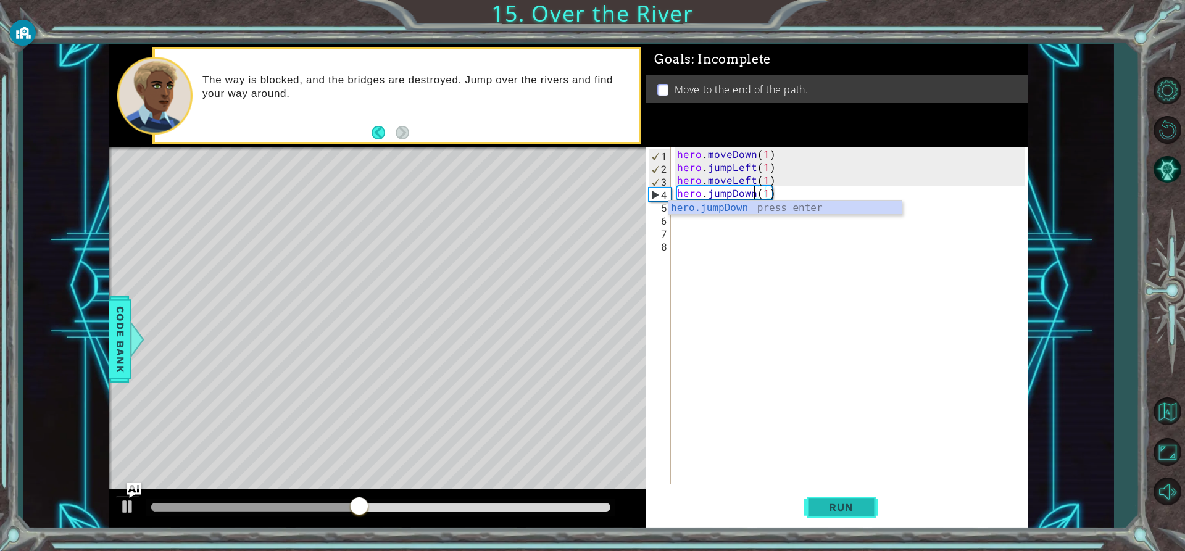
type textarea "hero.jumpDown(1)"
click at [838, 504] on span "Run" at bounding box center [840, 507] width 49 height 12
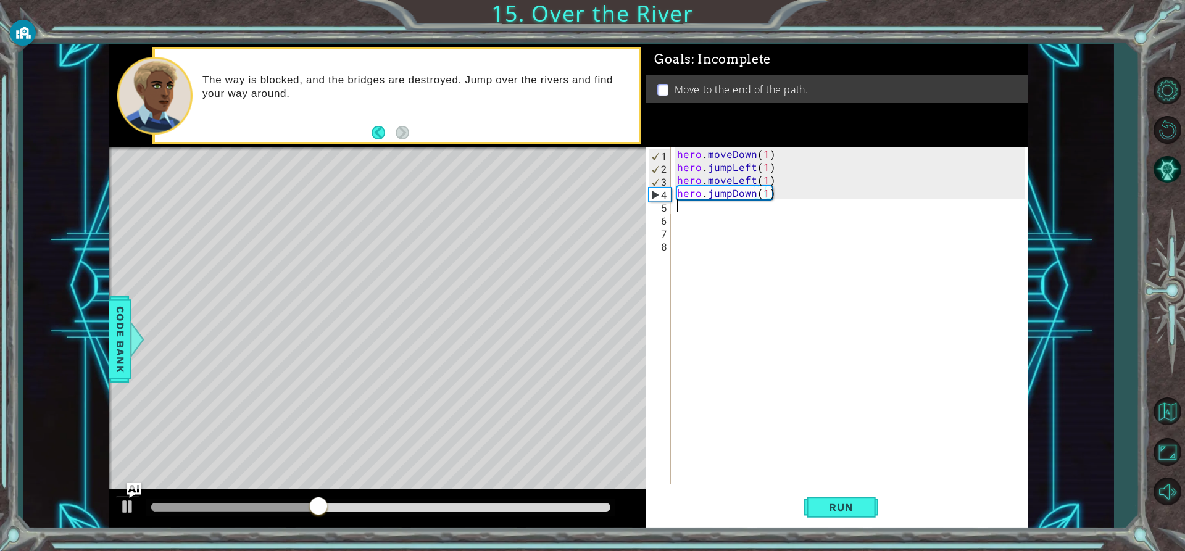
click at [678, 204] on div "hero . moveDown ( 1 ) hero . jumpLeft ( 1 ) hero . moveLeft ( 1 ) hero . jumpDo…" at bounding box center [852, 328] width 356 height 363
type textarea "j"
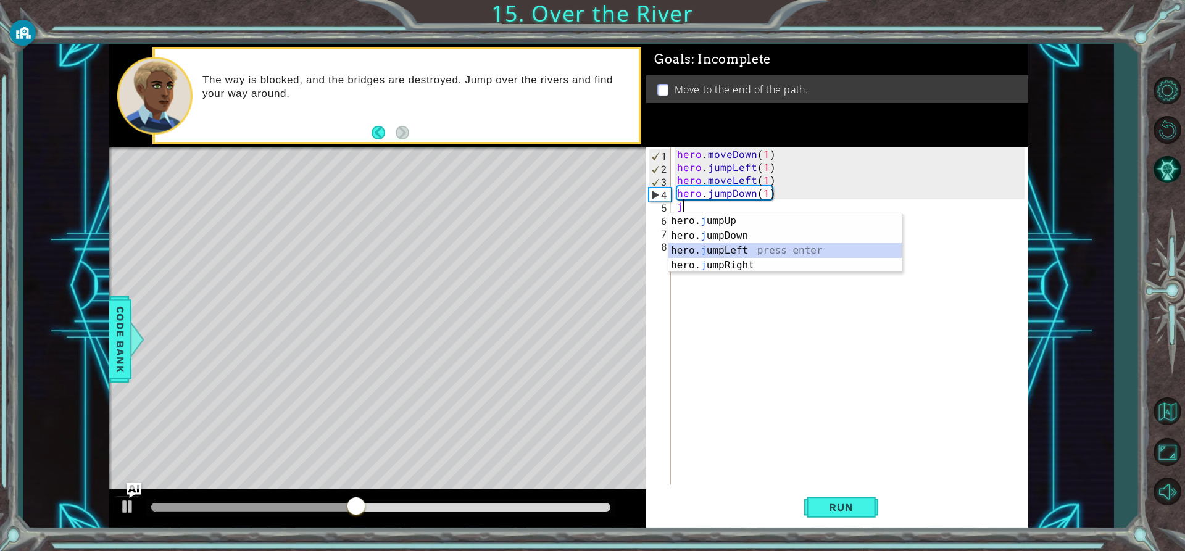
click at [724, 244] on div "hero. j umpUp press enter hero. j umpDown press enter hero. j umpLeft press ent…" at bounding box center [784, 257] width 233 height 89
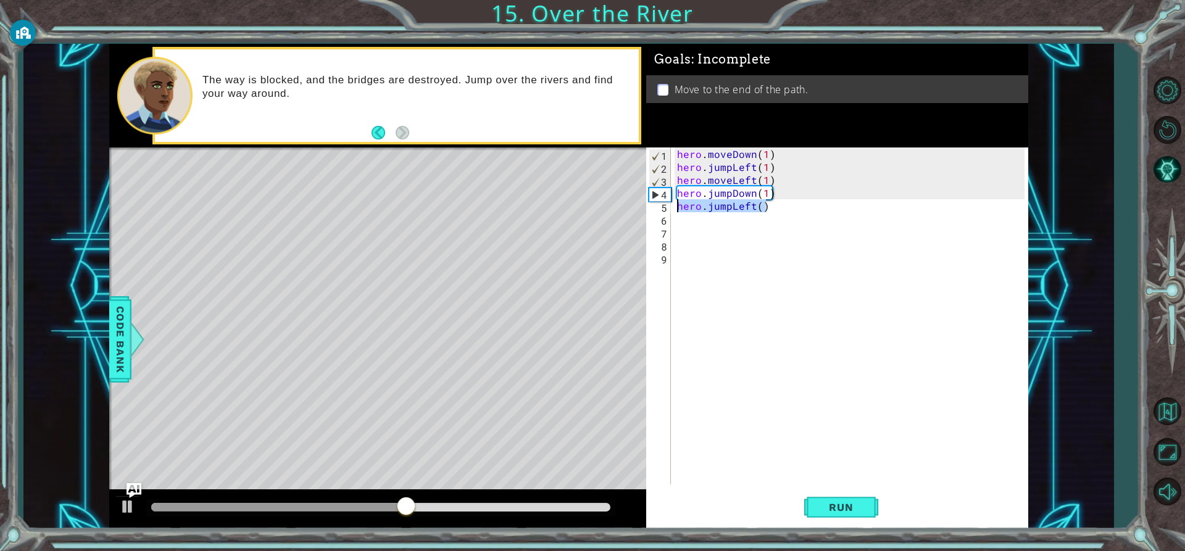
click at [637, 198] on div "1 ההההההההההההההההההההההההההההההההההההההההההההההההההההההההההההההההההההההההההההה…" at bounding box center [568, 286] width 919 height 485
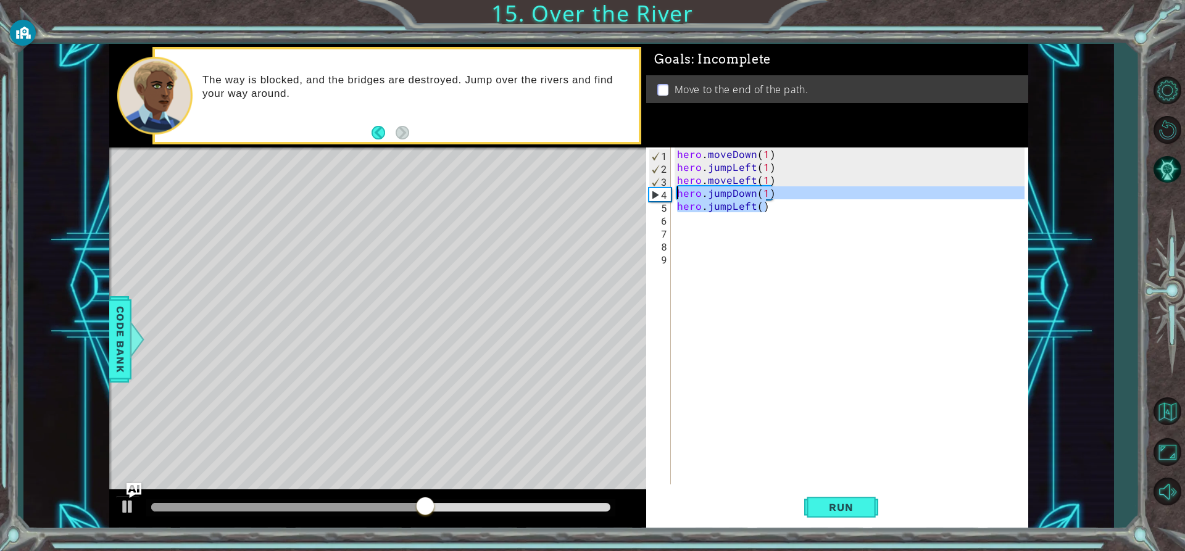
type textarea "hero.jumpDown(1) hero.jumpLeft()"
